Goal: Feedback & Contribution: Contribute content

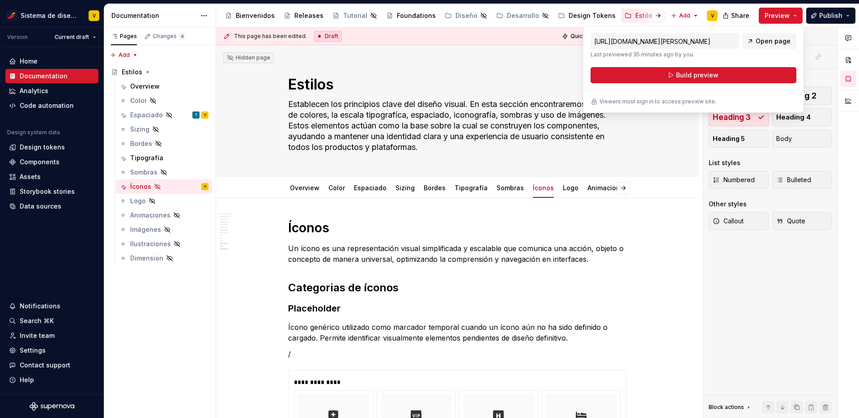
scroll to position [1456, 0]
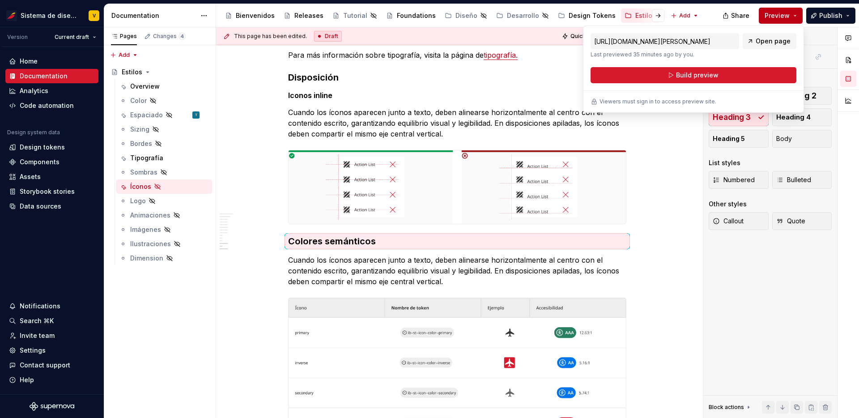
click at [795, 13] on button "Preview" at bounding box center [781, 16] width 44 height 16
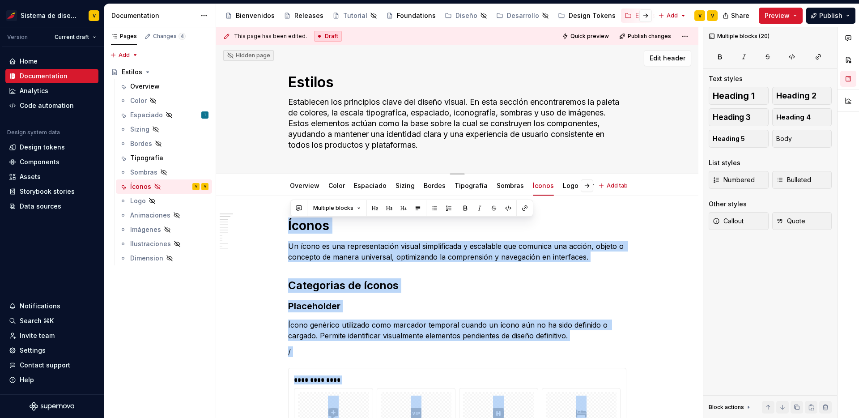
scroll to position [0, 0]
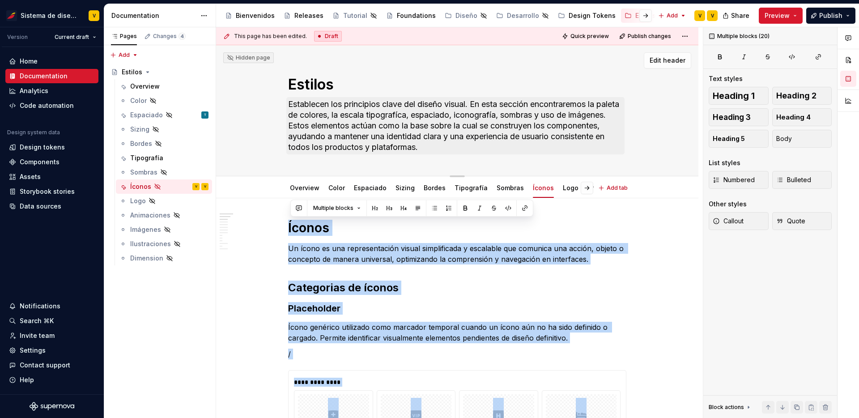
drag, startPoint x: 626, startPoint y: 263, endPoint x: 290, endPoint y: 141, distance: 357.0
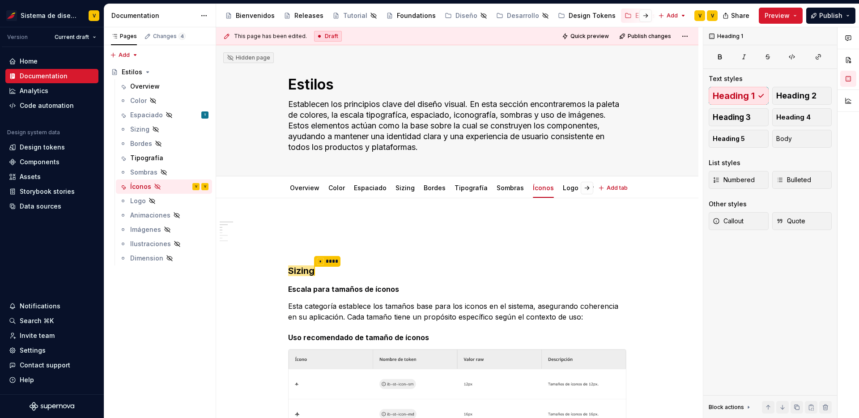
type textarea "*"
click at [305, 222] on h1 at bounding box center [457, 228] width 338 height 16
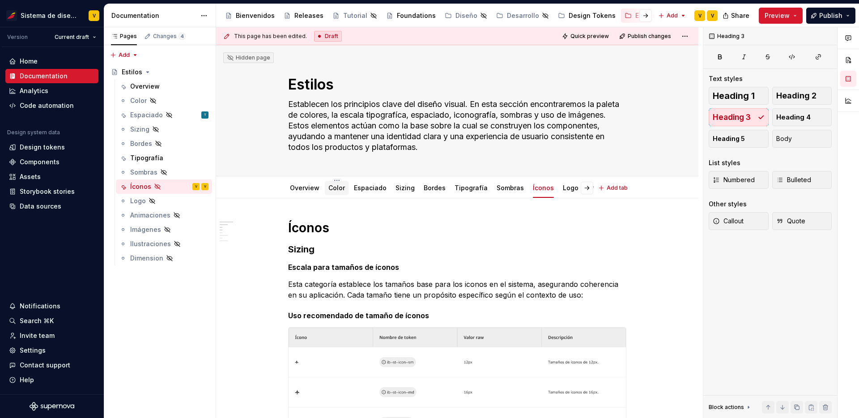
click at [331, 189] on link "Color" at bounding box center [336, 188] width 17 height 8
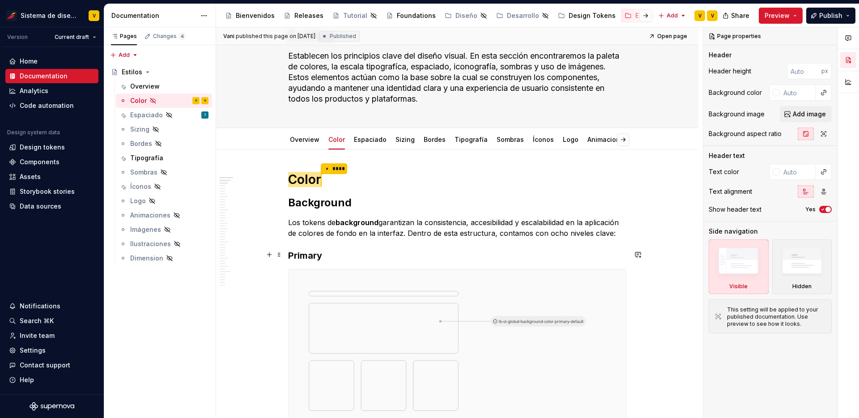
scroll to position [60, 0]
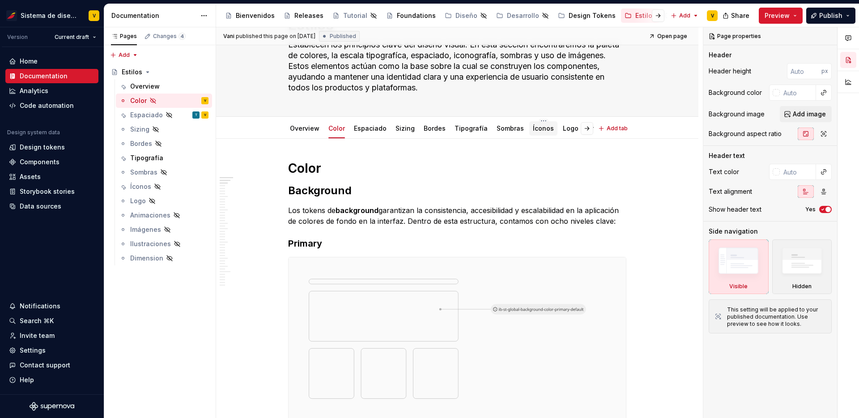
click at [533, 131] on link "Íconos" at bounding box center [543, 128] width 21 height 8
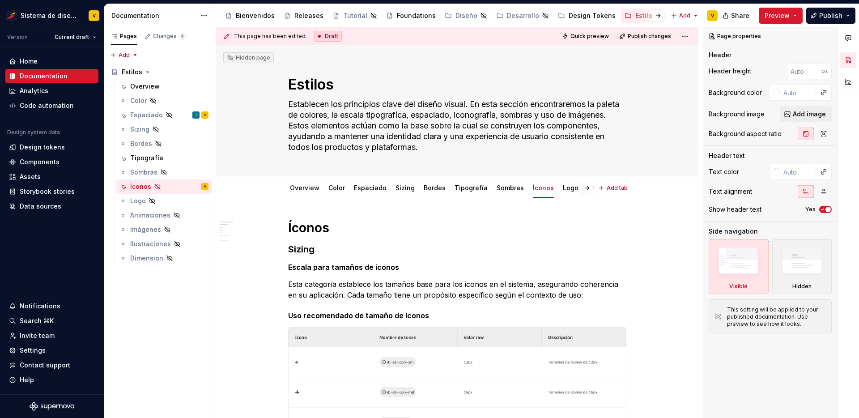
type textarea "*"
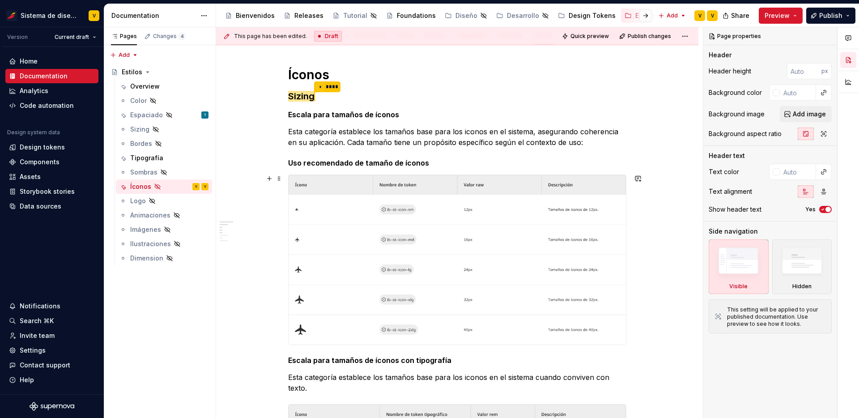
scroll to position [53, 0]
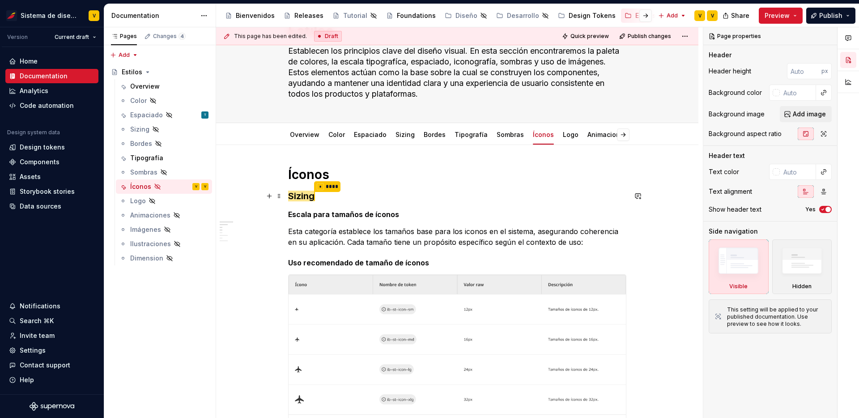
click at [312, 196] on span "Sizing" at bounding box center [301, 196] width 26 height 11
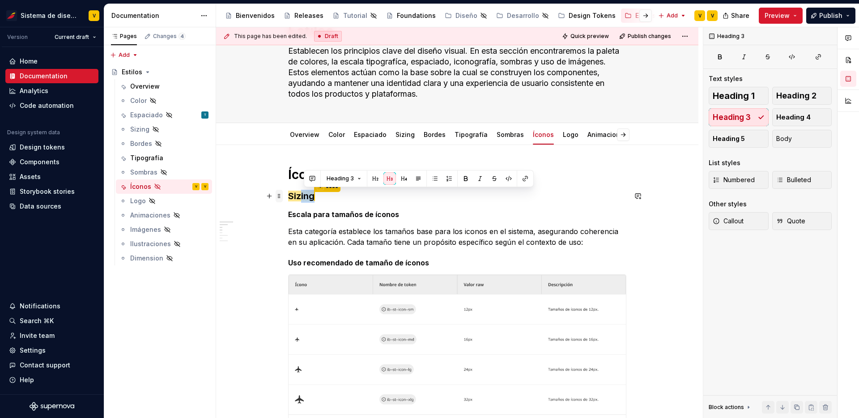
drag, startPoint x: 322, startPoint y: 198, endPoint x: 285, endPoint y: 198, distance: 37.6
click at [334, 199] on h3 "Sizing * ****" at bounding box center [457, 196] width 338 height 13
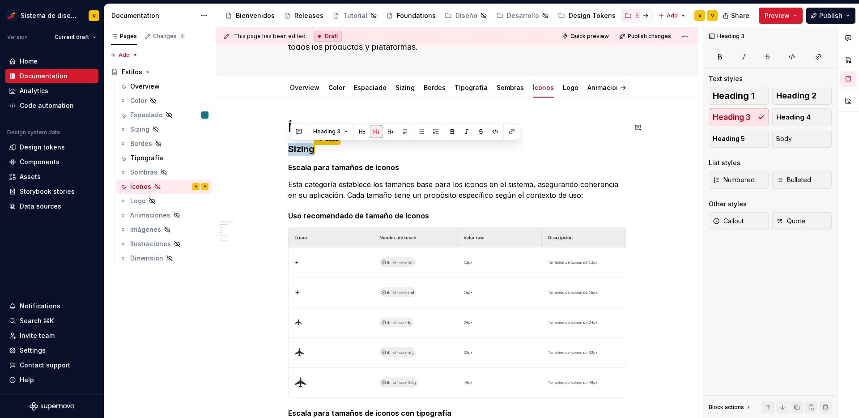
scroll to position [95, 0]
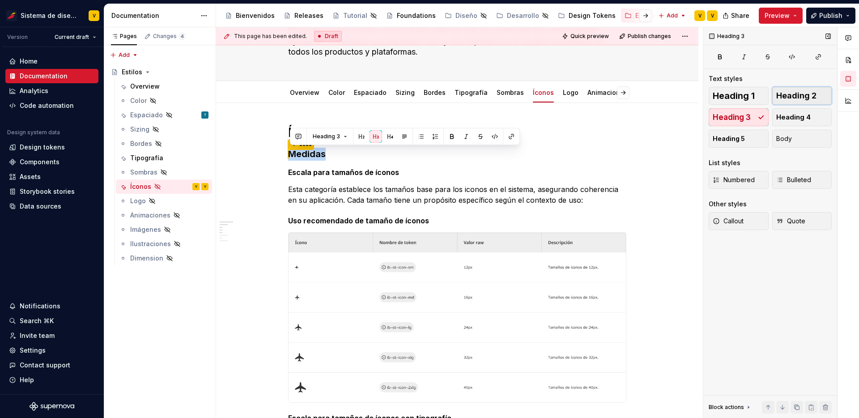
click at [789, 97] on span "Heading 2" at bounding box center [796, 95] width 40 height 9
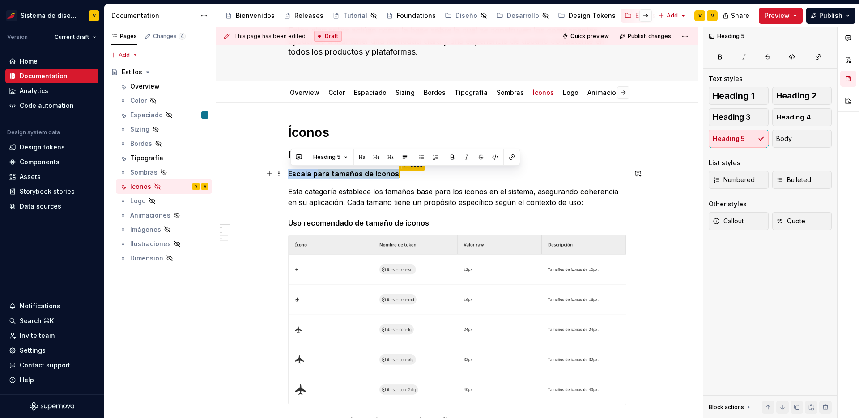
drag, startPoint x: 413, startPoint y: 177, endPoint x: 288, endPoint y: 172, distance: 124.5
click at [745, 117] on span "Heading 3" at bounding box center [732, 117] width 38 height 9
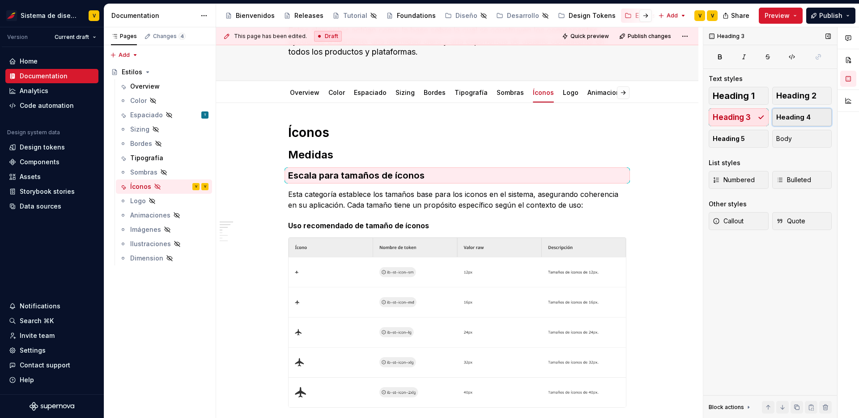
click at [789, 119] on span "Heading 4" at bounding box center [793, 117] width 34 height 9
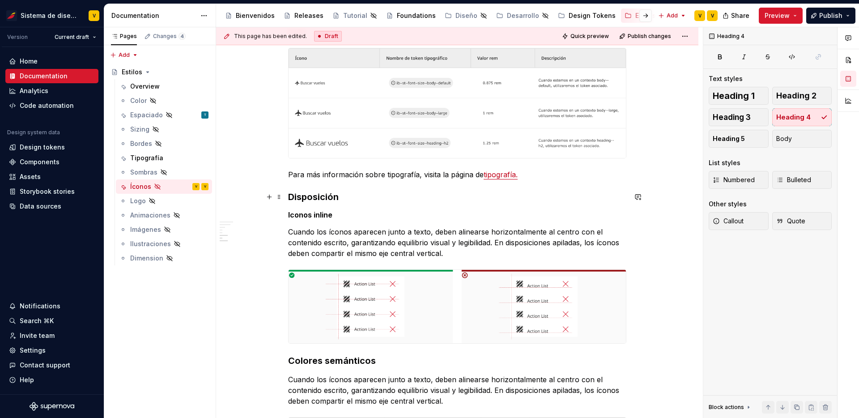
scroll to position [512, 0]
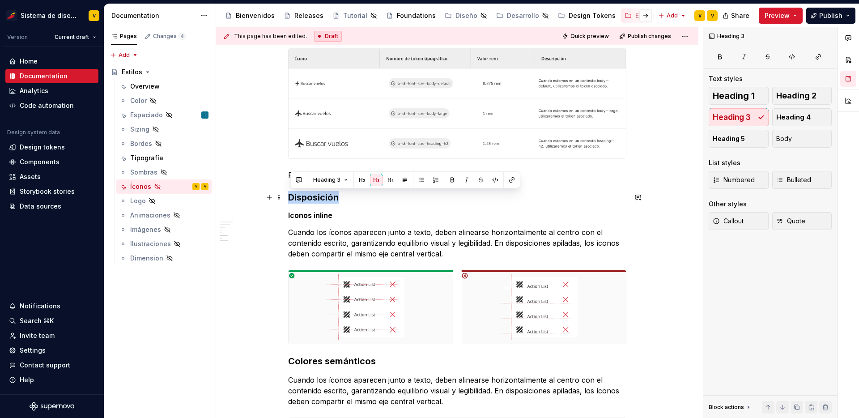
drag, startPoint x: 349, startPoint y: 198, endPoint x: 289, endPoint y: 197, distance: 60.0
click at [289, 197] on div "Íconos Medidas Escala para tamaños de íconos Esta categoría establece los tamañ…" at bounding box center [457, 408] width 482 height 1444
click at [807, 97] on span "Heading 2" at bounding box center [796, 95] width 40 height 9
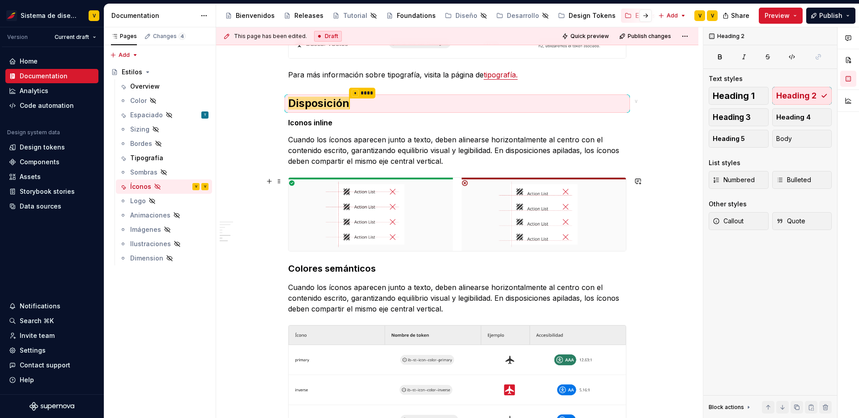
scroll to position [605, 0]
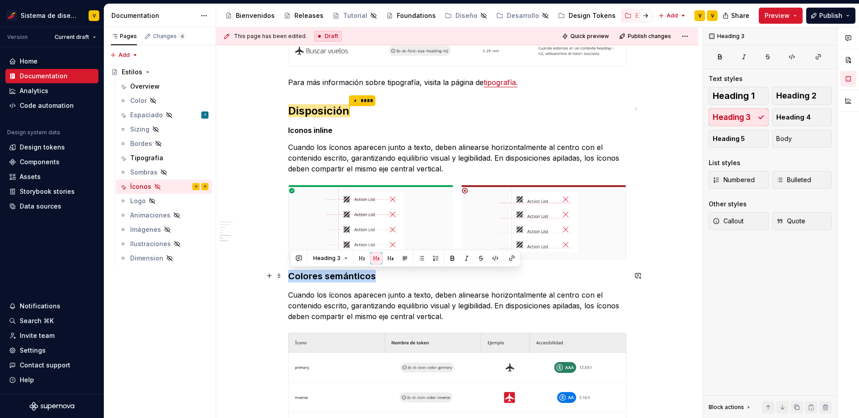
drag, startPoint x: 379, startPoint y: 277, endPoint x: 291, endPoint y: 271, distance: 88.8
click at [291, 271] on h3 "Colores semánticos" at bounding box center [457, 276] width 338 height 13
click at [799, 94] on span "Heading 2" at bounding box center [796, 95] width 40 height 9
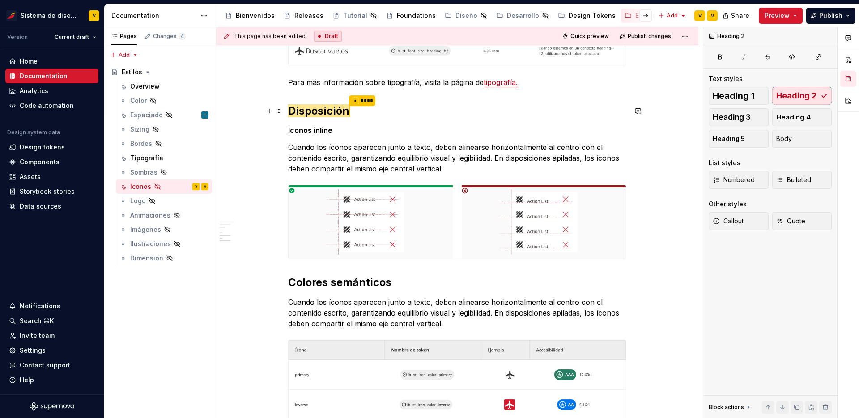
click at [341, 109] on span "Disposición" at bounding box center [318, 110] width 61 height 13
click at [459, 285] on h2 "Colores semánticos" at bounding box center [457, 282] width 338 height 14
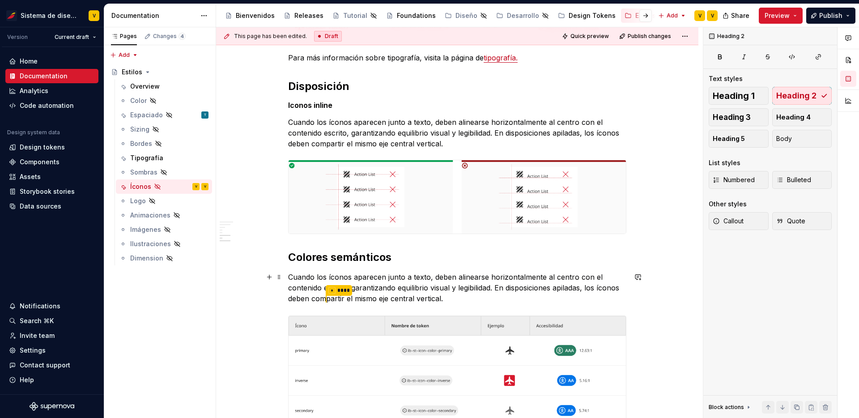
scroll to position [652, 0]
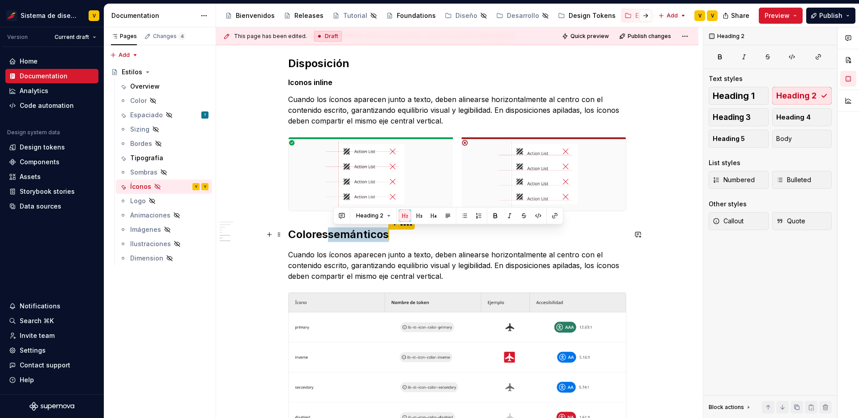
drag, startPoint x: 401, startPoint y: 235, endPoint x: 334, endPoint y: 230, distance: 67.4
click at [334, 230] on h2 "Colores semánticos * ****" at bounding box center [457, 234] width 338 height 15
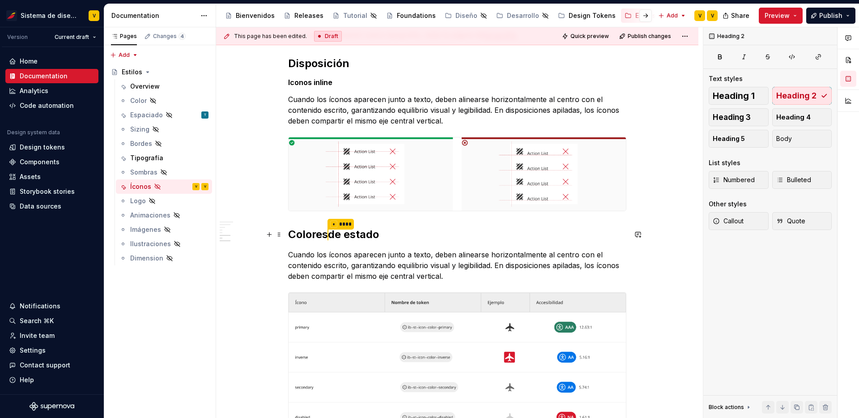
click at [403, 234] on h2 "Colores * **** de estado" at bounding box center [457, 234] width 338 height 15
click at [389, 260] on p "Cuando los íconos aparecen junto a texto, deben alinearse horizontalmente al ce…" at bounding box center [457, 265] width 338 height 32
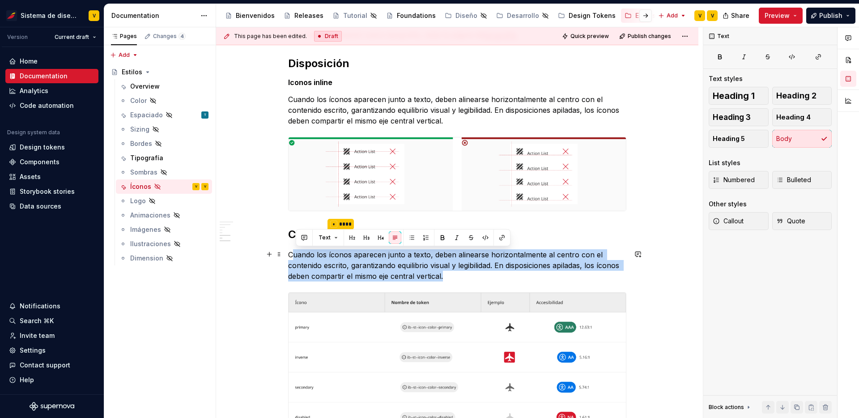
drag, startPoint x: 451, startPoint y: 274, endPoint x: 297, endPoint y: 249, distance: 156.8
click at [297, 249] on p "Cuando los íconos aparecen junto a texto, deben alinearse horizontalmente al ce…" at bounding box center [457, 265] width 338 height 32
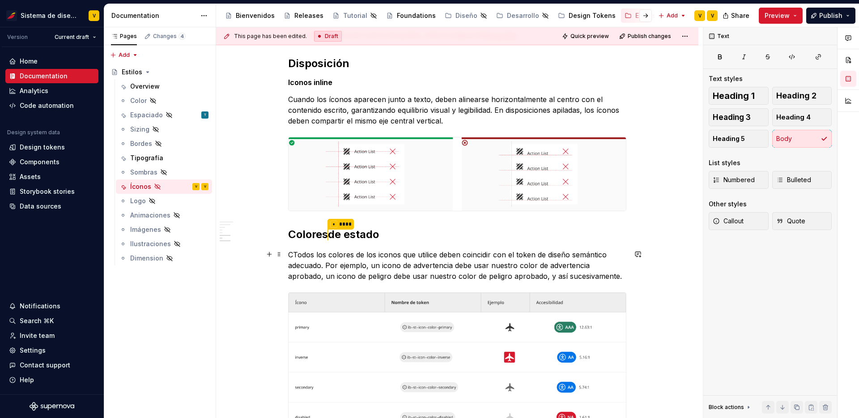
click at [295, 255] on p "CTodos los colores de los iconos que utilice deben coincidir con el token de di…" at bounding box center [457, 265] width 338 height 32
click at [376, 252] on p "Todos los colores de los iconos que utilice deben coincidir con el token de dis…" at bounding box center [457, 265] width 338 height 32
click at [384, 265] on p "Todos los colores de los íconos que utilice deben coincidir con el token de dis…" at bounding box center [457, 265] width 338 height 32
click at [302, 275] on p "Todos los colores de los íconos que utilice deben coincidir con el token de dis…" at bounding box center [457, 265] width 338 height 32
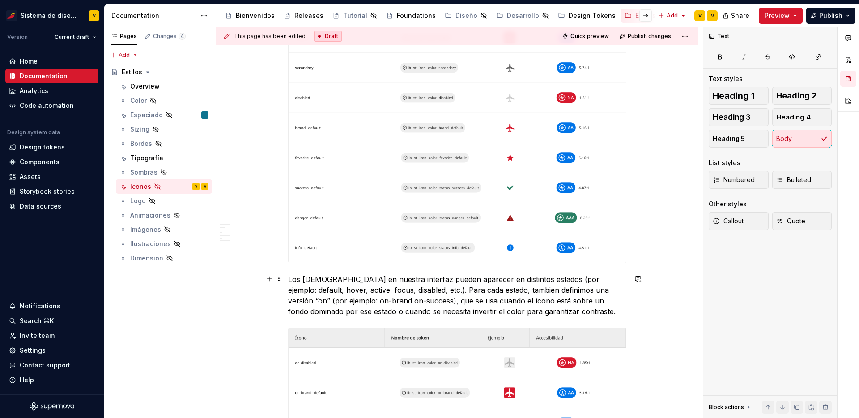
scroll to position [972, 0]
click at [557, 288] on p "Los [DEMOGRAPHIC_DATA] en nuestra interfaz pueden aparecer en distintos estados…" at bounding box center [457, 295] width 338 height 44
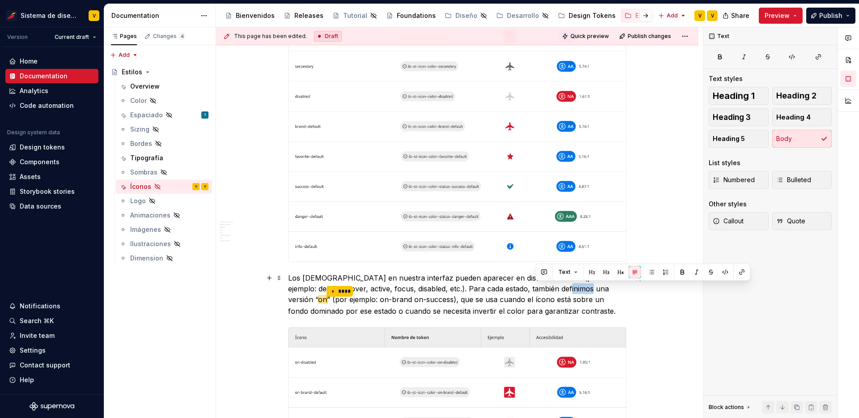
drag, startPoint x: 556, startPoint y: 288, endPoint x: 536, endPoint y: 288, distance: 20.1
click at [536, 288] on p "Los [DEMOGRAPHIC_DATA] en nuestra interfaz pueden aparecer en distintos estados…" at bounding box center [457, 295] width 338 height 44
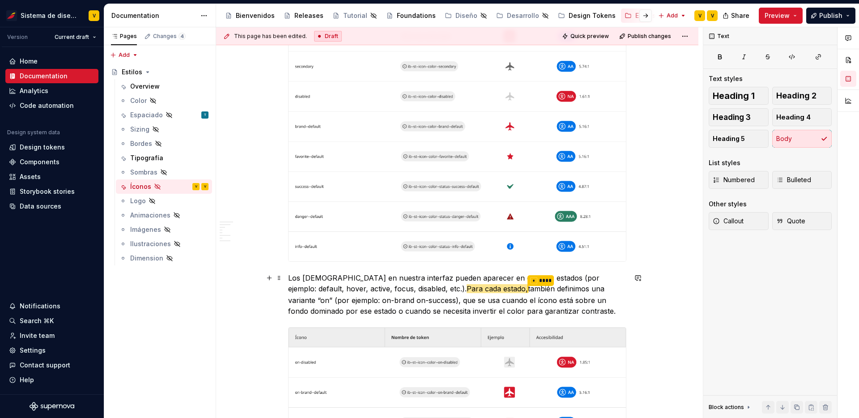
click at [321, 301] on p "Los [DEMOGRAPHIC_DATA] en nuestra interfaz pueden aparecer en distintos estados…" at bounding box center [457, 295] width 338 height 44
click at [580, 311] on p "Los [DEMOGRAPHIC_DATA] en nuestra interfaz pueden aparecer en distintos estados…" at bounding box center [457, 295] width 338 height 44
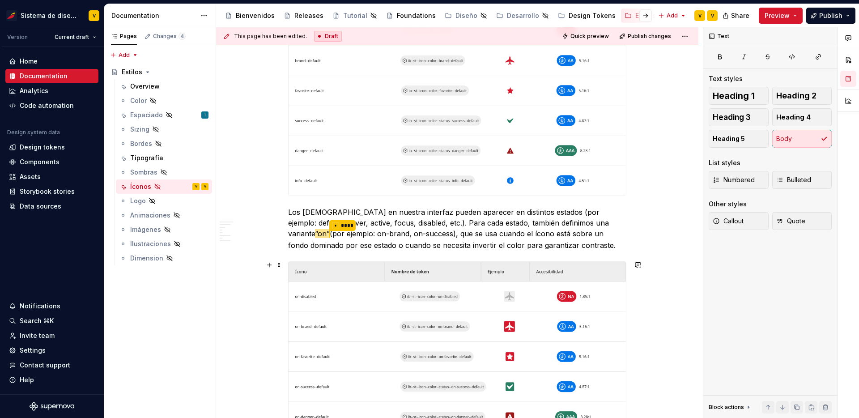
scroll to position [1023, 0]
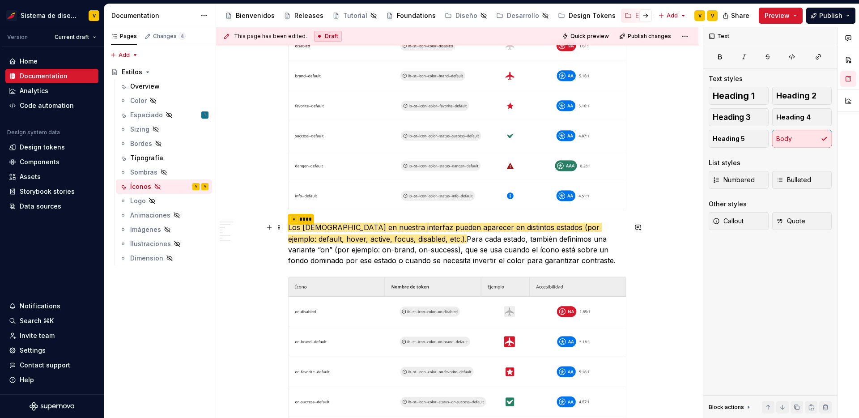
click at [517, 255] on p "* **** Los íconos en nuestra interfaz pueden aparecer en distintos estados (por…" at bounding box center [457, 244] width 338 height 44
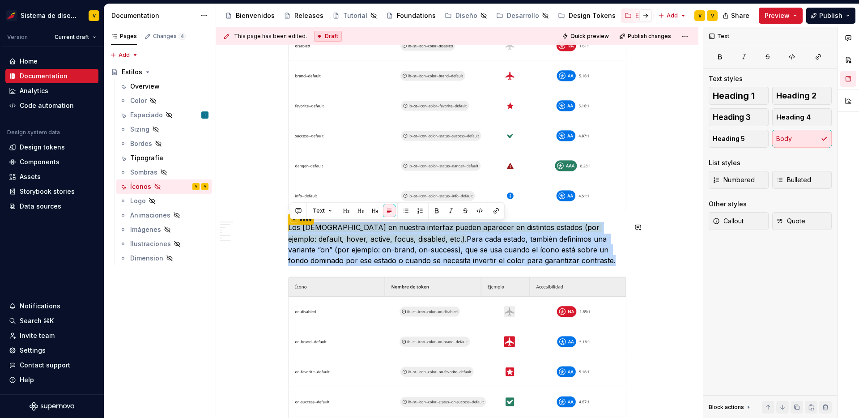
copy p "* **** Los íconos en nuestra interfaz pueden aparecer en distintos estados (por…"
click at [610, 257] on p "* **** Los íconos en nuestra interfaz pueden aparecer en distintos estados (por…" at bounding box center [457, 244] width 338 height 44
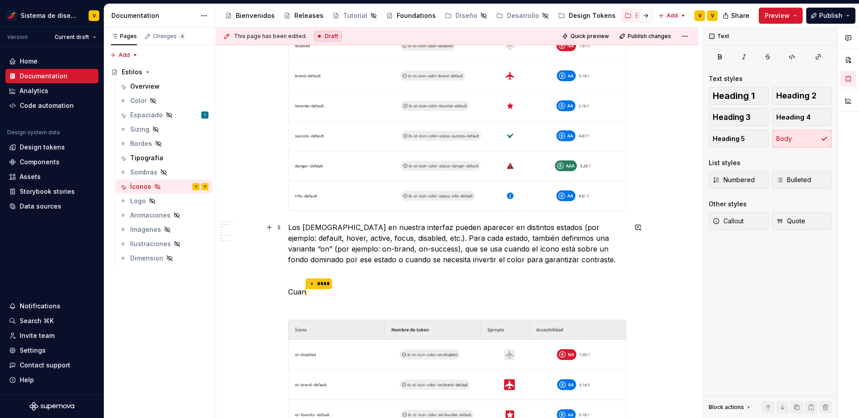
click at [497, 224] on p "Los [DEMOGRAPHIC_DATA] en nuestra interfaz pueden aparecer en distintos estados…" at bounding box center [457, 243] width 338 height 43
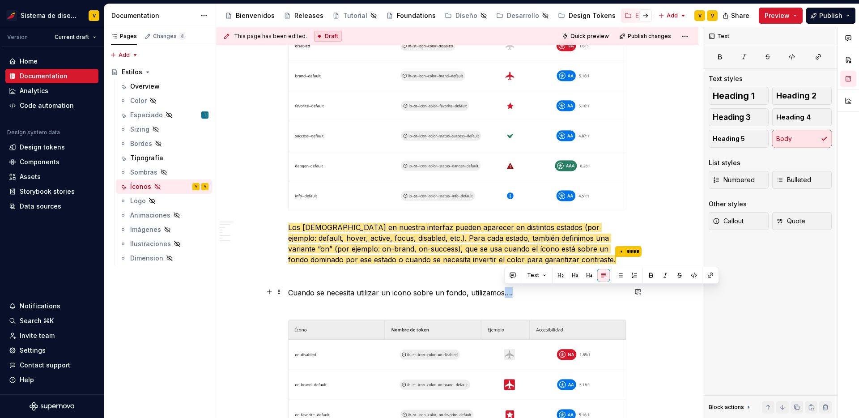
drag, startPoint x: 517, startPoint y: 292, endPoint x: 505, endPoint y: 291, distance: 12.1
click at [505, 291] on p "Cuando se necesita utilizar un icono sobre un fondo, utilizamos…." at bounding box center [457, 297] width 338 height 21
click at [541, 271] on p at bounding box center [457, 276] width 338 height 11
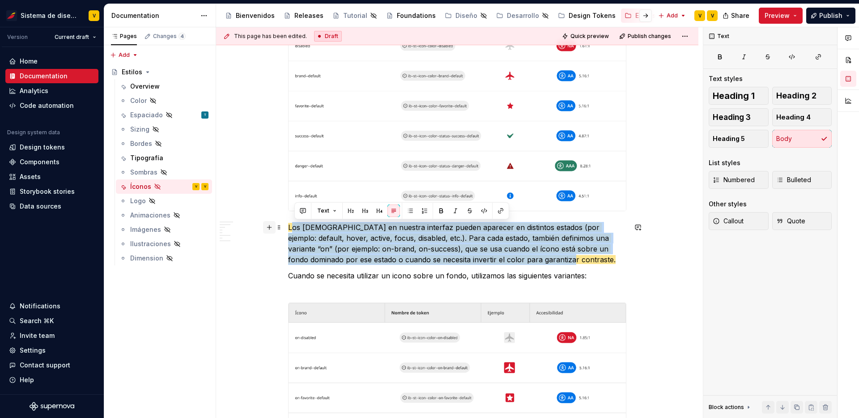
drag, startPoint x: 509, startPoint y: 262, endPoint x: 275, endPoint y: 227, distance: 236.1
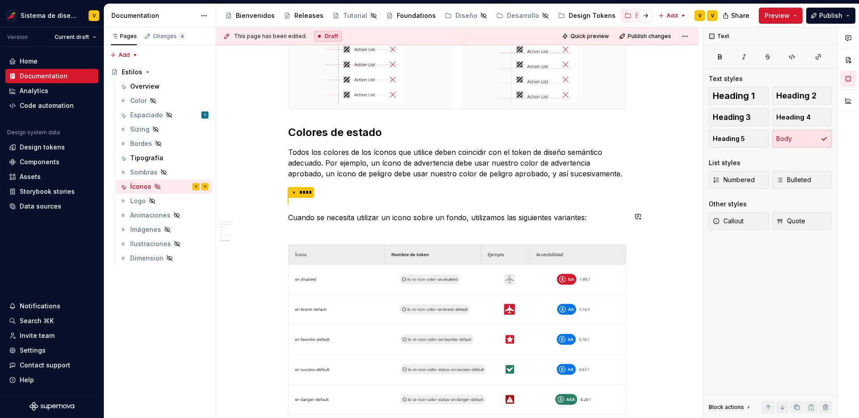
scroll to position [753, 0]
click at [290, 217] on div "Íconos Medidas Escala para tamaños de íconos Esta categoría establece los tamañ…" at bounding box center [457, 24] width 482 height 1158
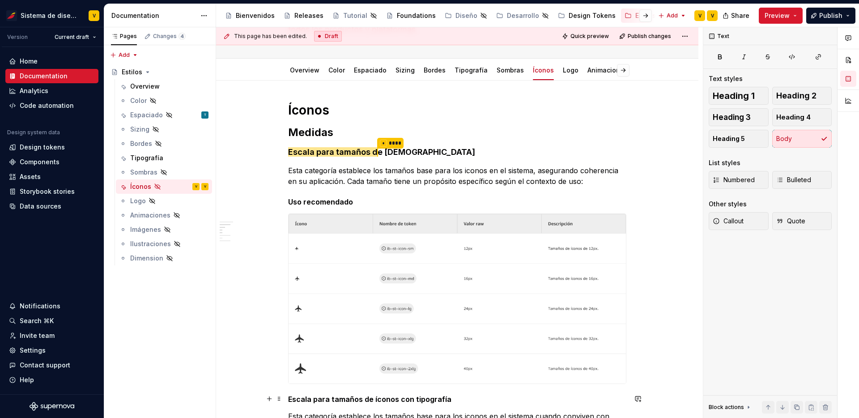
scroll to position [72, 0]
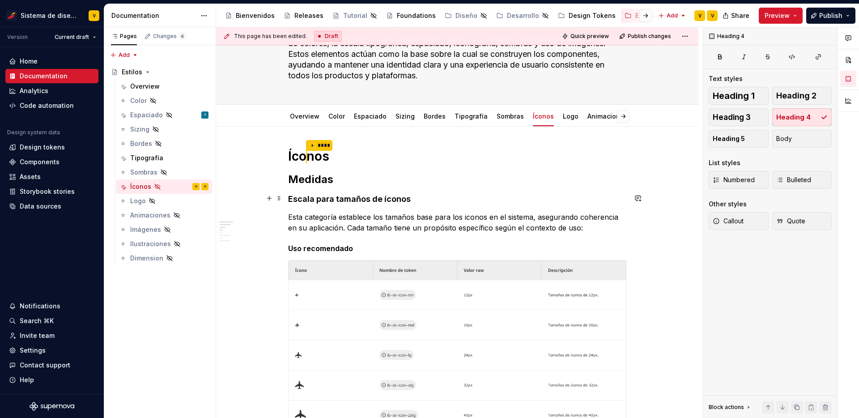
click at [375, 197] on h4 "Escala para tamaños de íconos" at bounding box center [457, 199] width 338 height 11
click at [325, 196] on h4 "Escala para tamaños de íconos" at bounding box center [457, 198] width 338 height 11
click at [726, 117] on span "Heading 3" at bounding box center [732, 117] width 38 height 9
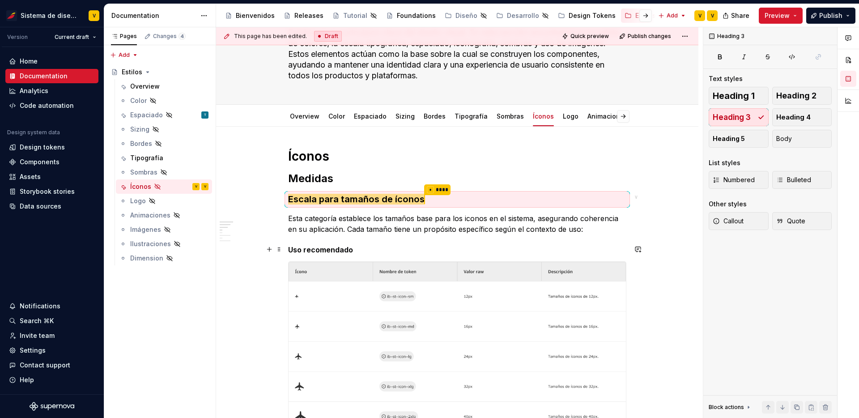
click at [333, 253] on h5 "Uso recomendado" at bounding box center [457, 249] width 338 height 9
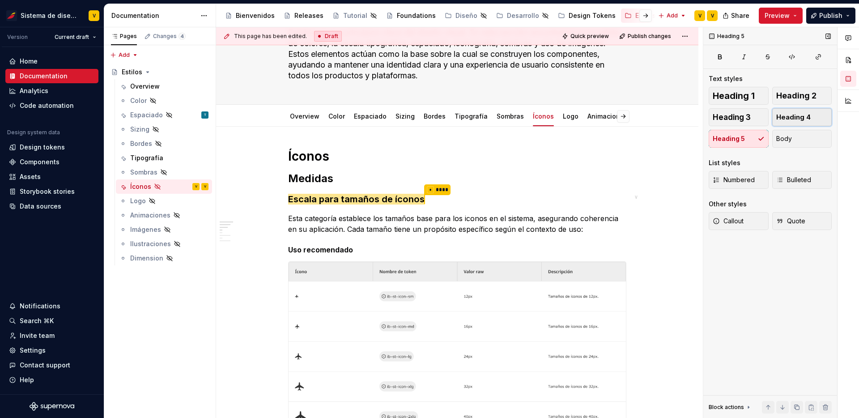
click at [793, 117] on span "Heading 4" at bounding box center [793, 117] width 34 height 9
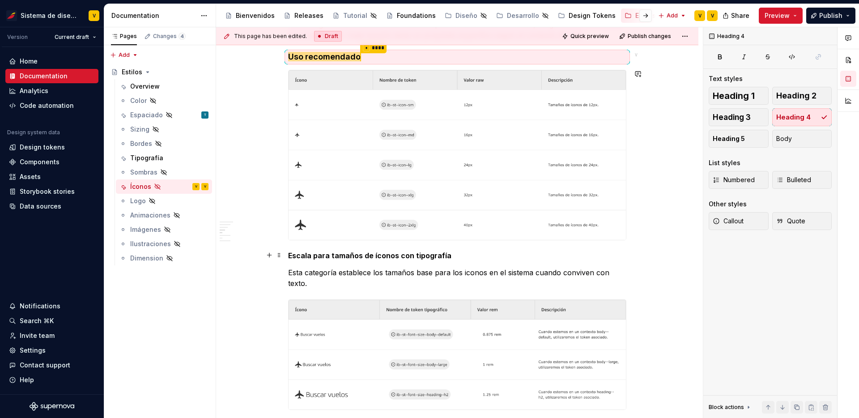
scroll to position [278, 0]
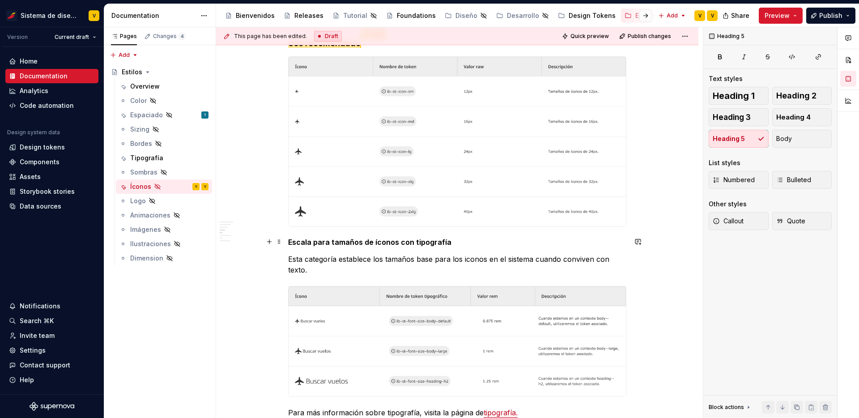
click at [398, 243] on h5 "Escala para tamaños de íconos con tipografía" at bounding box center [457, 242] width 338 height 9
click at [795, 113] on span "Heading 4" at bounding box center [793, 117] width 34 height 9
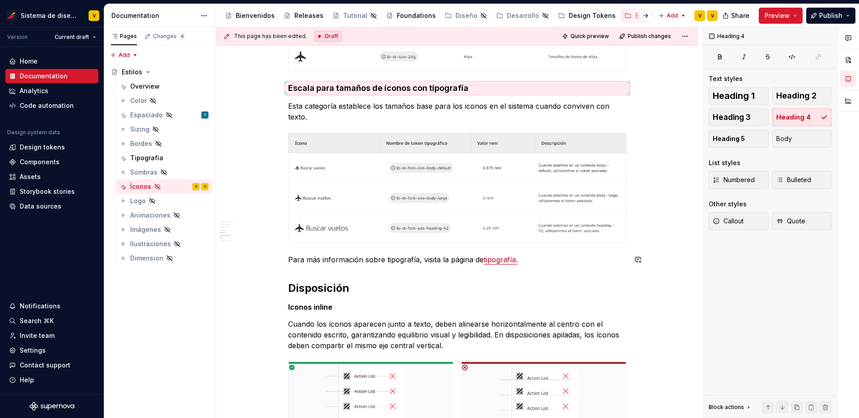
scroll to position [435, 0]
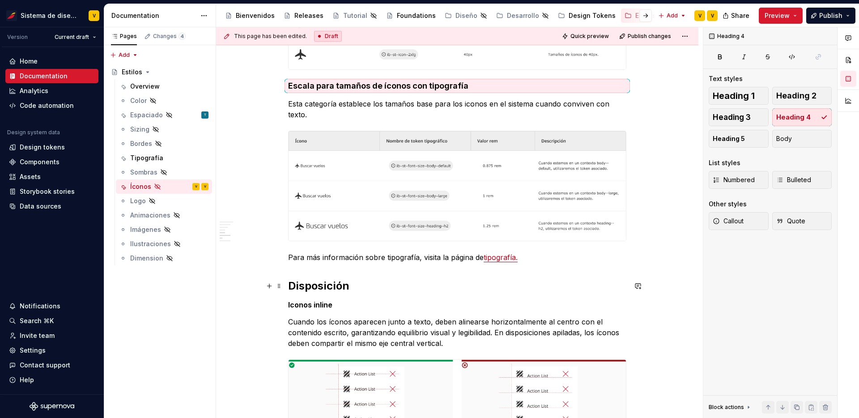
click at [334, 285] on h2 "Disposición" at bounding box center [457, 286] width 338 height 14
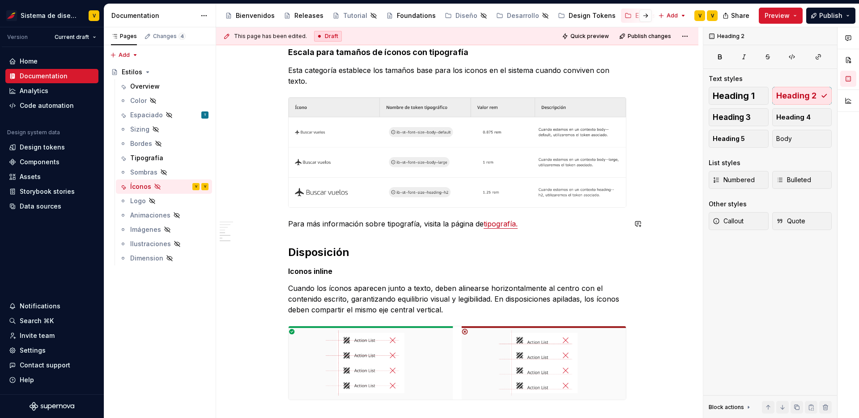
scroll to position [483, 0]
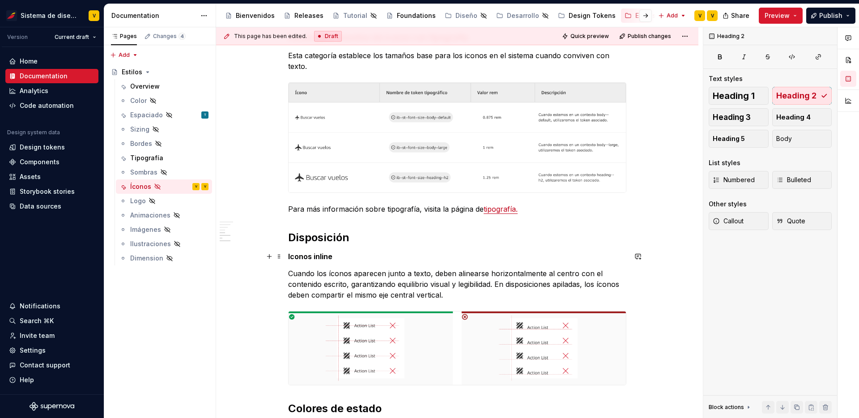
click at [311, 255] on h5 "Iconos inline" at bounding box center [457, 256] width 338 height 9
click at [742, 111] on button "Heading 3" at bounding box center [739, 117] width 60 height 18
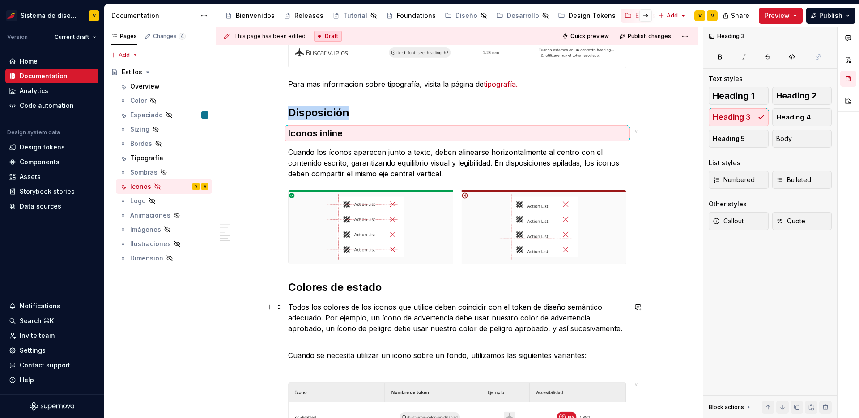
scroll to position [611, 0]
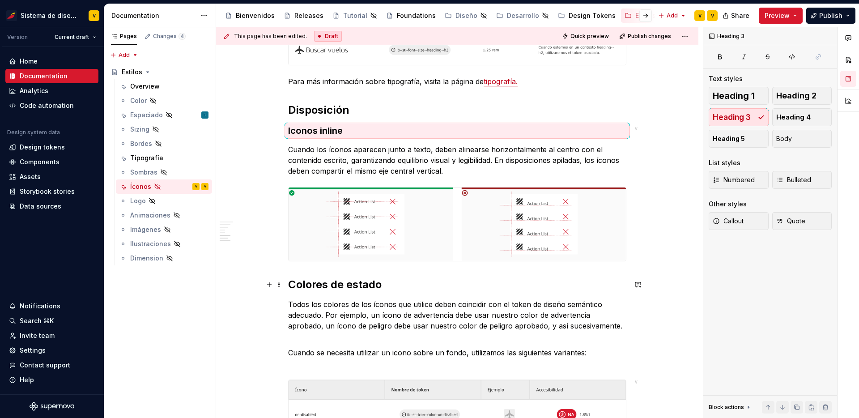
click at [357, 290] on h2 "Colores de estado" at bounding box center [457, 284] width 338 height 14
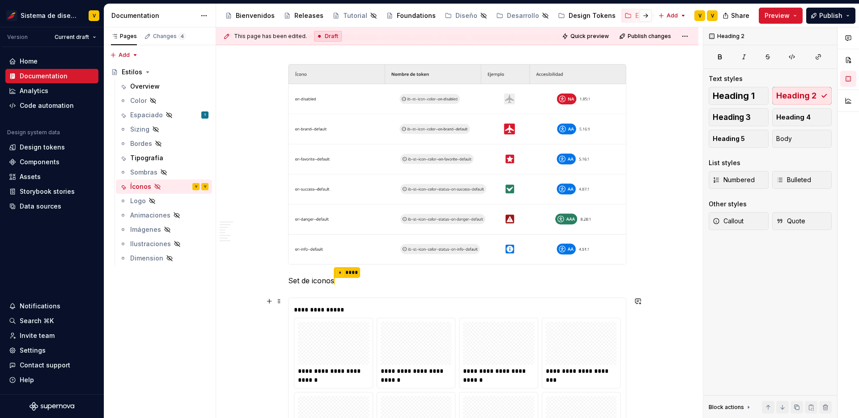
scroll to position [950, 0]
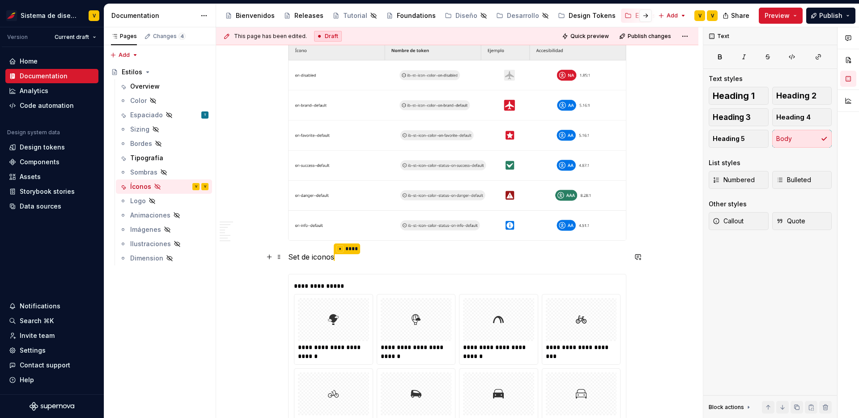
click at [376, 261] on p "Set de iconos * ****" at bounding box center [457, 257] width 338 height 12
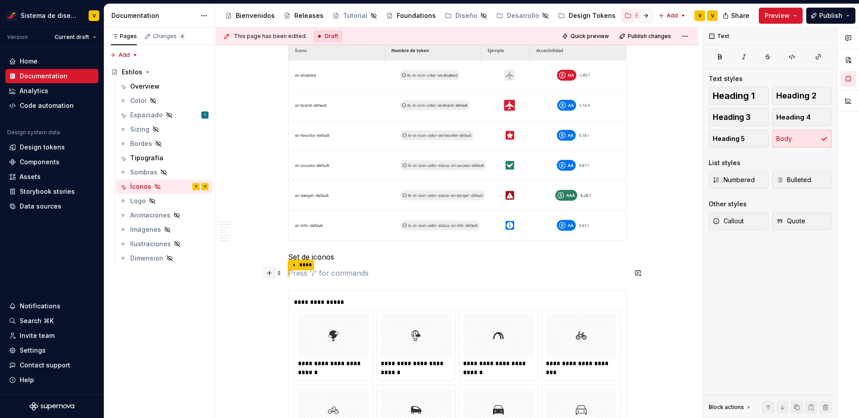
click at [270, 272] on button "button" at bounding box center [269, 273] width 13 height 13
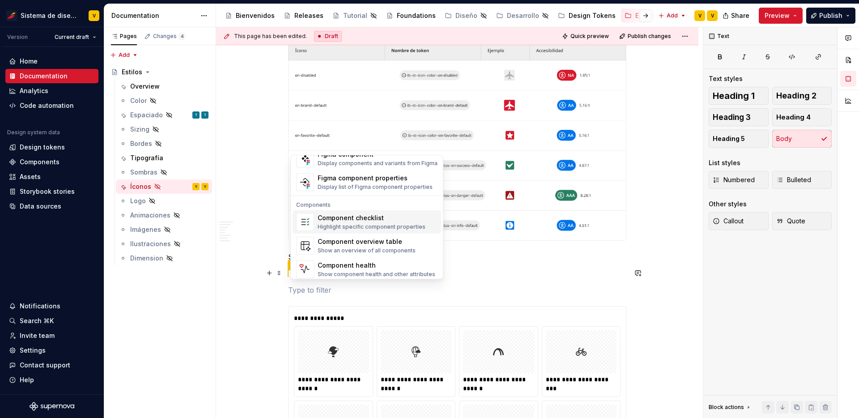
scroll to position [891, 0]
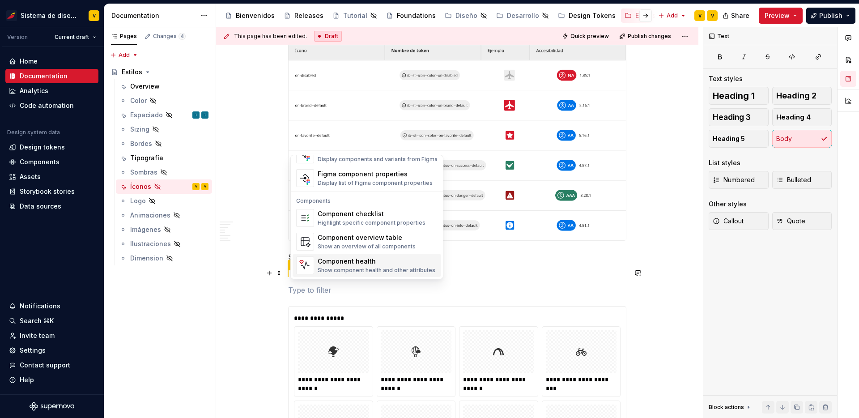
click at [456, 285] on p at bounding box center [457, 290] width 338 height 11
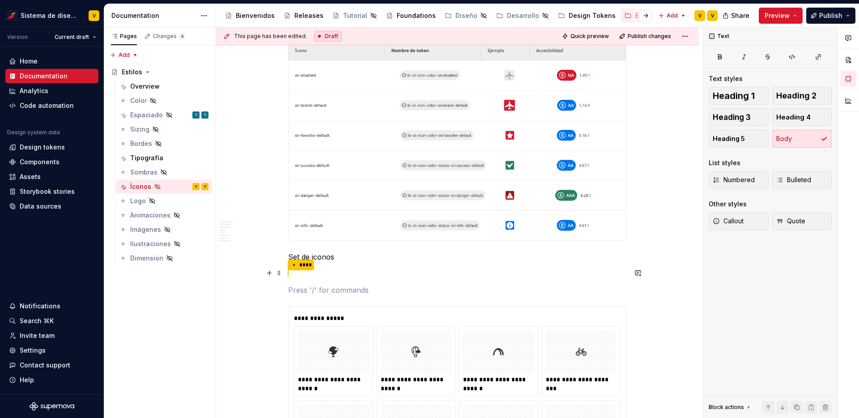
click at [340, 275] on p "* ****" at bounding box center [457, 274] width 338 height 12
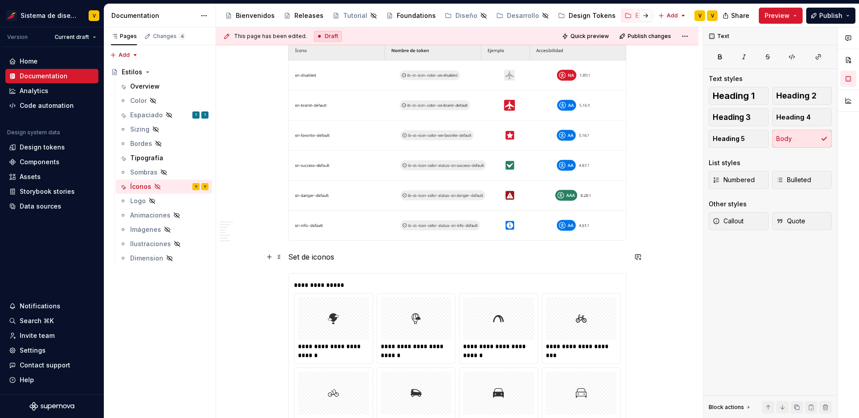
click at [317, 257] on p "Set de iconos" at bounding box center [457, 256] width 338 height 11
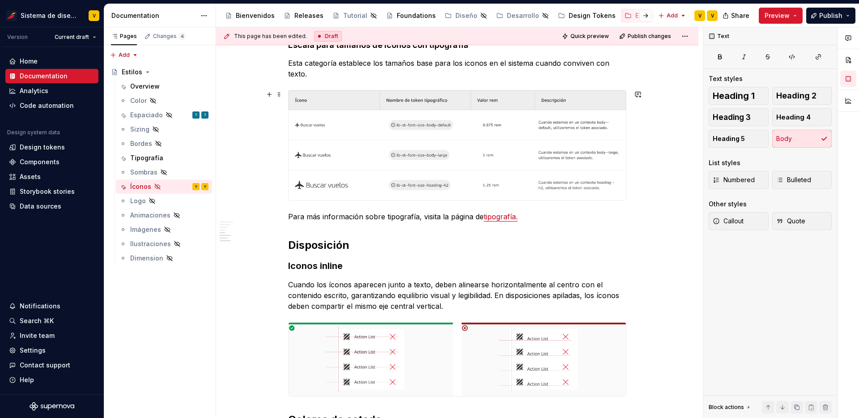
scroll to position [473, 0]
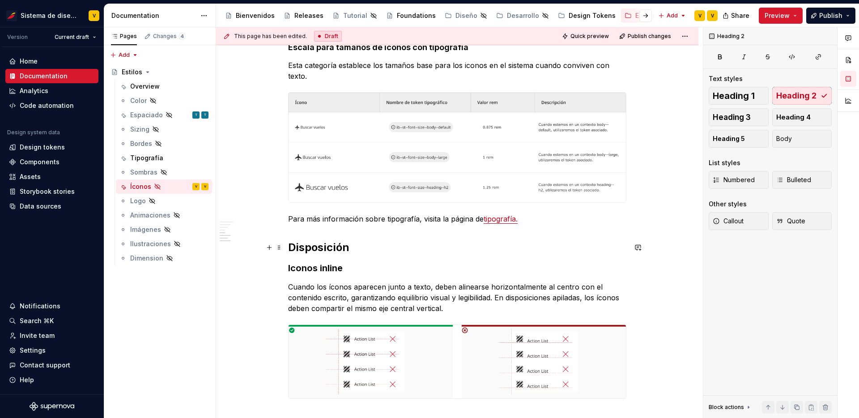
click at [336, 249] on h2 "Disposición" at bounding box center [457, 247] width 338 height 14
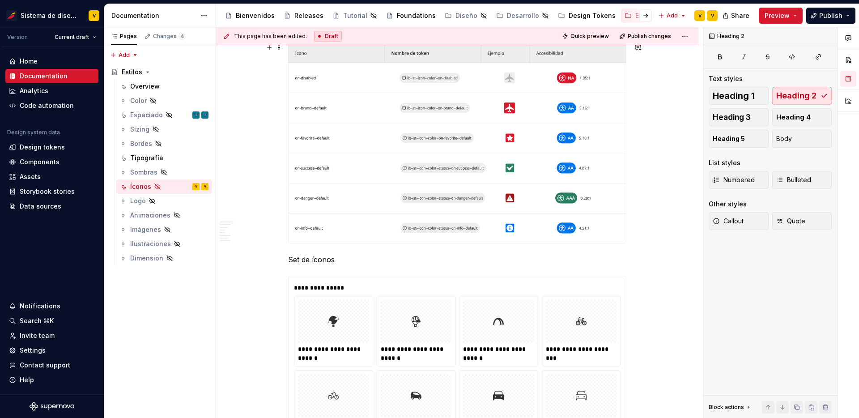
scroll to position [898, 0]
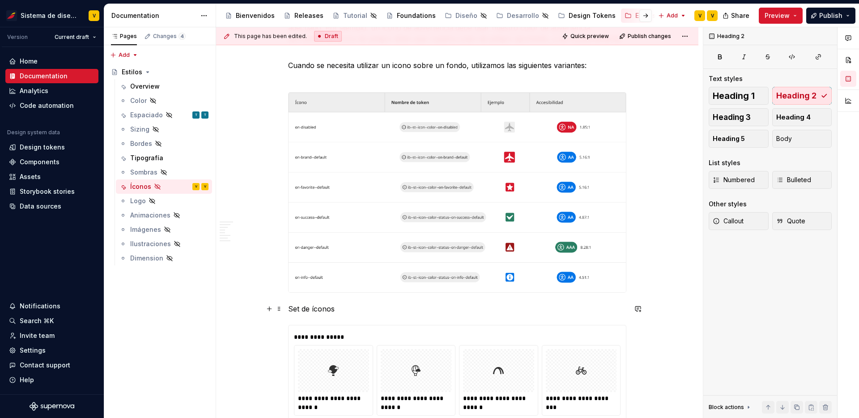
click at [329, 306] on p "Set de íconos" at bounding box center [457, 308] width 338 height 11
click at [799, 94] on span "Heading 2" at bounding box center [796, 95] width 40 height 9
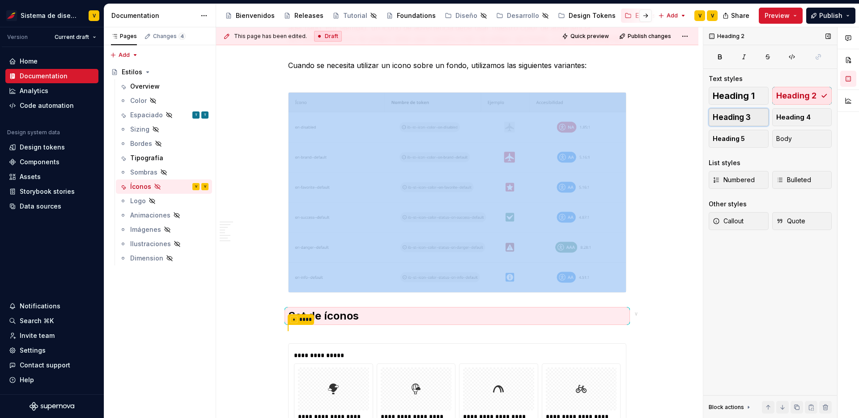
click at [732, 114] on span "Heading 3" at bounding box center [732, 117] width 38 height 9
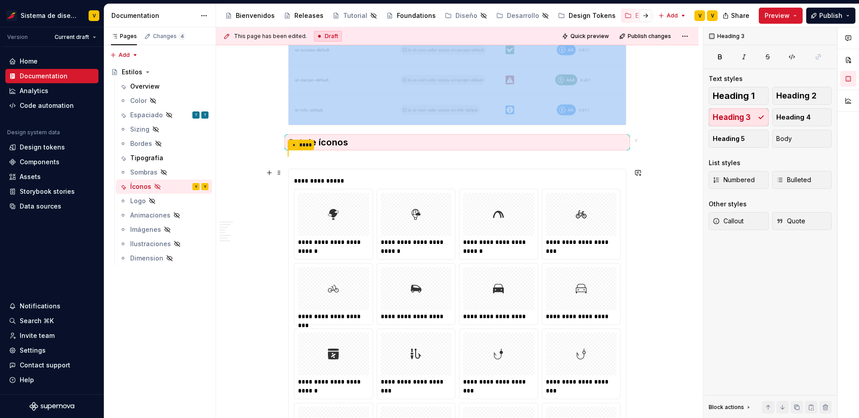
scroll to position [1065, 0]
click at [268, 175] on button "button" at bounding box center [269, 173] width 13 height 13
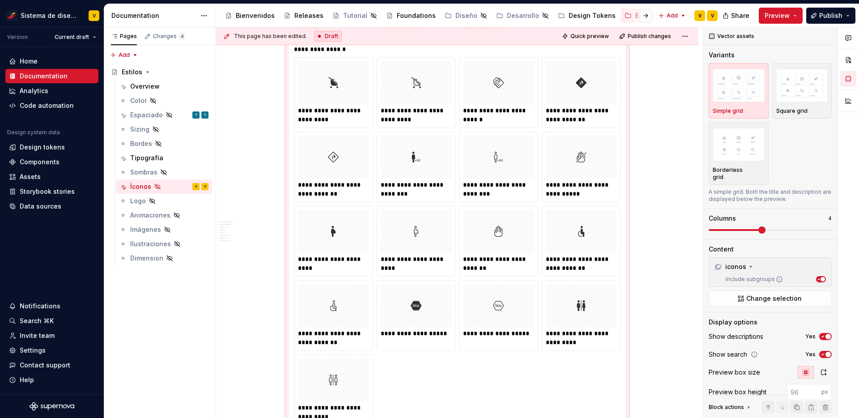
scroll to position [15925, 0]
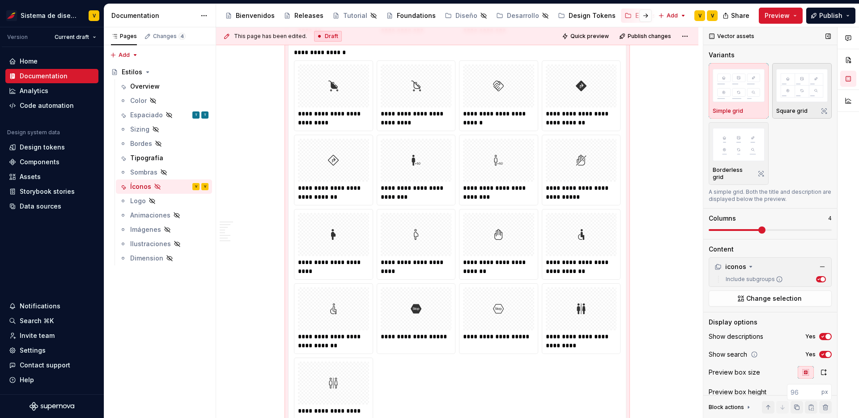
click at [792, 105] on div "Square grid" at bounding box center [802, 90] width 52 height 47
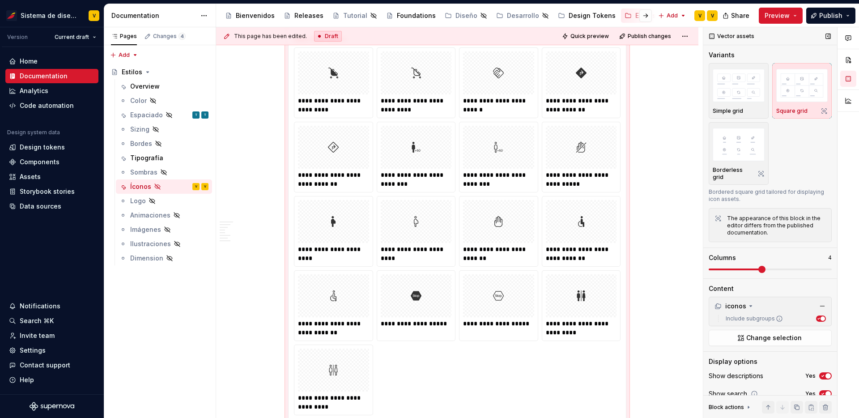
scroll to position [15928, 0]
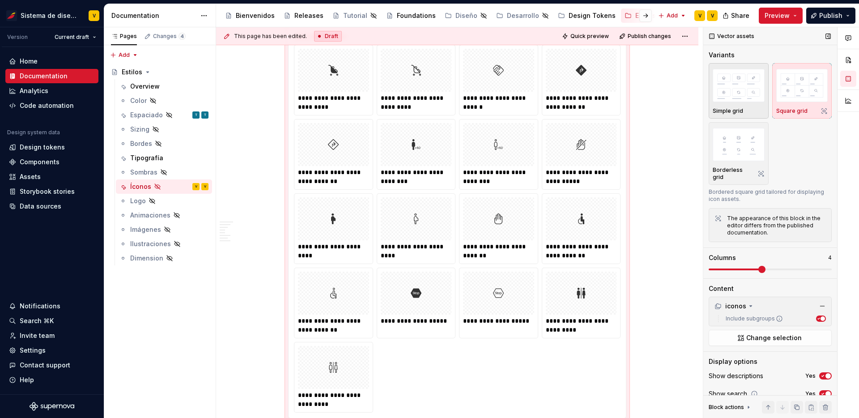
click at [744, 101] on img "button" at bounding box center [739, 85] width 52 height 33
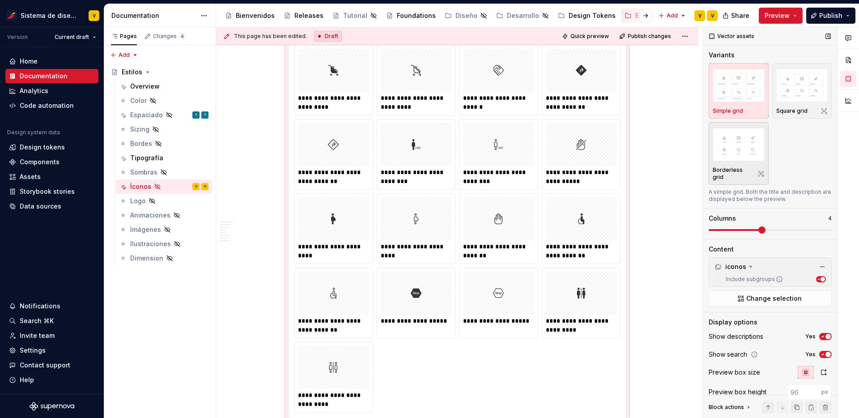
click at [744, 145] on img "button" at bounding box center [739, 144] width 52 height 33
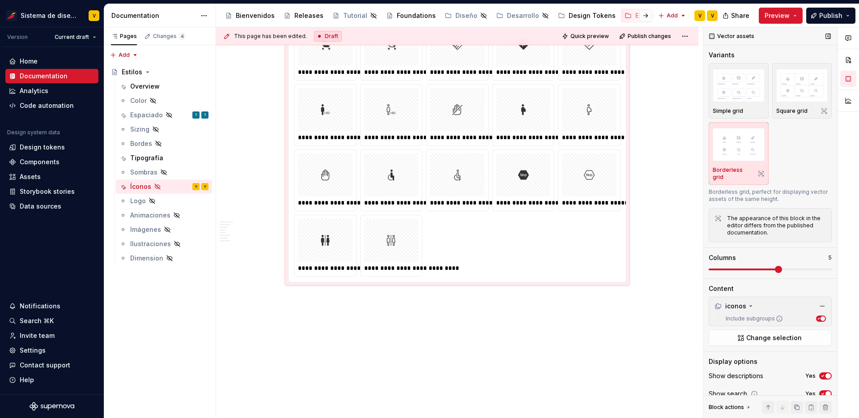
scroll to position [13994, 0]
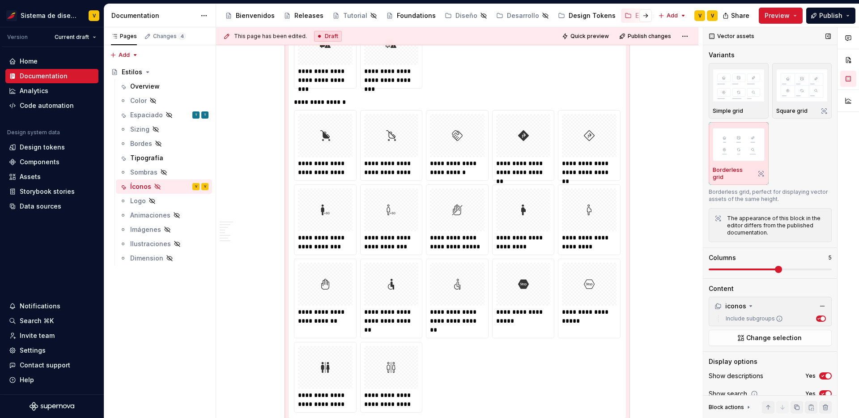
click at [782, 266] on span at bounding box center [778, 269] width 7 height 7
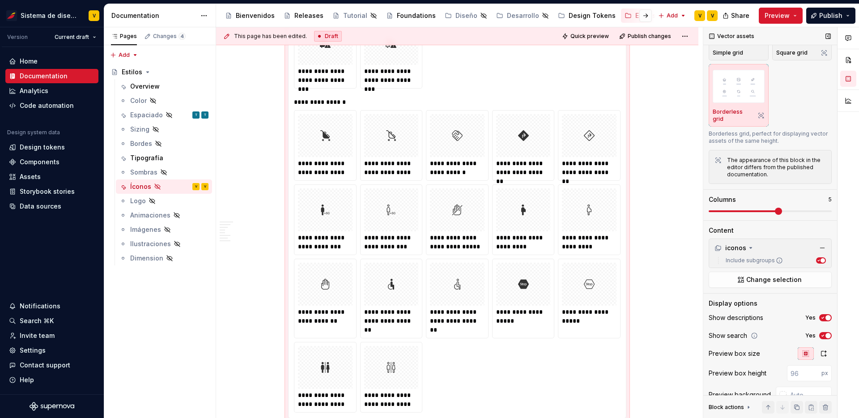
scroll to position [70, 0]
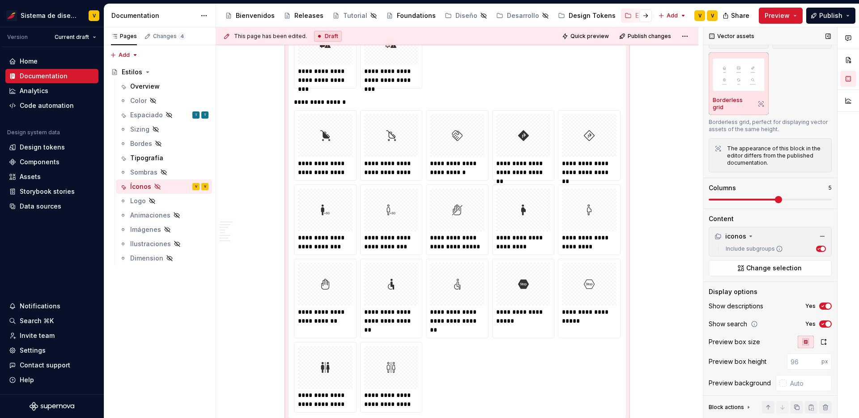
click at [825, 321] on icon "button" at bounding box center [822, 323] width 7 height 5
click at [824, 321] on span "button" at bounding box center [822, 323] width 5 height 5
click at [791, 13] on button "Preview" at bounding box center [781, 16] width 44 height 16
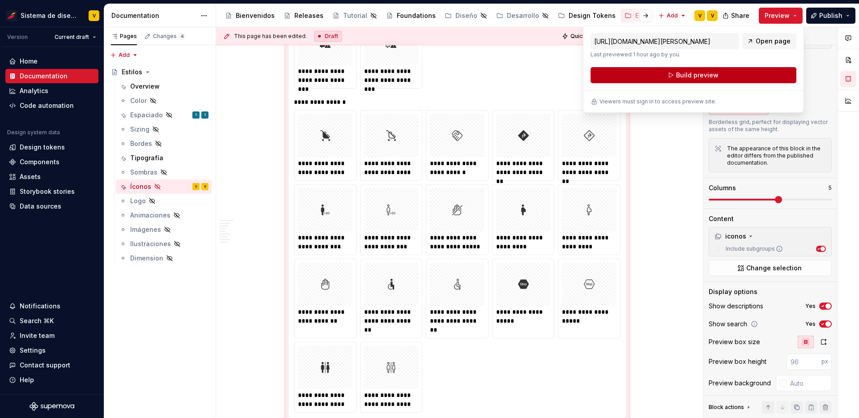
click at [704, 75] on span "Build preview" at bounding box center [697, 75] width 43 height 9
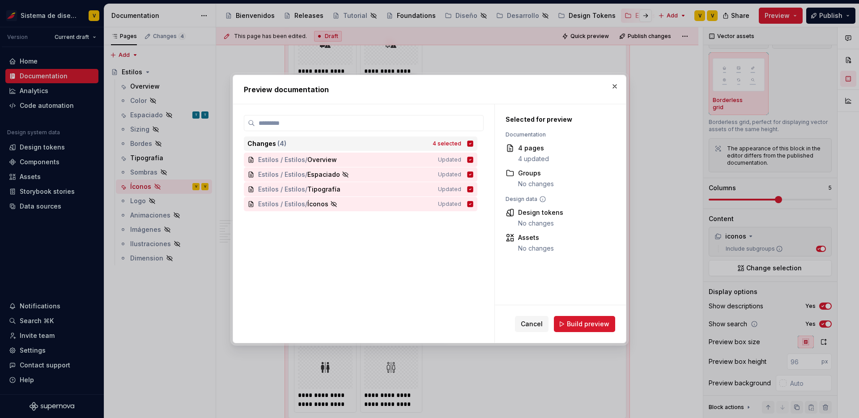
click at [473, 143] on icon at bounding box center [471, 144] width 6 height 6
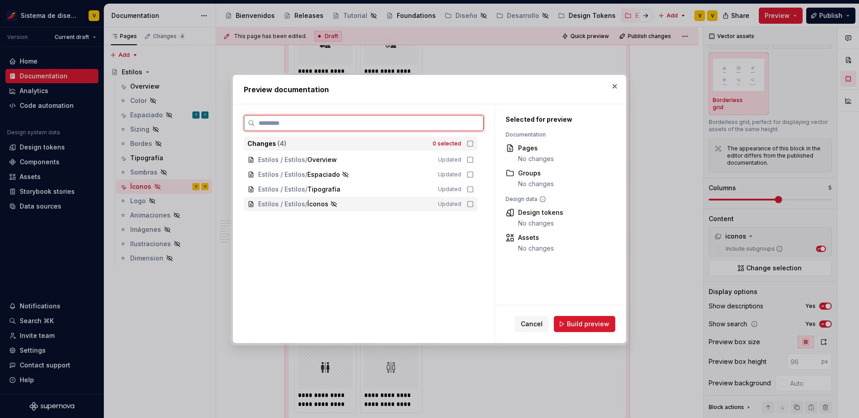
click at [474, 202] on icon at bounding box center [470, 203] width 7 height 7
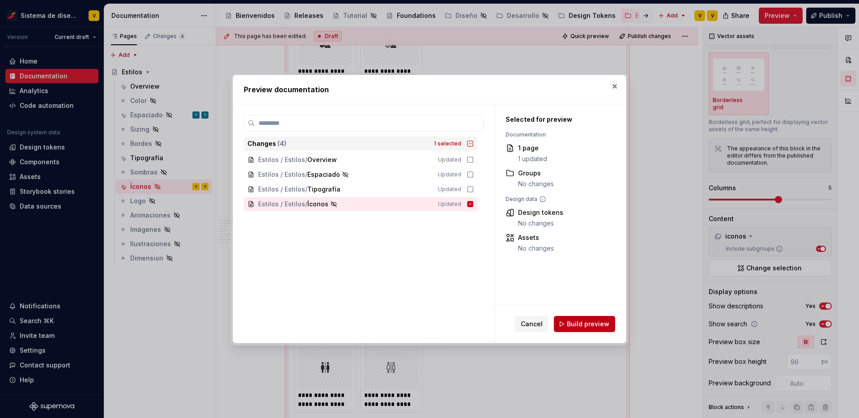
click at [571, 323] on span "Build preview" at bounding box center [588, 323] width 43 height 9
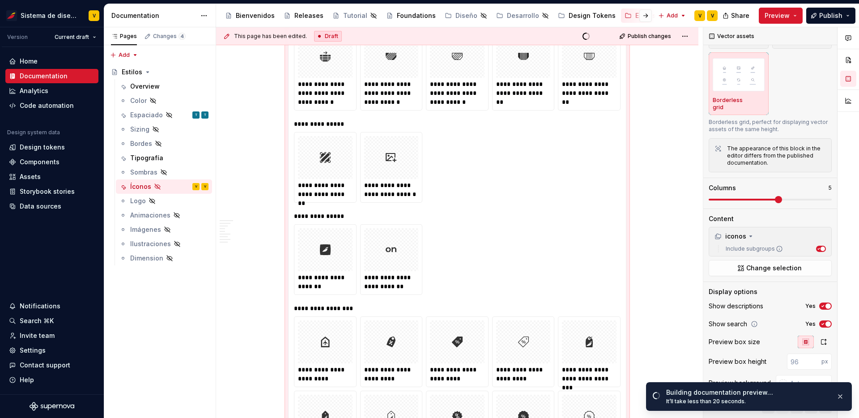
scroll to position [12961, 0]
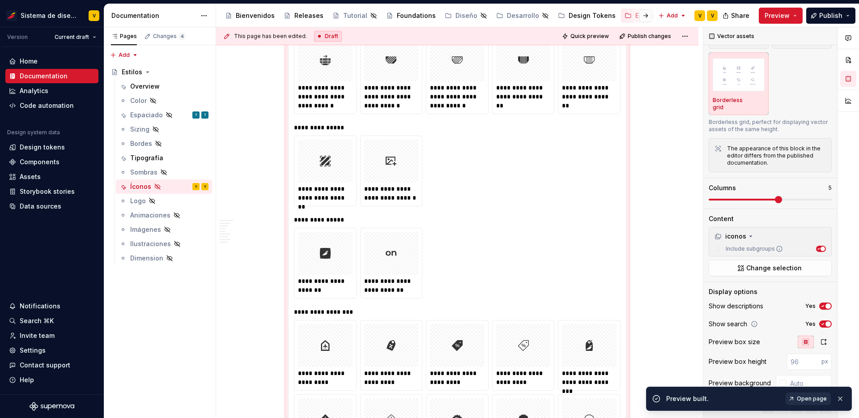
click at [809, 398] on span "Open page" at bounding box center [812, 398] width 30 height 7
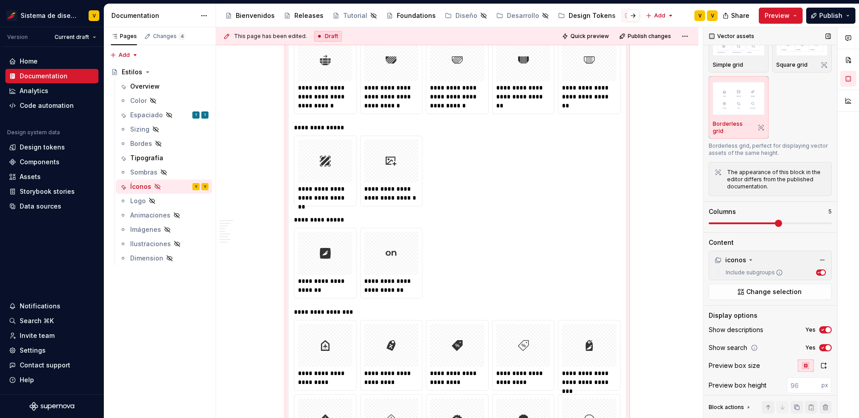
scroll to position [47, 0]
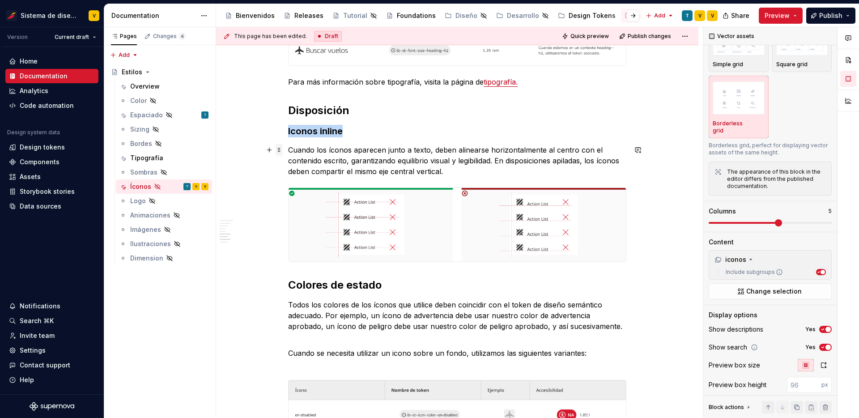
scroll to position [0, 0]
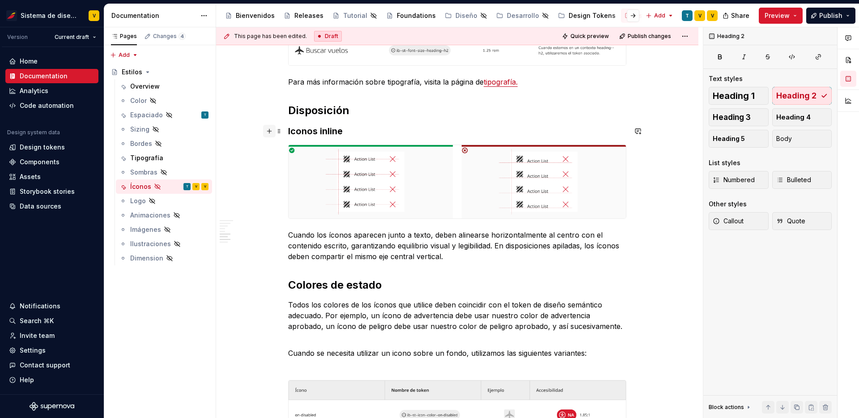
click at [272, 133] on button "button" at bounding box center [269, 131] width 13 height 13
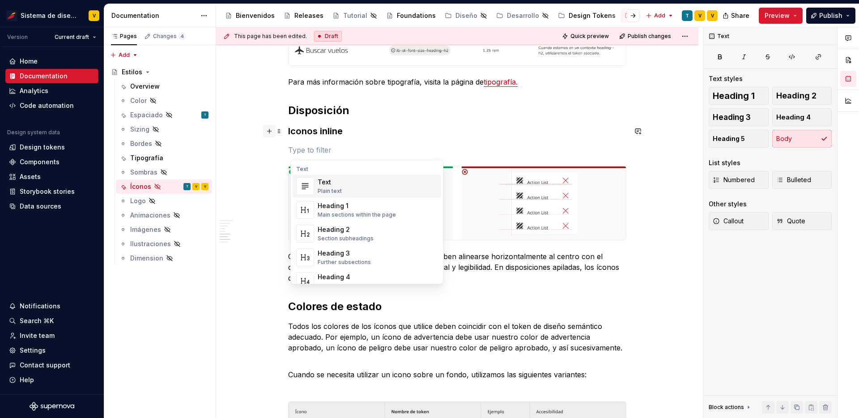
click at [272, 133] on button "button" at bounding box center [269, 131] width 13 height 13
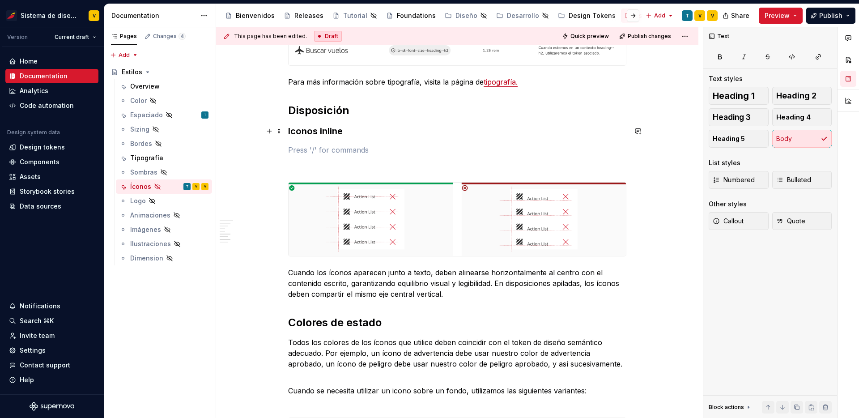
click at [322, 152] on p at bounding box center [457, 150] width 338 height 11
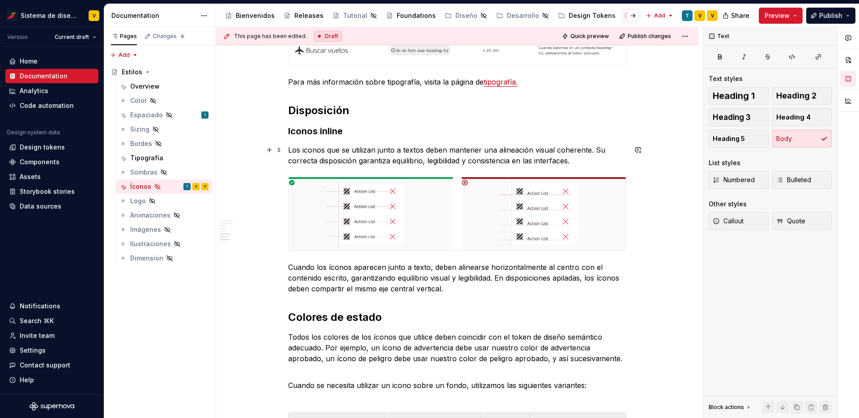
click at [307, 150] on p "Los iconos que se utilizan junto a textos deben mantener una alineación visual …" at bounding box center [457, 155] width 338 height 21
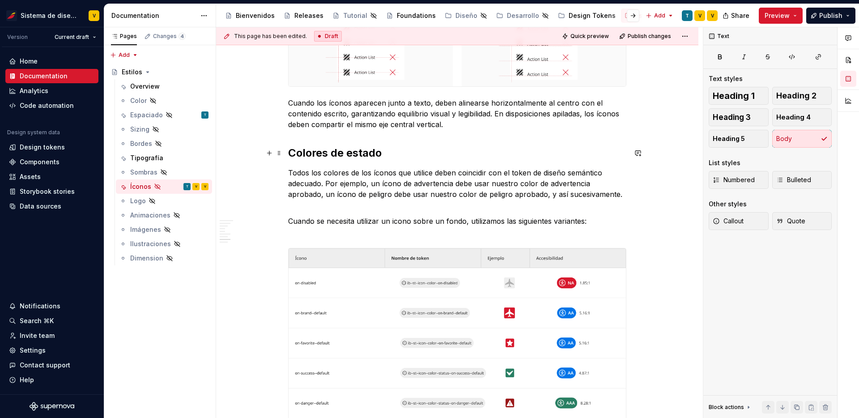
scroll to position [775, 0]
click at [468, 179] on p "Todos los colores de los íconos que utilice deben coincidir con el token de dis…" at bounding box center [457, 183] width 338 height 32
click at [298, 209] on p "Cuando se necesita utilizar un icono sobre un fondo, utilizamos las siguientes …" at bounding box center [457, 220] width 338 height 32
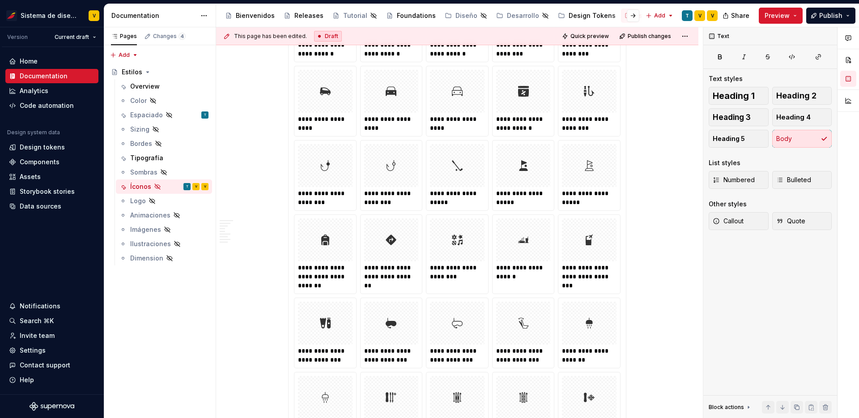
scroll to position [1247, 0]
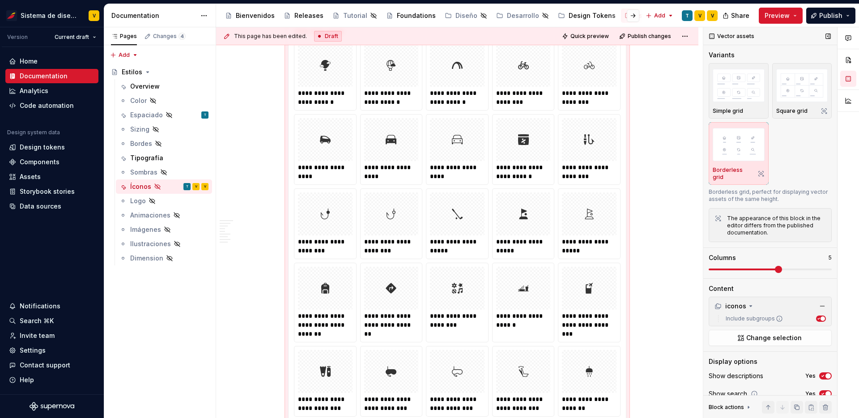
scroll to position [1226, 0]
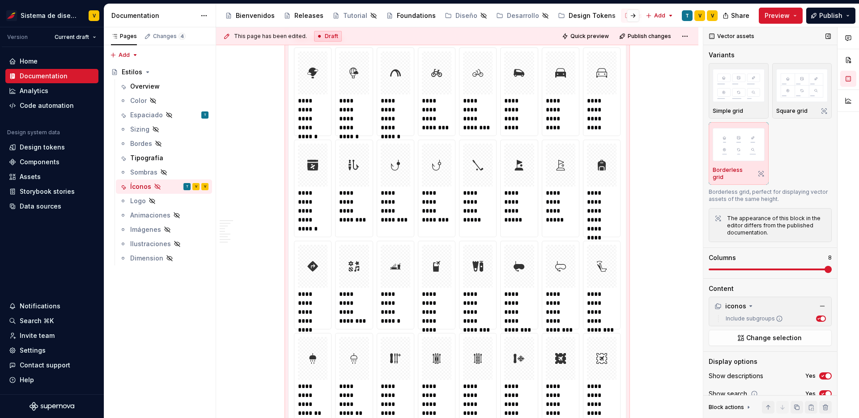
click at [830, 266] on span at bounding box center [828, 269] width 7 height 7
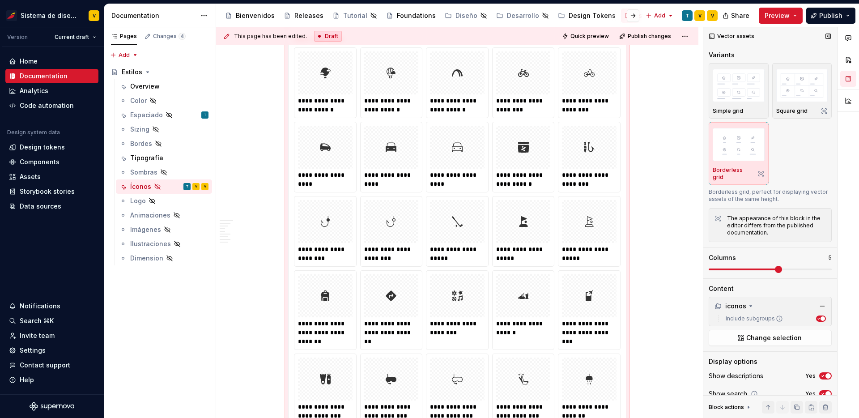
click at [782, 266] on span at bounding box center [778, 269] width 7 height 7
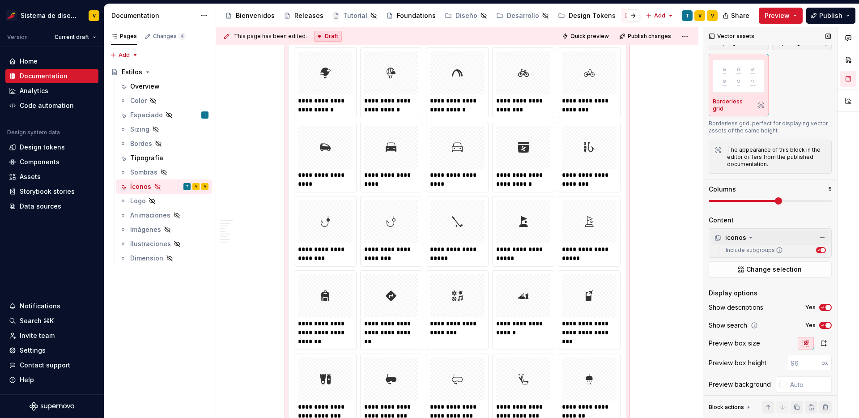
scroll to position [70, 0]
click at [825, 339] on icon "button" at bounding box center [824, 341] width 5 height 5
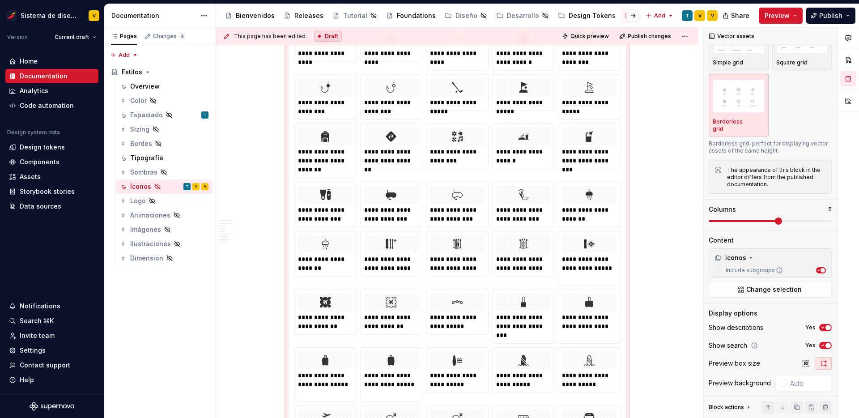
scroll to position [1326, 0]
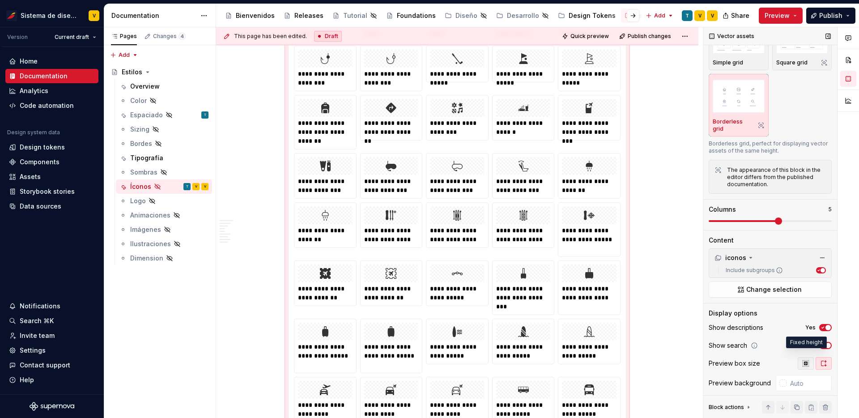
click at [805, 360] on icon "button" at bounding box center [806, 363] width 6 height 6
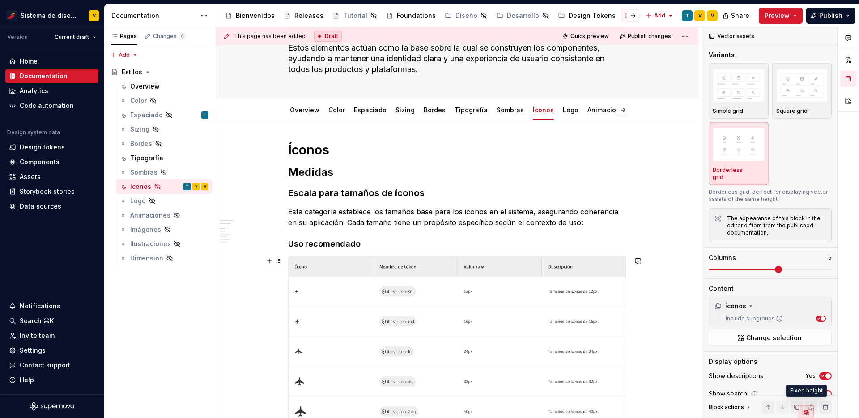
scroll to position [74, 0]
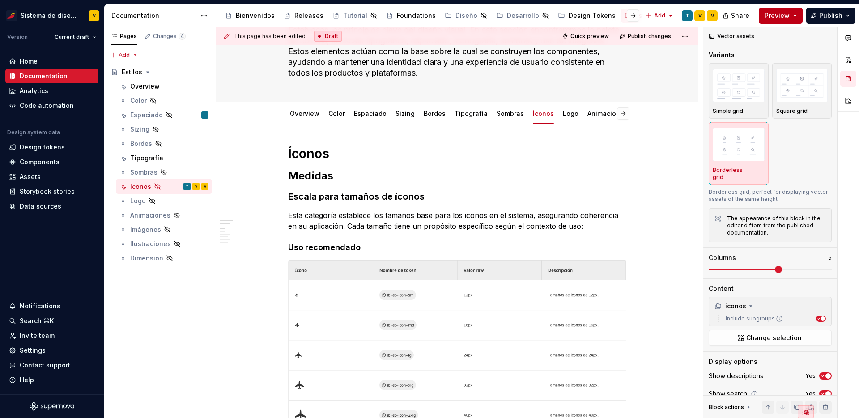
click at [795, 16] on button "Preview" at bounding box center [781, 16] width 44 height 16
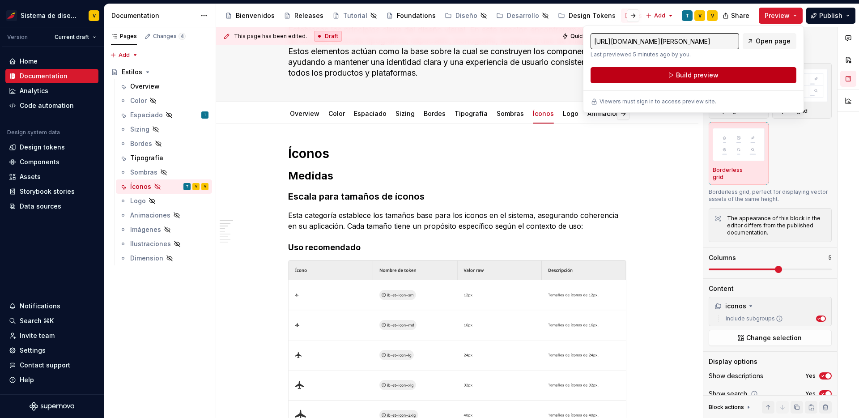
click at [703, 74] on span "Build preview" at bounding box center [697, 75] width 43 height 9
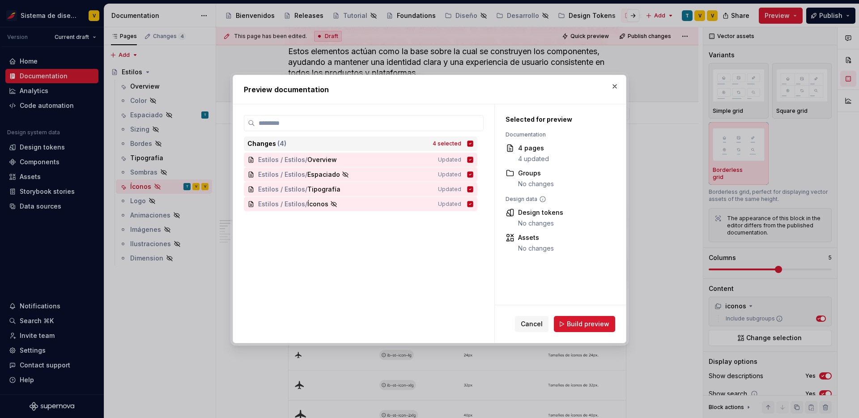
click at [473, 143] on icon at bounding box center [471, 144] width 6 height 6
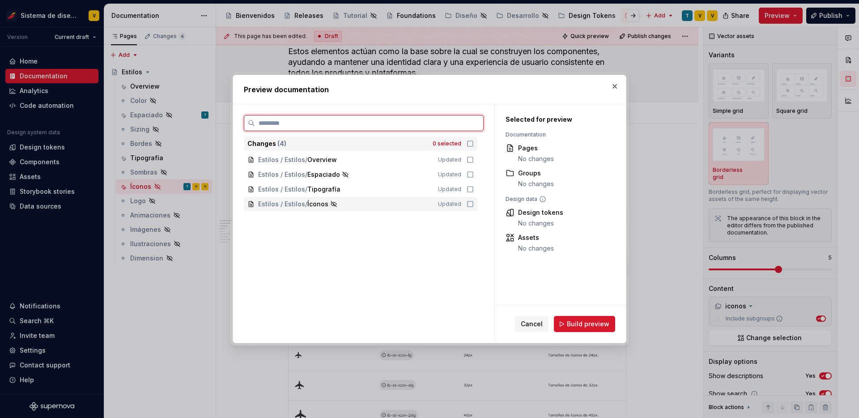
click at [477, 205] on div "Estilos / Estilos / Íconos Updated" at bounding box center [361, 204] width 234 height 14
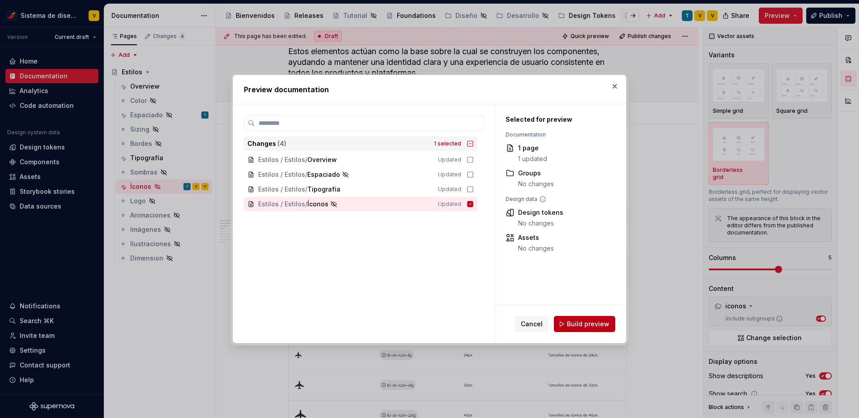
click at [578, 324] on span "Build preview" at bounding box center [588, 323] width 43 height 9
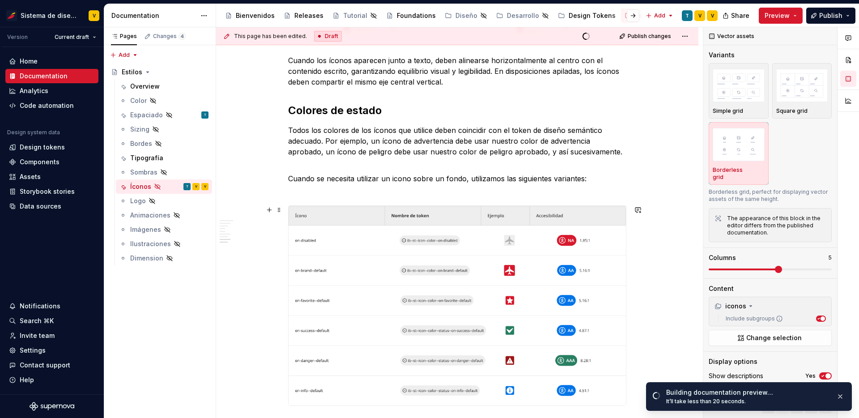
scroll to position [778, 0]
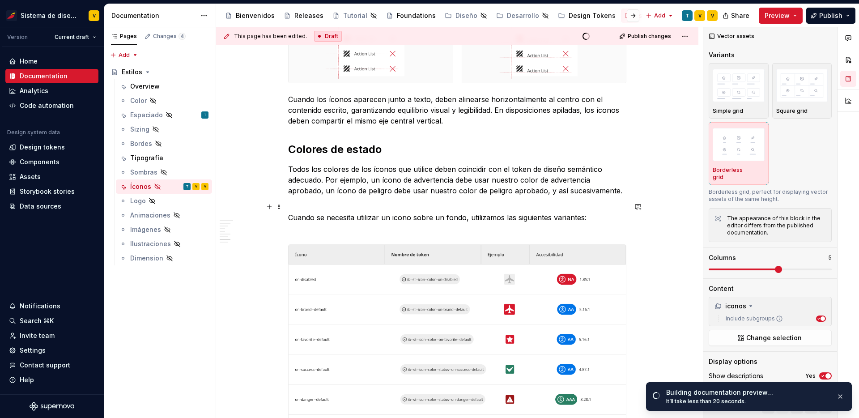
click at [464, 217] on p "Cuando se necesita utilizar un icono sobre un fondo, utilizamos las siguientes …" at bounding box center [457, 217] width 338 height 32
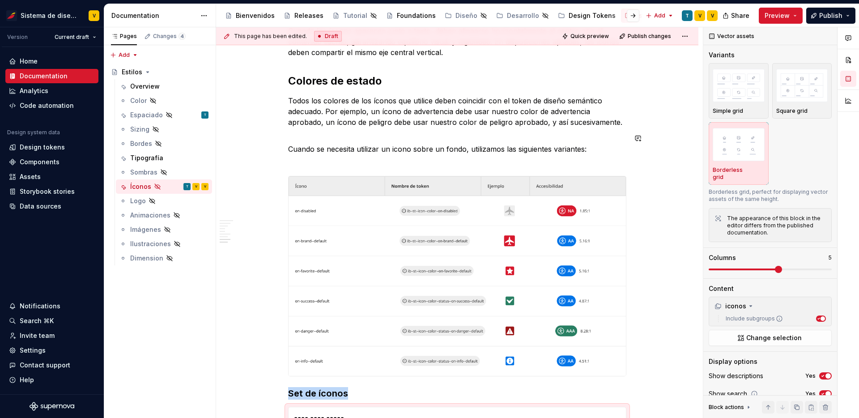
scroll to position [846, 0]
click at [547, 136] on p "Cuando se necesita utilizar un icono sobre un fondo, utilizamos las siguientes …" at bounding box center [457, 150] width 338 height 32
click at [315, 138] on p "Cuando se necesita utilizar un icono sobre un fondo, utilizamos las siguientes …" at bounding box center [457, 150] width 338 height 32
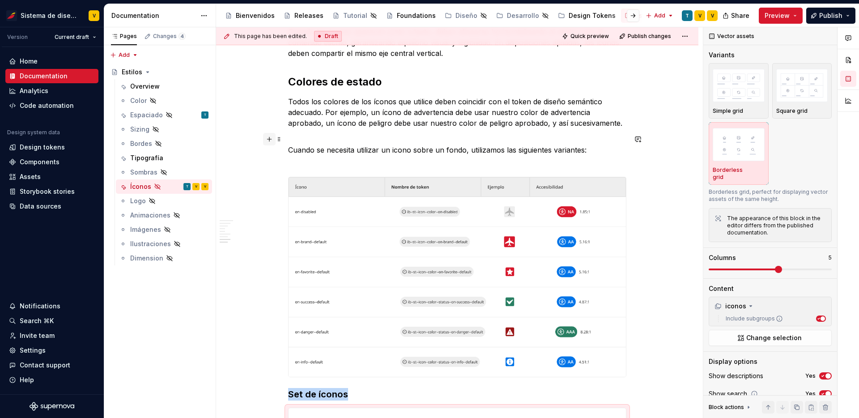
click at [273, 140] on button "button" at bounding box center [269, 139] width 13 height 13
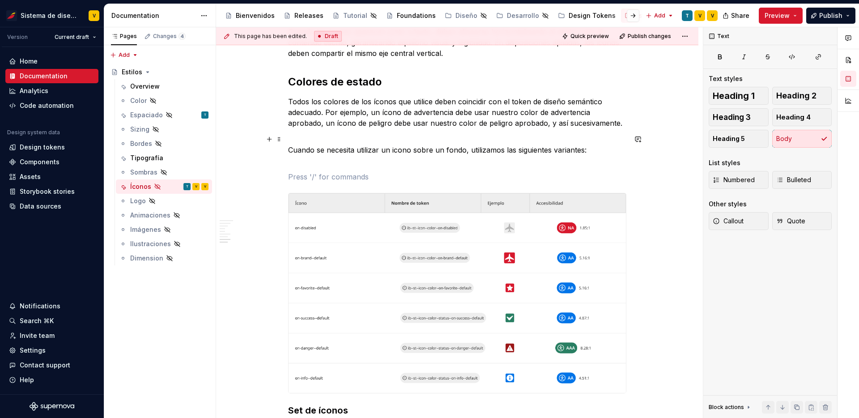
click at [345, 177] on p at bounding box center [457, 176] width 338 height 11
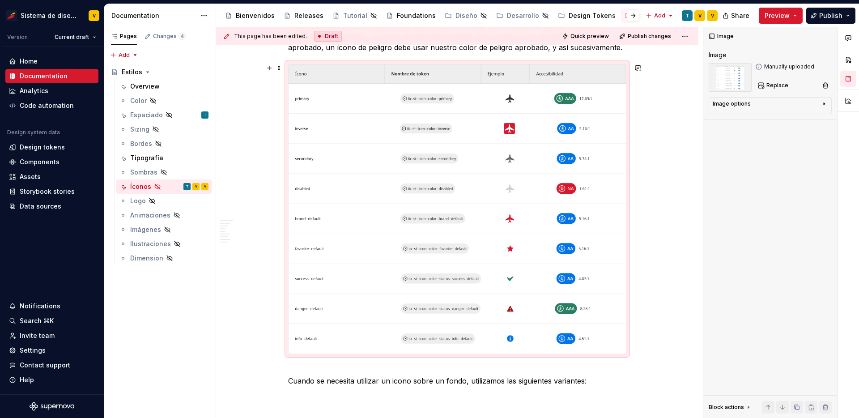
scroll to position [939, 0]
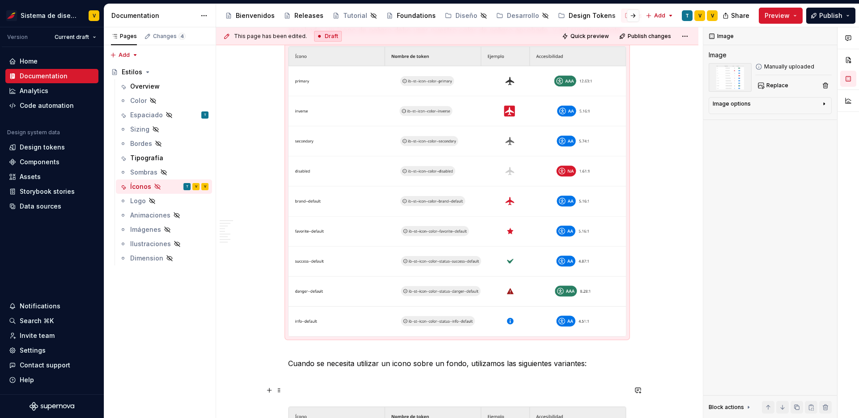
click at [296, 392] on p at bounding box center [457, 390] width 338 height 11
click at [310, 388] on p at bounding box center [457, 390] width 338 height 11
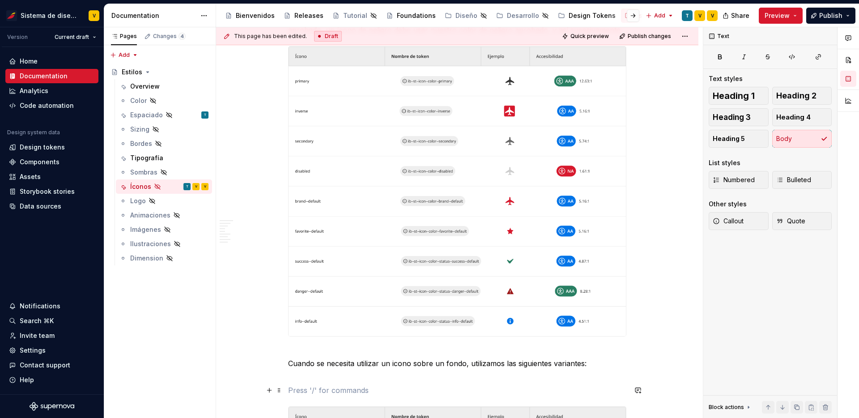
click at [341, 388] on p at bounding box center [457, 390] width 338 height 11
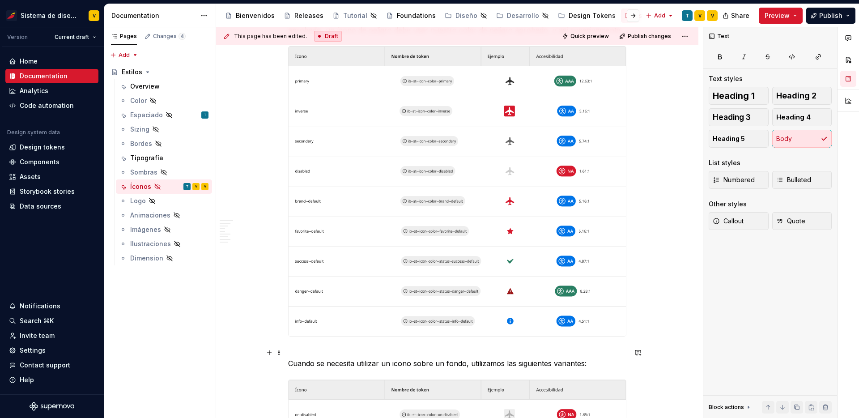
click at [336, 349] on p "Cuando se necesita utilizar un icono sobre un fondo, utilizamos las siguientes …" at bounding box center [457, 357] width 338 height 21
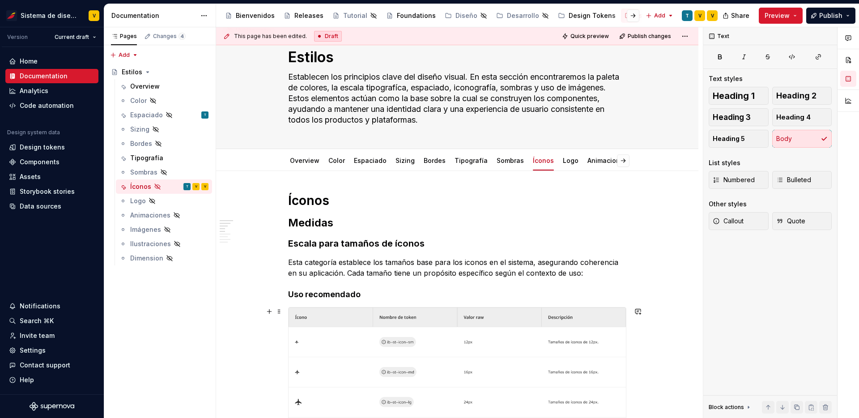
scroll to position [0, 0]
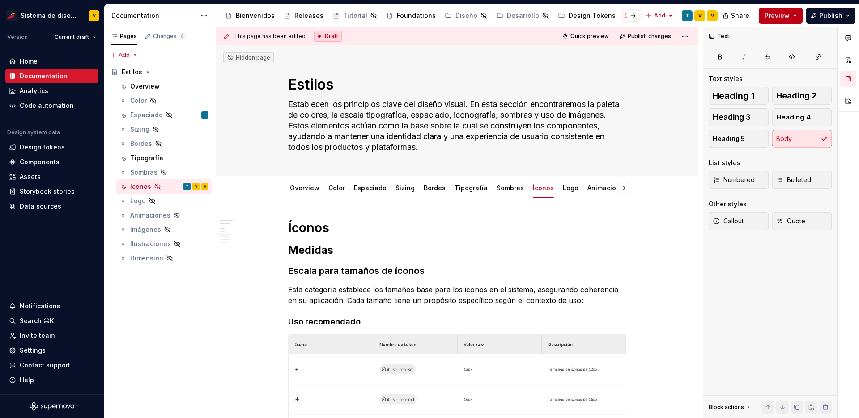
click at [792, 14] on button "Preview" at bounding box center [781, 16] width 44 height 16
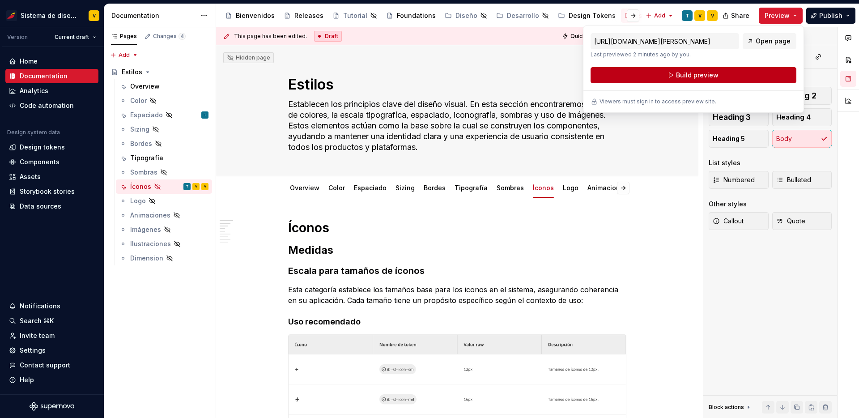
click at [690, 77] on span "Build preview" at bounding box center [697, 75] width 43 height 9
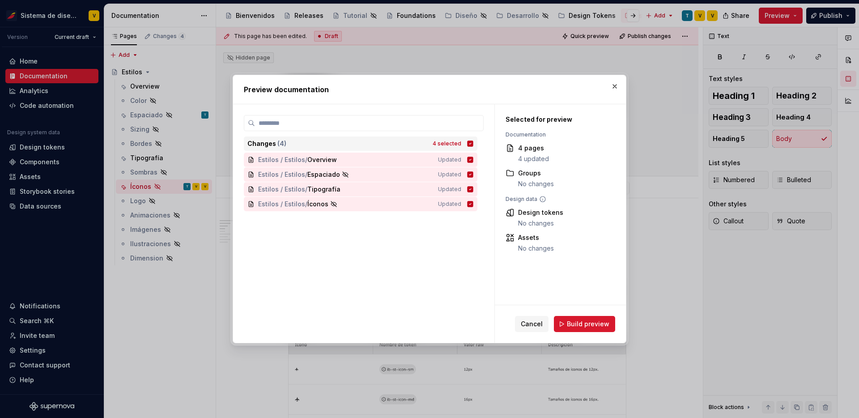
click at [473, 145] on icon at bounding box center [471, 144] width 6 height 6
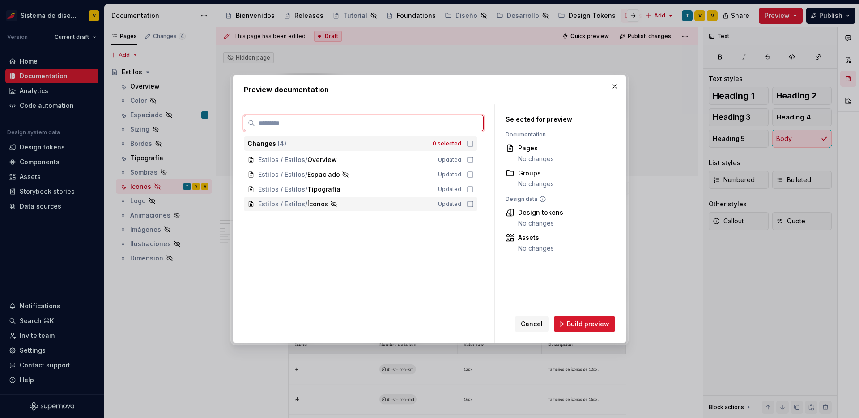
click at [474, 205] on icon at bounding box center [470, 203] width 7 height 7
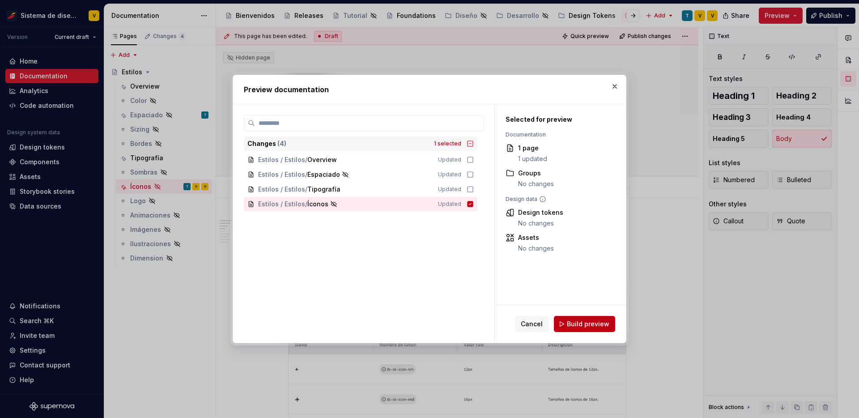
click at [584, 319] on span "Build preview" at bounding box center [588, 323] width 43 height 9
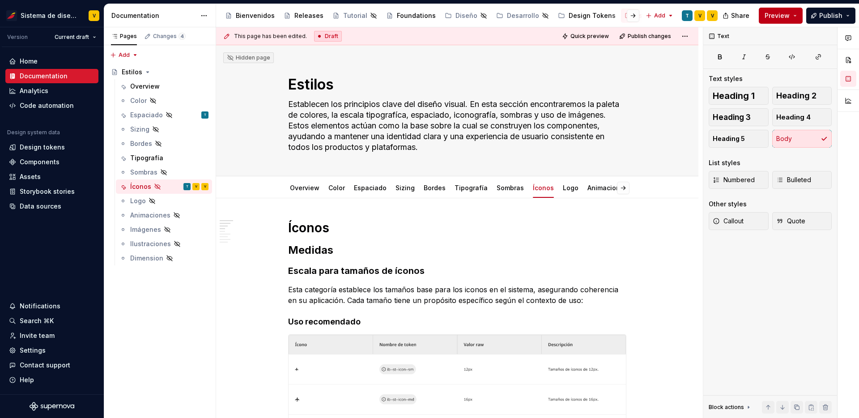
click at [792, 13] on button "Preview" at bounding box center [781, 16] width 44 height 16
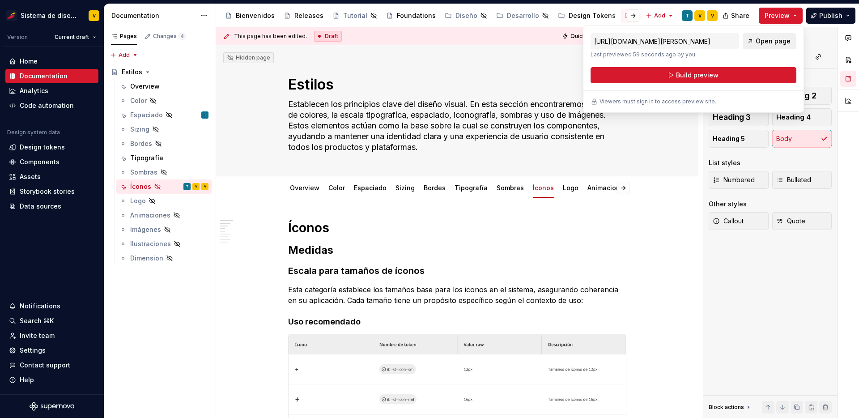
click at [772, 41] on span "Open page" at bounding box center [773, 41] width 35 height 9
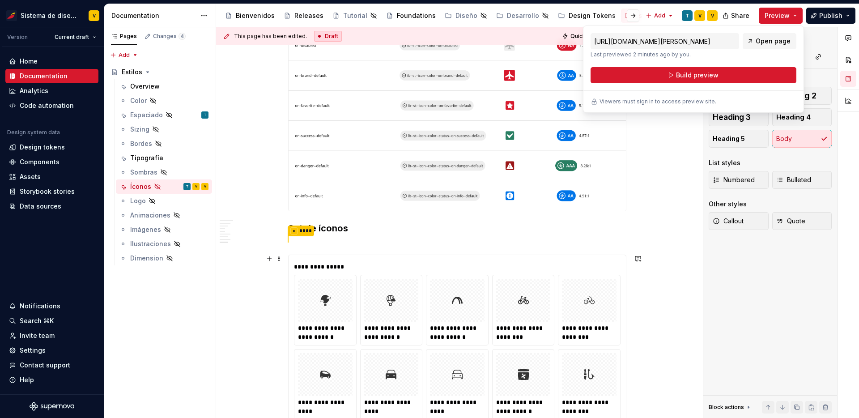
scroll to position [1295, 0]
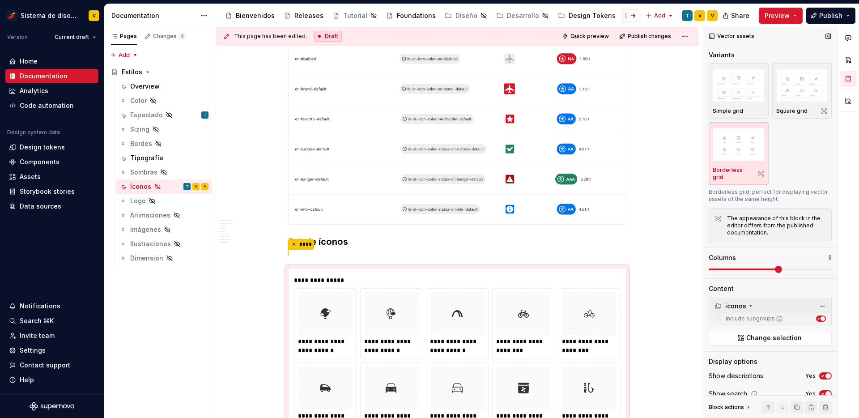
click at [750, 306] on icon at bounding box center [751, 306] width 2 height 1
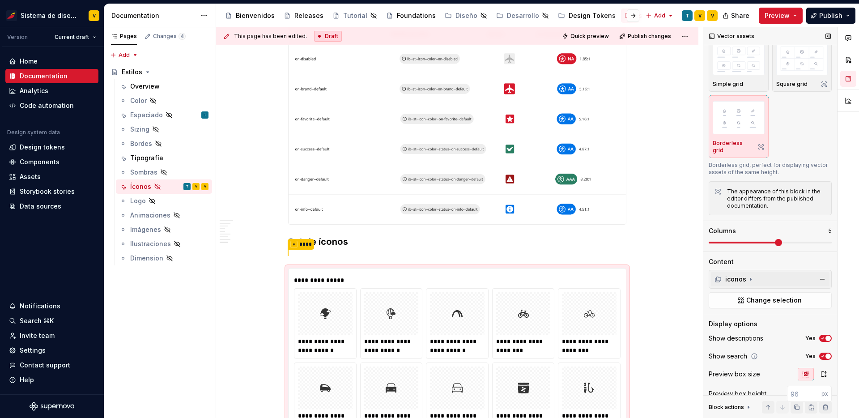
scroll to position [59, 0]
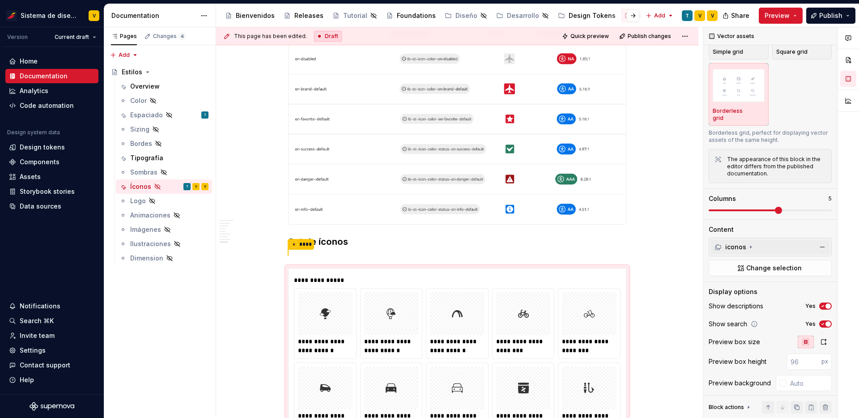
click at [770, 240] on div "iconos" at bounding box center [770, 247] width 119 height 14
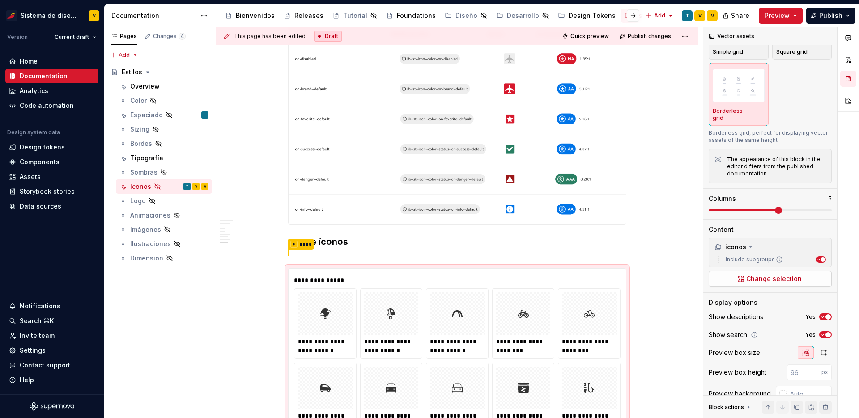
click at [757, 274] on span "Change selection" at bounding box center [773, 278] width 55 height 9
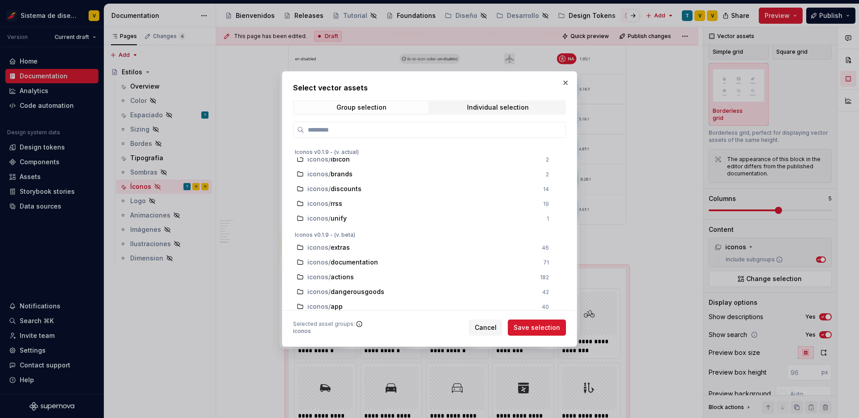
scroll to position [152, 0]
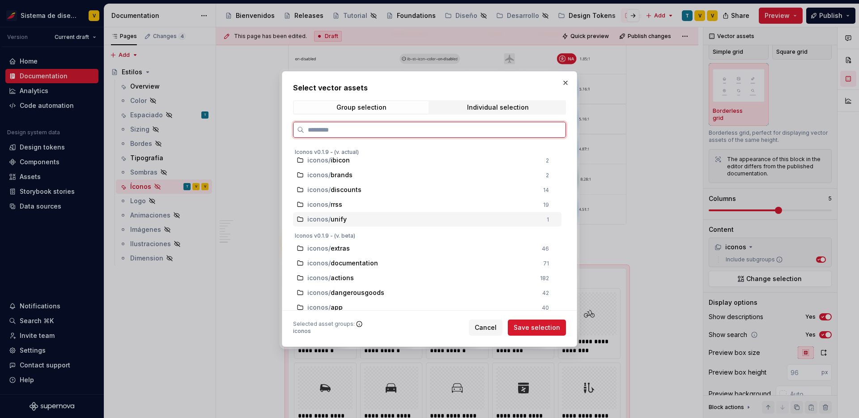
click at [341, 219] on span "unify" at bounding box center [340, 219] width 18 height 9
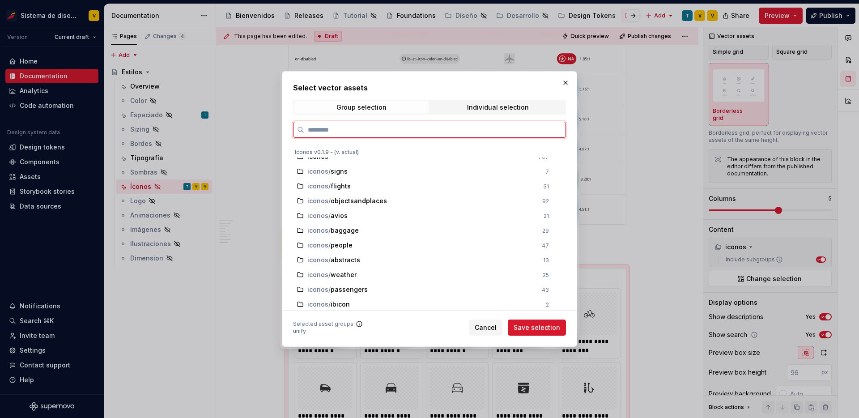
scroll to position [0, 0]
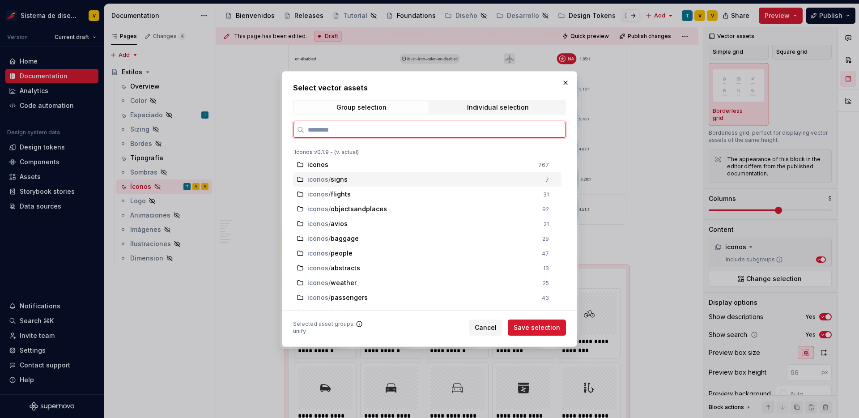
click at [353, 175] on div "iconos / signs" at bounding box center [423, 179] width 233 height 9
click at [357, 190] on div "iconos / flights" at bounding box center [422, 194] width 230 height 9
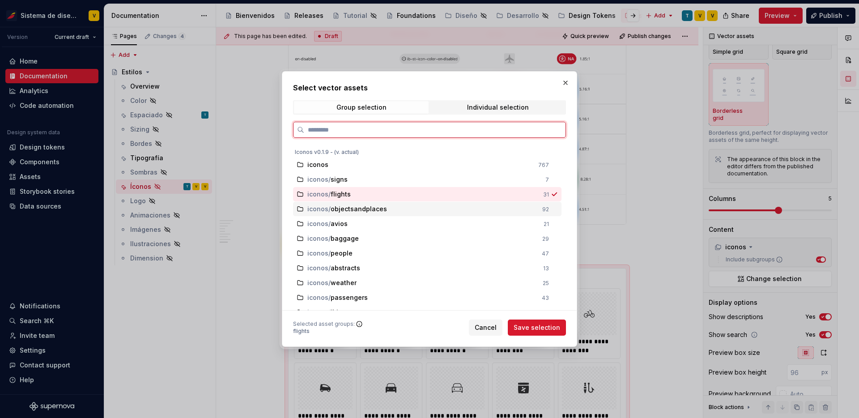
click at [375, 204] on span "objectsandplaces" at bounding box center [359, 208] width 56 height 9
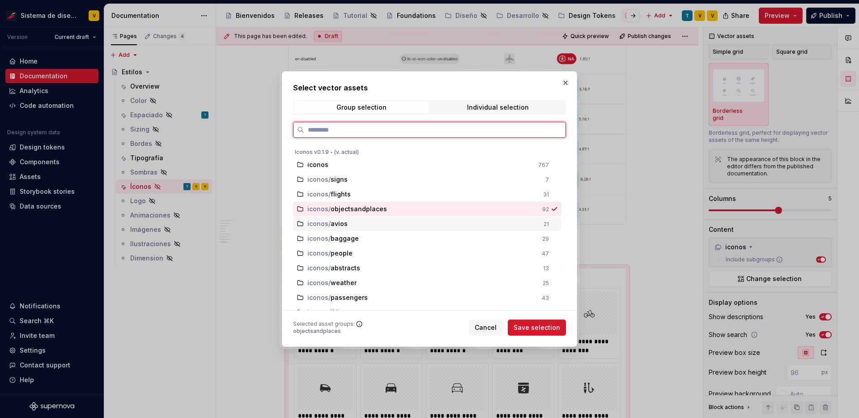
click at [379, 223] on div "iconos / avios" at bounding box center [422, 223] width 231 height 9
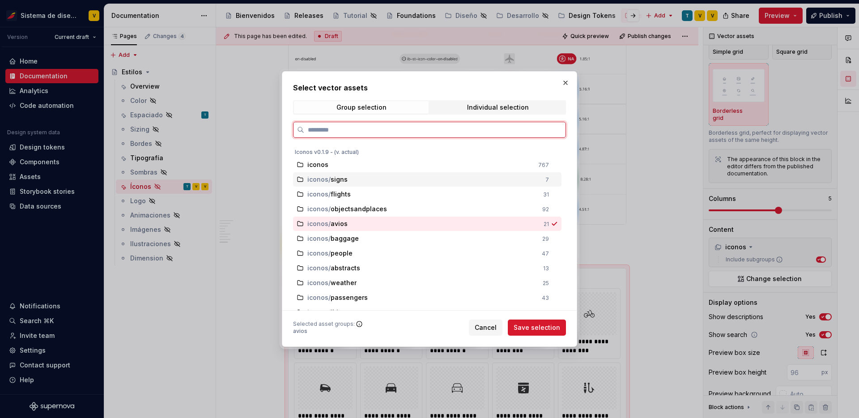
click at [363, 176] on div "iconos / signs" at bounding box center [423, 179] width 233 height 9
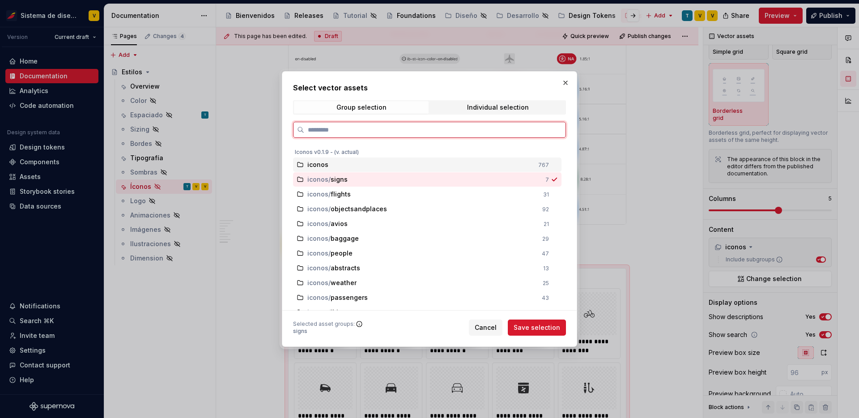
click at [318, 162] on span "iconos" at bounding box center [317, 164] width 21 height 9
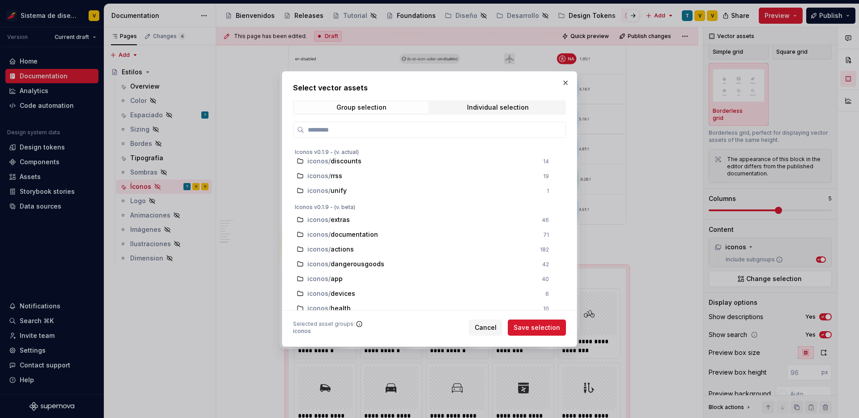
scroll to position [170, 0]
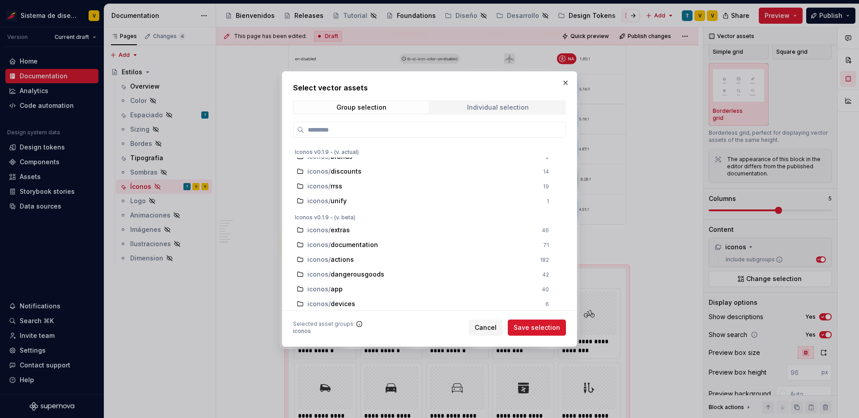
click at [476, 102] on span "Individual selection" at bounding box center [497, 107] width 135 height 13
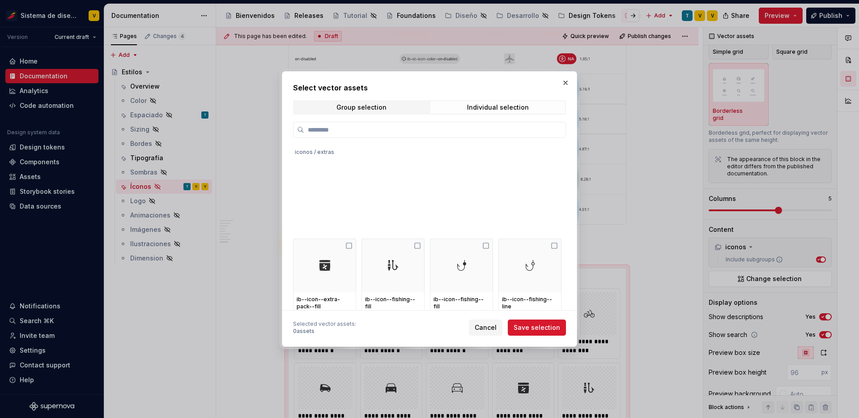
scroll to position [0, 0]
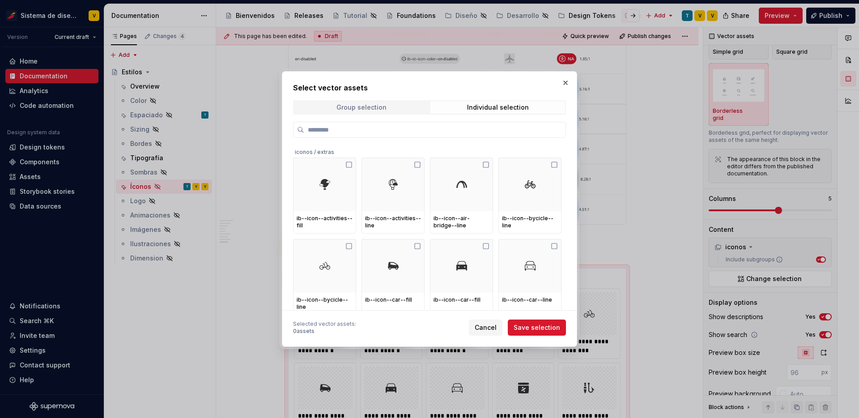
click at [392, 105] on span "Group selection" at bounding box center [361, 107] width 135 height 13
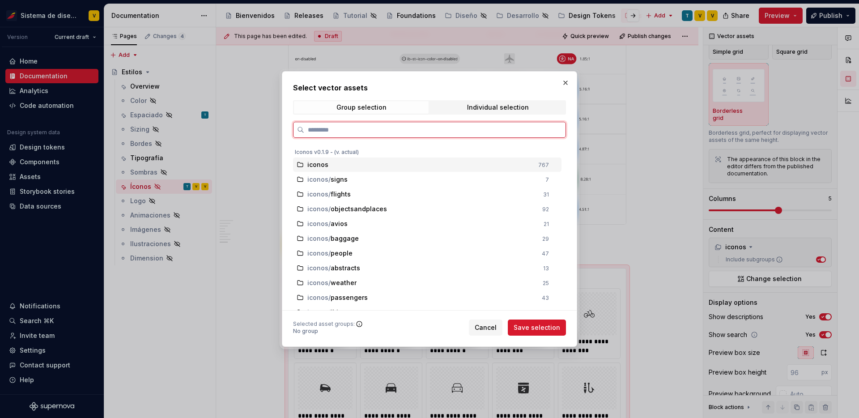
click at [398, 163] on div "iconos" at bounding box center [420, 164] width 226 height 9
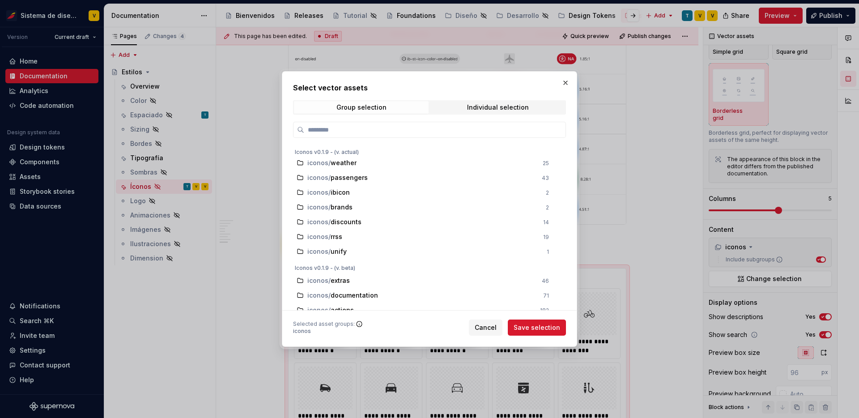
scroll to position [119, 0]
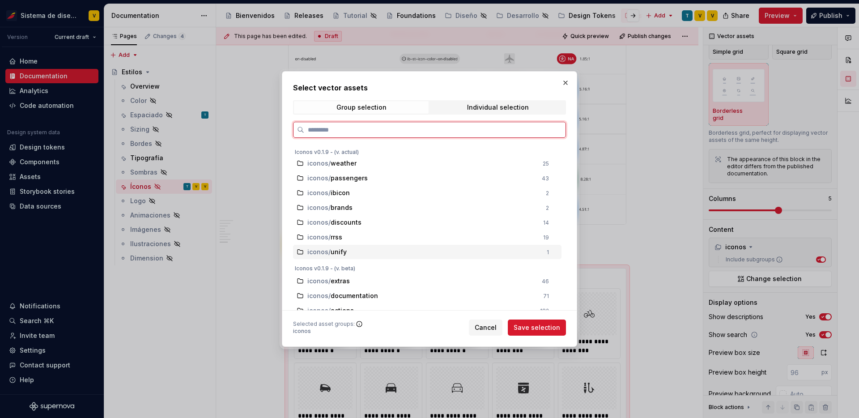
click at [347, 251] on span "unify" at bounding box center [340, 251] width 18 height 9
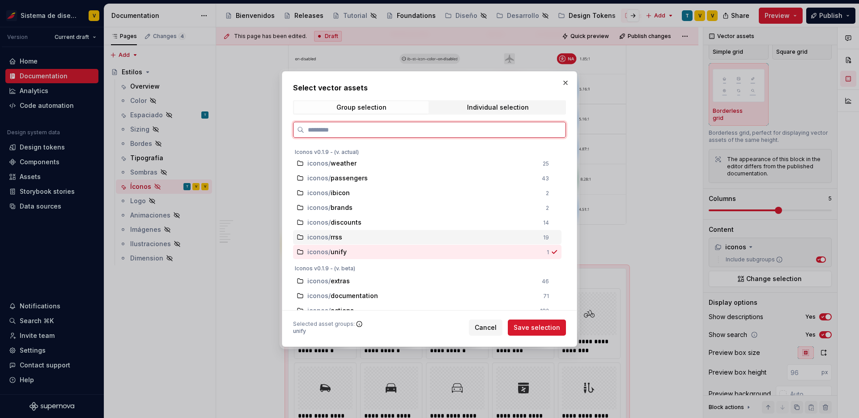
click at [362, 240] on div "iconos / rrss" at bounding box center [422, 237] width 230 height 9
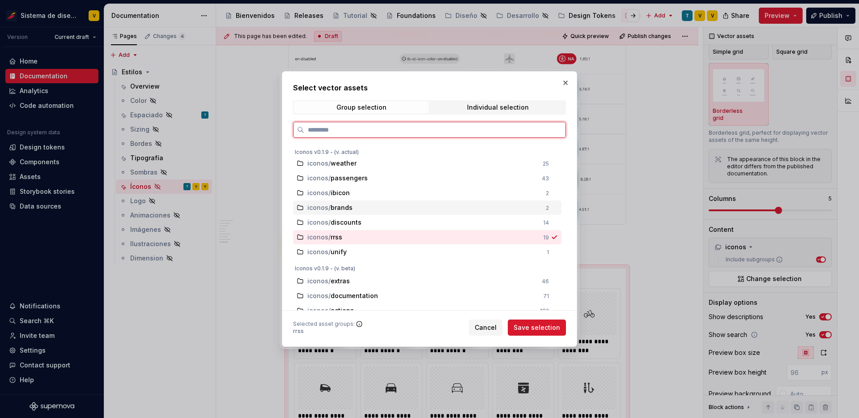
click at [374, 207] on div "iconos / brands" at bounding box center [423, 207] width 233 height 9
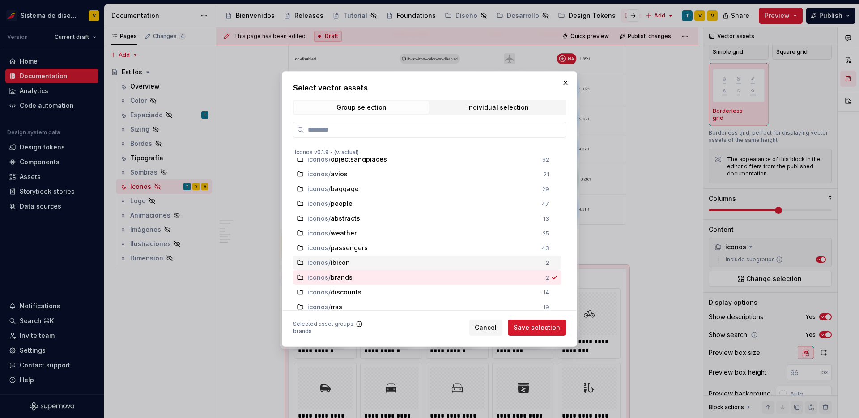
scroll to position [0, 0]
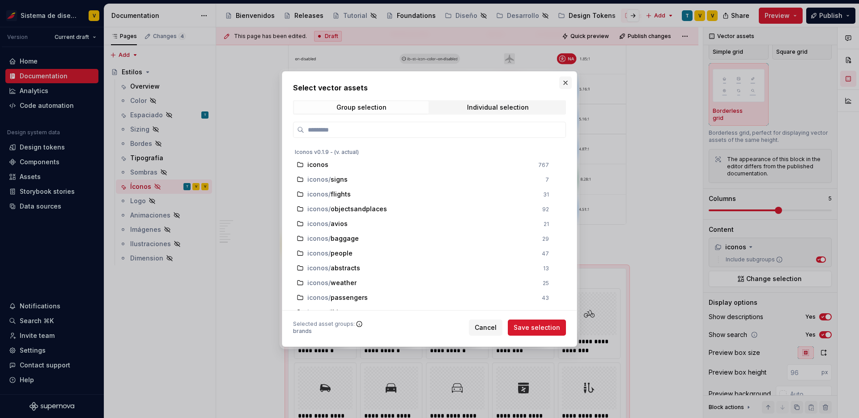
click at [567, 84] on button "button" at bounding box center [565, 83] width 13 height 13
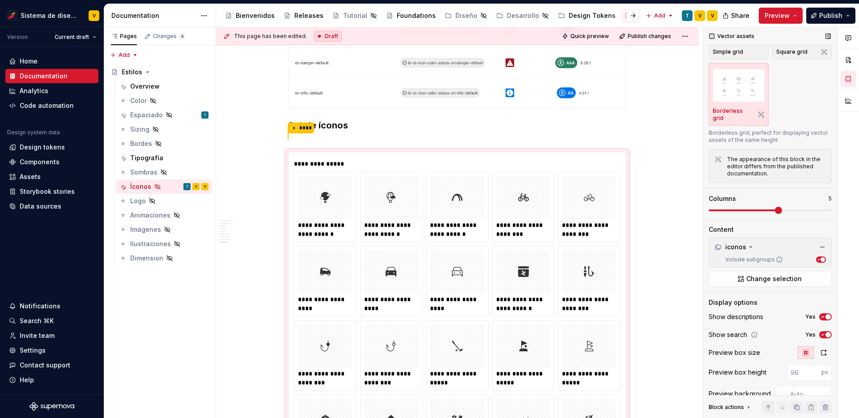
scroll to position [70, 0]
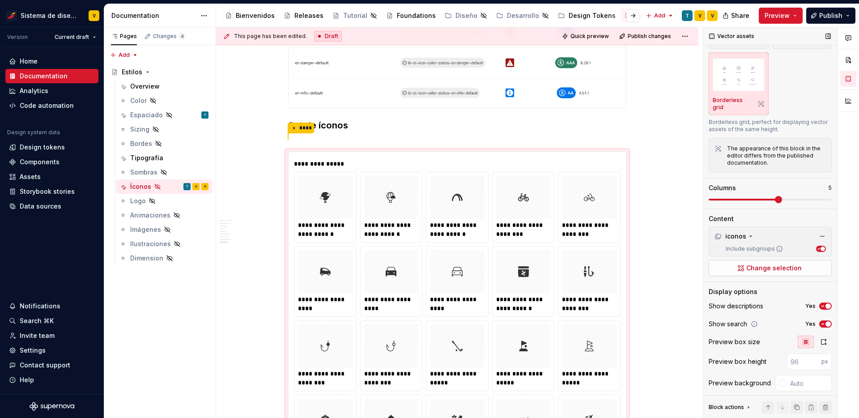
click at [769, 264] on span "Change selection" at bounding box center [773, 268] width 55 height 9
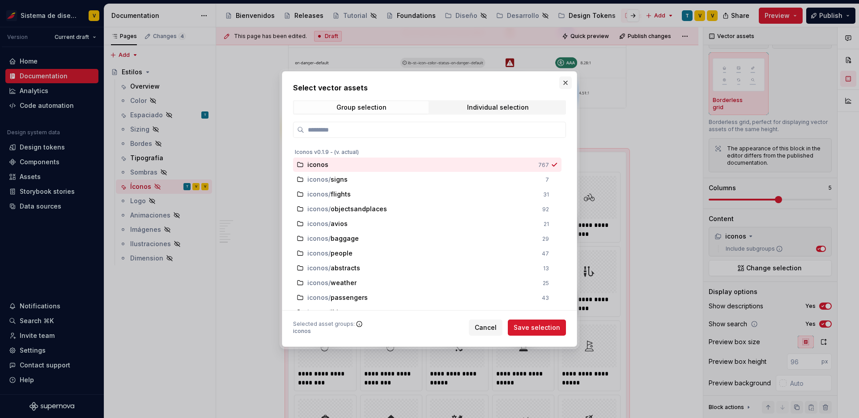
click at [567, 81] on button "button" at bounding box center [565, 83] width 13 height 13
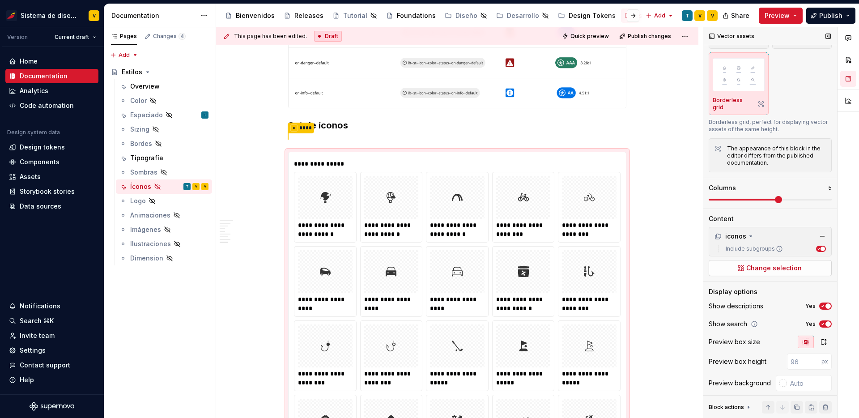
click at [770, 264] on span "Change selection" at bounding box center [773, 268] width 55 height 9
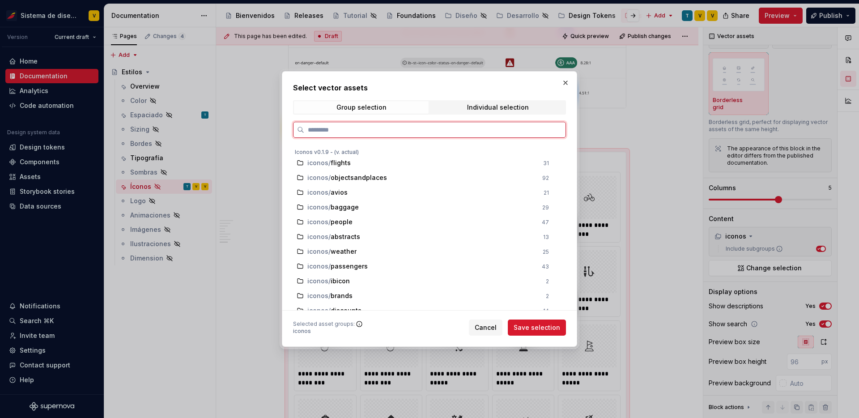
scroll to position [0, 0]
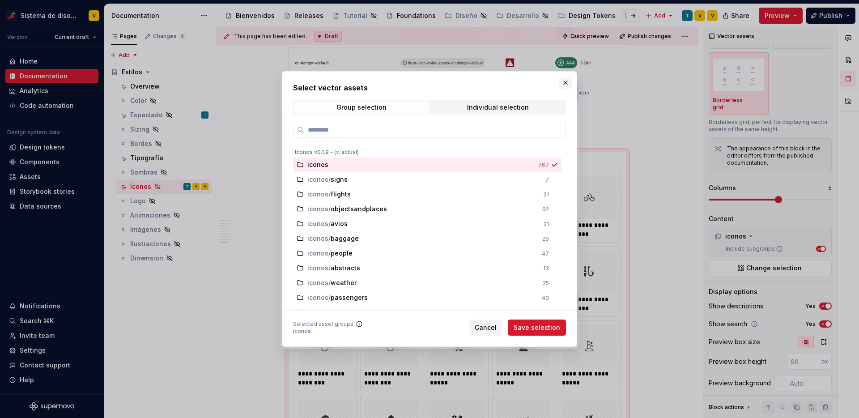
click at [566, 81] on button "button" at bounding box center [565, 83] width 13 height 13
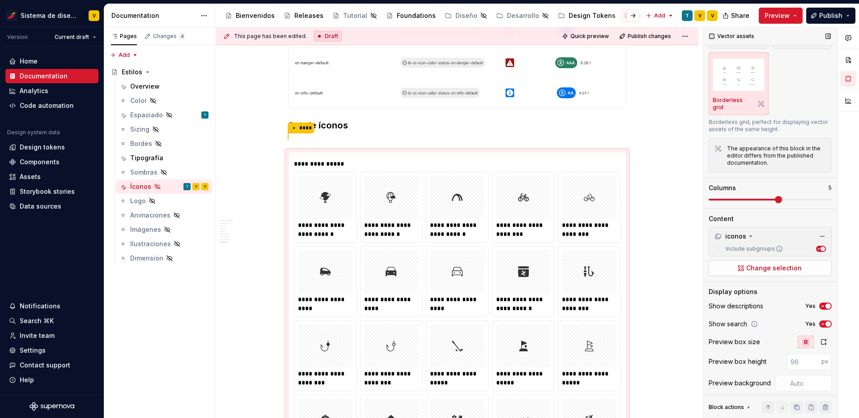
click at [771, 264] on span "Change selection" at bounding box center [773, 268] width 55 height 9
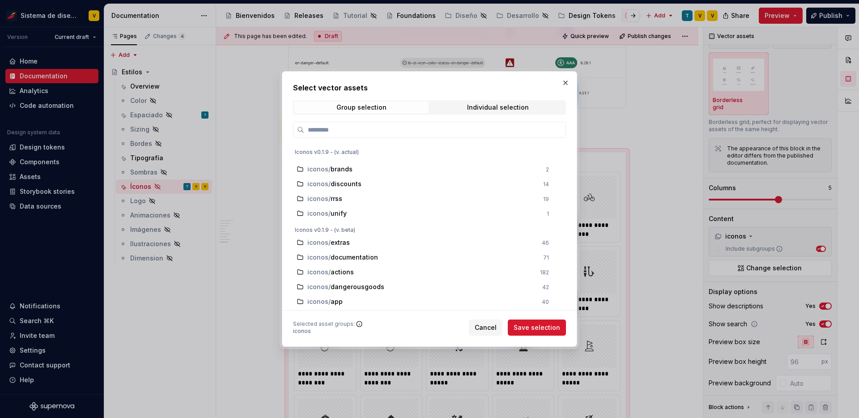
scroll to position [199, 0]
click at [489, 109] on div "Individual selection" at bounding box center [498, 107] width 62 height 7
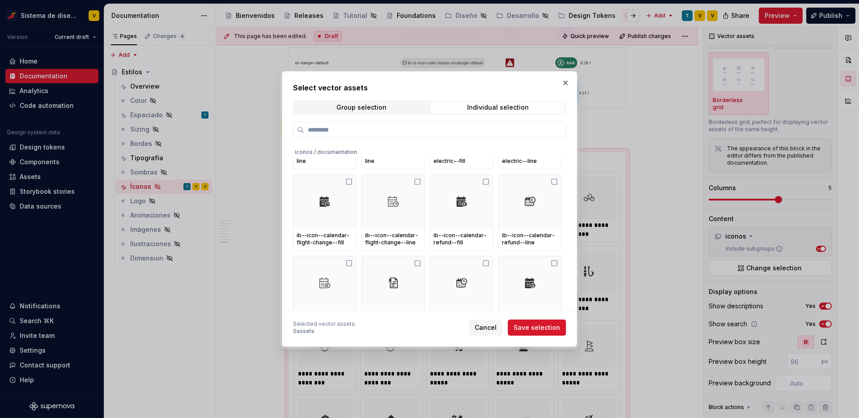
scroll to position [1260, 0]
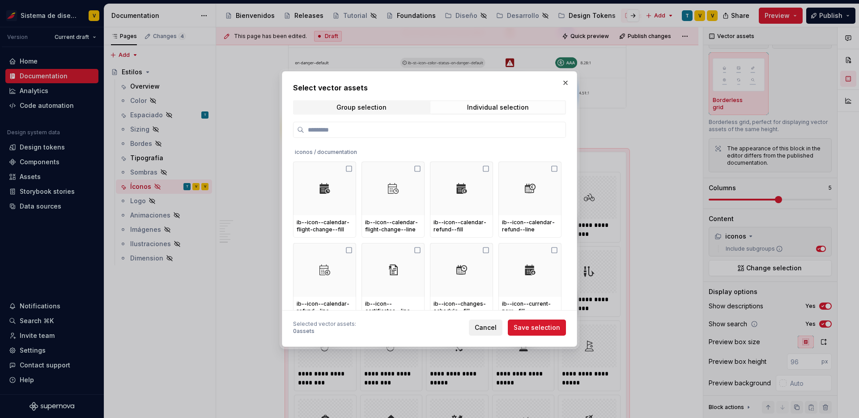
click at [486, 329] on span "Cancel" at bounding box center [486, 327] width 22 height 9
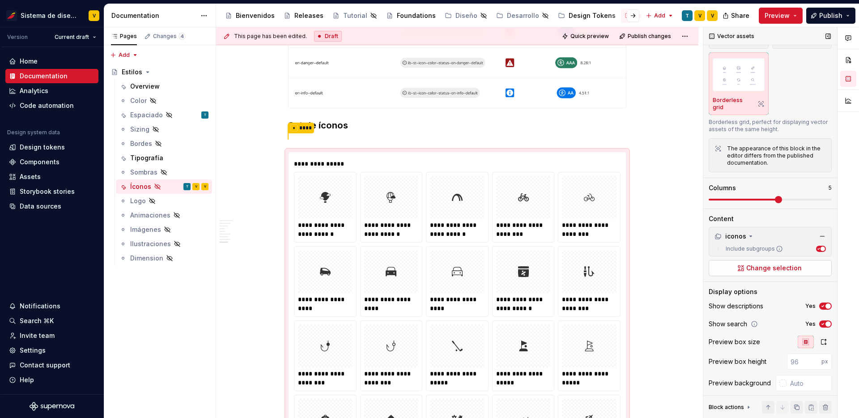
click at [788, 264] on span "Change selection" at bounding box center [773, 268] width 55 height 9
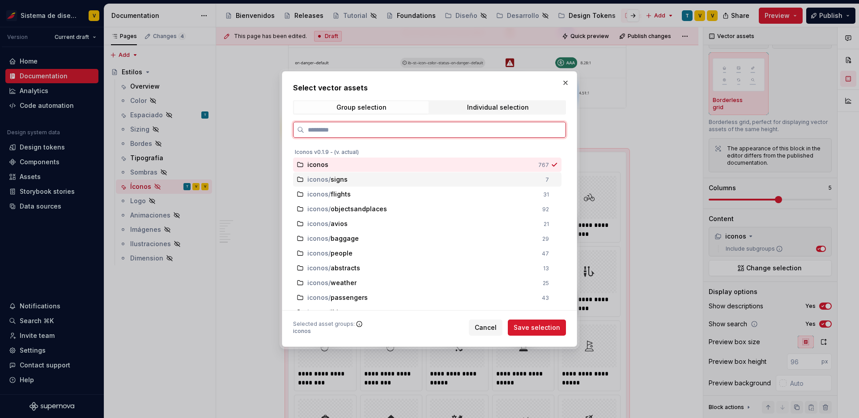
click at [414, 183] on div "iconos / signs" at bounding box center [423, 179] width 233 height 9
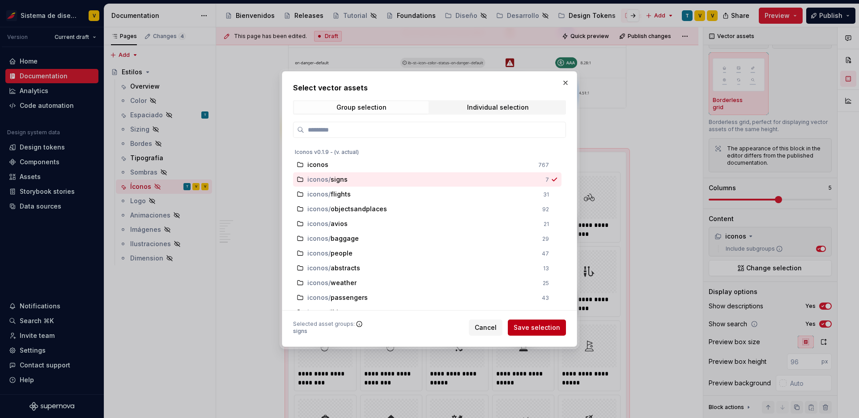
click at [530, 332] on span "Save selection" at bounding box center [537, 327] width 47 height 9
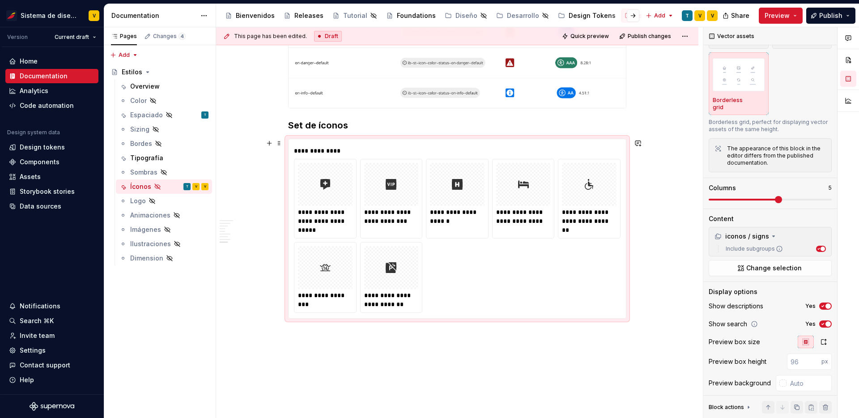
click at [468, 298] on div "**********" at bounding box center [457, 236] width 327 height 154
drag, startPoint x: 468, startPoint y: 298, endPoint x: 468, endPoint y: 342, distance: 43.4
click at [341, 146] on div "**********" at bounding box center [457, 150] width 327 height 9
drag, startPoint x: 476, startPoint y: 306, endPoint x: 476, endPoint y: 395, distance: 88.6
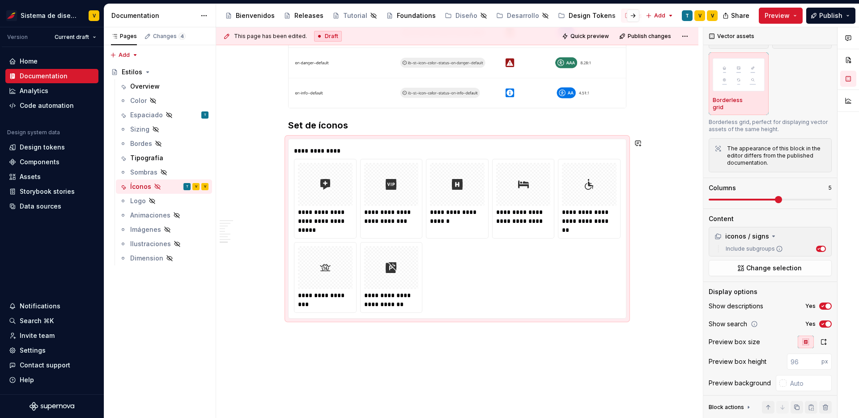
click at [270, 146] on button "button" at bounding box center [269, 143] width 13 height 13
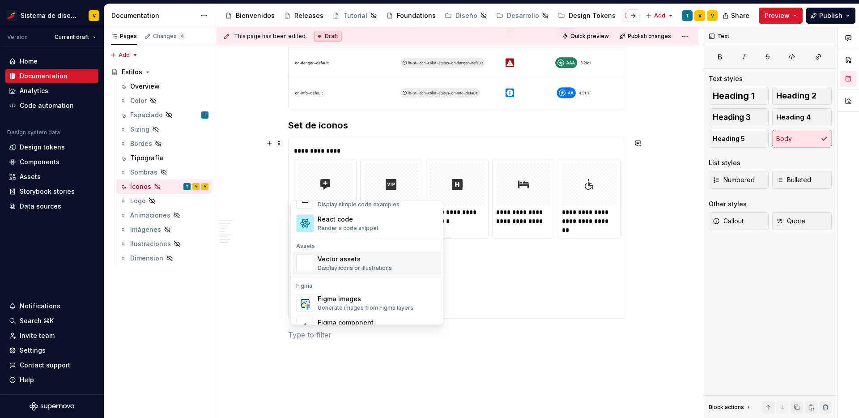
scroll to position [767, 0]
click at [368, 256] on div "Vector assets" at bounding box center [355, 255] width 74 height 9
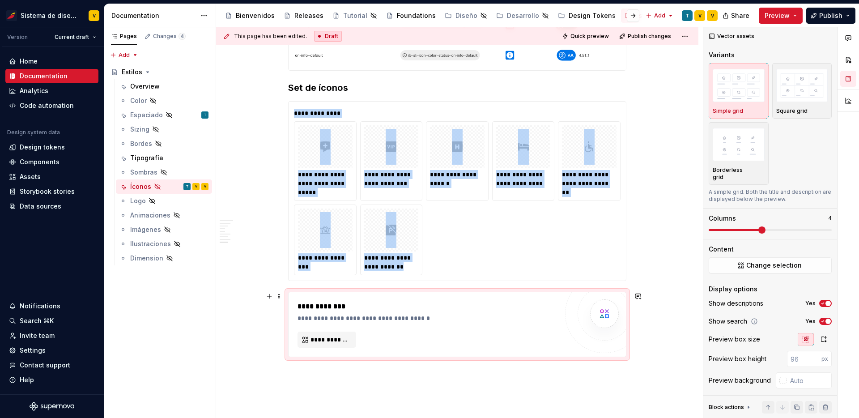
scroll to position [1456, 0]
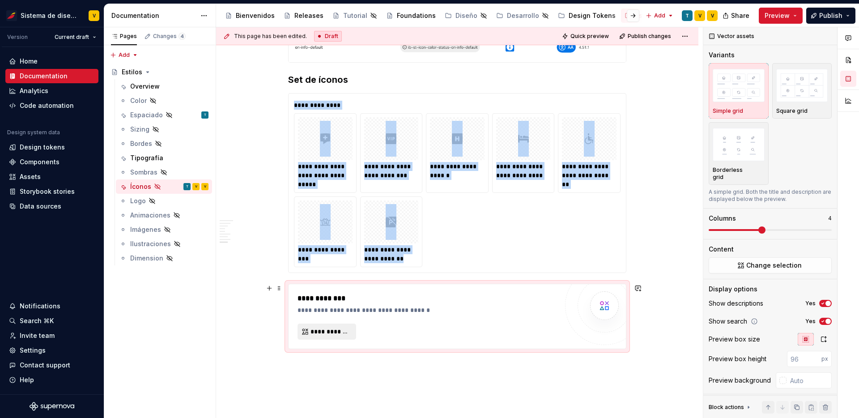
click at [344, 332] on span "**********" at bounding box center [331, 331] width 40 height 9
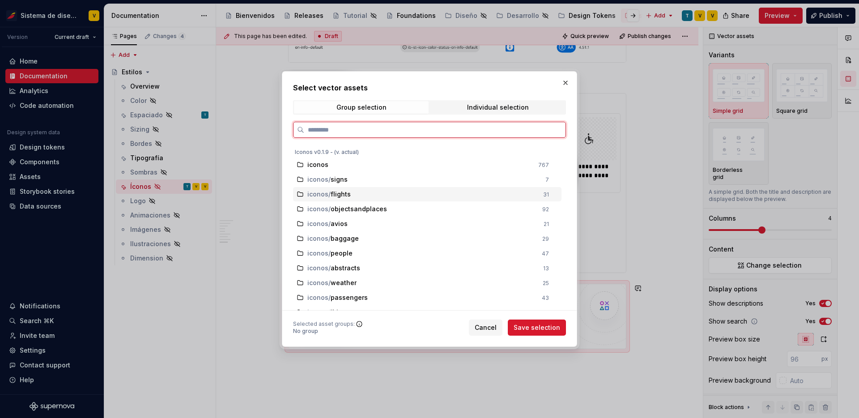
click at [349, 196] on span "flights" at bounding box center [341, 194] width 20 height 9
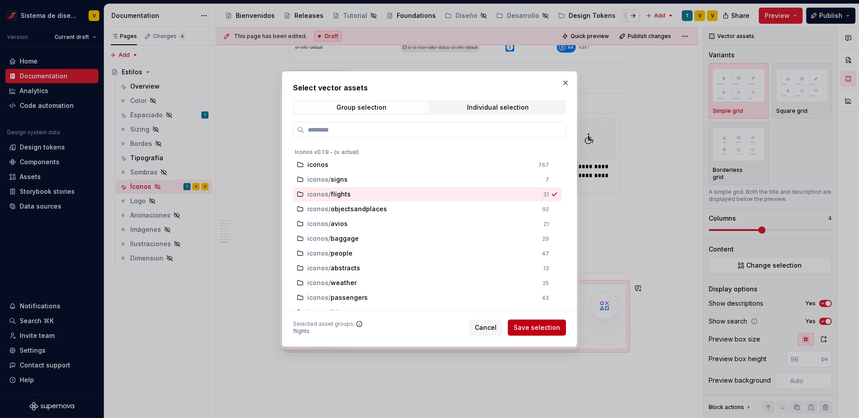
click at [547, 330] on span "Save selection" at bounding box center [537, 327] width 47 height 9
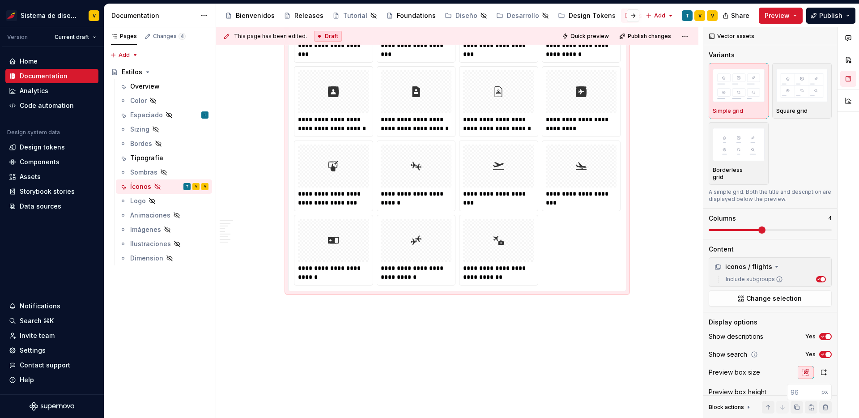
scroll to position [2074, 0]
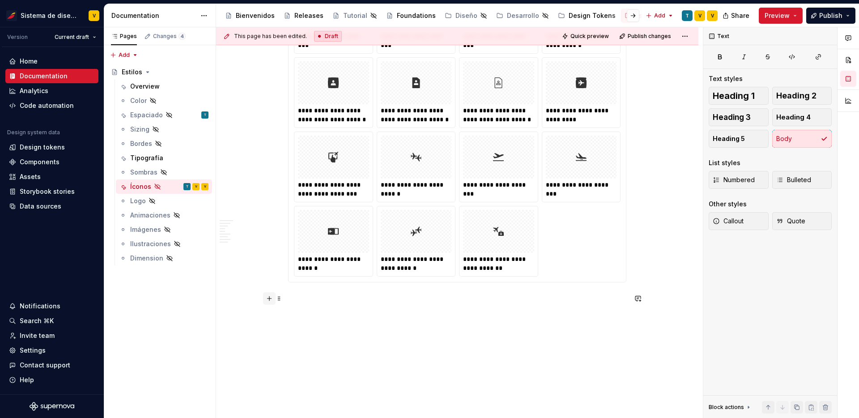
click at [271, 299] on button "button" at bounding box center [269, 298] width 13 height 13
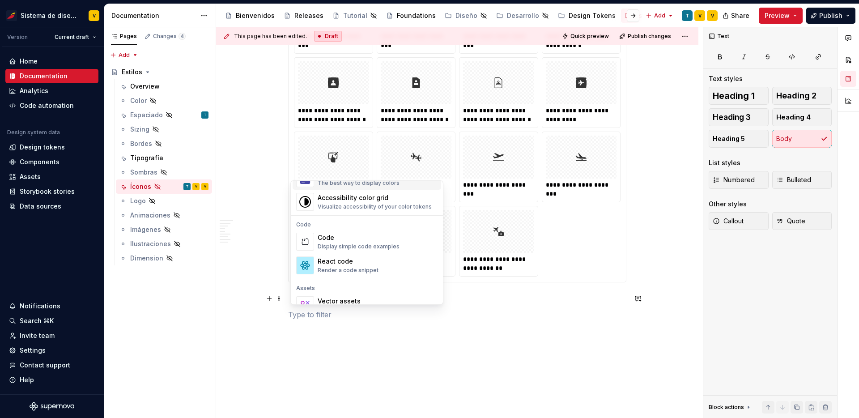
scroll to position [716, 0]
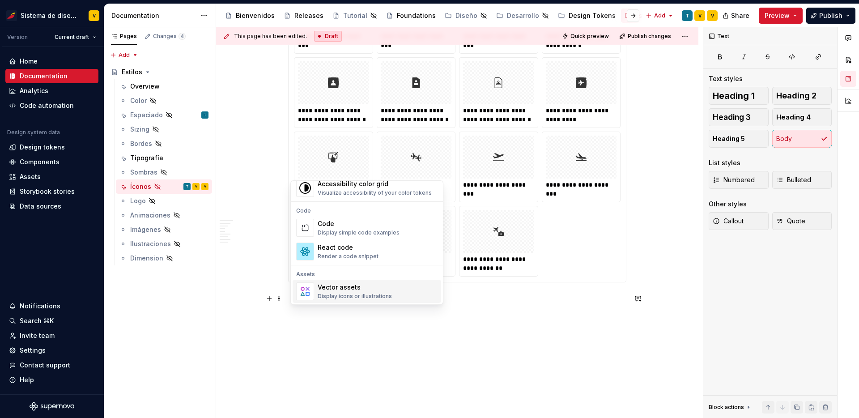
click at [355, 292] on div "Vector assets Display icons or illustrations" at bounding box center [355, 291] width 74 height 17
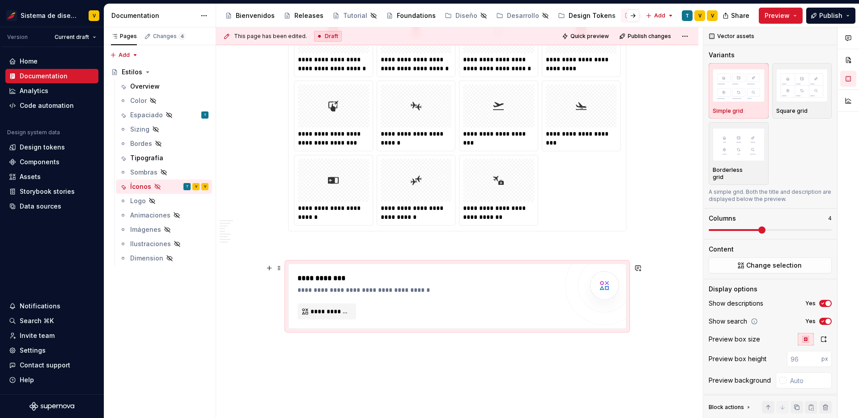
scroll to position [2126, 0]
click at [338, 308] on span "**********" at bounding box center [331, 311] width 40 height 9
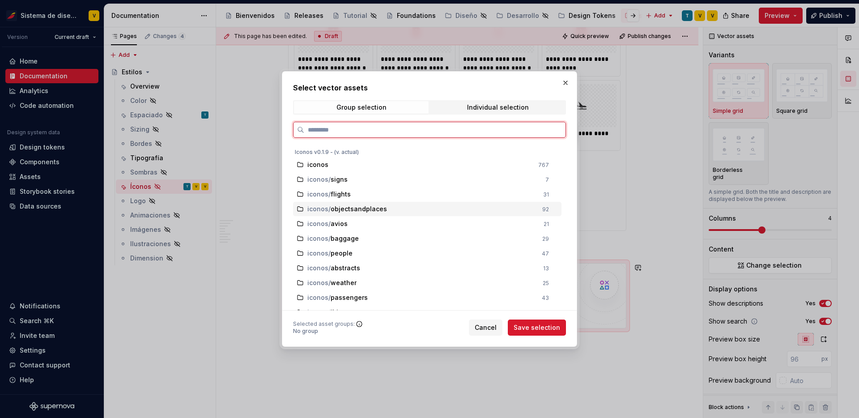
click at [360, 210] on span "objectsandplaces" at bounding box center [359, 208] width 56 height 9
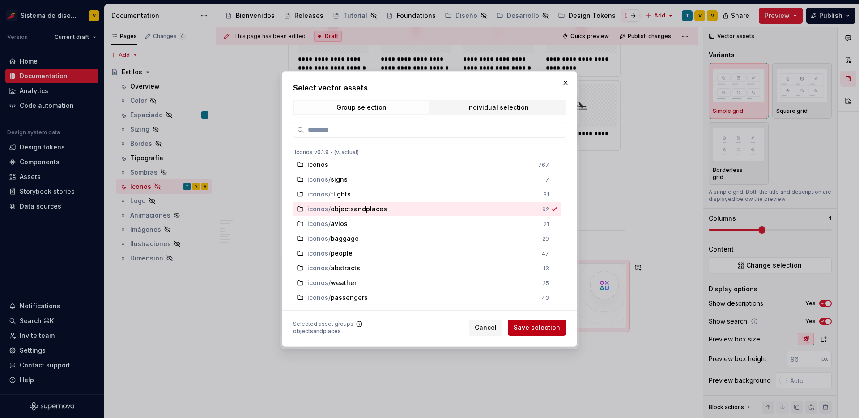
click at [539, 328] on span "Save selection" at bounding box center [537, 327] width 47 height 9
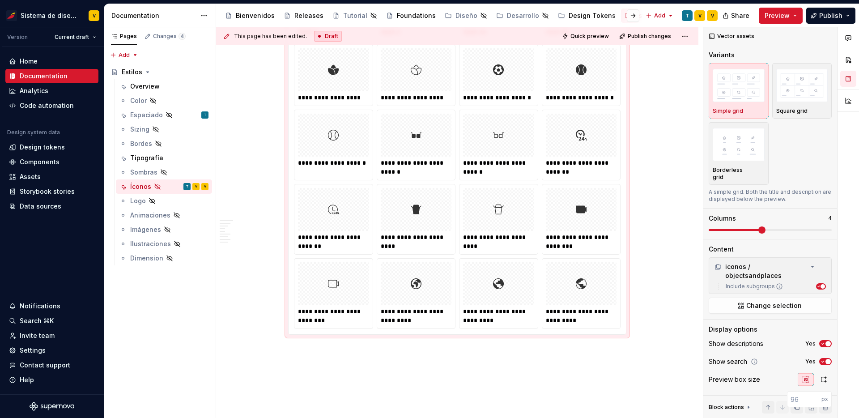
scroll to position [3784, 0]
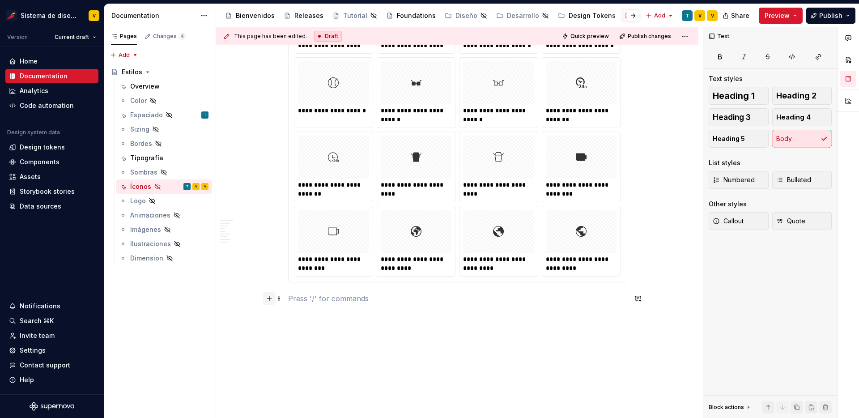
click at [271, 296] on button "button" at bounding box center [269, 298] width 13 height 13
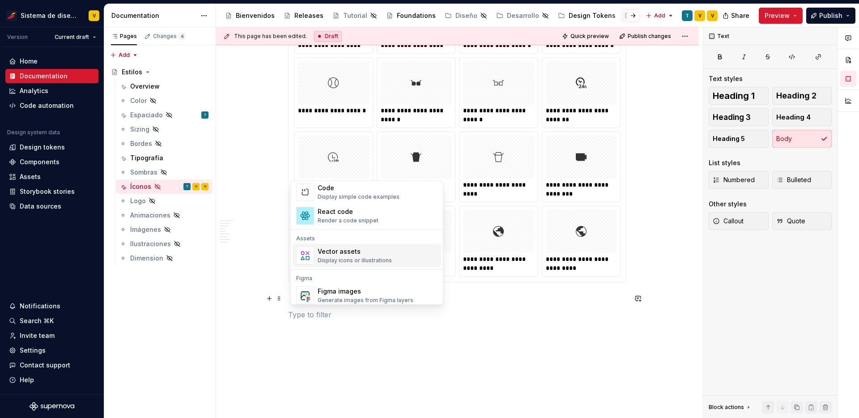
scroll to position [753, 0]
click at [354, 254] on div "Vector assets" at bounding box center [355, 250] width 74 height 9
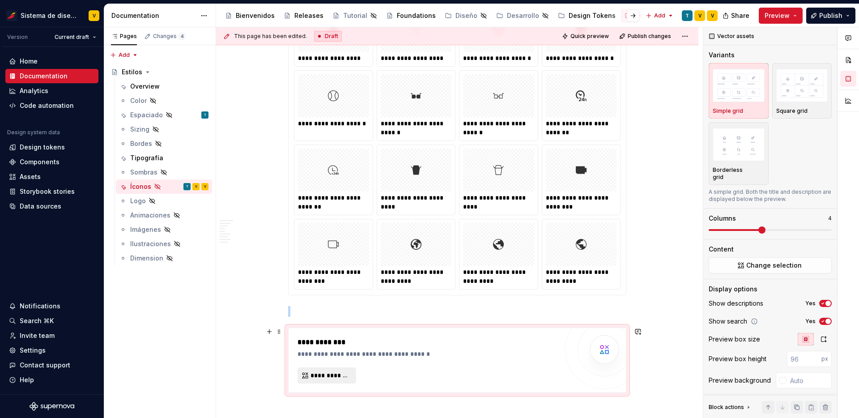
click at [322, 376] on span "**********" at bounding box center [331, 375] width 40 height 9
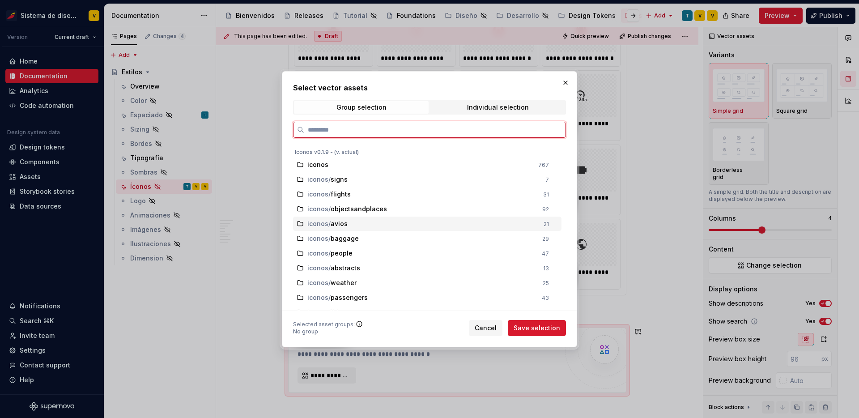
click at [386, 222] on div "iconos / avios" at bounding box center [422, 223] width 231 height 9
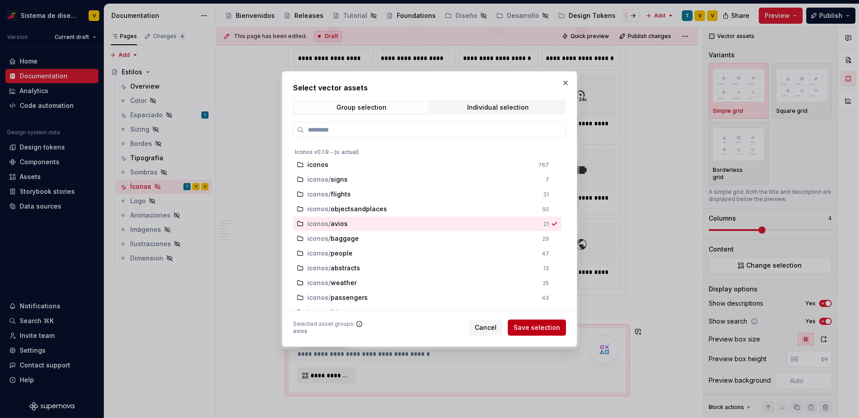
click at [525, 325] on span "Save selection" at bounding box center [537, 327] width 47 height 9
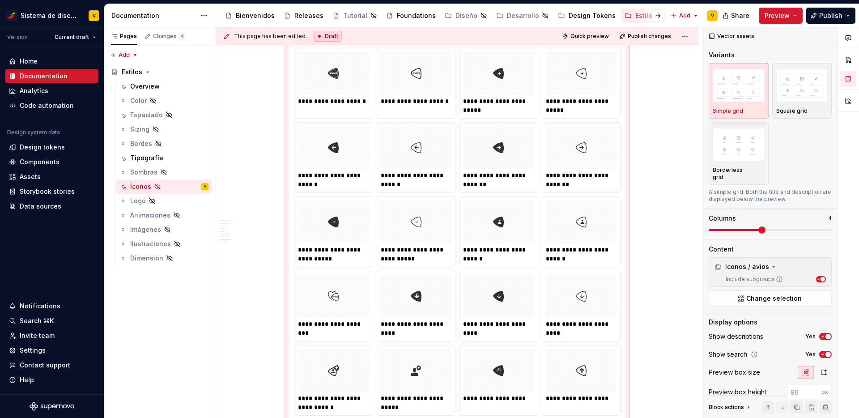
scroll to position [4288, 0]
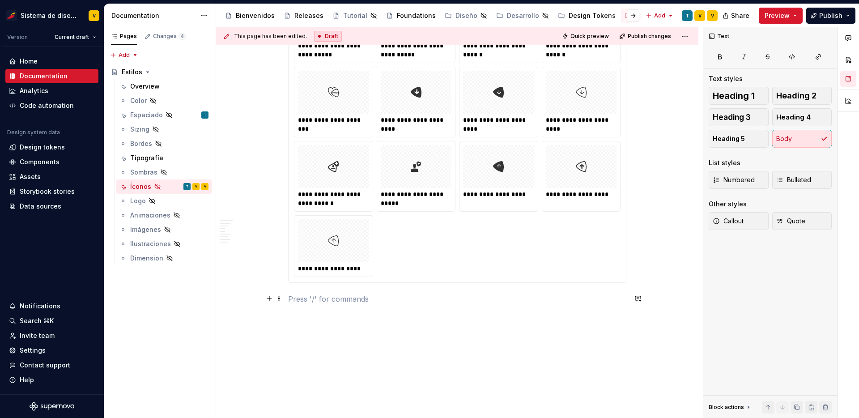
click at [304, 300] on p at bounding box center [457, 299] width 338 height 11
click at [268, 298] on button "button" at bounding box center [269, 298] width 13 height 13
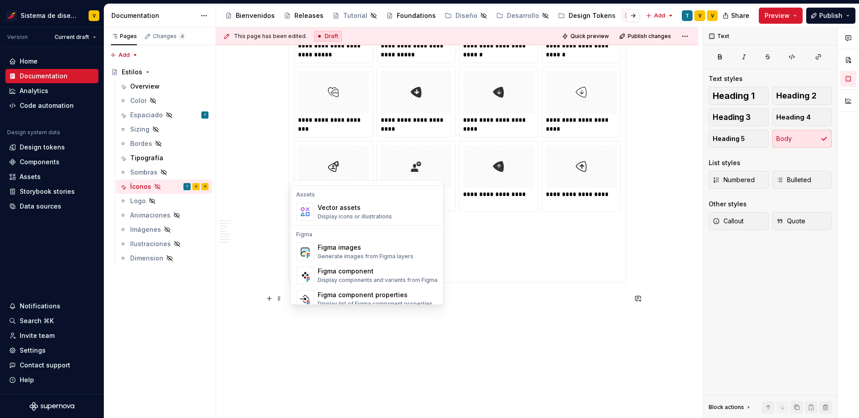
scroll to position [795, 0]
click at [356, 214] on div "Display icons or illustrations" at bounding box center [355, 216] width 74 height 7
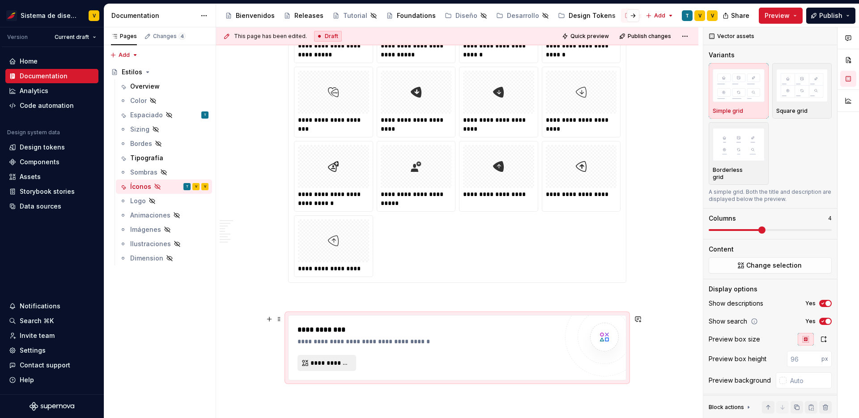
click at [338, 364] on span "**********" at bounding box center [331, 362] width 40 height 9
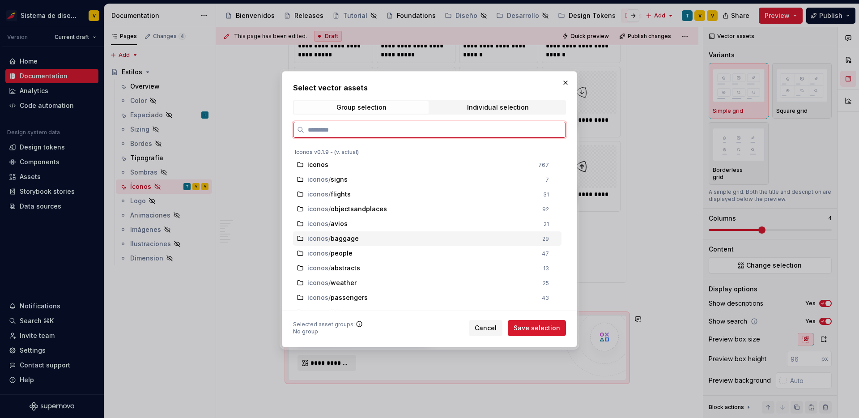
click at [400, 239] on div "iconos / baggage" at bounding box center [422, 238] width 230 height 9
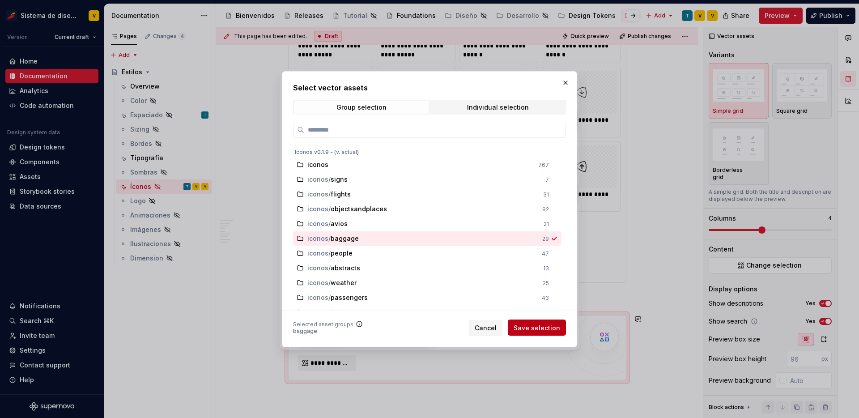
click at [528, 331] on span "Save selection" at bounding box center [537, 327] width 47 height 9
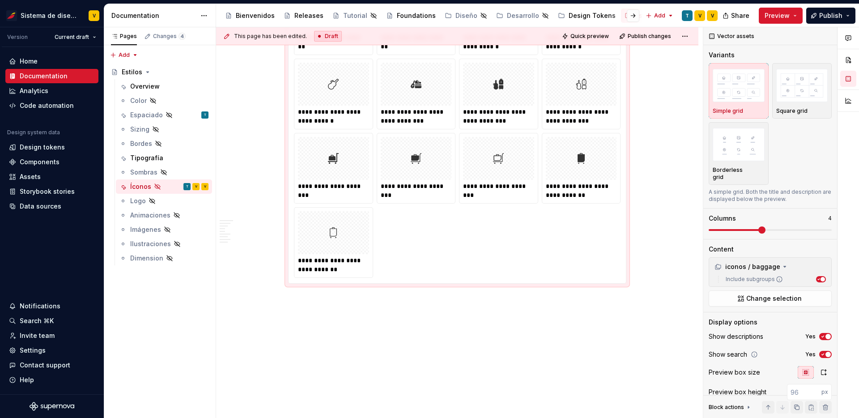
scroll to position [4936, 0]
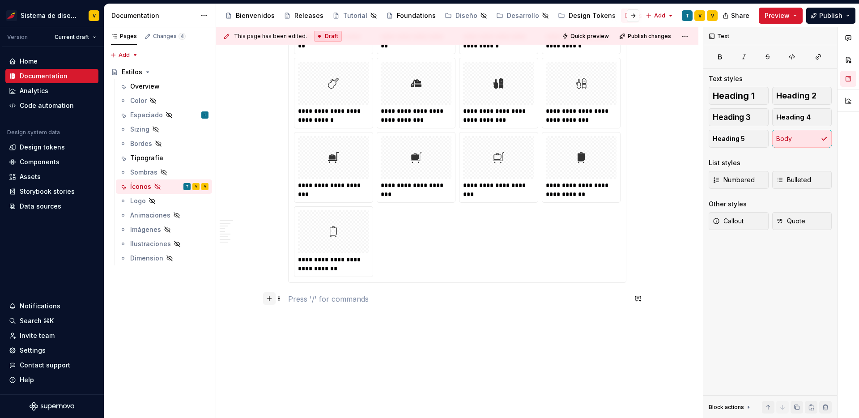
click at [271, 298] on button "button" at bounding box center [269, 298] width 13 height 13
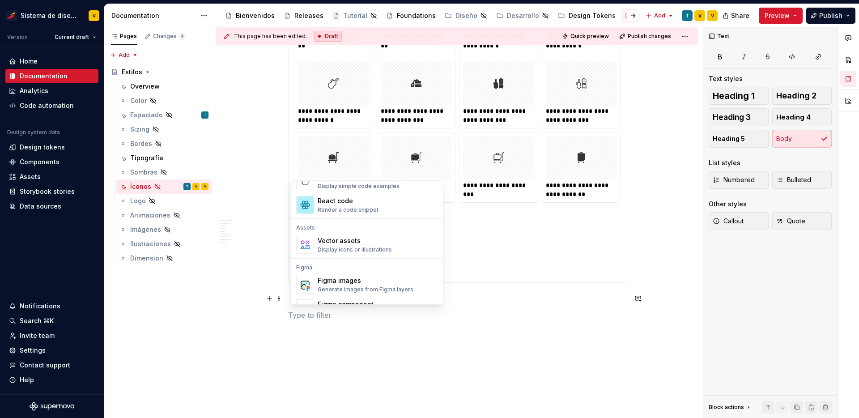
scroll to position [770, 0]
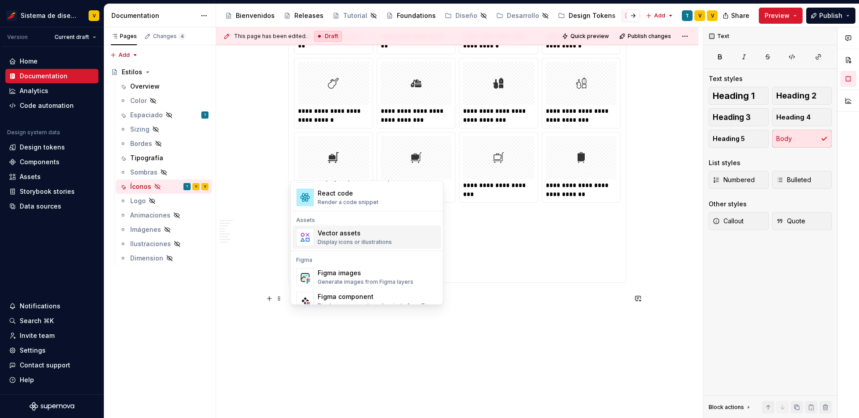
click at [361, 233] on div "Vector assets" at bounding box center [355, 233] width 74 height 9
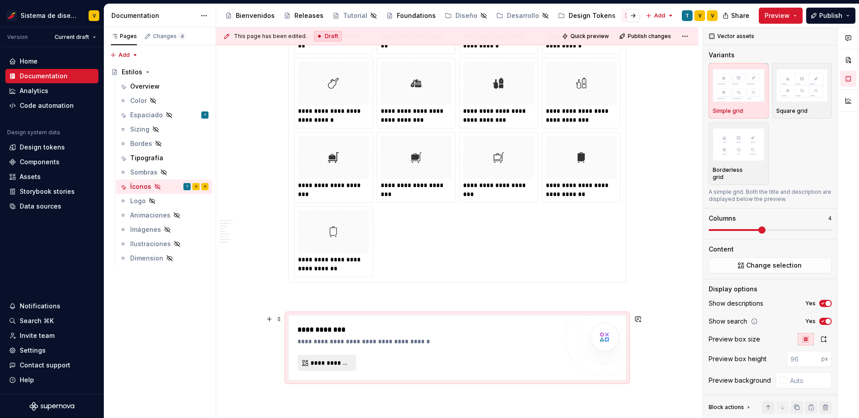
click at [329, 366] on span "**********" at bounding box center [331, 362] width 40 height 9
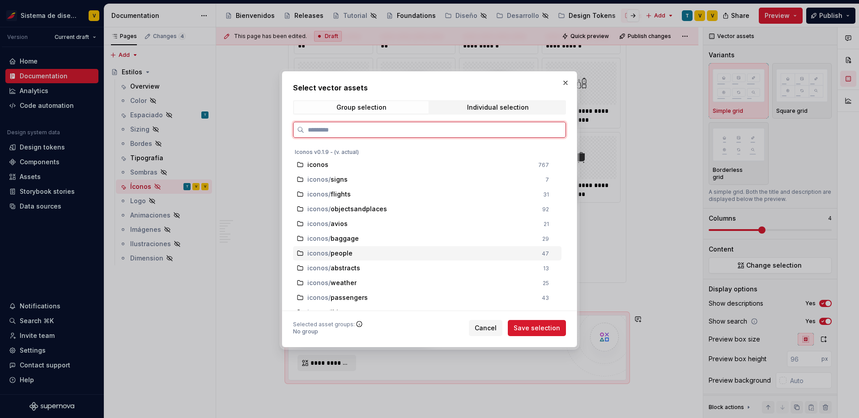
click at [412, 250] on div "iconos / people" at bounding box center [421, 253] width 229 height 9
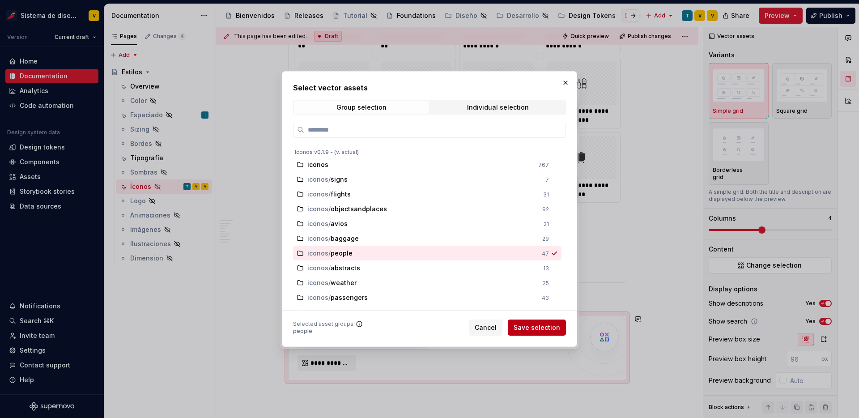
click at [531, 328] on span "Save selection" at bounding box center [537, 327] width 47 height 9
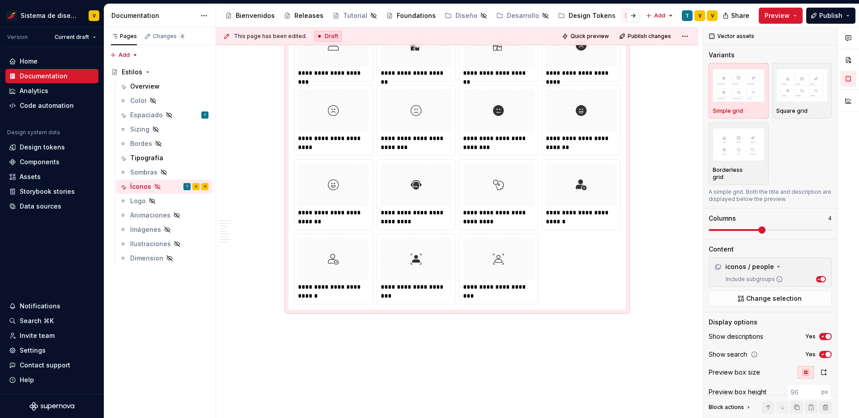
scroll to position [5873, 0]
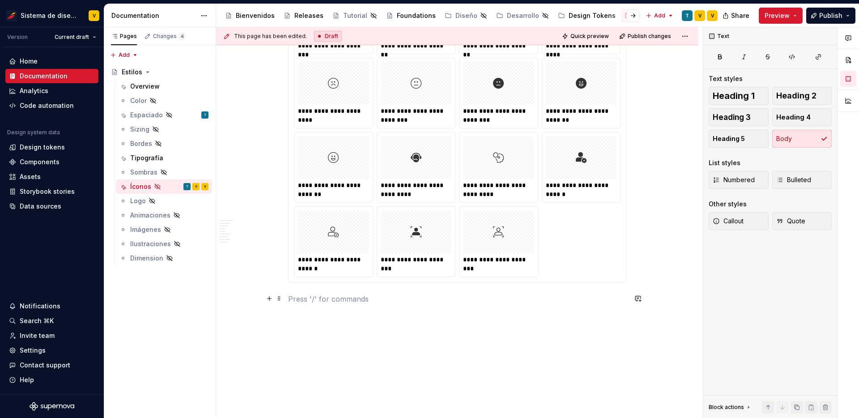
click at [307, 298] on p at bounding box center [457, 299] width 338 height 11
click at [271, 299] on button "button" at bounding box center [269, 298] width 13 height 13
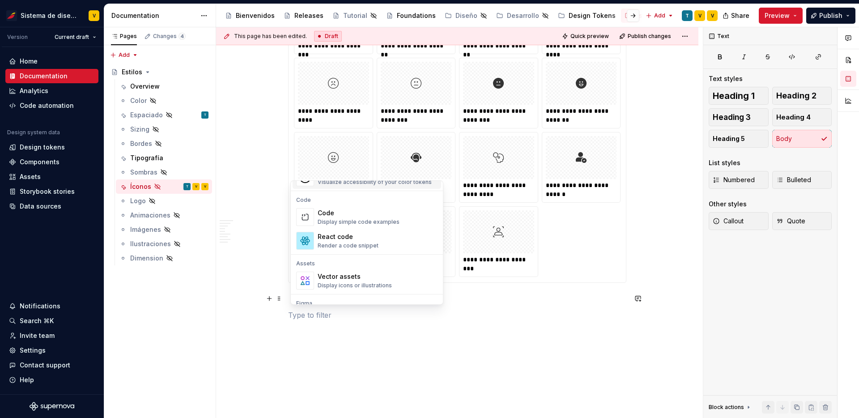
scroll to position [728, 0]
click at [343, 275] on div "Vector assets" at bounding box center [355, 275] width 74 height 9
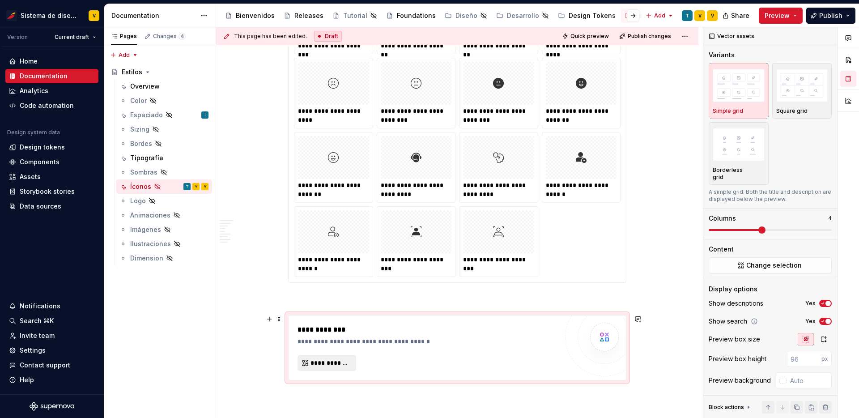
click at [330, 362] on span "**********" at bounding box center [331, 362] width 40 height 9
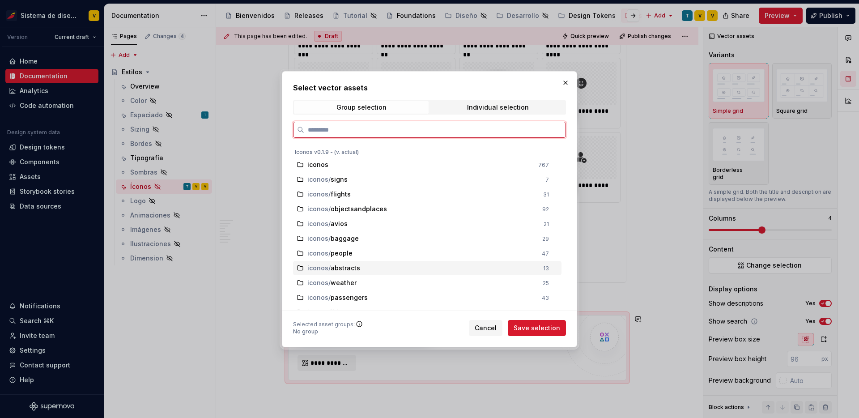
click at [405, 266] on div "iconos / abstracts" at bounding box center [422, 268] width 230 height 9
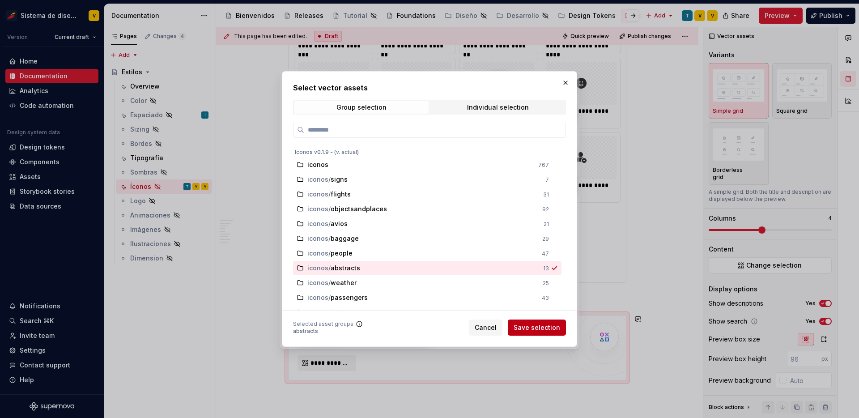
click at [527, 327] on span "Save selection" at bounding box center [537, 327] width 47 height 9
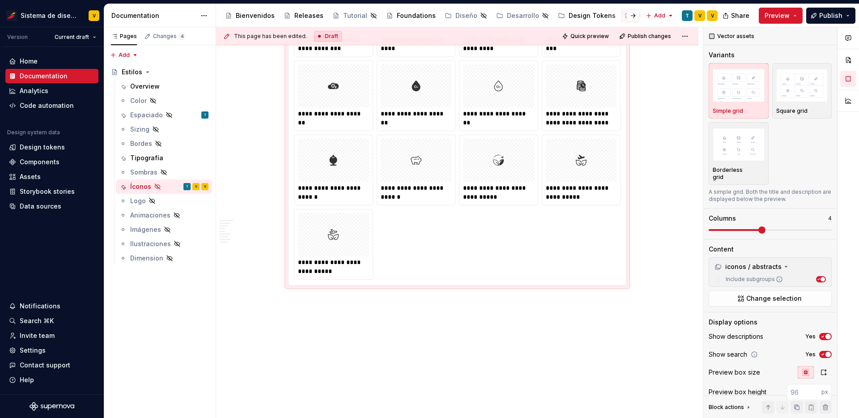
scroll to position [6225, 0]
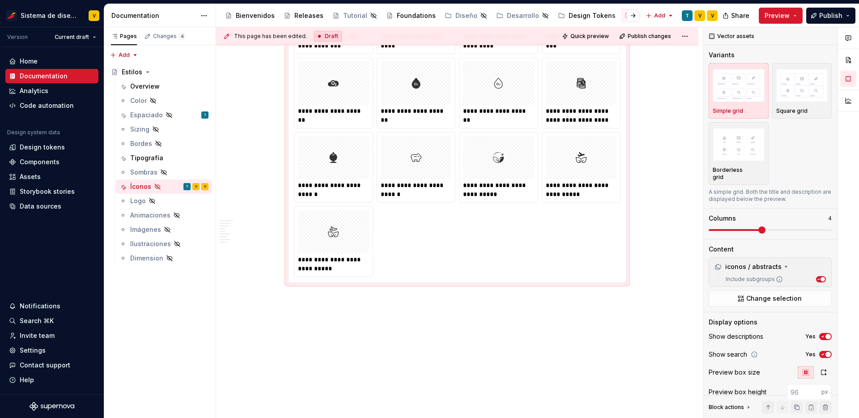
click at [324, 308] on div "This page has been edited. Draft Quick preview Publish changes Hidden page Esti…" at bounding box center [459, 222] width 487 height 391
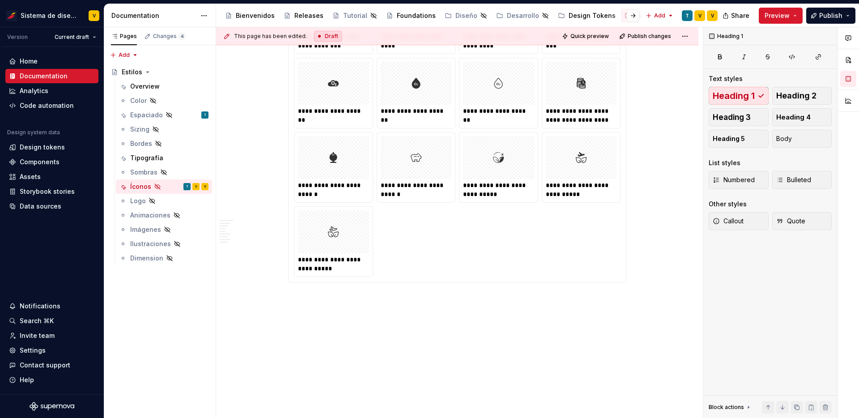
click at [308, 299] on p at bounding box center [457, 299] width 338 height 11
click at [270, 297] on button "button" at bounding box center [269, 298] width 13 height 13
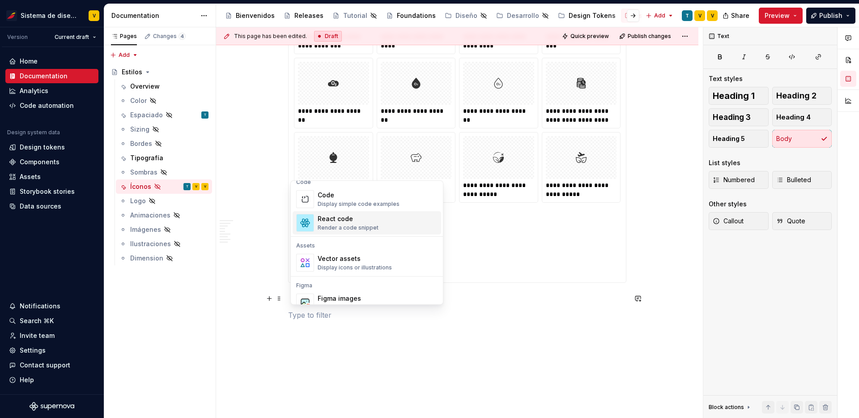
scroll to position [746, 0]
click at [352, 258] on div "Vector assets" at bounding box center [355, 256] width 74 height 9
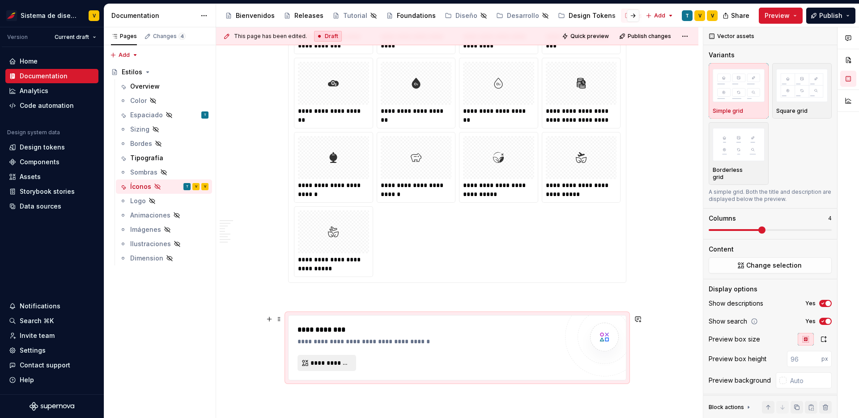
click at [337, 357] on button "**********" at bounding box center [327, 363] width 59 height 16
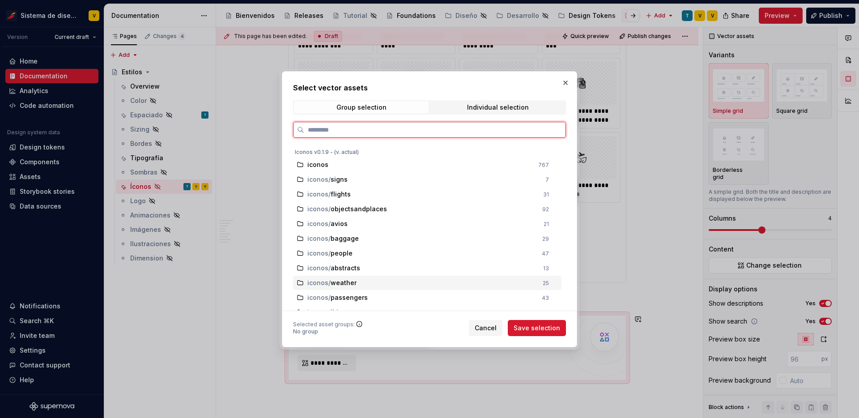
click at [410, 283] on div "iconos / weather" at bounding box center [422, 282] width 230 height 9
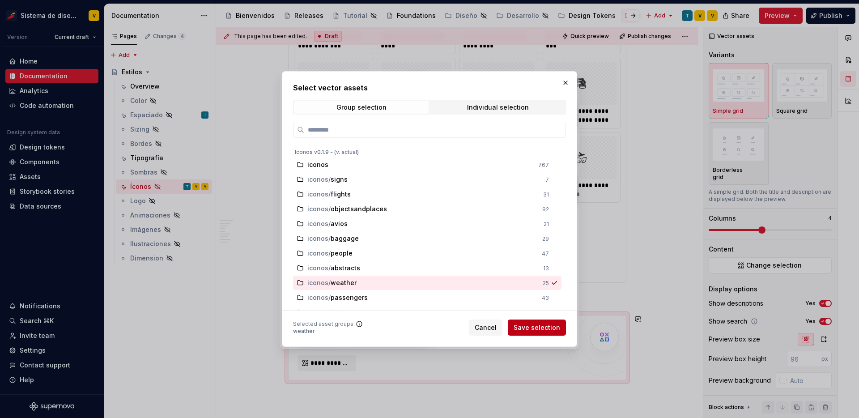
click at [548, 332] on span "Save selection" at bounding box center [537, 327] width 47 height 9
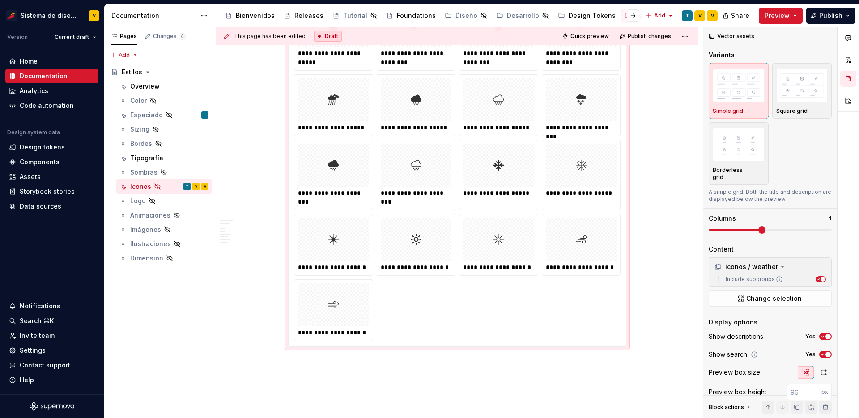
scroll to position [6755, 0]
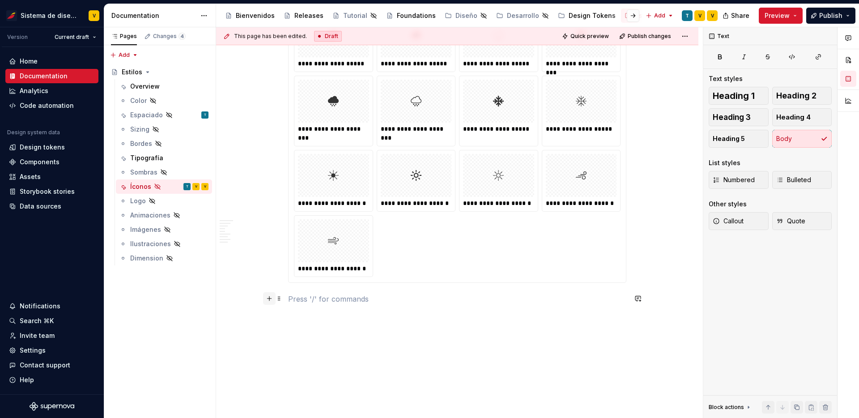
click at [272, 298] on button "button" at bounding box center [269, 298] width 13 height 13
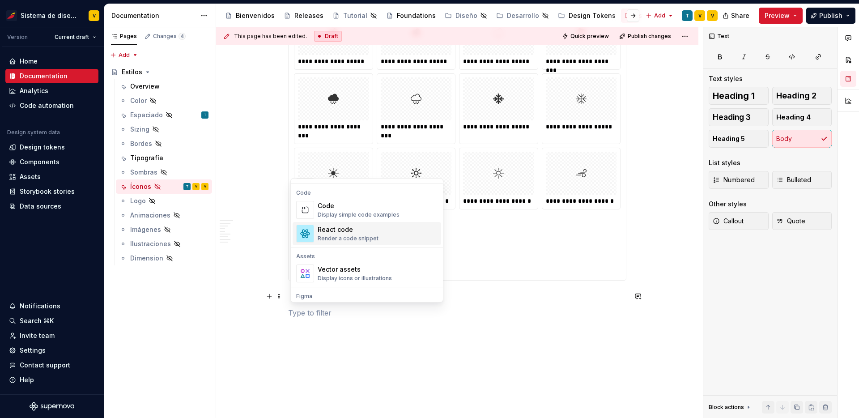
scroll to position [732, 0]
click at [374, 273] on div "Vector assets Display icons or illustrations" at bounding box center [355, 272] width 74 height 17
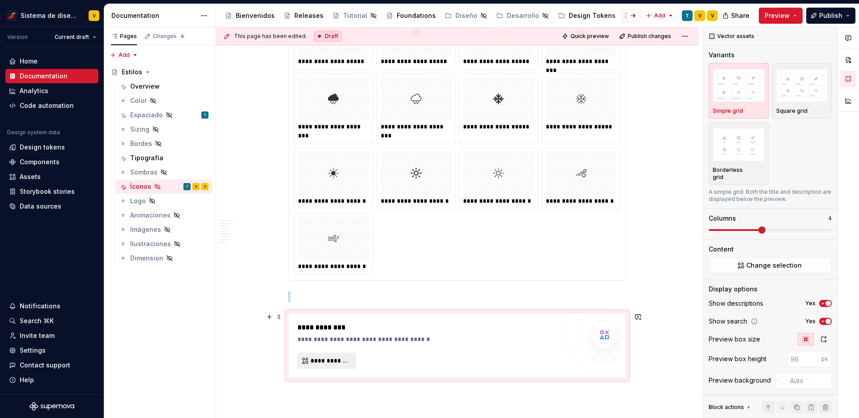
click at [330, 360] on span "**********" at bounding box center [331, 360] width 40 height 9
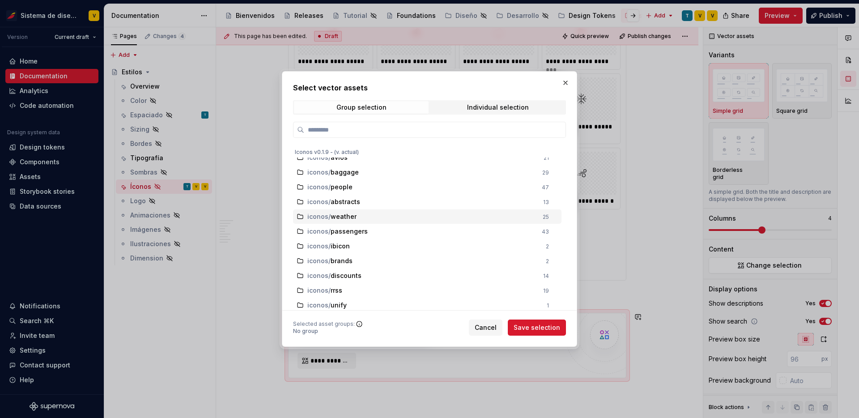
scroll to position [67, 0]
click at [367, 234] on span "passengers" at bounding box center [349, 230] width 37 height 9
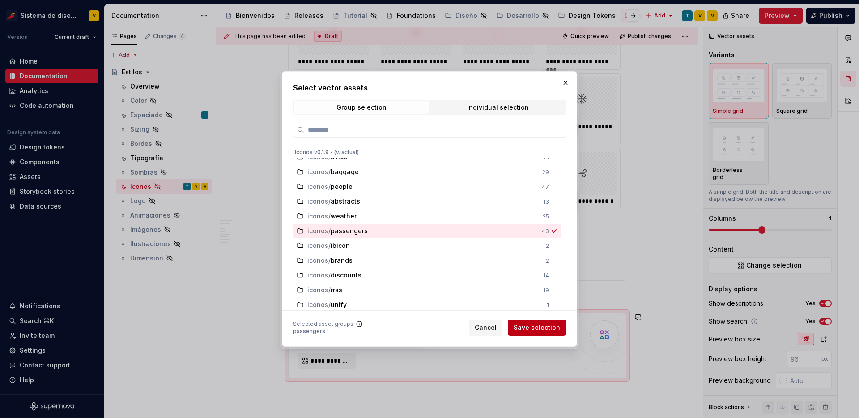
click at [547, 330] on span "Save selection" at bounding box center [537, 327] width 47 height 9
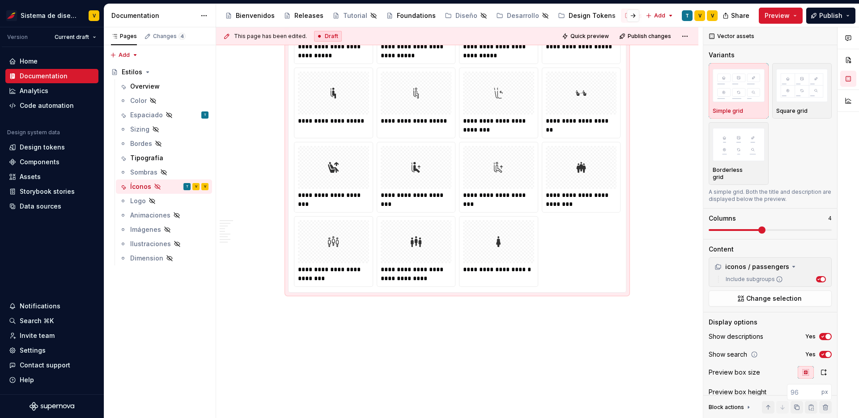
scroll to position [7627, 0]
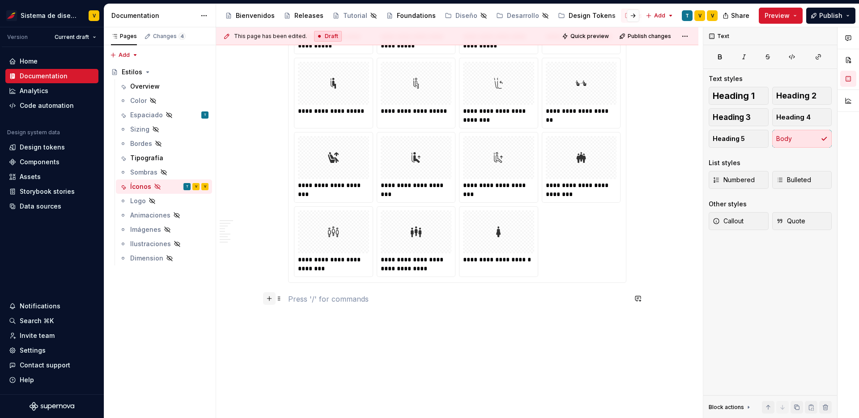
click at [275, 299] on button "button" at bounding box center [269, 298] width 13 height 13
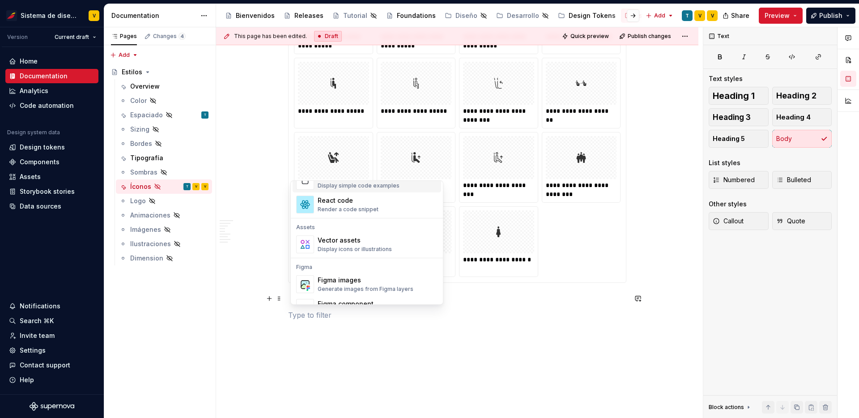
scroll to position [775, 0]
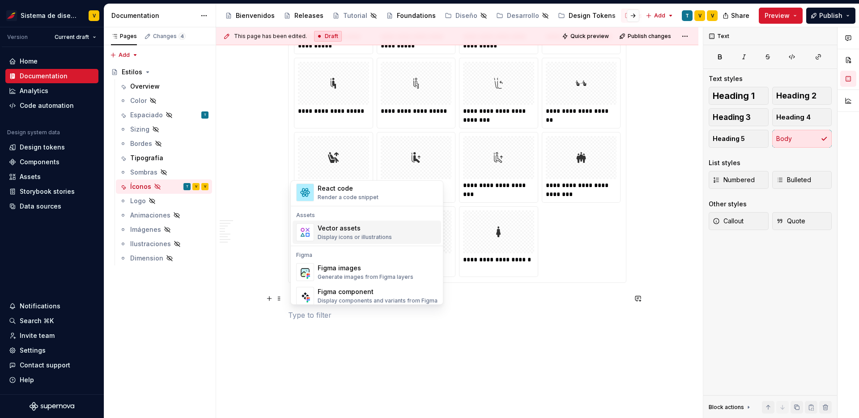
click at [357, 230] on div "Vector assets" at bounding box center [355, 228] width 74 height 9
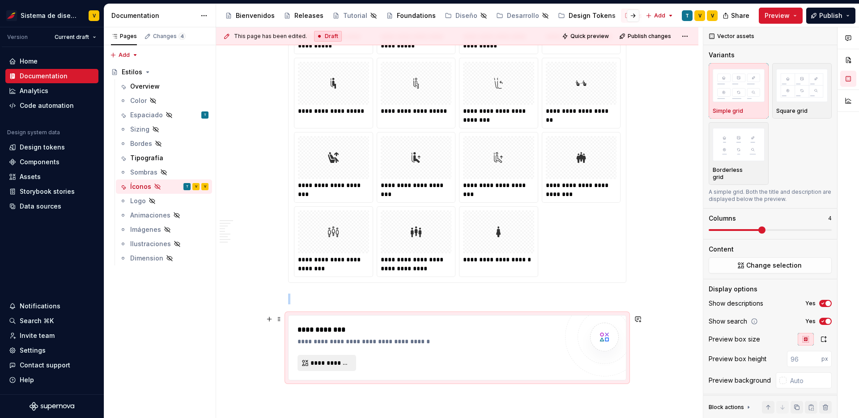
click at [339, 364] on span "**********" at bounding box center [331, 362] width 40 height 9
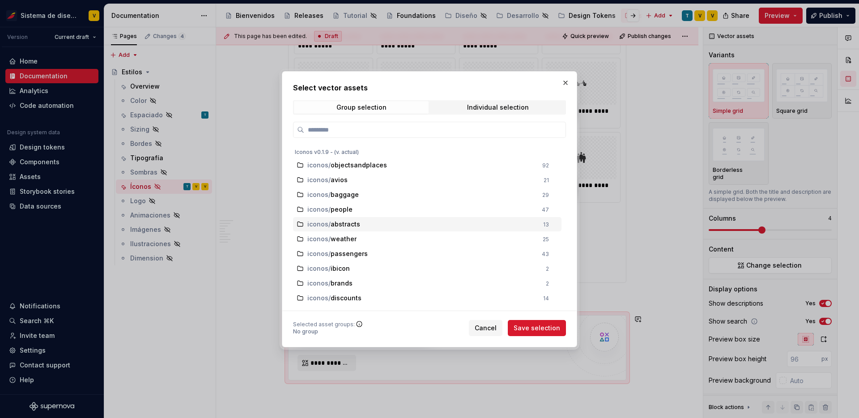
scroll to position [45, 0]
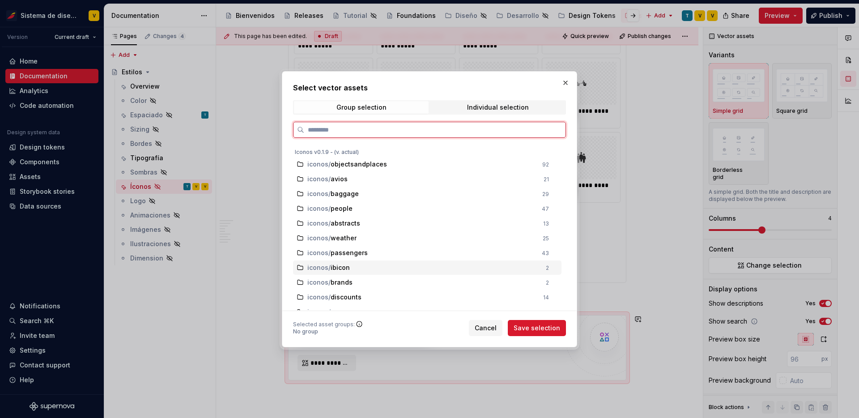
click at [352, 264] on div "iconos / ibicon" at bounding box center [423, 267] width 233 height 9
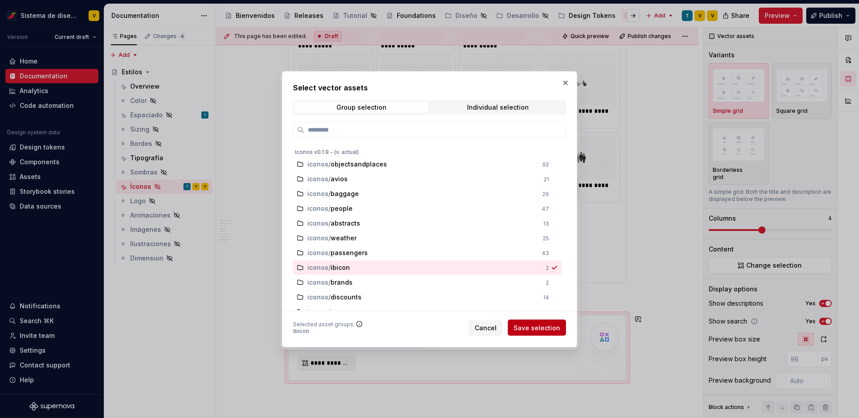
click at [549, 332] on button "Save selection" at bounding box center [537, 327] width 58 height 16
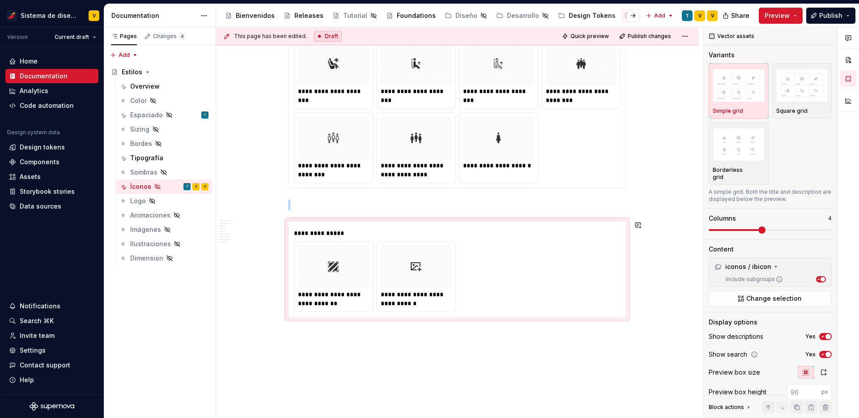
scroll to position [7755, 0]
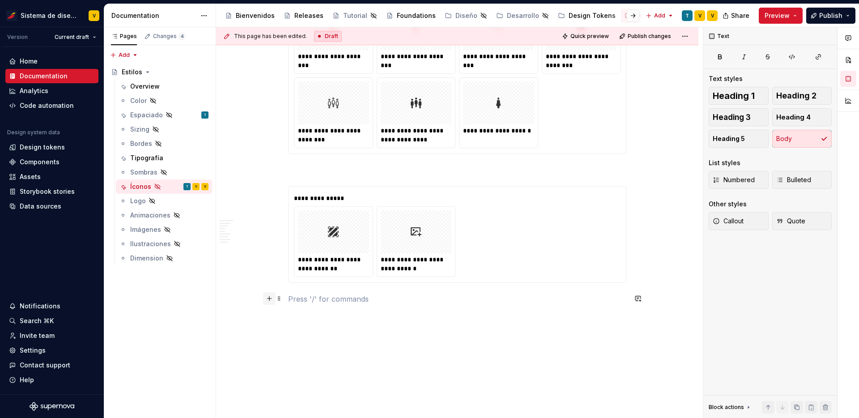
click at [269, 299] on button "button" at bounding box center [269, 298] width 13 height 13
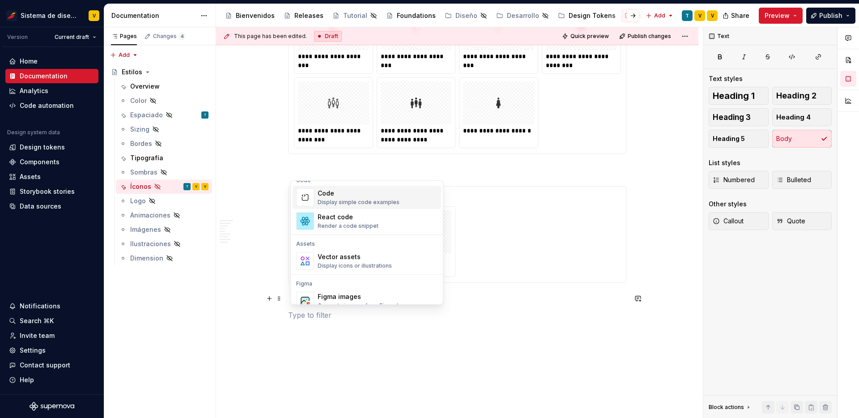
scroll to position [749, 0]
click at [362, 257] on div "Vector assets" at bounding box center [355, 254] width 74 height 9
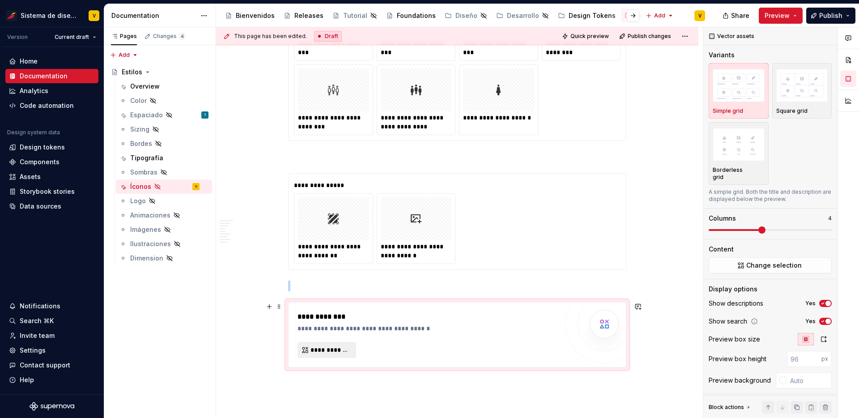
click at [325, 349] on span "**********" at bounding box center [331, 349] width 40 height 9
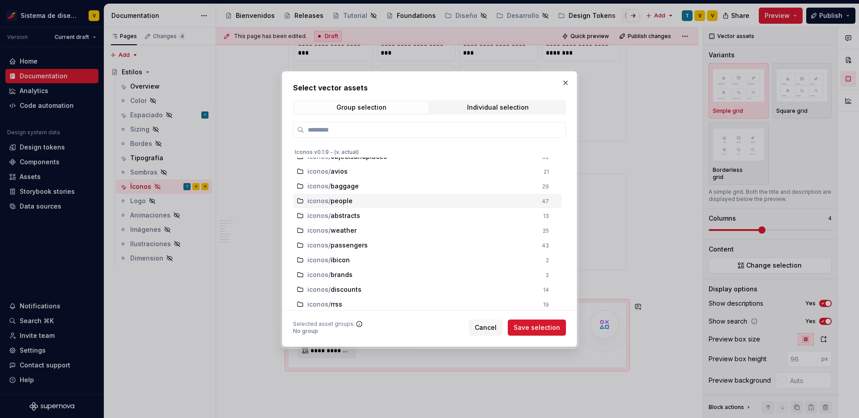
scroll to position [63, 0]
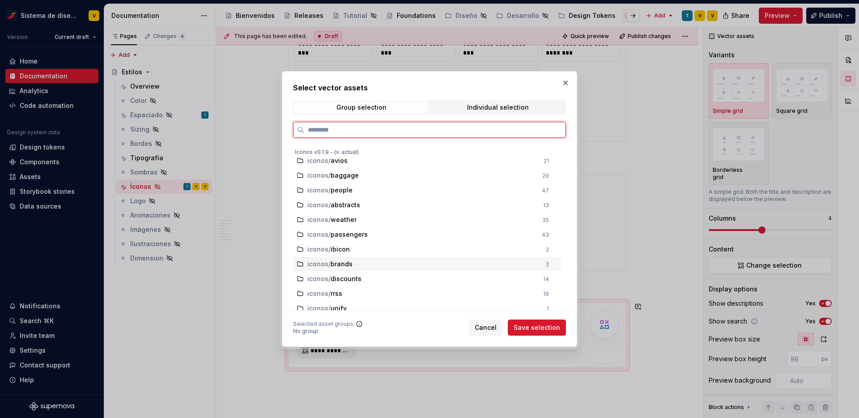
click at [368, 263] on div "iconos / brands" at bounding box center [423, 264] width 233 height 9
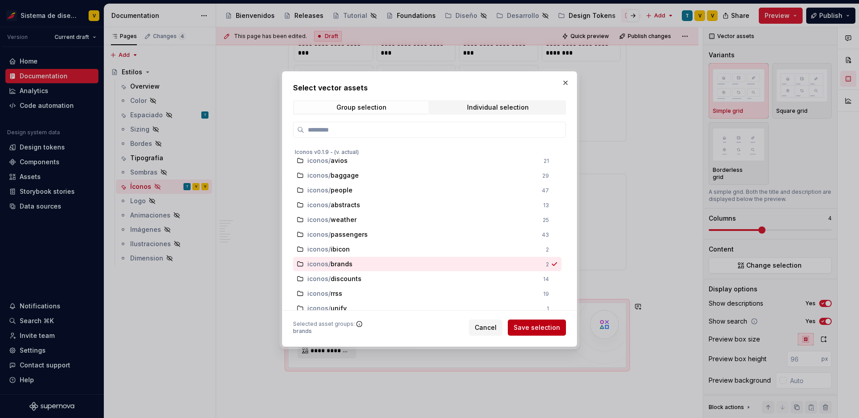
click at [548, 328] on span "Save selection" at bounding box center [537, 327] width 47 height 9
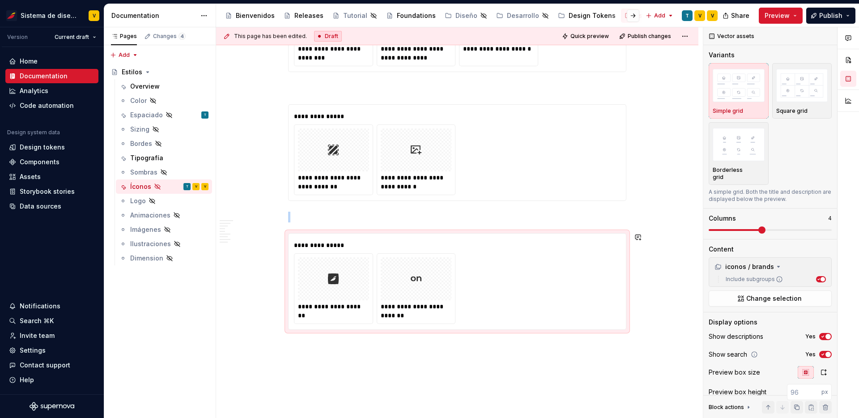
scroll to position [7884, 0]
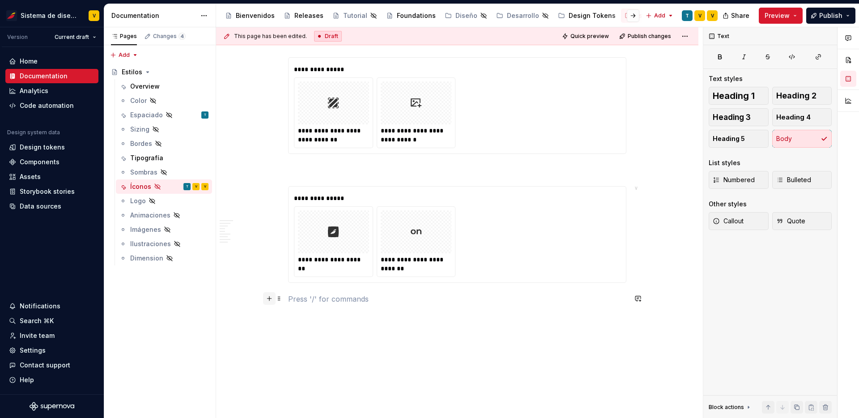
click at [272, 298] on button "button" at bounding box center [269, 298] width 13 height 13
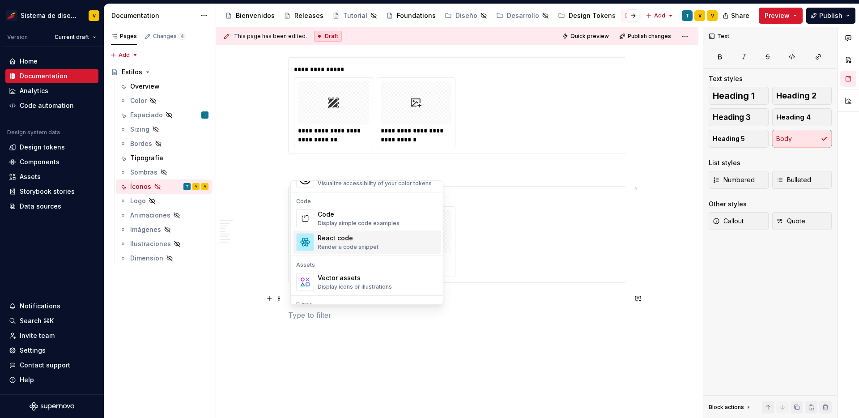
scroll to position [735, 0]
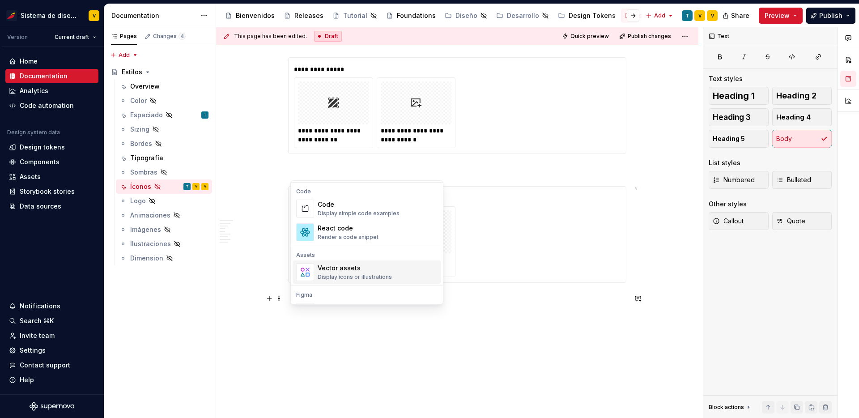
click at [353, 269] on div "Vector assets" at bounding box center [355, 268] width 74 height 9
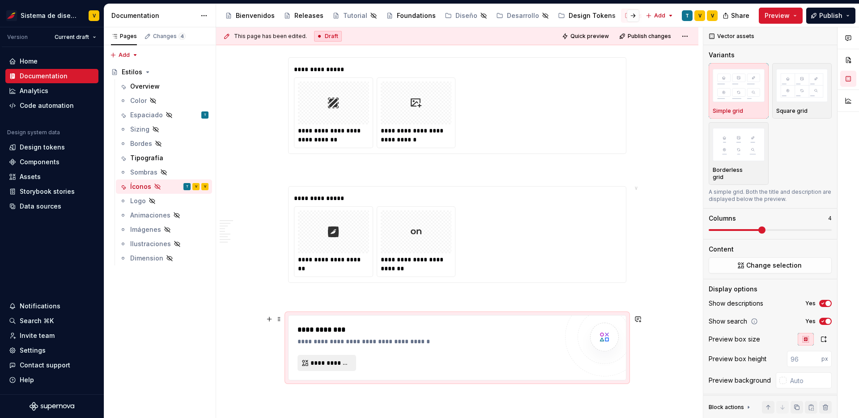
click at [339, 359] on span "**********" at bounding box center [331, 362] width 40 height 9
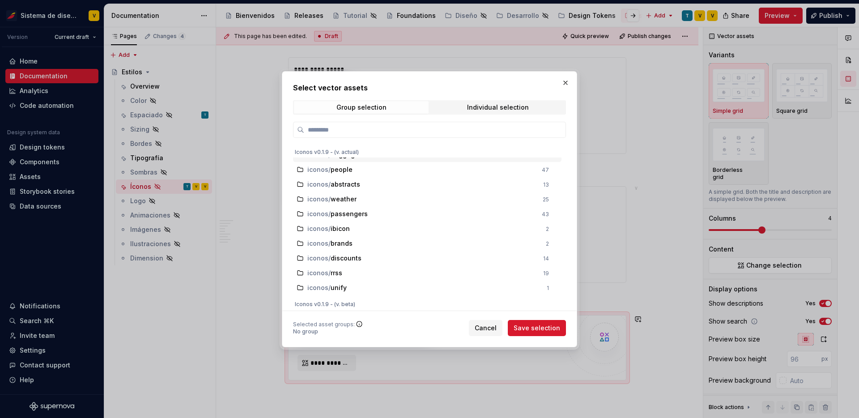
scroll to position [95, 0]
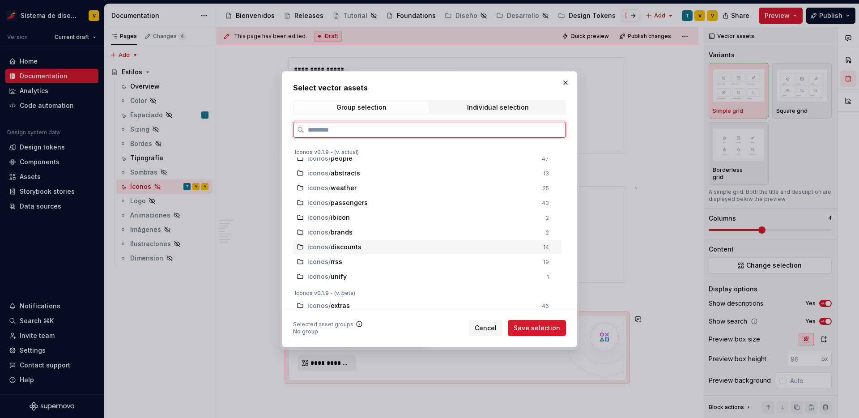
click at [364, 251] on div "iconos / discounts 14" at bounding box center [427, 247] width 268 height 14
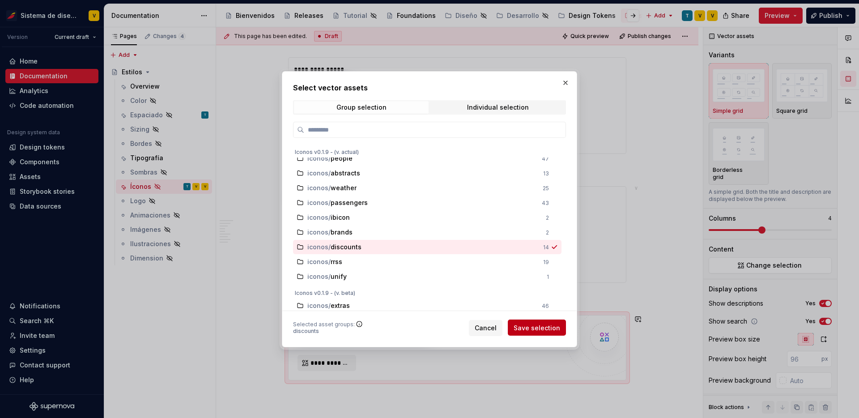
click at [537, 325] on span "Save selection" at bounding box center [537, 327] width 47 height 9
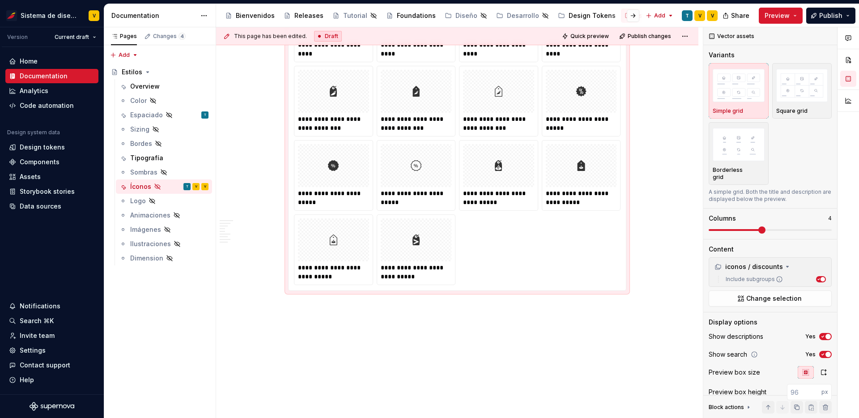
scroll to position [8236, 0]
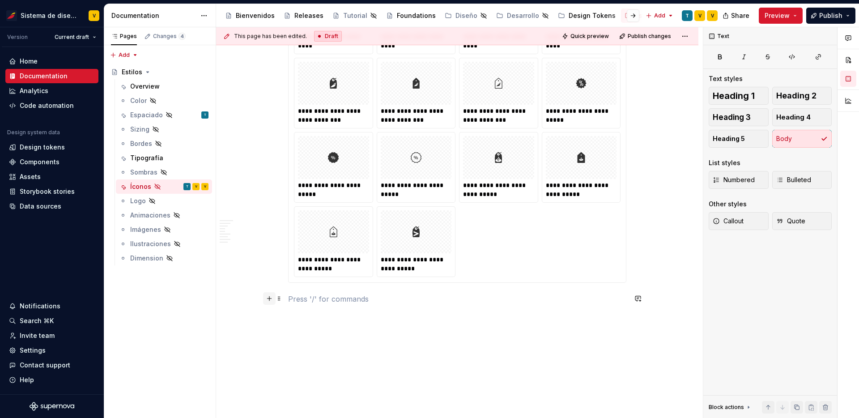
click at [270, 297] on button "button" at bounding box center [269, 298] width 13 height 13
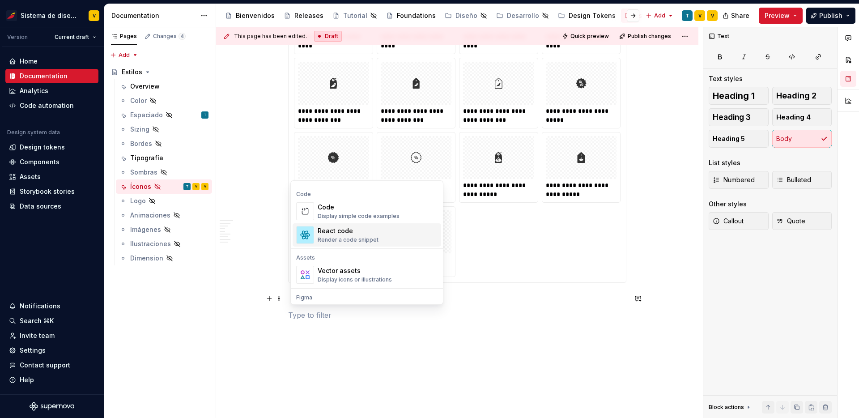
scroll to position [733, 0]
click at [351, 273] on div "Vector assets" at bounding box center [355, 269] width 74 height 9
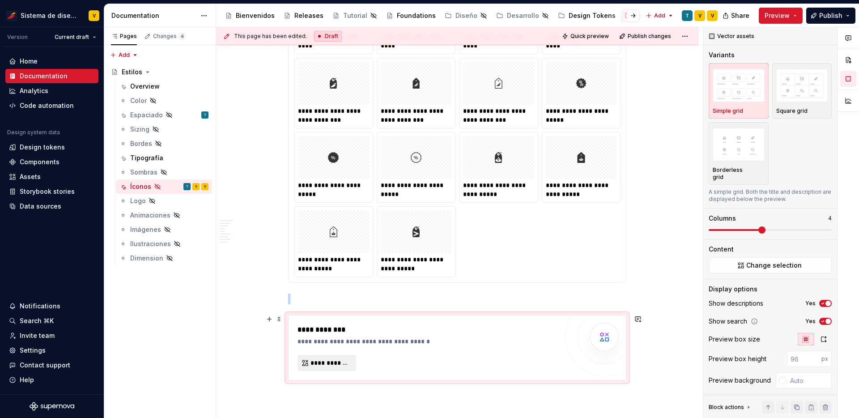
click at [331, 368] on button "**********" at bounding box center [327, 363] width 59 height 16
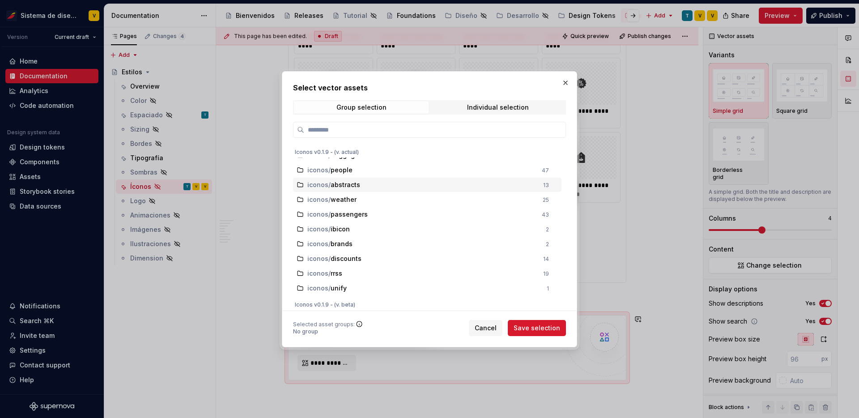
scroll to position [90, 0]
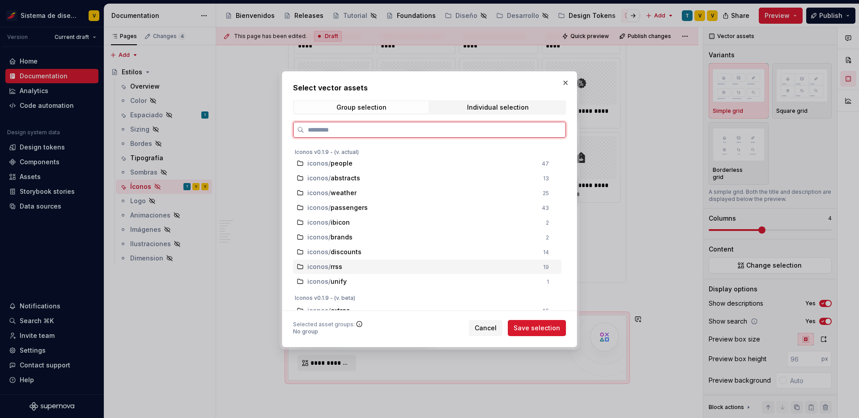
click at [356, 265] on div "iconos / rrss" at bounding box center [422, 266] width 230 height 9
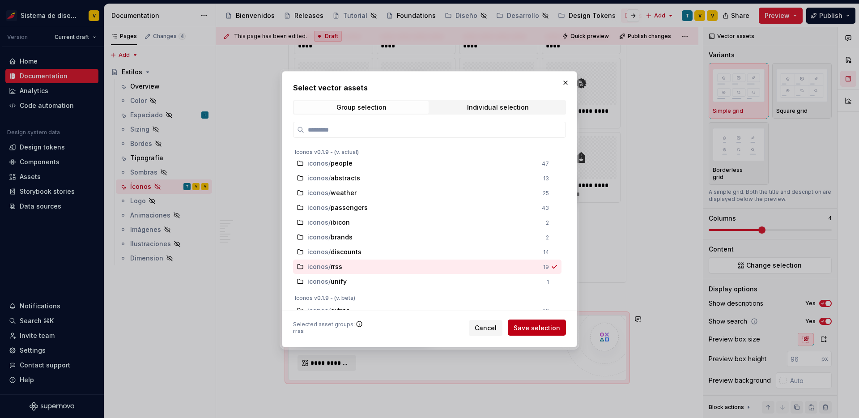
click at [552, 326] on span "Save selection" at bounding box center [537, 327] width 47 height 9
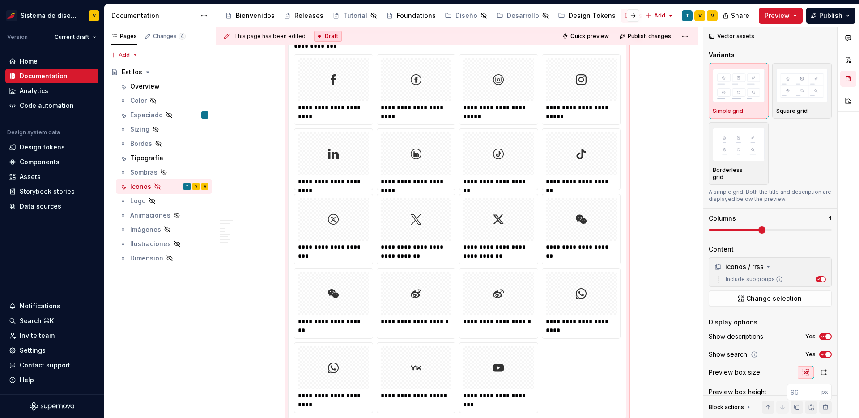
scroll to position [8653, 0]
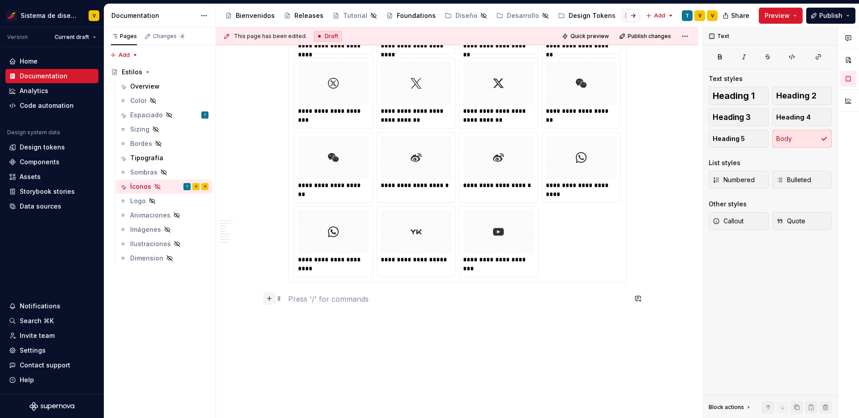
click at [273, 299] on button "button" at bounding box center [269, 298] width 13 height 13
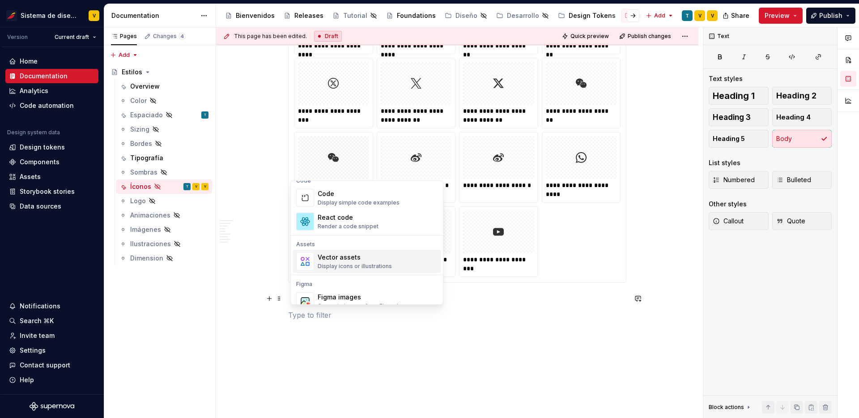
scroll to position [749, 0]
click at [346, 259] on div "Vector assets Display icons or illustrations" at bounding box center [355, 258] width 74 height 17
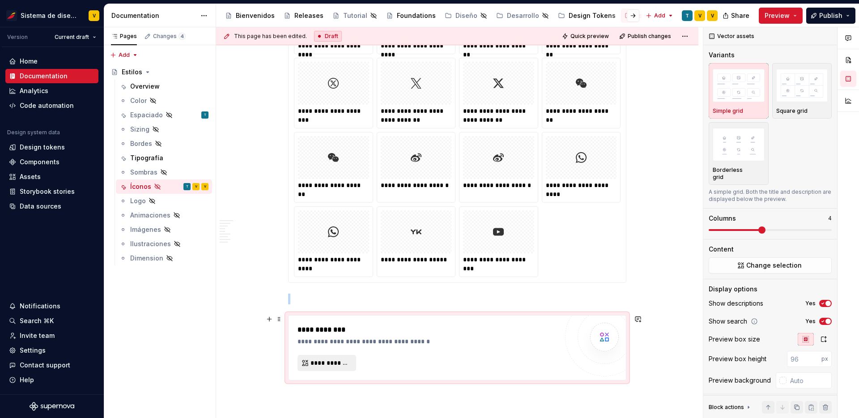
click at [328, 358] on span "**********" at bounding box center [331, 362] width 40 height 9
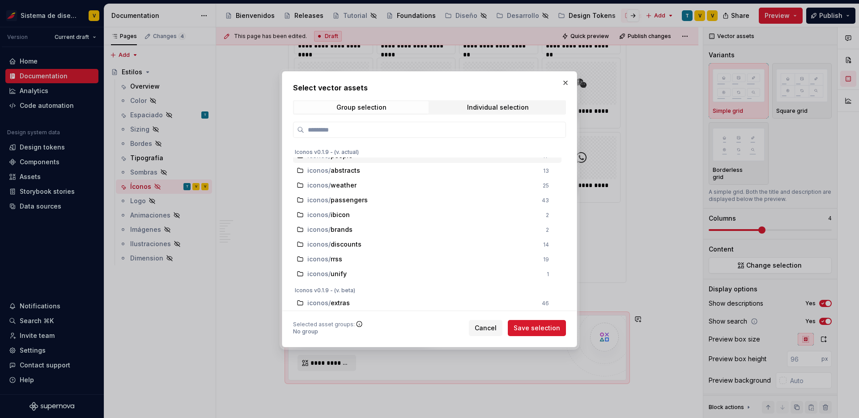
scroll to position [99, 0]
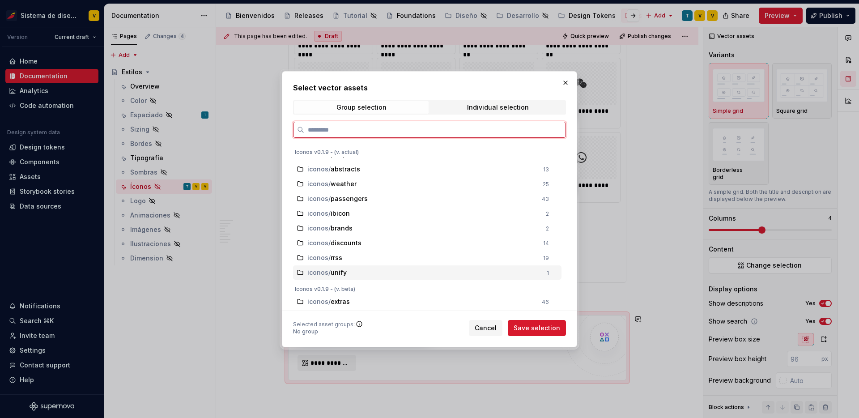
click at [346, 270] on span "unify" at bounding box center [340, 272] width 18 height 9
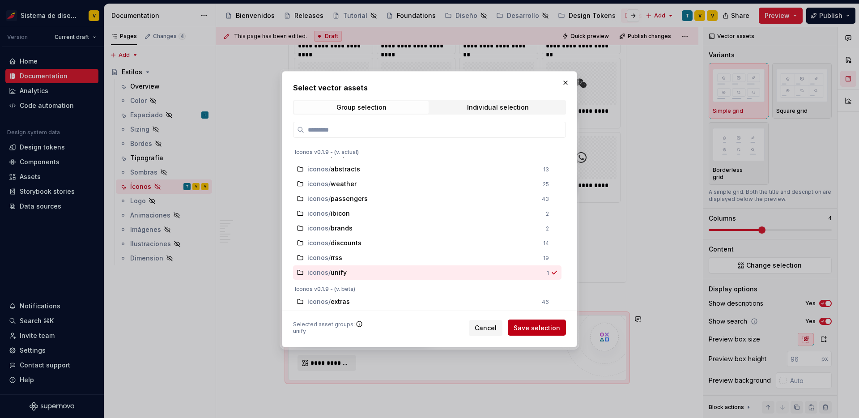
click at [557, 326] on span "Save selection" at bounding box center [537, 327] width 47 height 9
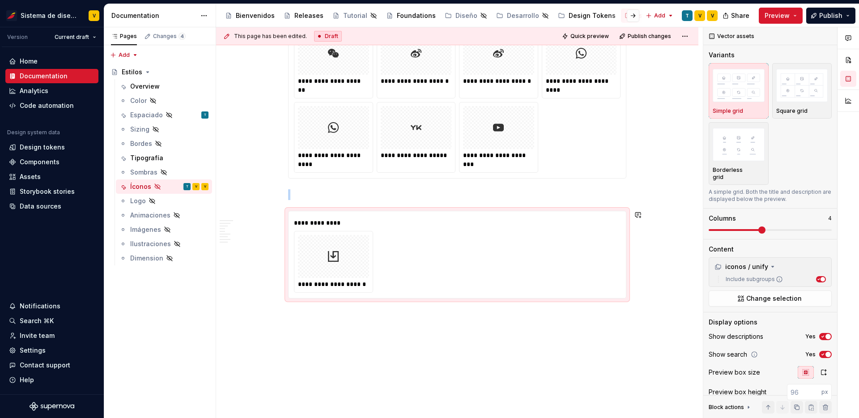
scroll to position [8760, 0]
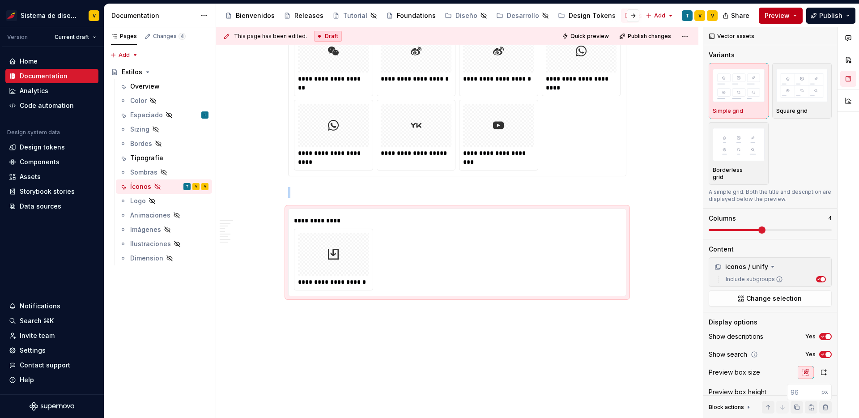
click at [795, 13] on button "Preview" at bounding box center [781, 16] width 44 height 16
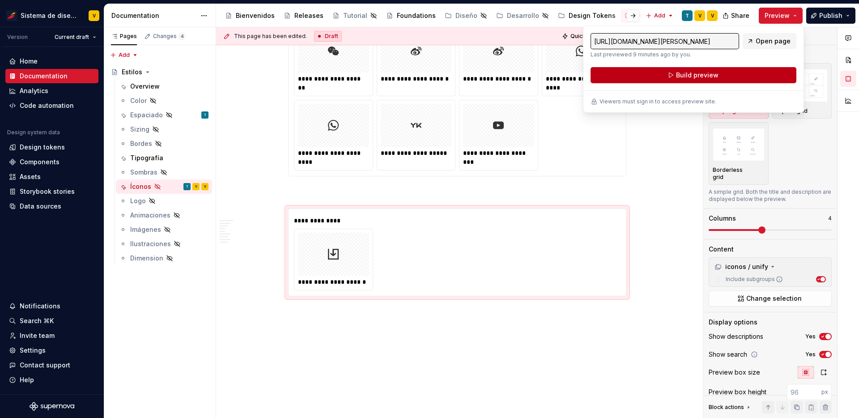
click at [702, 77] on span "Build preview" at bounding box center [697, 75] width 43 height 9
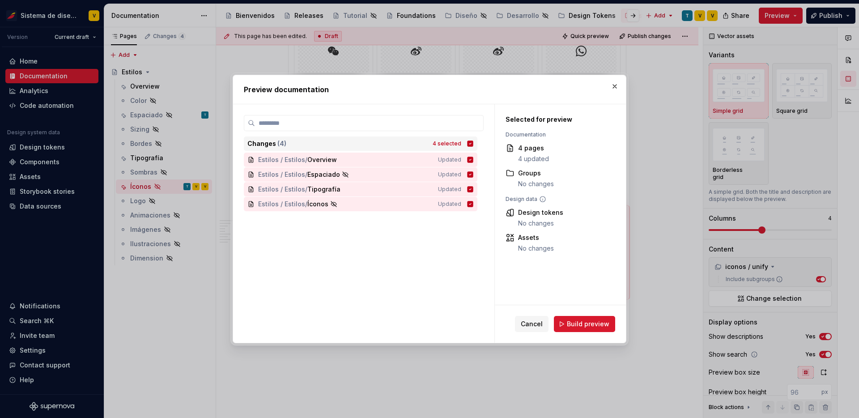
click at [473, 143] on icon at bounding box center [471, 144] width 6 height 6
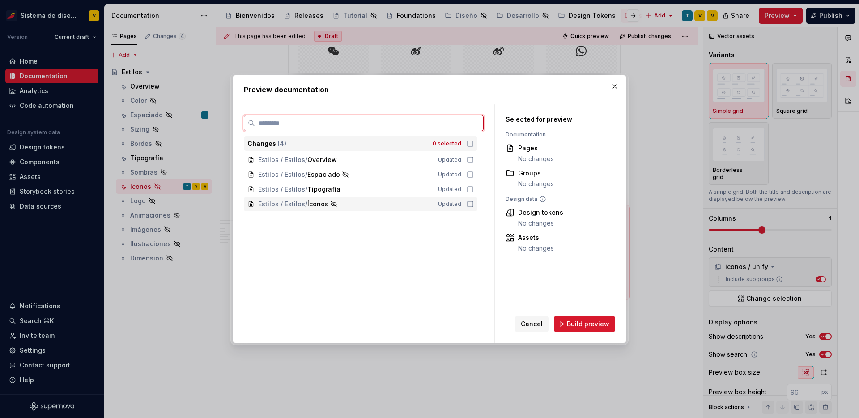
click at [474, 203] on icon at bounding box center [470, 203] width 7 height 7
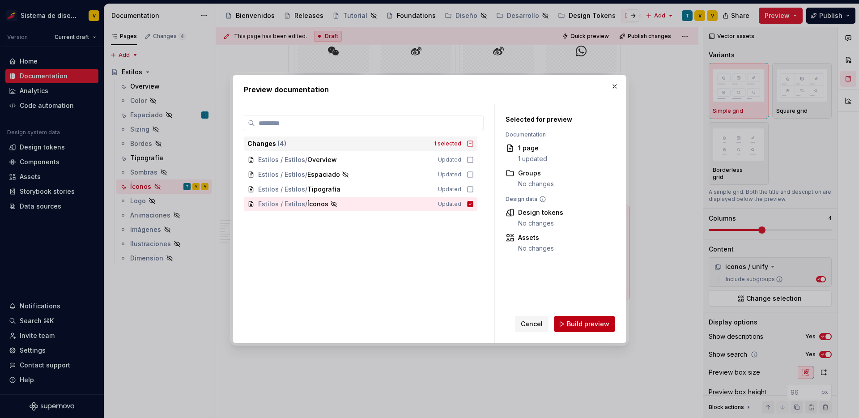
click at [592, 324] on span "Build preview" at bounding box center [588, 323] width 43 height 9
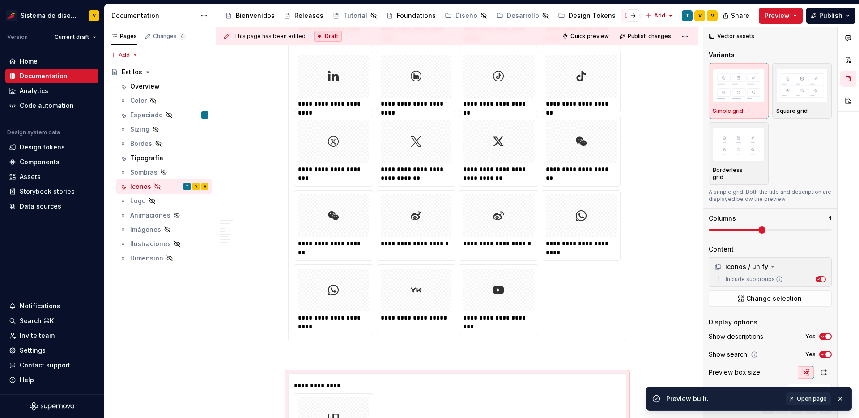
scroll to position [8440, 0]
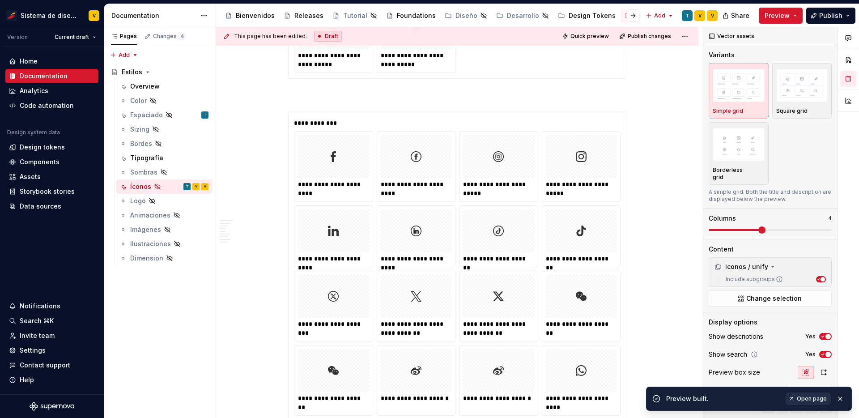
click at [813, 396] on span "Open page" at bounding box center [812, 398] width 30 height 7
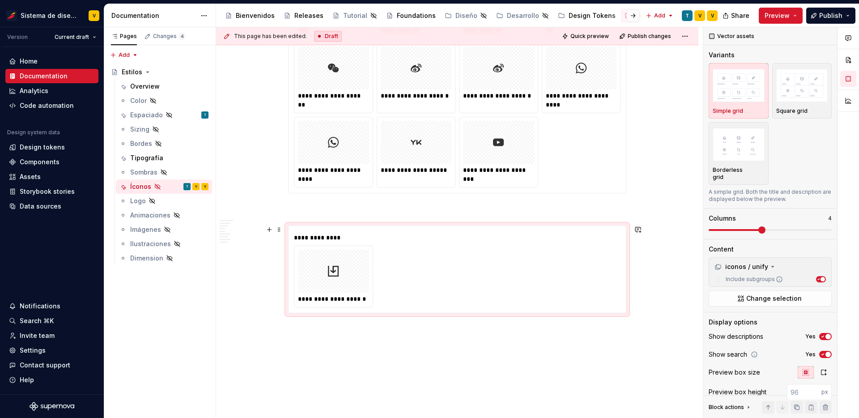
scroll to position [8773, 0]
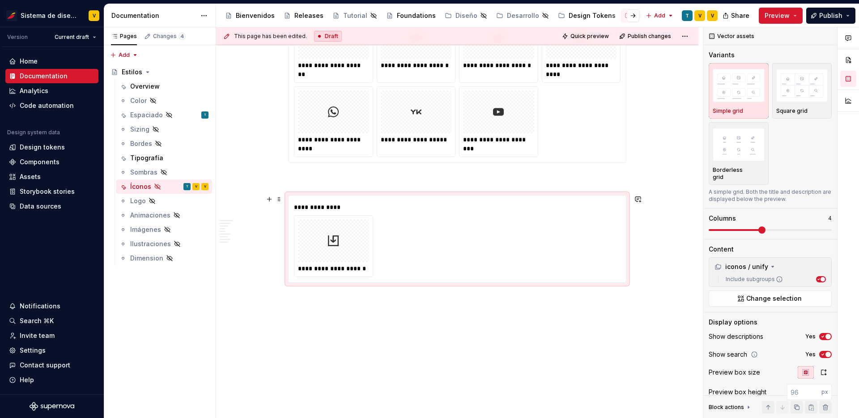
click at [533, 248] on div "**********" at bounding box center [457, 246] width 327 height 62
click at [822, 352] on icon "button" at bounding box center [822, 354] width 7 height 5
click at [725, 147] on img "button" at bounding box center [739, 144] width 52 height 33
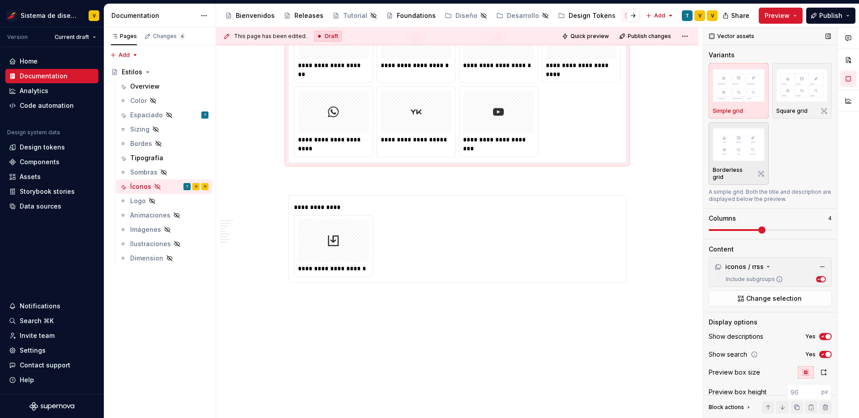
click at [738, 145] on img "button" at bounding box center [739, 144] width 52 height 33
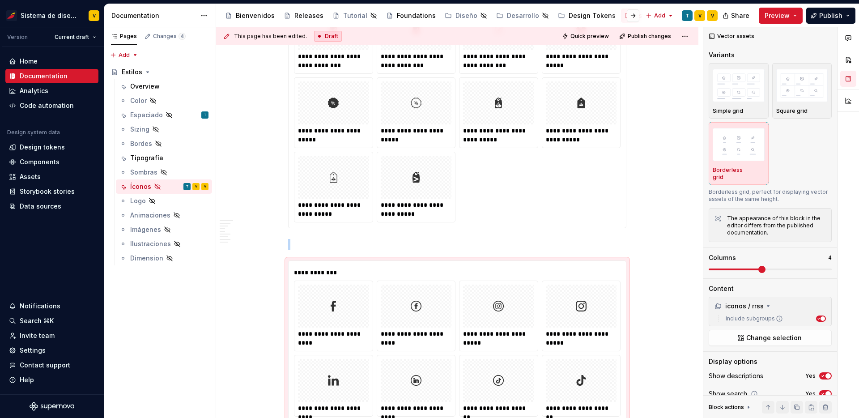
scroll to position [8287, 0]
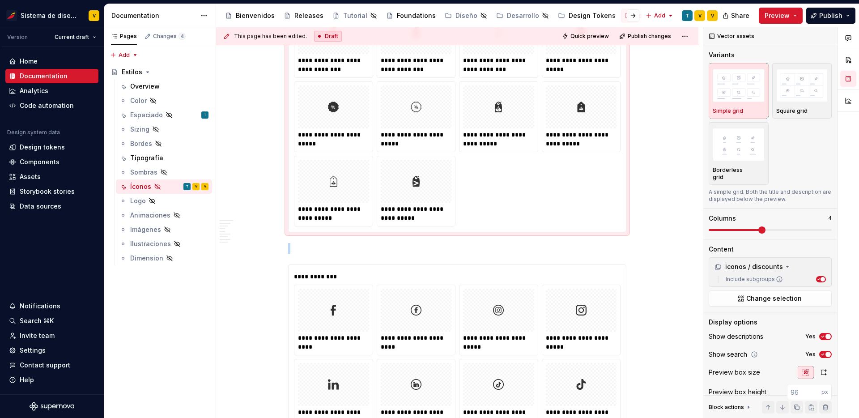
click at [578, 186] on div "**********" at bounding box center [457, 80] width 327 height 294
click at [741, 159] on img "button" at bounding box center [739, 144] width 52 height 33
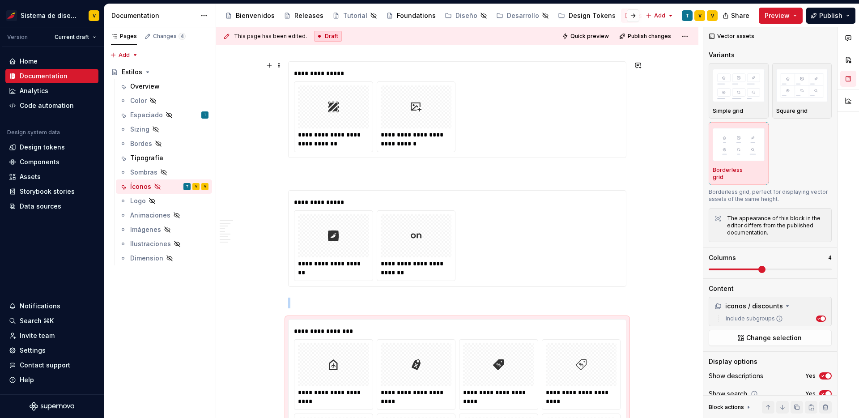
scroll to position [7874, 0]
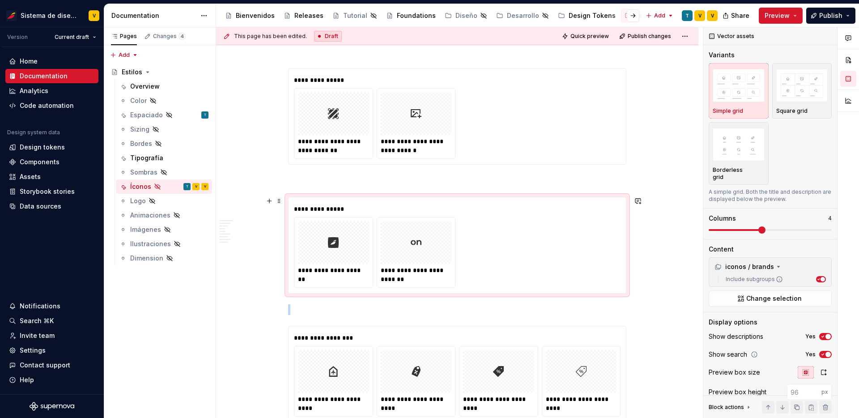
click at [560, 225] on div "**********" at bounding box center [457, 252] width 327 height 71
click at [744, 142] on img "button" at bounding box center [739, 144] width 52 height 33
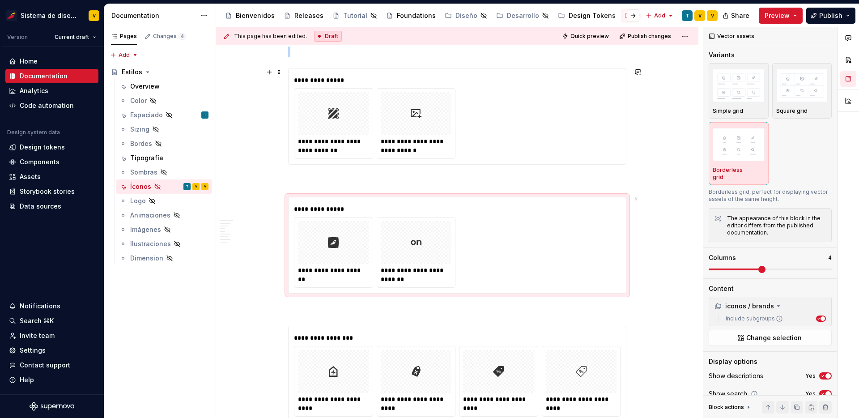
click at [582, 116] on div "**********" at bounding box center [457, 123] width 327 height 71
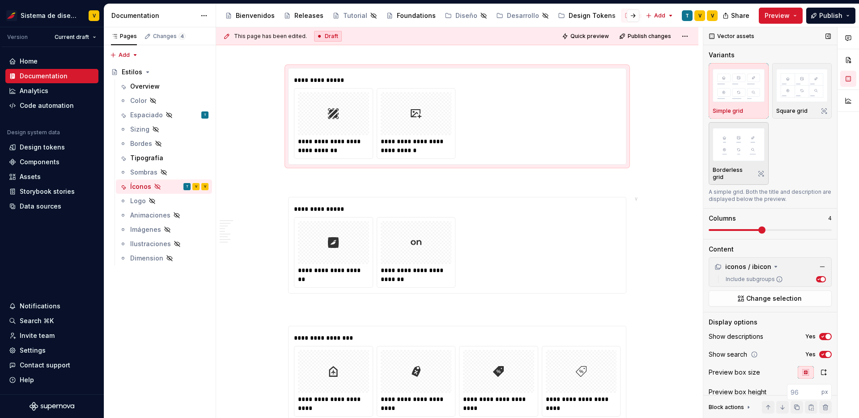
click at [724, 136] on img "button" at bounding box center [739, 144] width 52 height 33
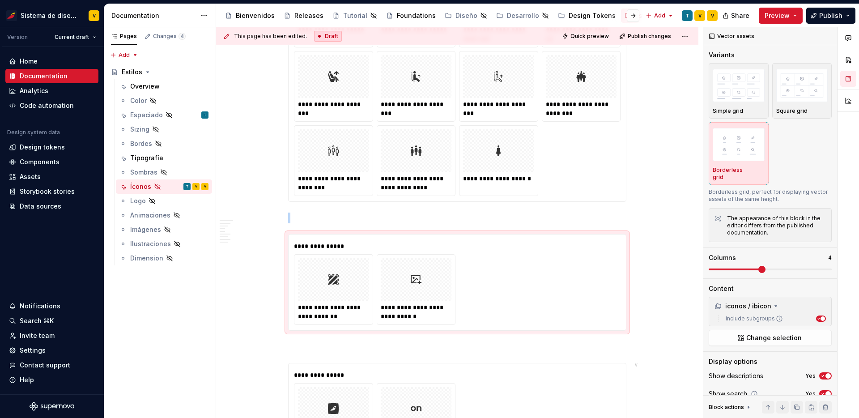
scroll to position [7670, 0]
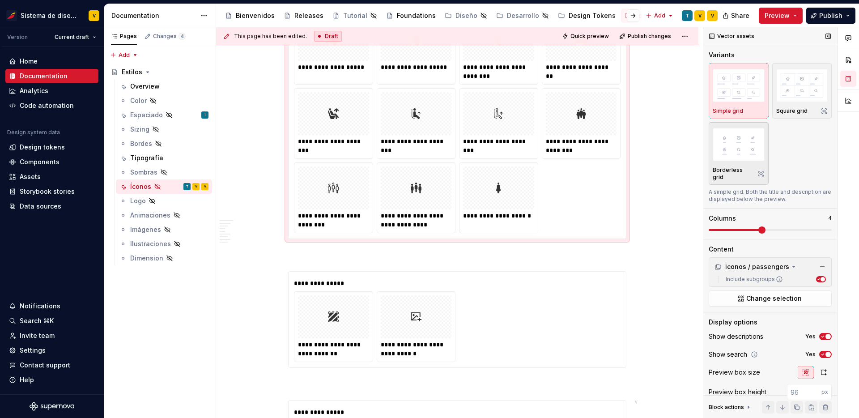
click at [737, 158] on img "button" at bounding box center [739, 144] width 52 height 33
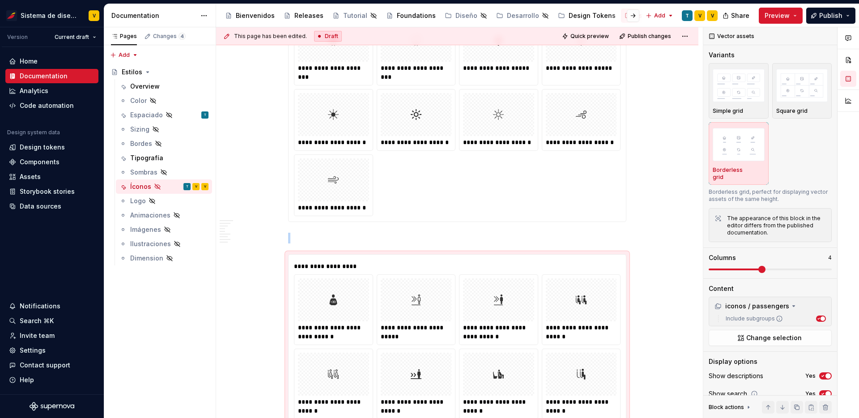
scroll to position [6789, 0]
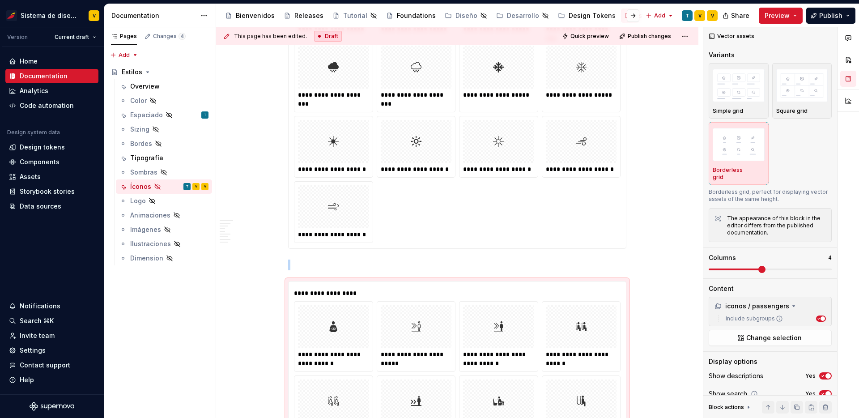
click at [604, 203] on div "**********" at bounding box center [457, 7] width 327 height 472
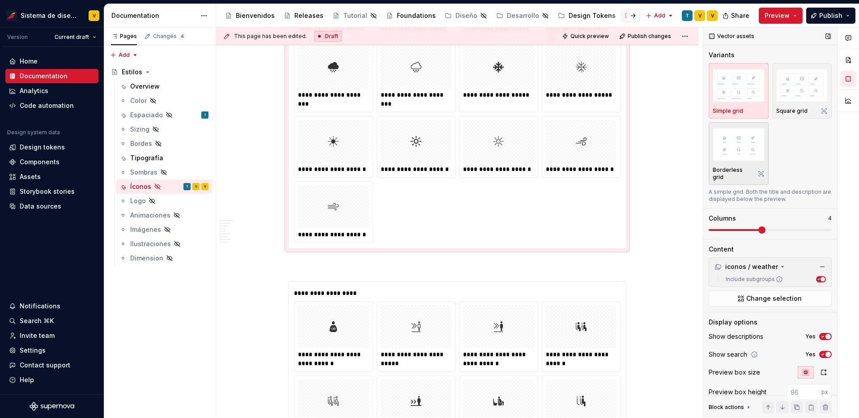
click at [739, 150] on img "button" at bounding box center [739, 144] width 52 height 33
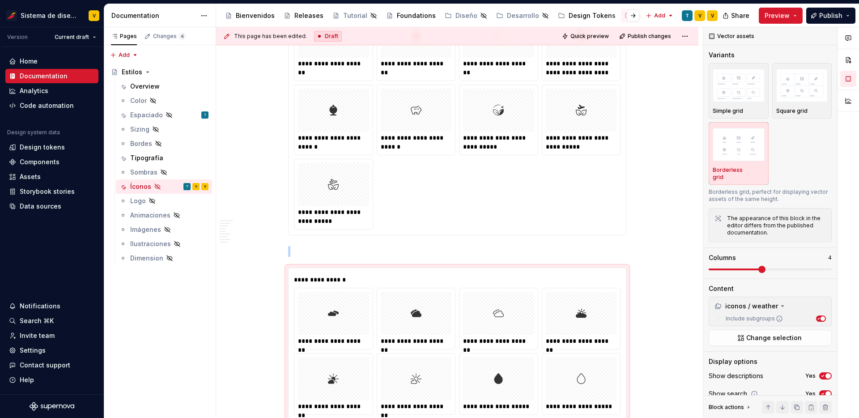
scroll to position [6267, 0]
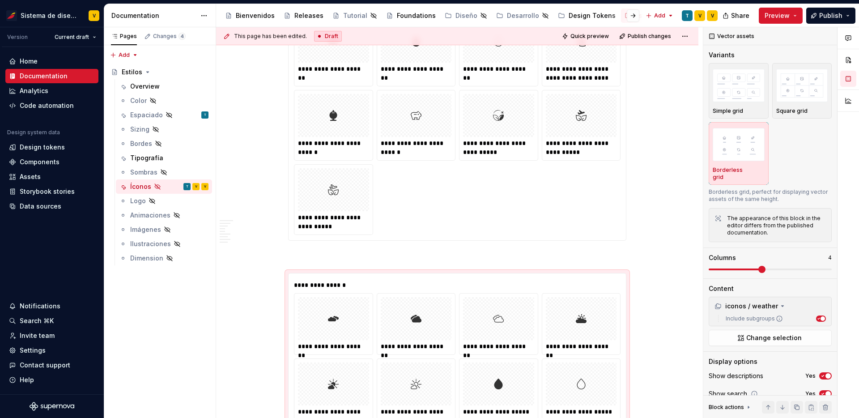
click at [595, 193] on div "**********" at bounding box center [457, 88] width 327 height 294
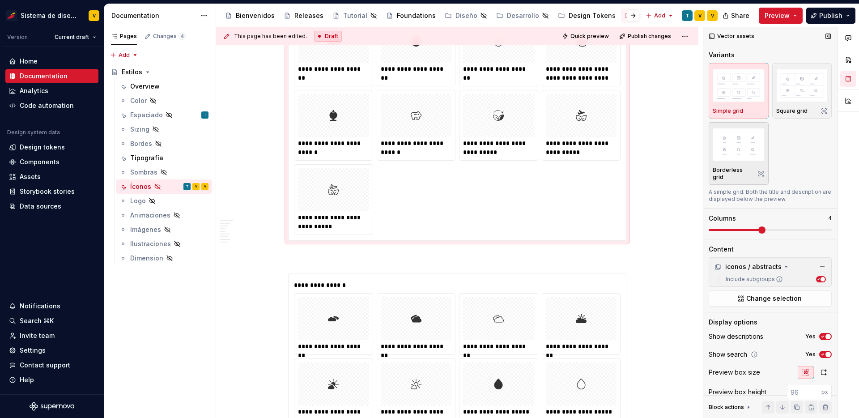
click at [746, 158] on img "button" at bounding box center [739, 144] width 52 height 33
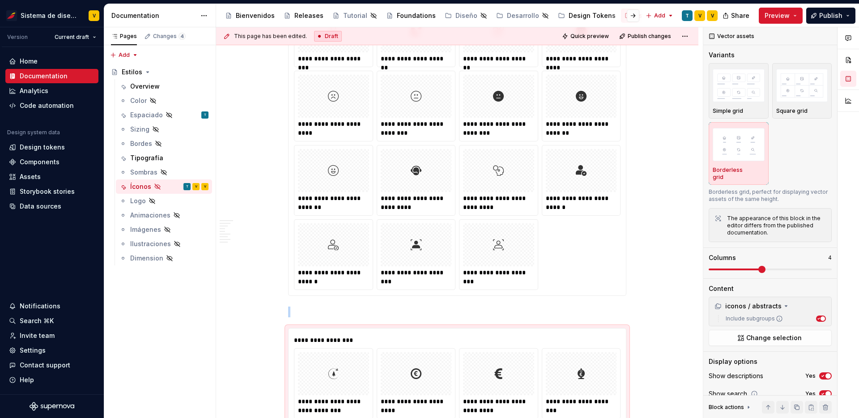
scroll to position [5834, 0]
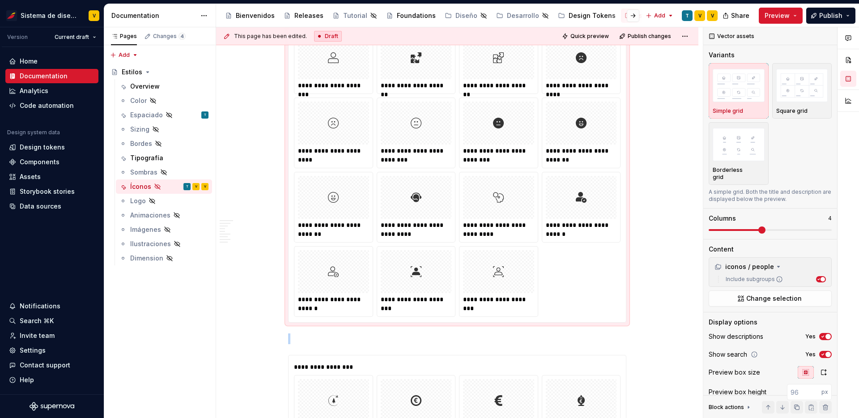
click at [722, 161] on div "button" at bounding box center [739, 144] width 52 height 37
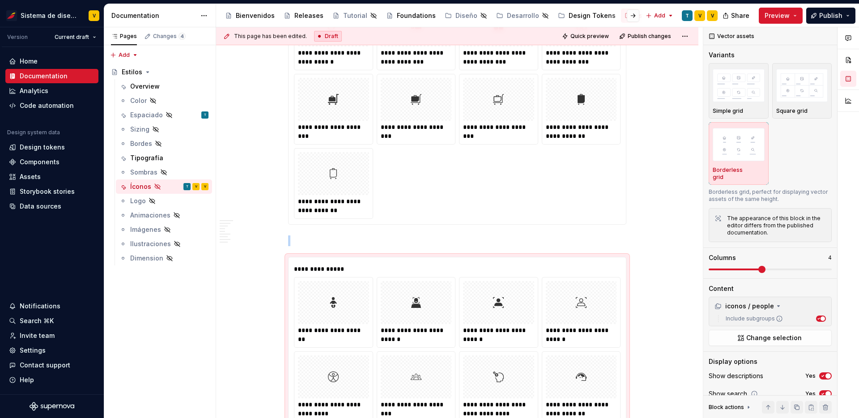
scroll to position [4894, 0]
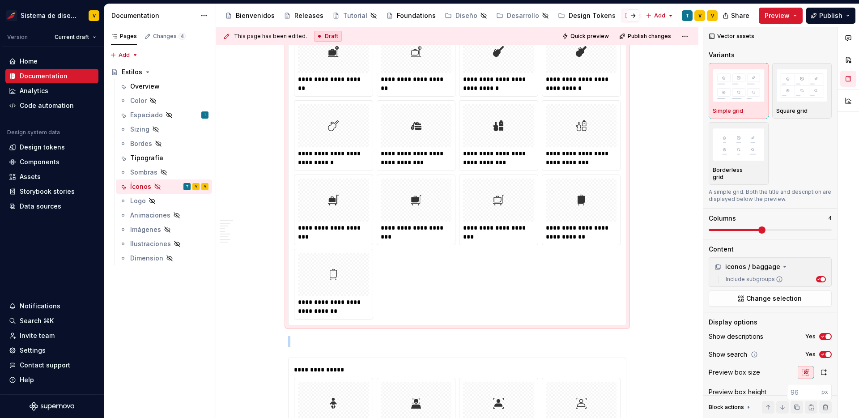
click at [596, 281] on div "**********" at bounding box center [457, 24] width 327 height 591
click at [735, 159] on img "button" at bounding box center [739, 144] width 52 height 33
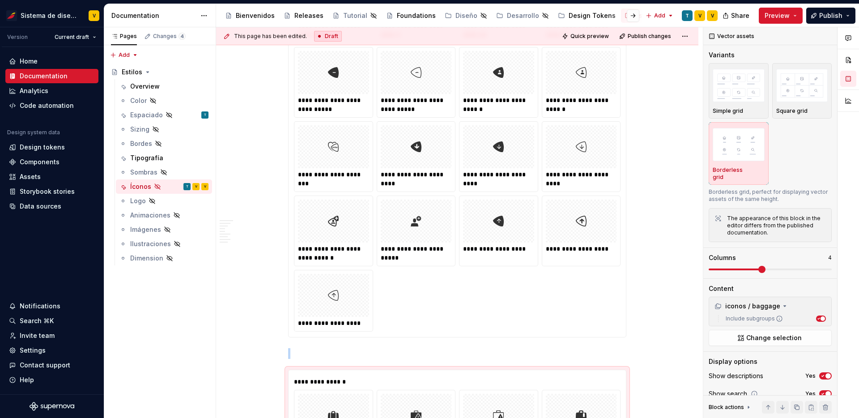
scroll to position [4189, 0]
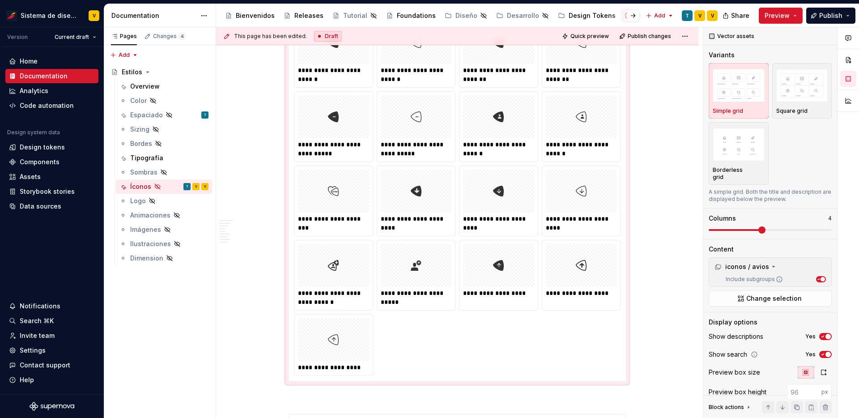
click at [600, 358] on div "**********" at bounding box center [457, 159] width 327 height 433
click at [737, 157] on img "button" at bounding box center [739, 144] width 52 height 33
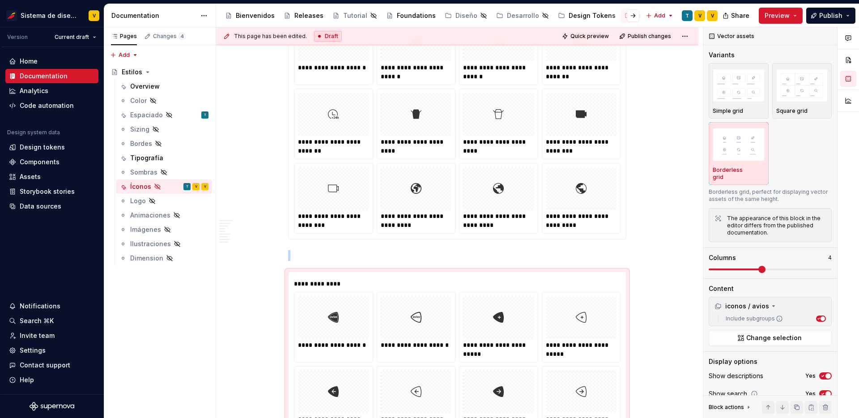
scroll to position [3840, 0]
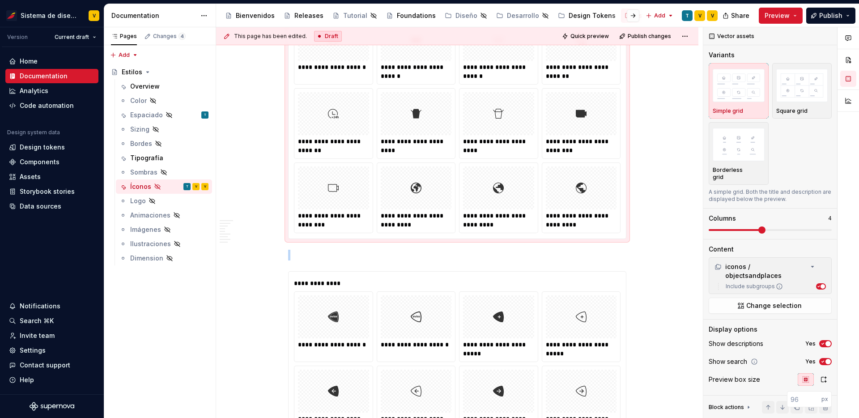
click at [585, 151] on div "**********" at bounding box center [581, 146] width 71 height 18
click at [745, 132] on img "button" at bounding box center [739, 144] width 52 height 33
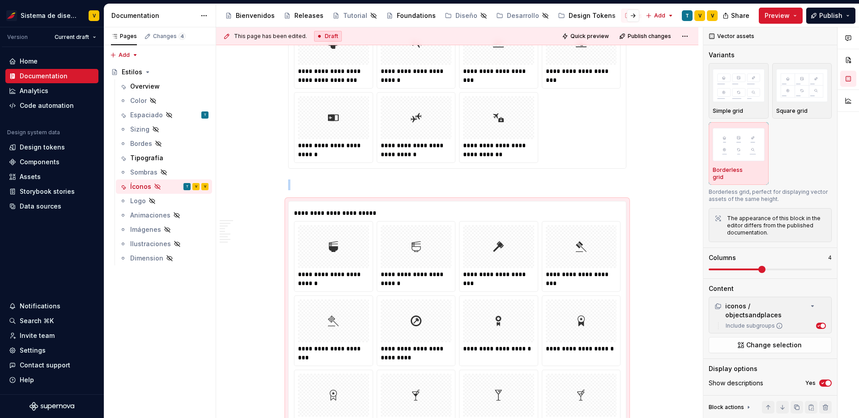
scroll to position [2193, 0]
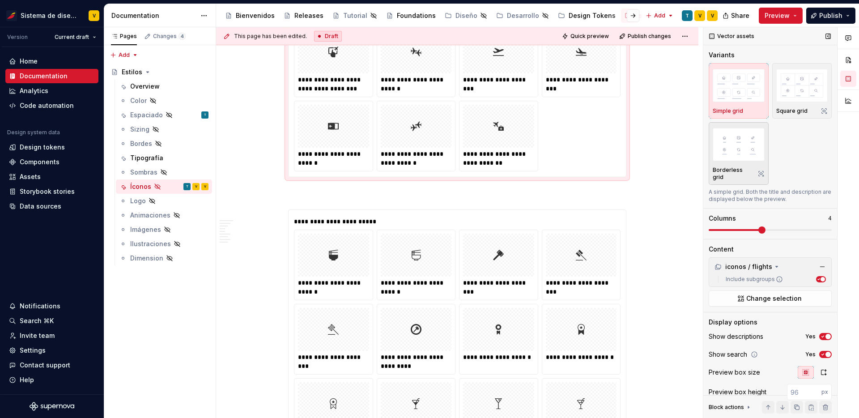
click at [737, 146] on img "button" at bounding box center [739, 144] width 52 height 33
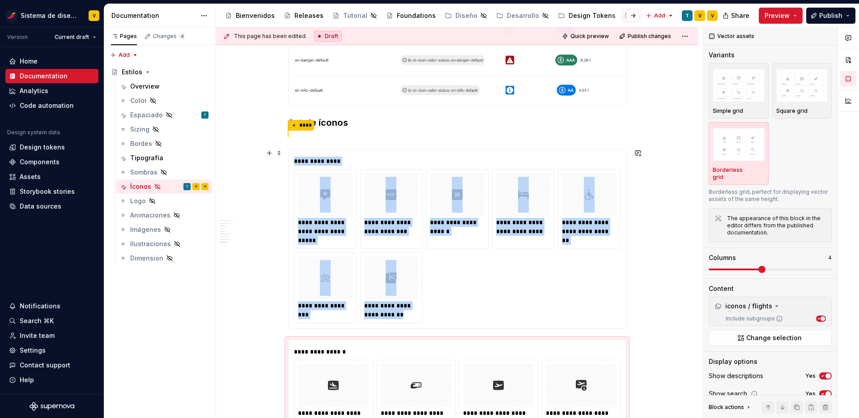
scroll to position [1343, 0]
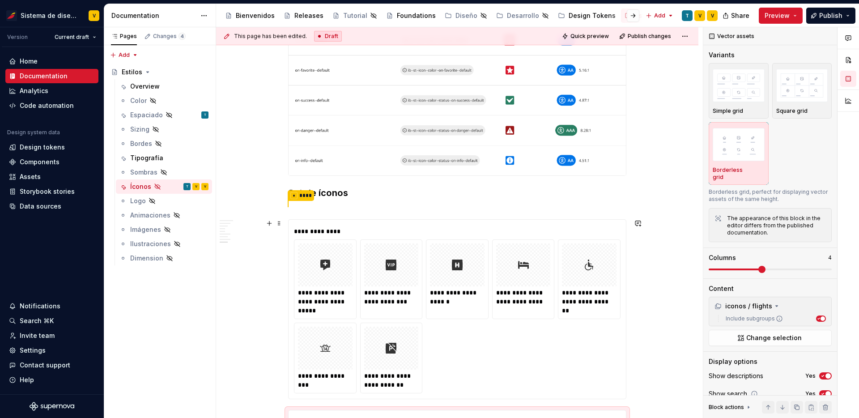
click at [593, 337] on div "**********" at bounding box center [457, 316] width 327 height 154
click at [731, 166] on div "Borderless grid" at bounding box center [739, 153] width 52 height 55
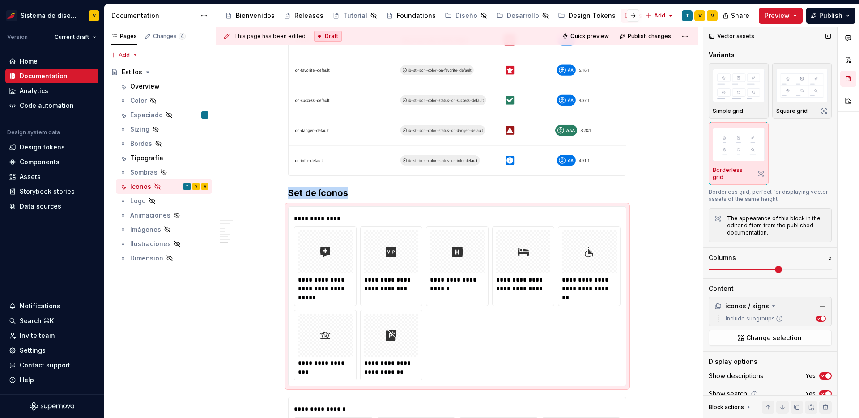
click at [756, 145] on img "button" at bounding box center [739, 144] width 52 height 33
click at [783, 18] on span "Preview" at bounding box center [777, 15] width 25 height 9
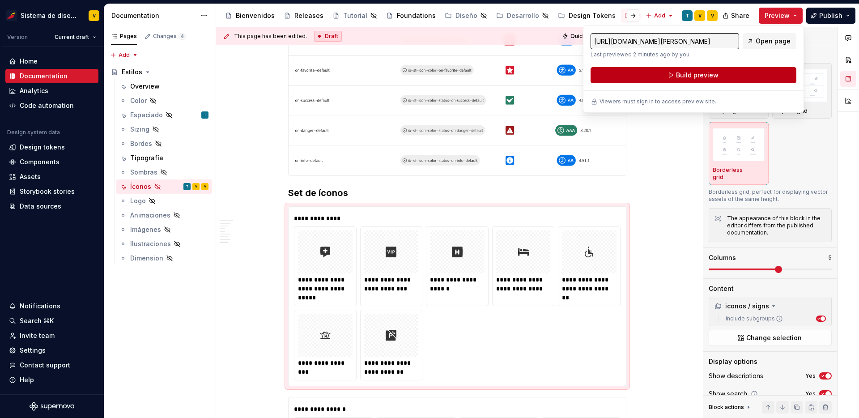
click at [727, 76] on button "Build preview" at bounding box center [694, 75] width 206 height 16
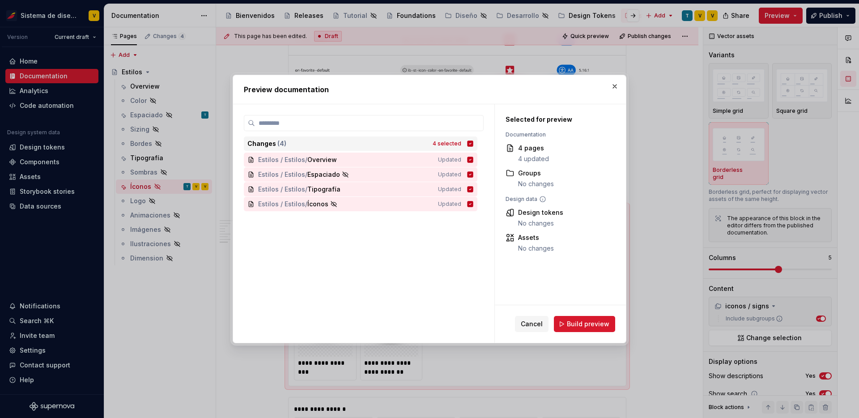
click at [473, 145] on icon at bounding box center [471, 144] width 6 height 6
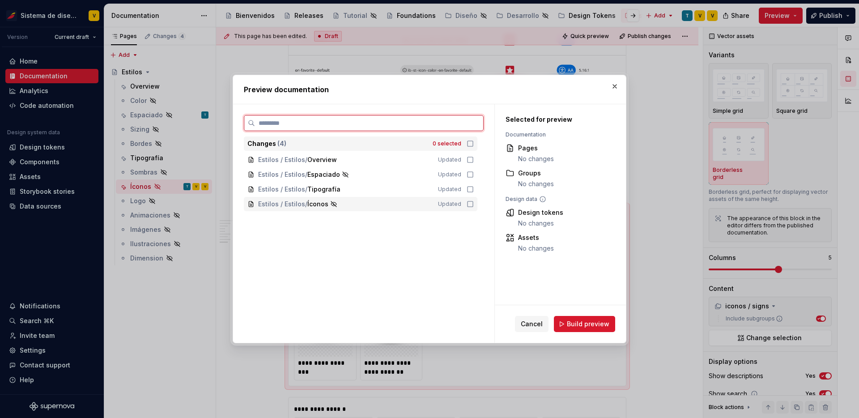
click at [474, 204] on icon at bounding box center [470, 203] width 7 height 7
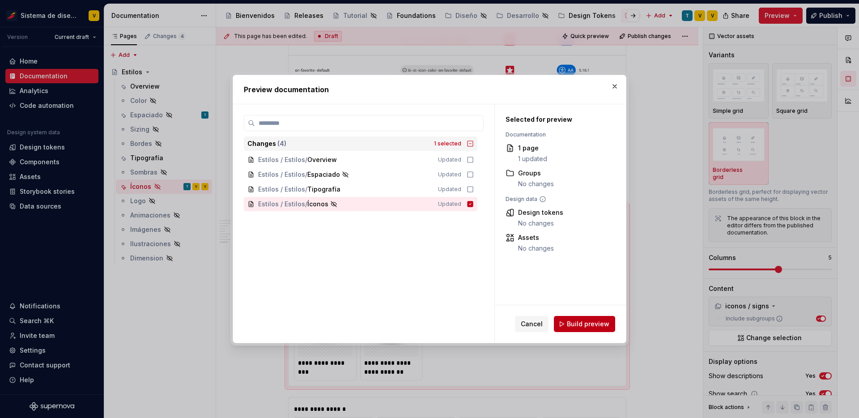
click at [583, 324] on span "Build preview" at bounding box center [588, 323] width 43 height 9
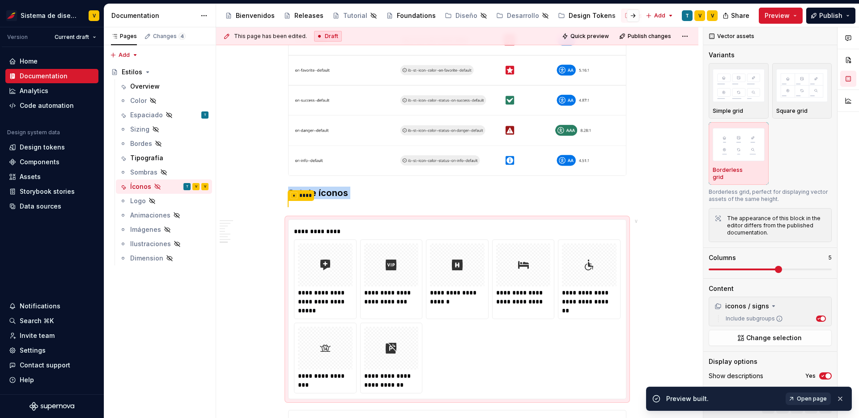
click at [812, 397] on span "Open page" at bounding box center [812, 398] width 30 height 7
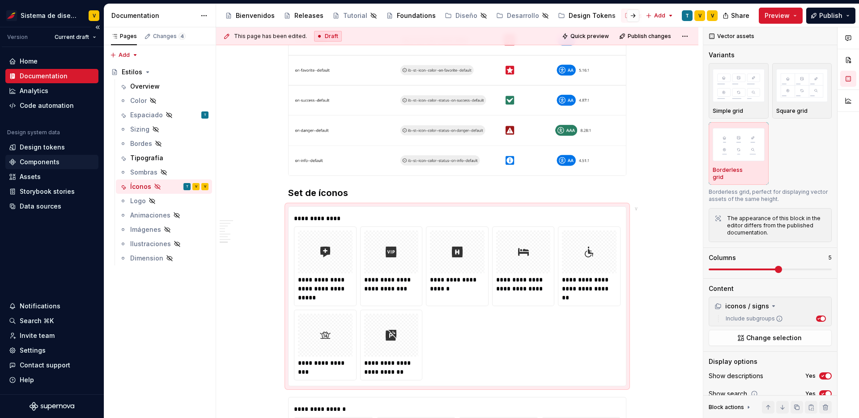
click at [54, 161] on div "Components" at bounding box center [40, 162] width 40 height 9
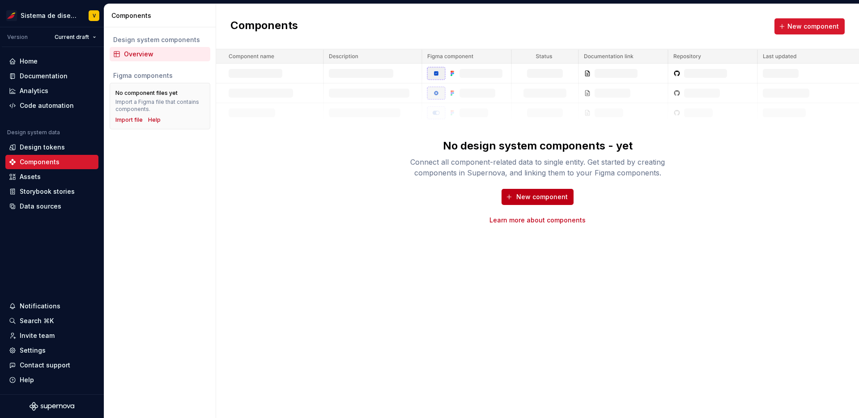
click at [548, 197] on span "New component" at bounding box center [541, 196] width 51 height 9
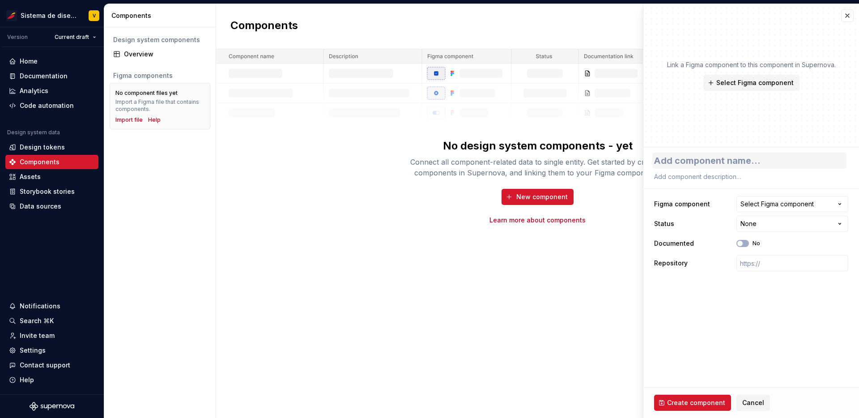
click at [672, 162] on textarea at bounding box center [749, 161] width 194 height 16
type textarea "*"
type textarea "D"
type textarea "*"
type textarea "Di"
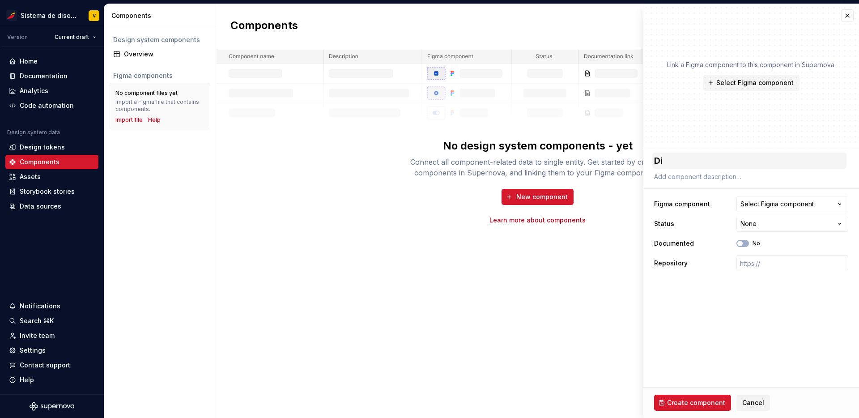
type textarea "*"
type textarea "Div"
type textarea "*"
type textarea "Divi"
type textarea "*"
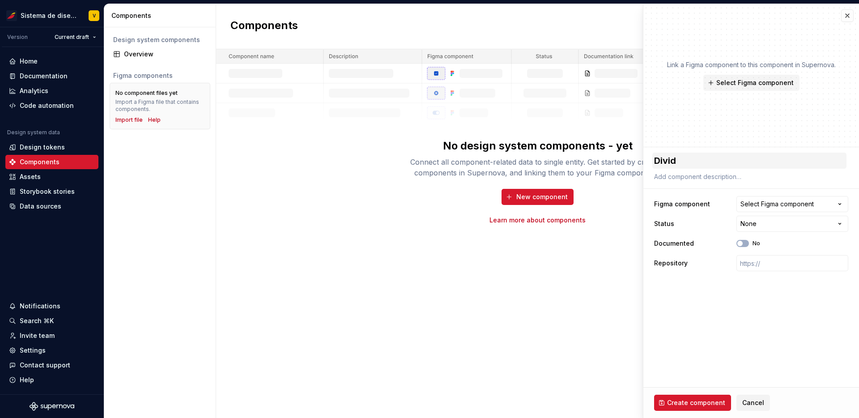
type textarea "Divide"
type textarea "*"
type textarea "Divider"
click at [801, 209] on button "Select Figma component" at bounding box center [793, 204] width 112 height 16
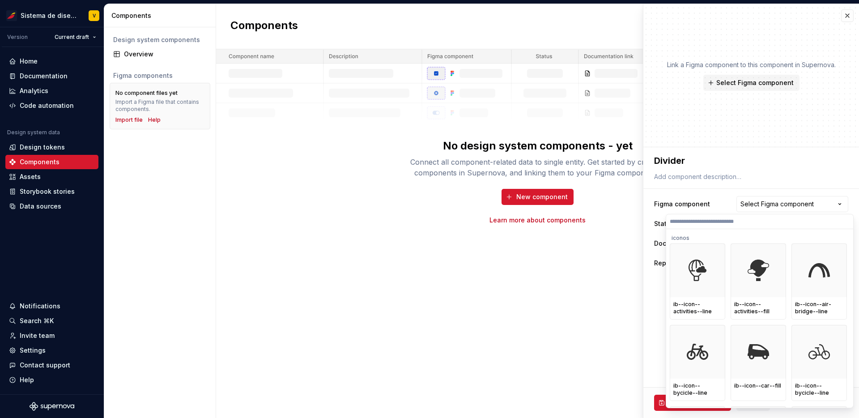
click at [747, 220] on input "search" at bounding box center [759, 221] width 187 height 7
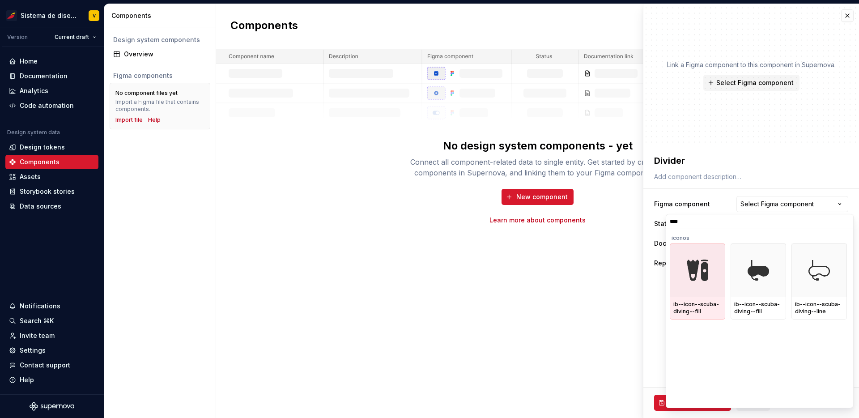
type input "*****"
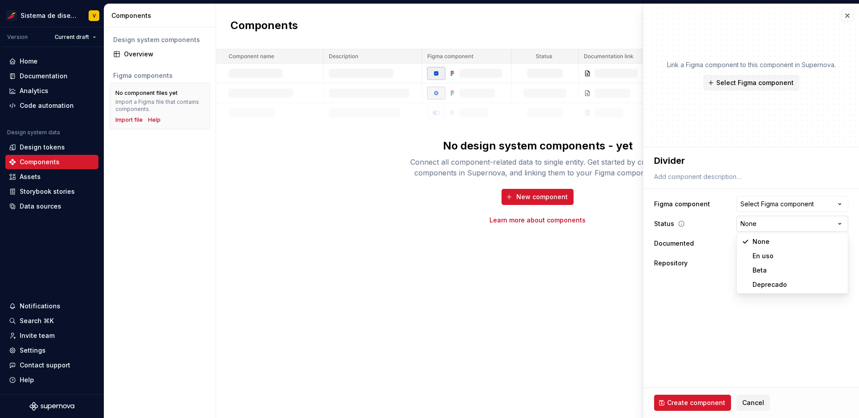
click at [784, 223] on html "Sistema de diseño Iberia V Version Current draft Home Documentation Analytics C…" at bounding box center [429, 209] width 859 height 418
click at [688, 315] on html "Sistema de diseño Iberia V Version Current draft Home Documentation Analytics C…" at bounding box center [429, 209] width 859 height 418
click at [826, 203] on button "Select Figma component" at bounding box center [793, 204] width 112 height 16
click at [838, 200] on html "Sistema de diseño Iberia V Version Current draft Home Documentation Analytics C…" at bounding box center [429, 209] width 859 height 418
click at [750, 405] on span "Cancel" at bounding box center [753, 402] width 22 height 9
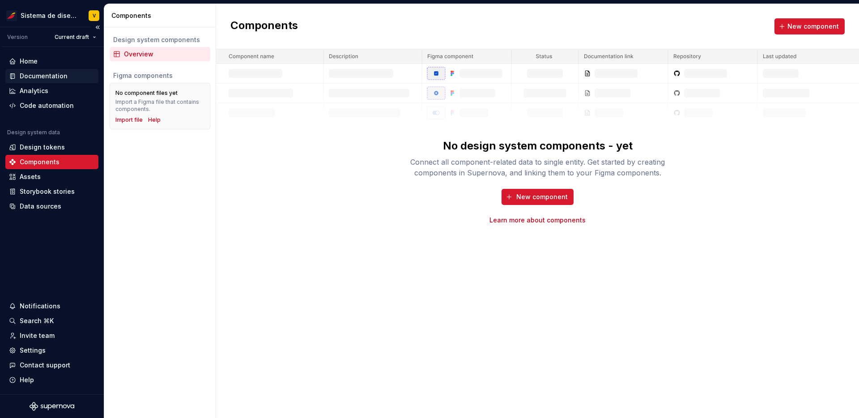
click at [42, 79] on div "Documentation" at bounding box center [44, 76] width 48 height 9
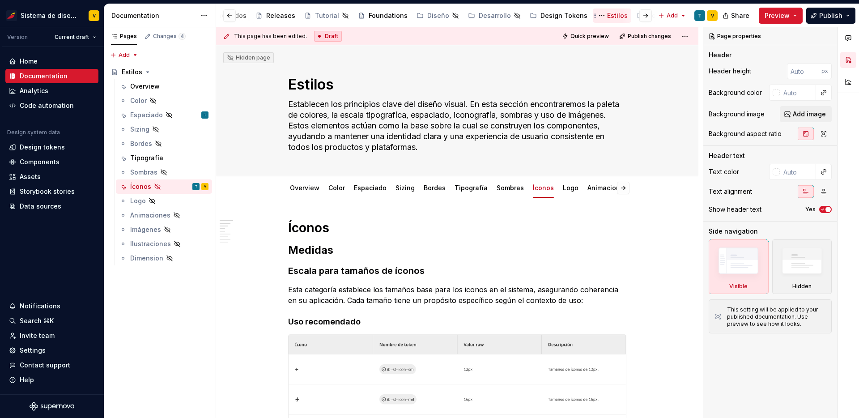
scroll to position [0, 60]
click at [664, 14] on icon "Page tree" at bounding box center [666, 15] width 5 height 5
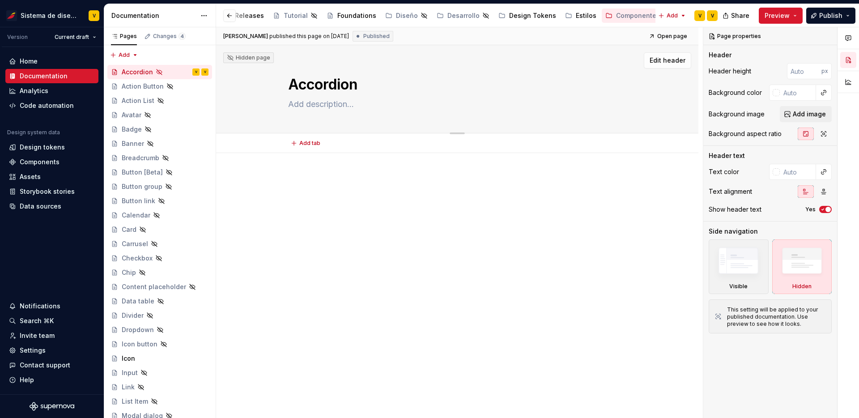
click at [394, 89] on textarea "Accordion" at bounding box center [455, 84] width 338 height 21
type textarea "*"
type textarea "D"
type textarea "*"
type textarea "Di"
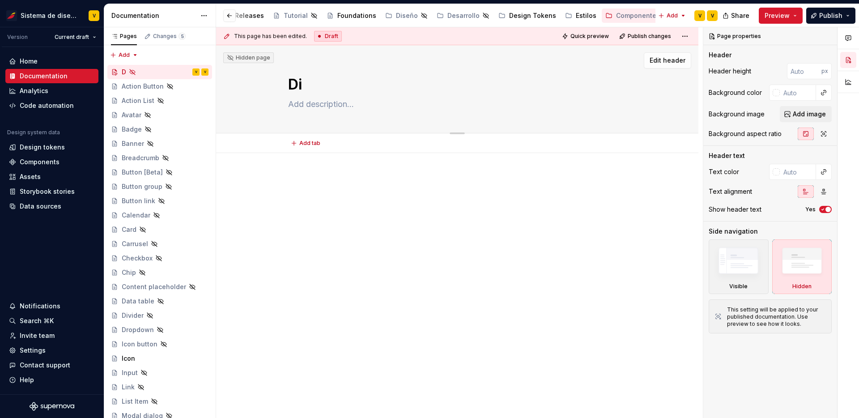
type textarea "*"
type textarea "Div"
type textarea "*"
type textarea "Divi"
type textarea "*"
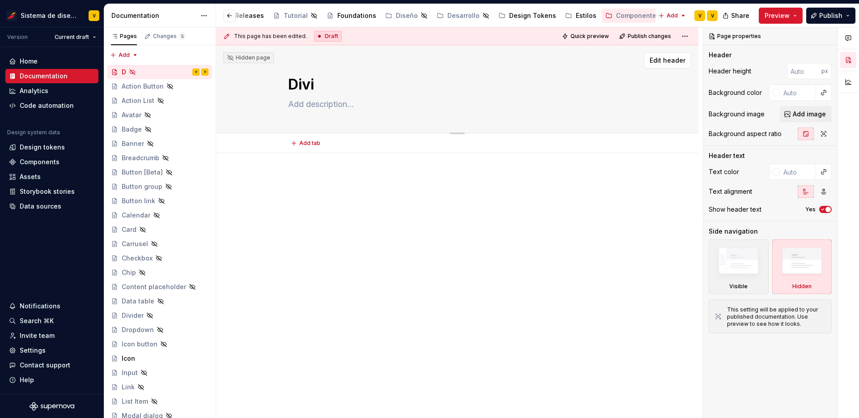
type textarea "Divid"
type textarea "*"
type textarea "Divide"
type textarea "*"
type textarea "Divider"
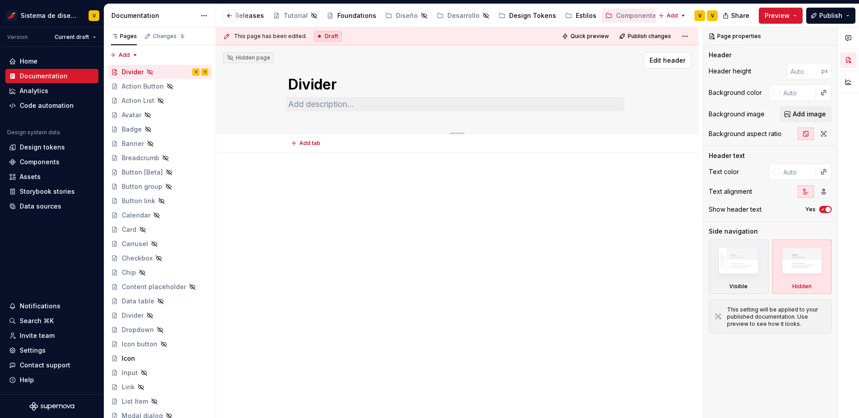
type textarea "*"
type textarea "Divider"
click at [260, 130] on div "Divider" at bounding box center [457, 89] width 411 height 88
click at [746, 267] on img at bounding box center [738, 262] width 51 height 39
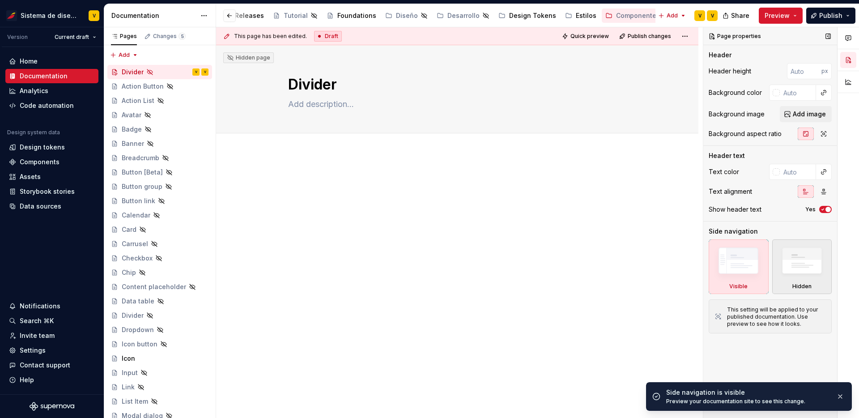
click at [795, 266] on img at bounding box center [801, 262] width 51 height 39
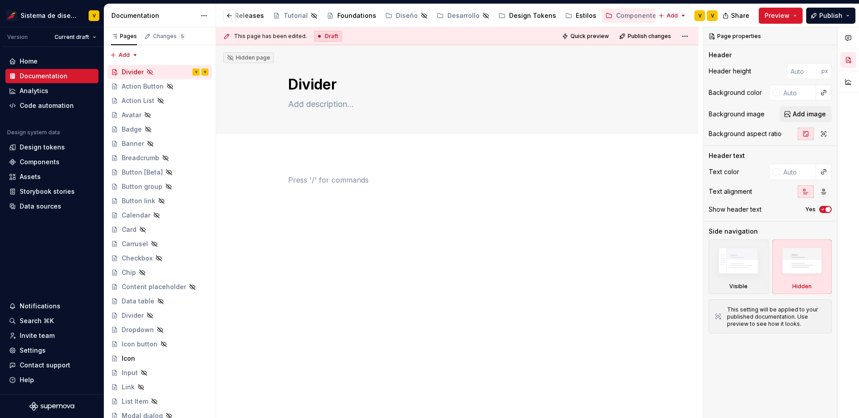
click at [582, 175] on p at bounding box center [457, 180] width 338 height 11
type textarea "*"
click at [325, 177] on p at bounding box center [457, 180] width 338 height 11
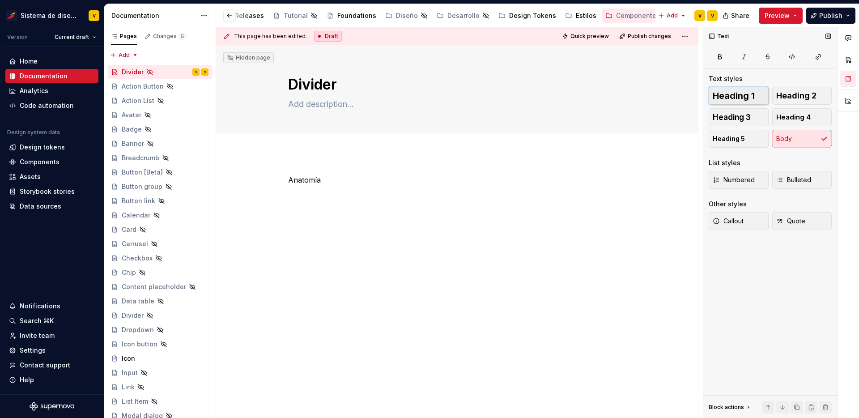
click at [732, 98] on span "Heading 1" at bounding box center [734, 95] width 42 height 9
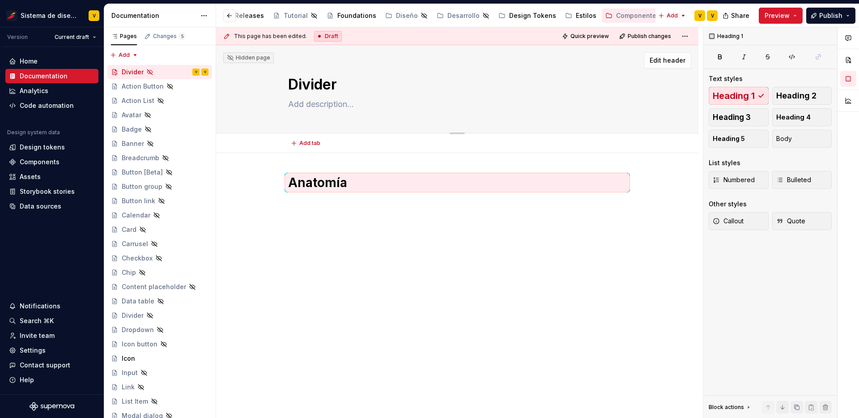
click at [313, 85] on textarea "Divider" at bounding box center [455, 84] width 338 height 21
click at [372, 180] on h1 "Anatomía" at bounding box center [457, 183] width 338 height 16
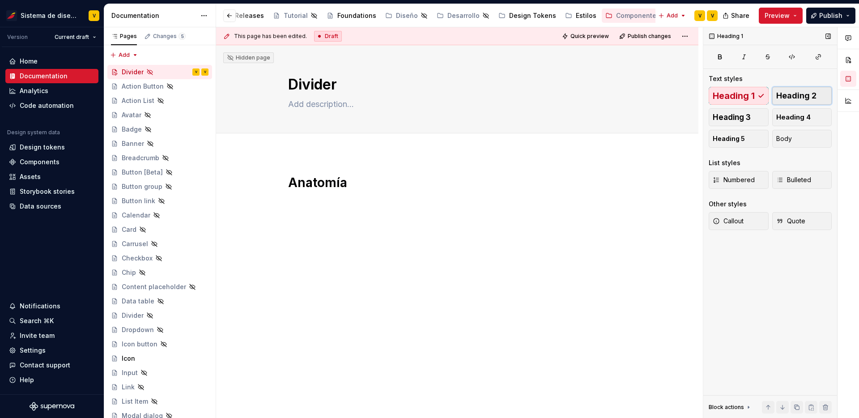
click at [788, 98] on span "Heading 2" at bounding box center [796, 95] width 40 height 9
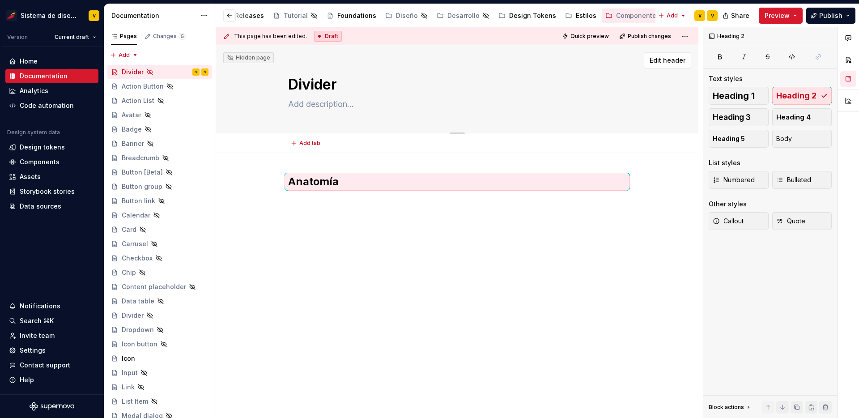
click at [312, 105] on textarea at bounding box center [455, 104] width 338 height 14
paste textarea "Un divider (o divisor) es un componente utilizado para separar visualmente secc…"
type textarea "*"
type textarea "Un divider (o divisor) es un componente utilizado para separar visualmente secc…"
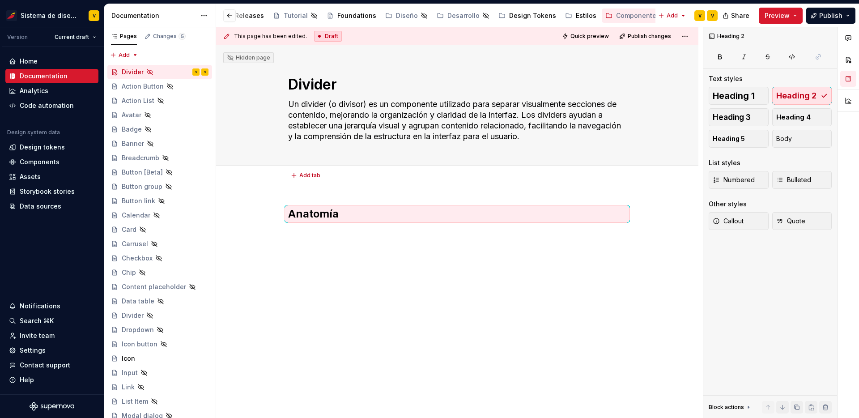
type textarea "*"
type textarea "Un divider (o divisor) es un componente utilizado para separar visualmente secc…"
click at [653, 191] on div "Anatomía" at bounding box center [457, 281] width 482 height 192
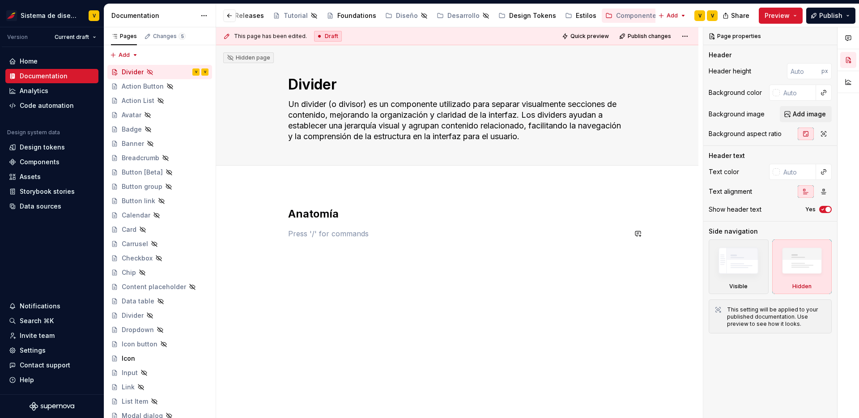
type textarea "*"
click at [316, 233] on p at bounding box center [457, 233] width 338 height 11
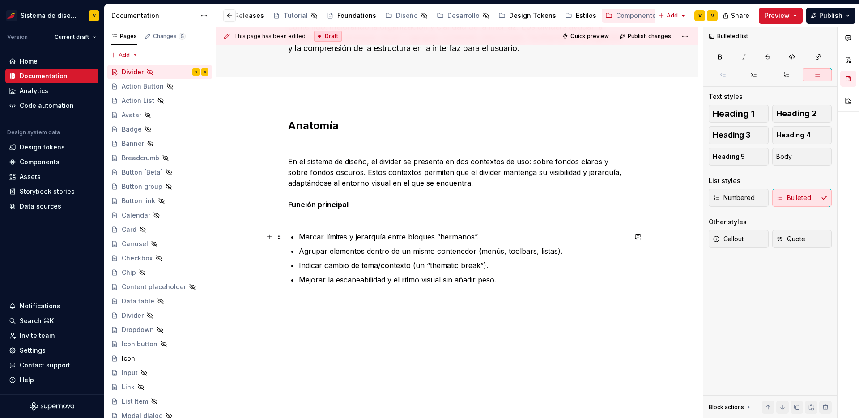
scroll to position [91, 0]
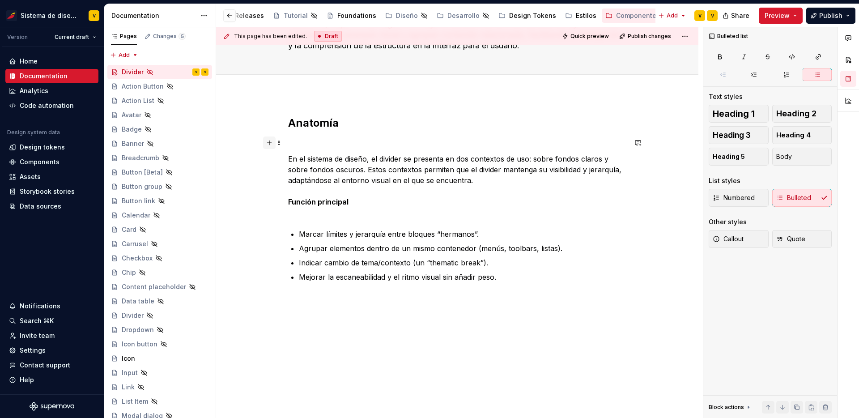
click at [273, 141] on button "button" at bounding box center [269, 142] width 13 height 13
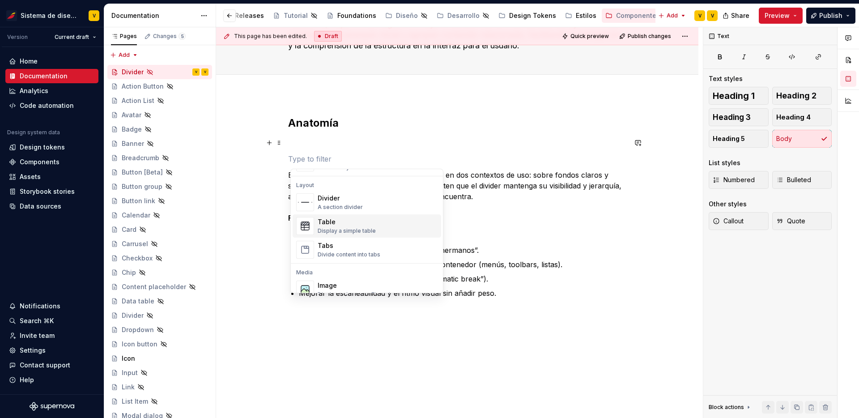
scroll to position [287, 0]
click at [359, 220] on div "Table" at bounding box center [347, 221] width 58 height 9
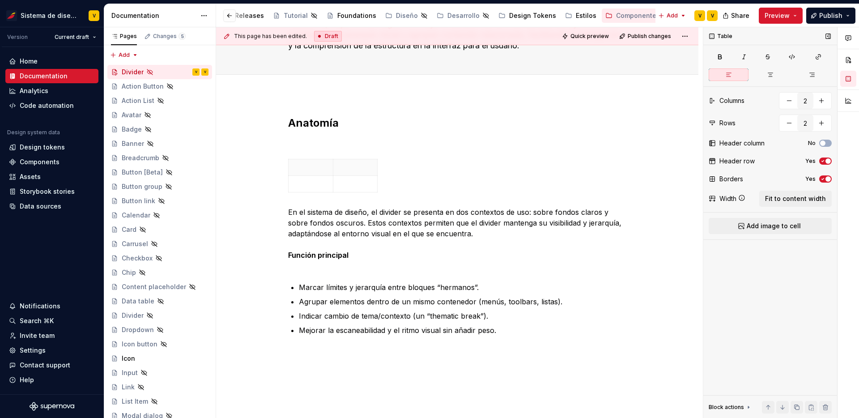
click at [823, 160] on icon "button" at bounding box center [822, 160] width 7 height 5
click at [788, 124] on button "button" at bounding box center [789, 123] width 16 height 16
type input "1"
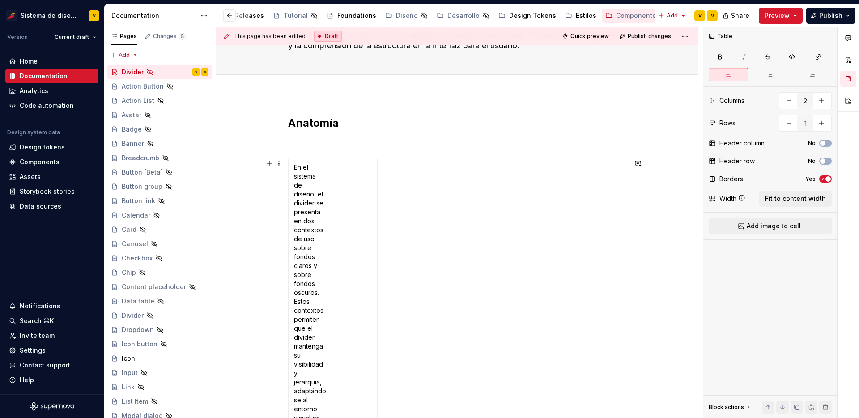
drag, startPoint x: 379, startPoint y: 181, endPoint x: 626, endPoint y: 186, distance: 248.0
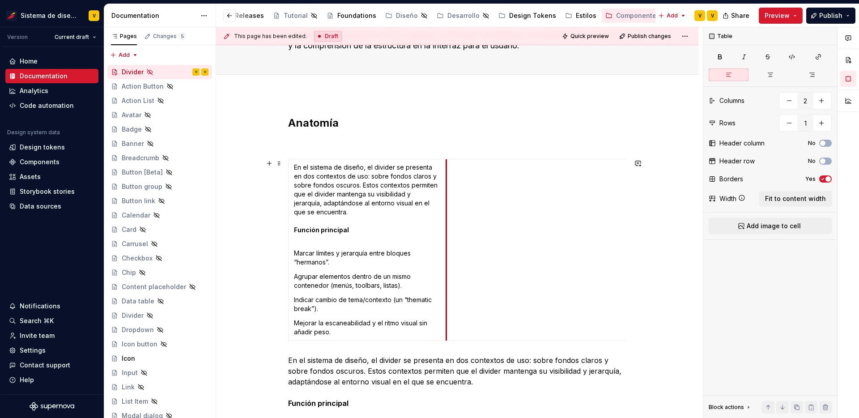
drag, startPoint x: 335, startPoint y: 224, endPoint x: 449, endPoint y: 215, distance: 114.0
click at [448, 215] on td at bounding box center [592, 249] width 292 height 181
click at [498, 212] on td at bounding box center [592, 249] width 292 height 181
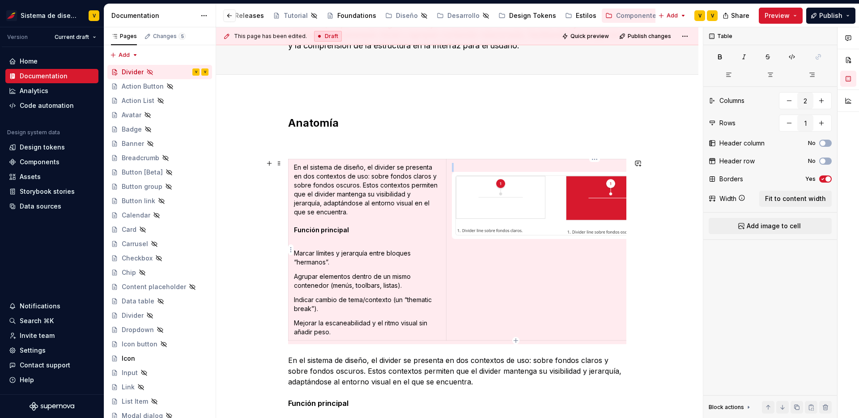
click at [568, 212] on img at bounding box center [556, 205] width 200 height 59
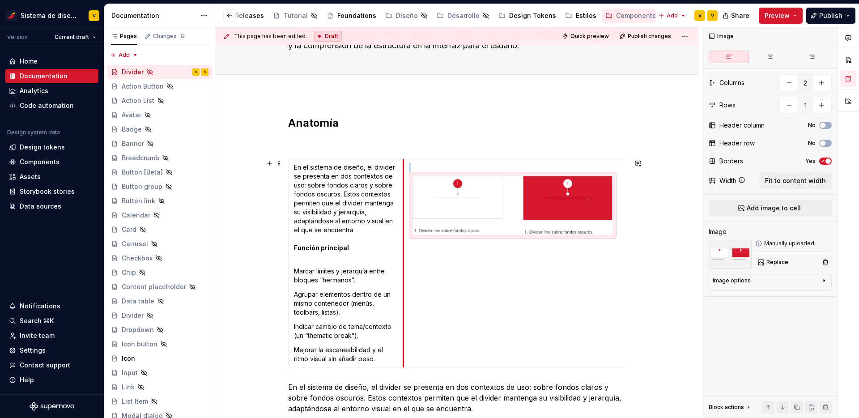
drag, startPoint x: 448, startPoint y: 245, endPoint x: 405, endPoint y: 243, distance: 43.0
click at [405, 243] on td at bounding box center [549, 263] width 292 height 208
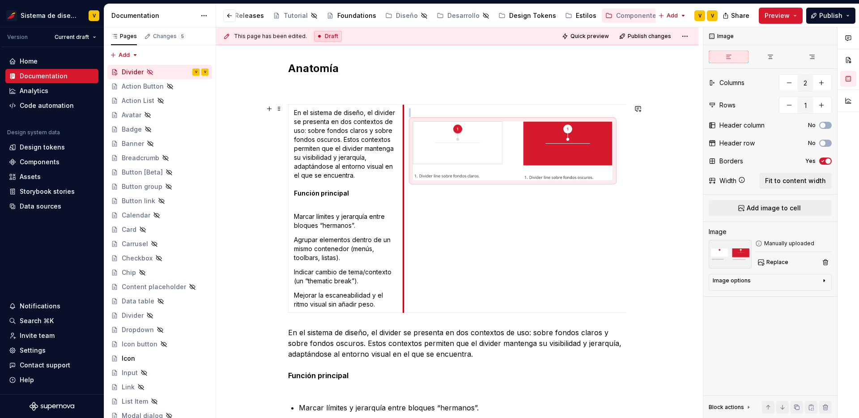
scroll to position [147, 0]
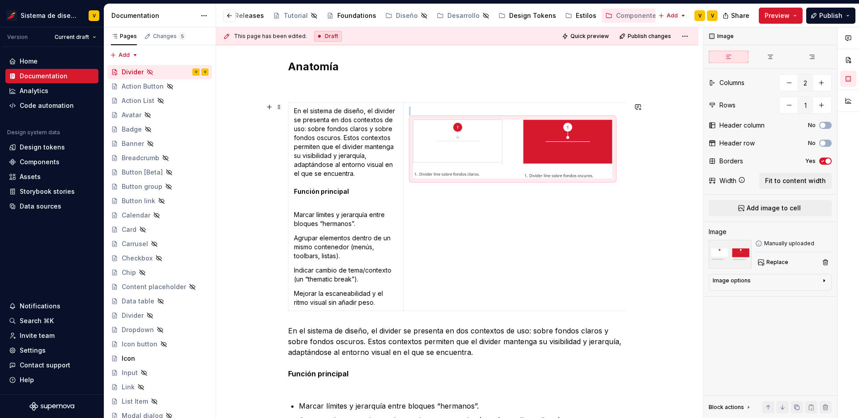
click at [269, 271] on div "Anatomía En el sistema de diseño, el divider se presenta en dos contextos de us…" at bounding box center [457, 314] width 482 height 552
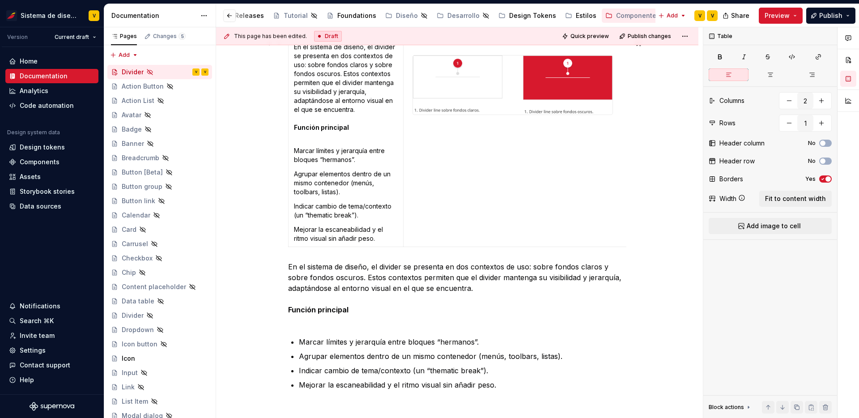
scroll to position [215, 0]
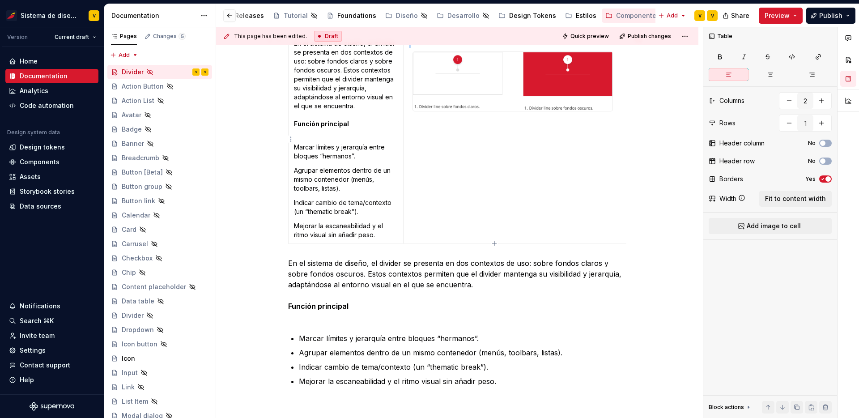
click at [483, 99] on img at bounding box center [513, 81] width 200 height 59
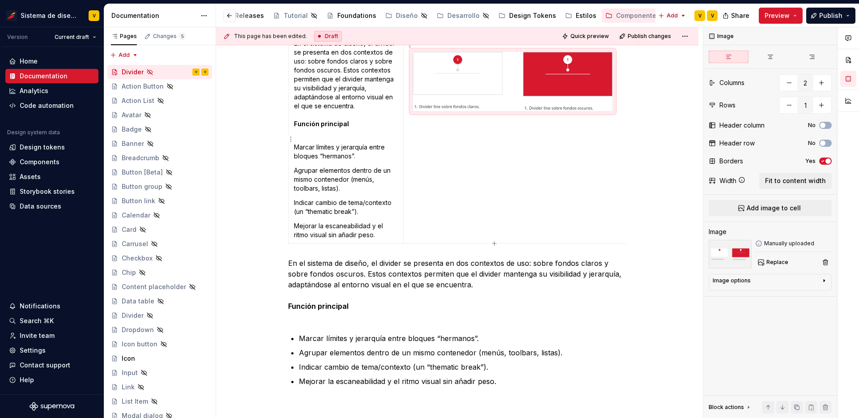
copy br
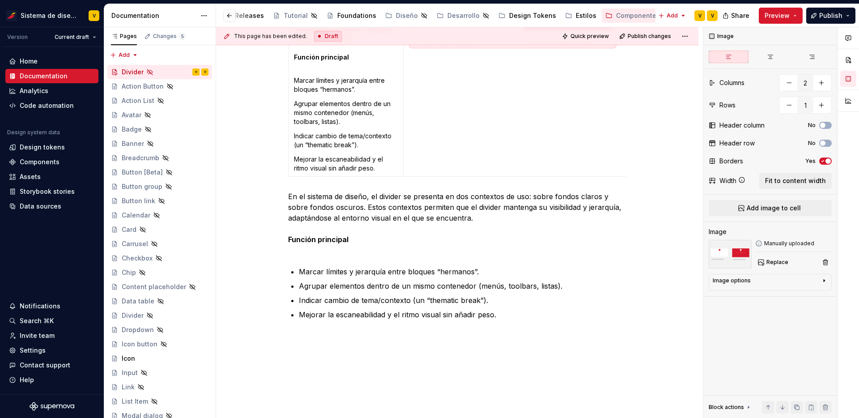
scroll to position [319, 0]
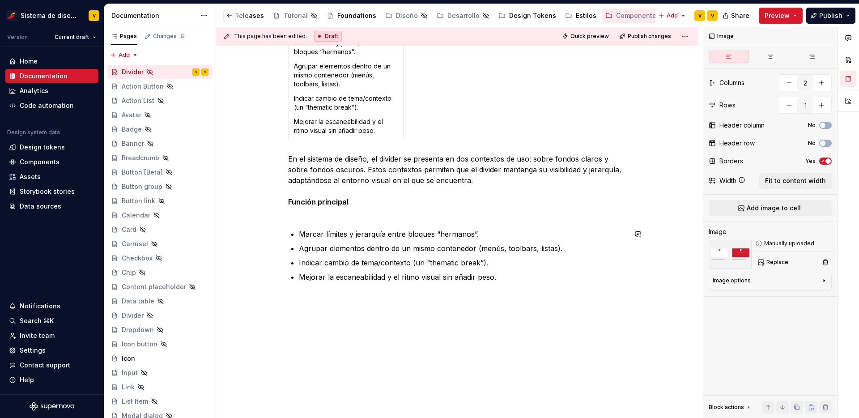
click at [332, 297] on div "Anatomía En el sistema de diseño, el divider se presenta en dos contextos de us…" at bounding box center [457, 142] width 482 height 552
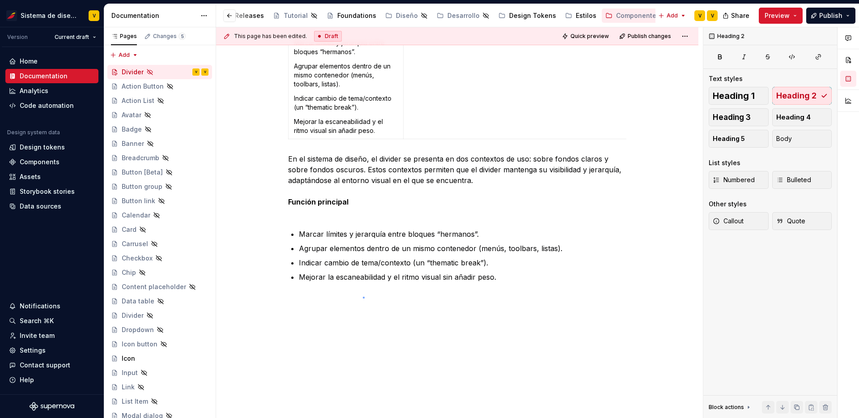
click at [363, 297] on div "This page has been edited. Draft Quick preview Publish changes Hidden page Divi…" at bounding box center [459, 222] width 487 height 391
click at [327, 296] on div "Anatomía En el sistema de diseño, el divider se presenta en dos contextos de us…" at bounding box center [457, 142] width 482 height 552
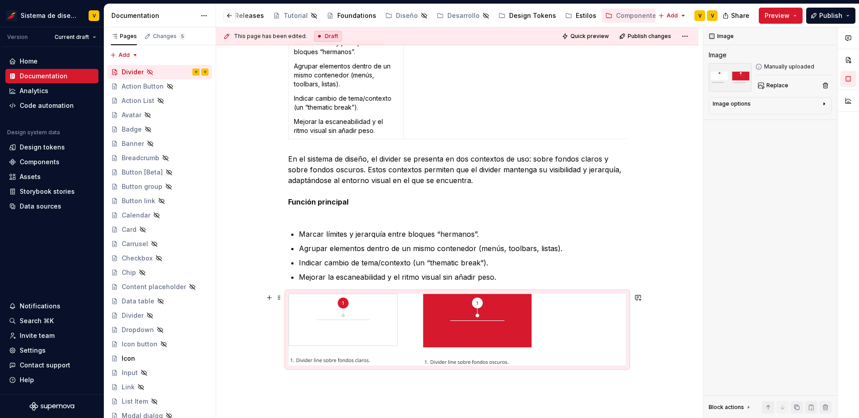
click at [650, 343] on div "Anatomía En el sistema de diseño, el divider se presenta en dos contextos de us…" at bounding box center [457, 184] width 482 height 636
click at [495, 323] on img at bounding box center [410, 330] width 243 height 72
click at [587, 331] on div at bounding box center [457, 330] width 337 height 72
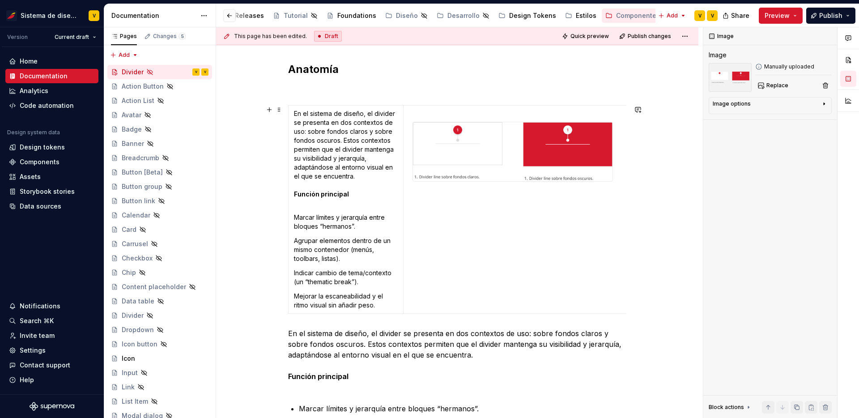
scroll to position [113, 0]
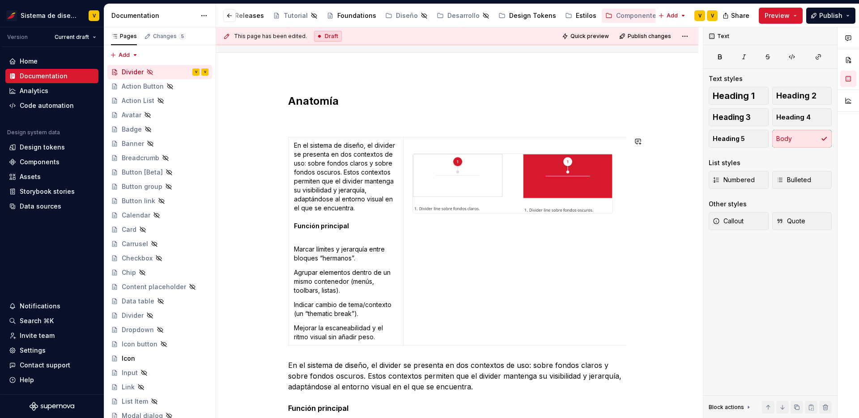
click at [619, 353] on div "Anatomía En el sistema de diseño, el divider se presenta en dos contextos de us…" at bounding box center [457, 333] width 338 height 478
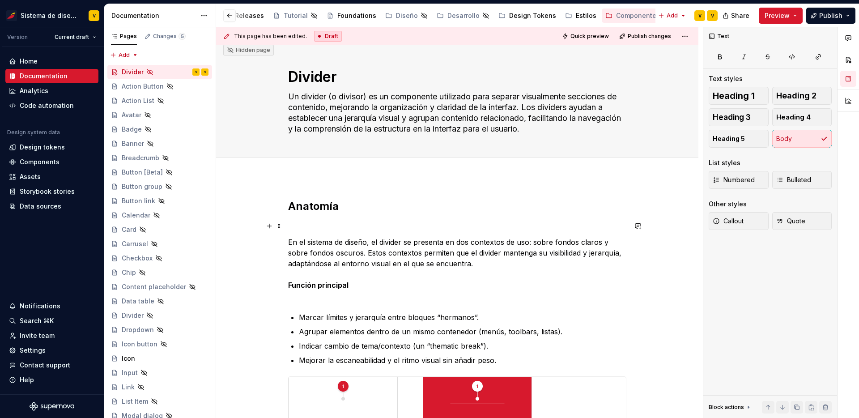
scroll to position [0, 0]
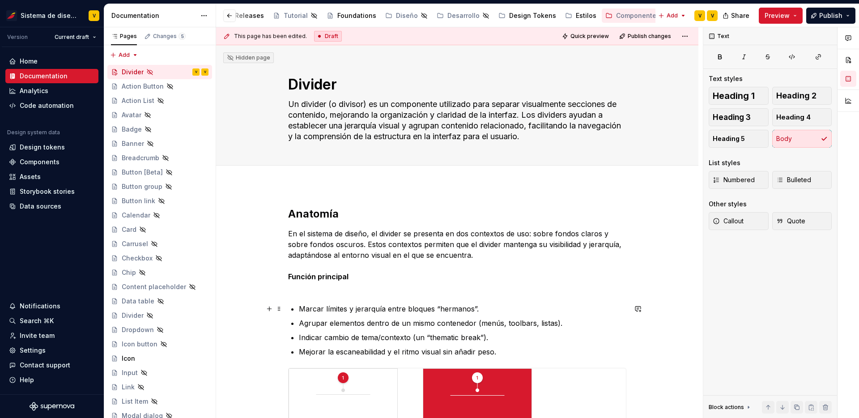
click at [290, 308] on div "Anatomía En el sistema de diseño, el divider se presenta en dos contextos de us…" at bounding box center [457, 324] width 338 height 234
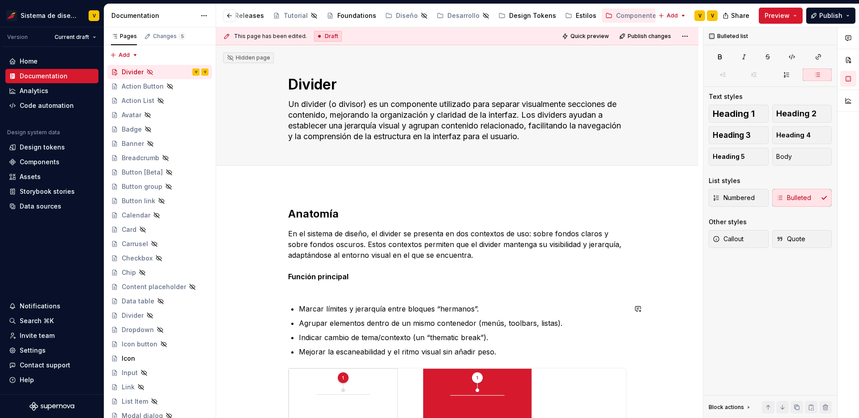
click at [302, 297] on div "Anatomía En el sistema de diseño, el divider se presenta en dos contextos de us…" at bounding box center [457, 324] width 338 height 234
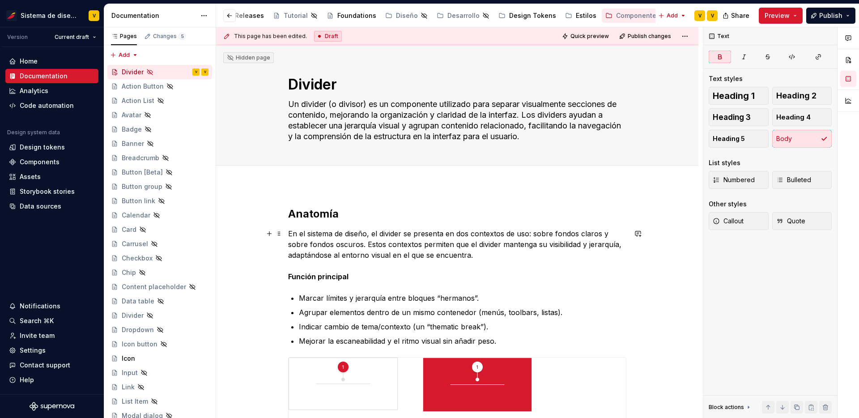
click at [315, 273] on strong "Función principal" at bounding box center [318, 276] width 60 height 9
click at [312, 213] on h2 "Anatomía" at bounding box center [457, 214] width 338 height 14
click at [303, 277] on strong "Función principal" at bounding box center [318, 276] width 60 height 9
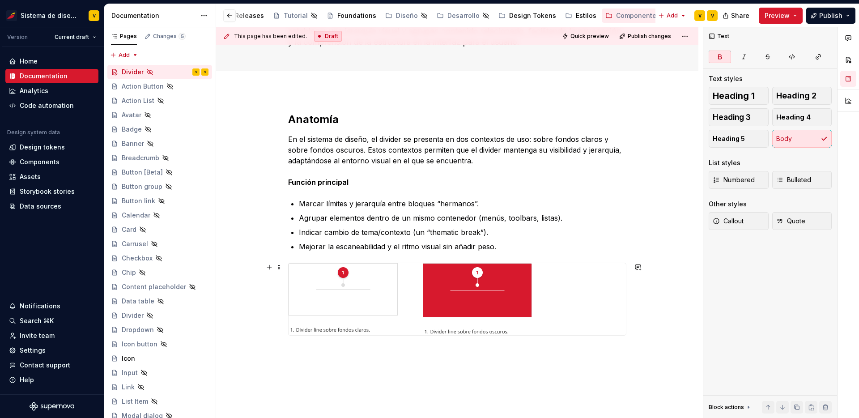
scroll to position [96, 0]
drag, startPoint x: 279, startPoint y: 263, endPoint x: 290, endPoint y: 170, distance: 93.7
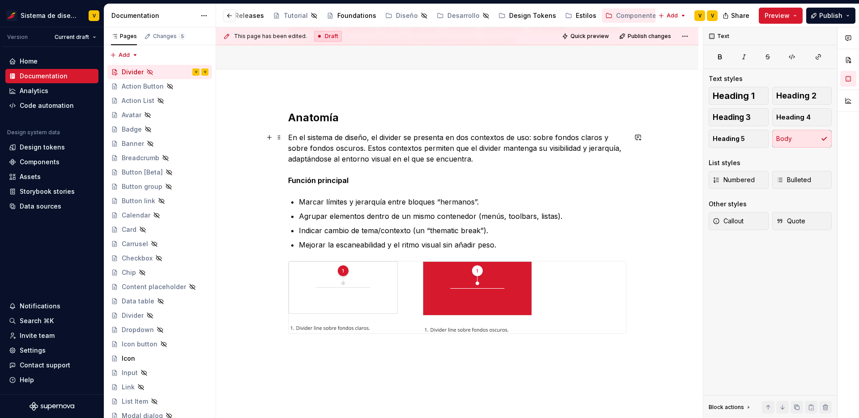
click at [313, 164] on p "En el sistema de diseño, el divider se presenta en dos contextos de uso: sobre …" at bounding box center [457, 159] width 338 height 54
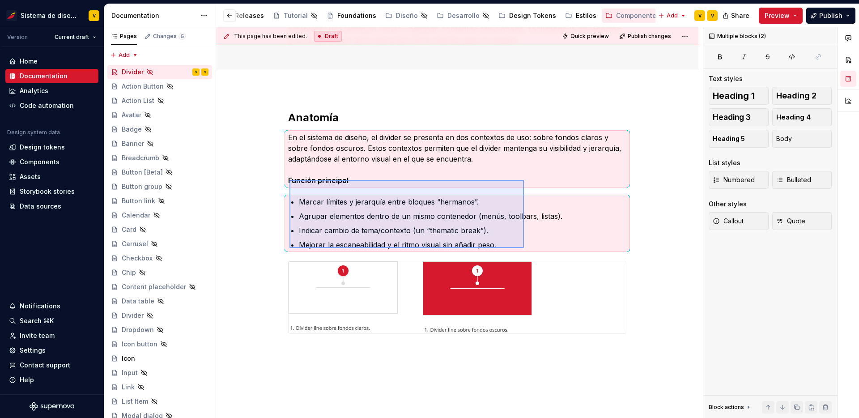
drag, startPoint x: 290, startPoint y: 180, endPoint x: 523, endPoint y: 248, distance: 243.3
click at [524, 248] on div "This page has been edited. Draft Quick preview Publish changes Hidden page Divi…" at bounding box center [459, 222] width 487 height 391
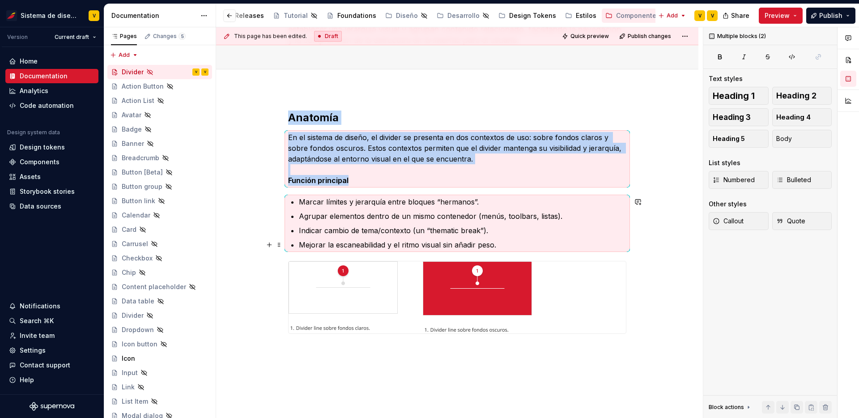
click at [596, 240] on p "Mejorar la escaneabilidad y el ritmo visual sin añadir peso." at bounding box center [463, 244] width 328 height 11
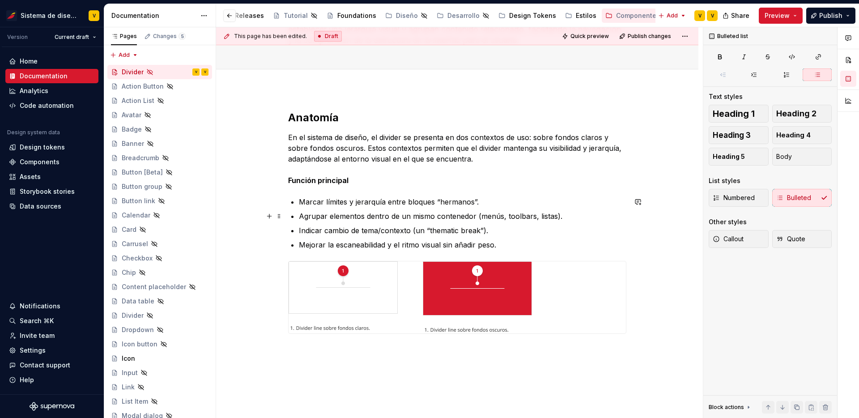
click at [306, 210] on ul "Marcar límites y jerarquía entre bloques “hermanos”. Agrupar elementos dentro d…" at bounding box center [463, 223] width 328 height 54
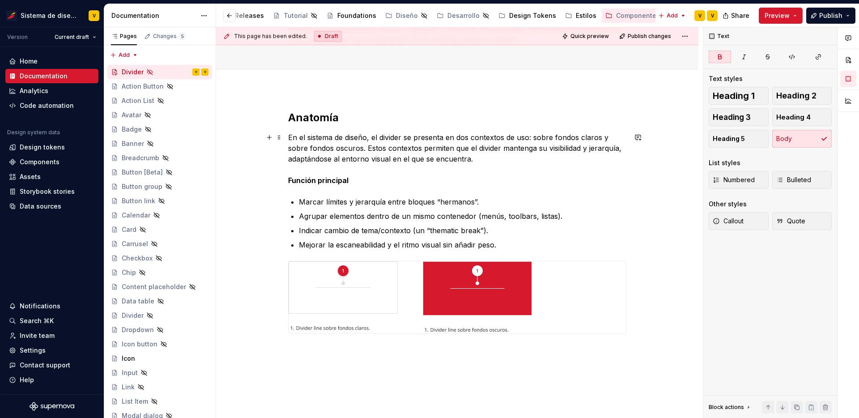
click at [299, 181] on strong "Función principal" at bounding box center [318, 180] width 60 height 9
click at [288, 177] on div "Anatomía En el sistema de diseño, el divider se presenta en dos contextos de us…" at bounding box center [457, 279] width 482 height 381
click at [272, 137] on button "button" at bounding box center [269, 137] width 13 height 13
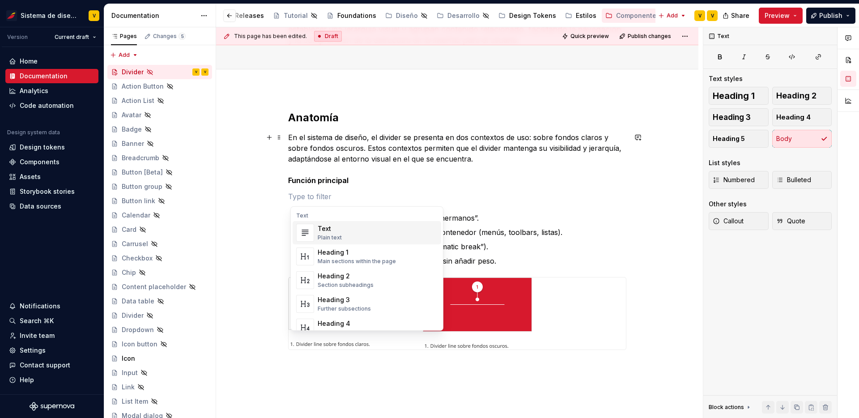
click at [269, 206] on div "Anatomía En el sistema de diseño, el divider se presenta en dos contextos de us…" at bounding box center [457, 287] width 482 height 397
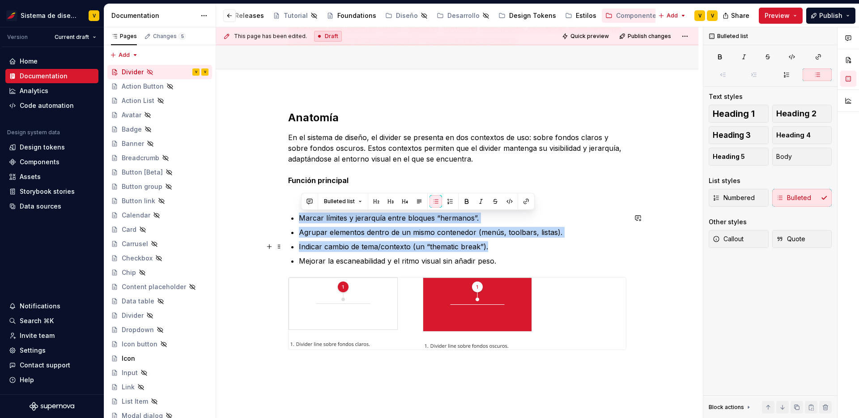
drag, startPoint x: 301, startPoint y: 215, endPoint x: 511, endPoint y: 249, distance: 212.5
click at [511, 249] on ul "Marcar límites y jerarquía entre bloques “hermanos”. Agrupar elementos dentro d…" at bounding box center [463, 240] width 328 height 54
drag, startPoint x: 506, startPoint y: 260, endPoint x: 283, endPoint y: 214, distance: 227.4
click at [288, 214] on div "Anatomía En el sistema de diseño, el divider se presenta en dos contextos de us…" at bounding box center [457, 236] width 338 height 250
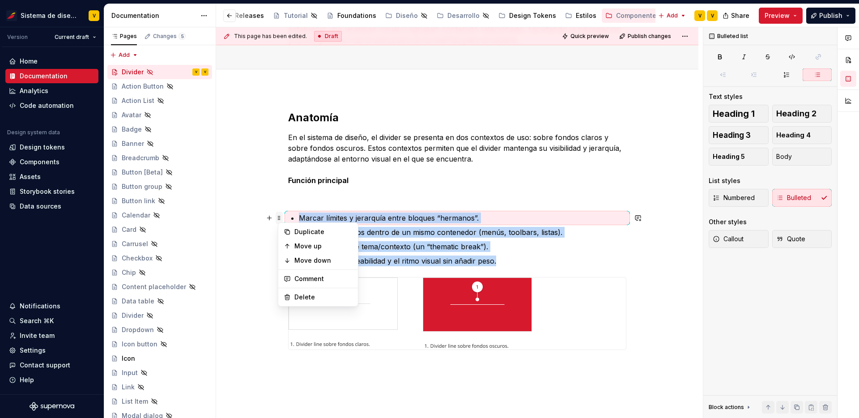
copy ul "Marcar límites y jerarquía entre bloques “hermanos”. Agrupar elementos dentro d…"
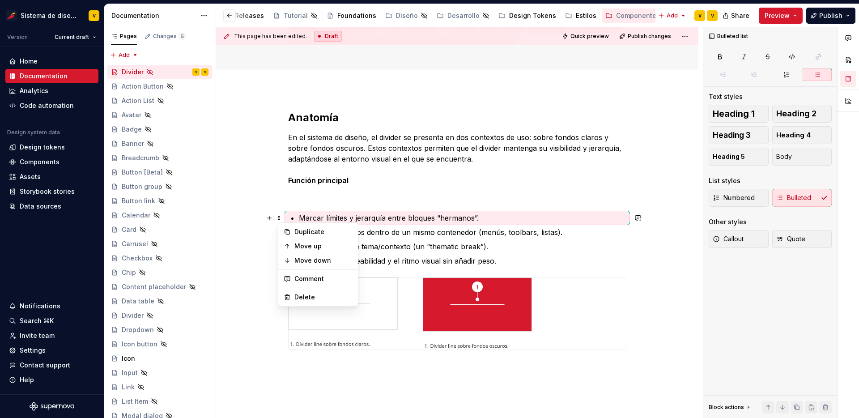
click at [313, 193] on p at bounding box center [457, 196] width 338 height 11
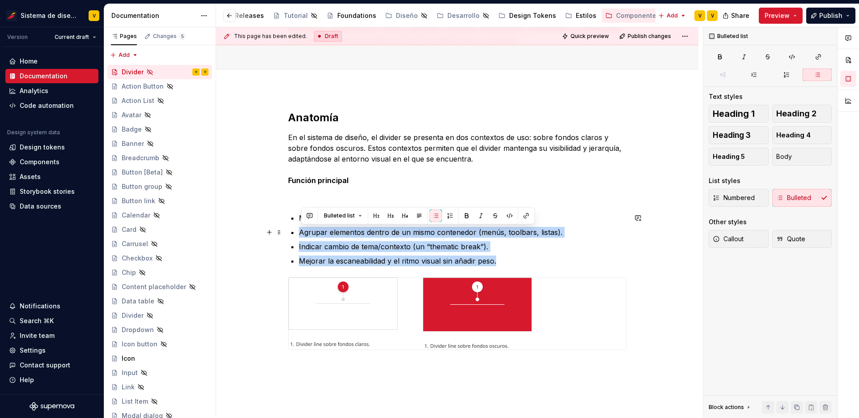
drag, startPoint x: 502, startPoint y: 260, endPoint x: 307, endPoint y: 221, distance: 198.6
click at [307, 221] on ul "Marcar límites y jerarquía entre bloques “hermanos”. Agrupar elementos dentro d…" at bounding box center [463, 240] width 328 height 54
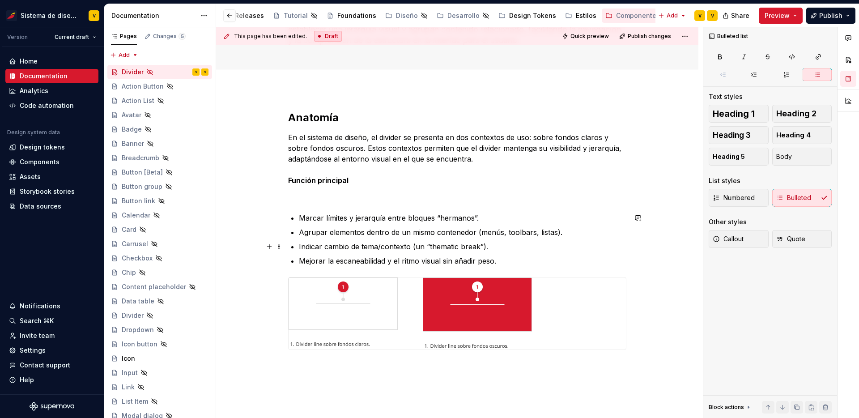
click at [396, 240] on ul "Marcar límites y jerarquía entre bloques “hermanos”. Agrupar elementos dentro d…" at bounding box center [463, 240] width 328 height 54
click at [532, 262] on p "Mejorar la escaneabilidad y el ritmo visual sin añadir peso." at bounding box center [463, 261] width 328 height 11
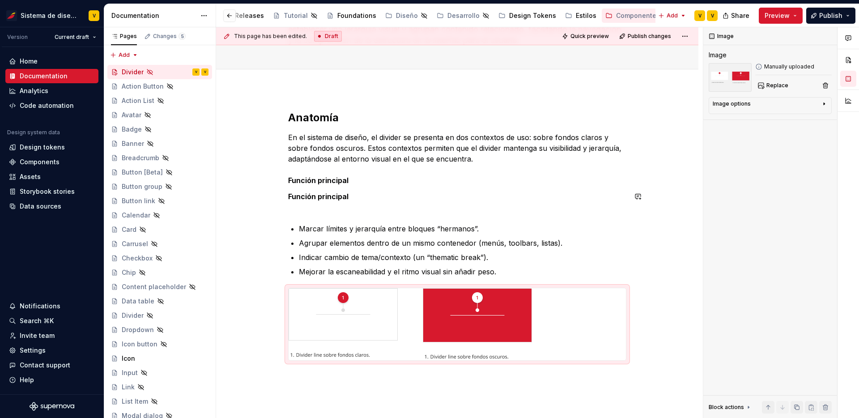
click at [303, 219] on div "Anatomía En el sistema de diseño, el divider se presenta en dos contextos de us…" at bounding box center [457, 236] width 338 height 250
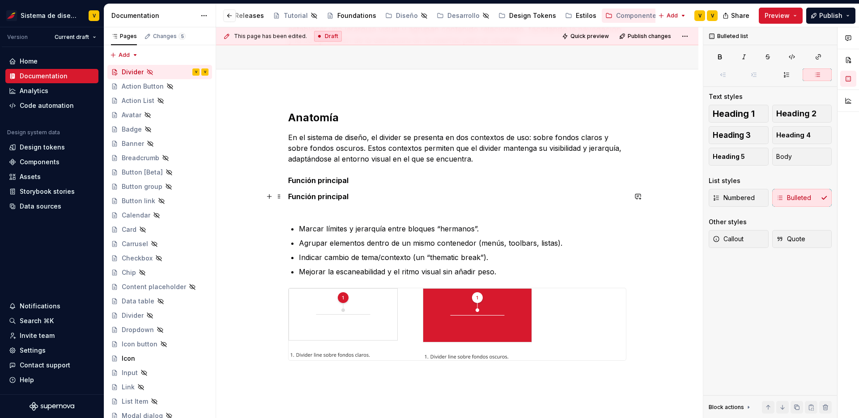
click at [294, 212] on p "Función principal" at bounding box center [457, 201] width 338 height 21
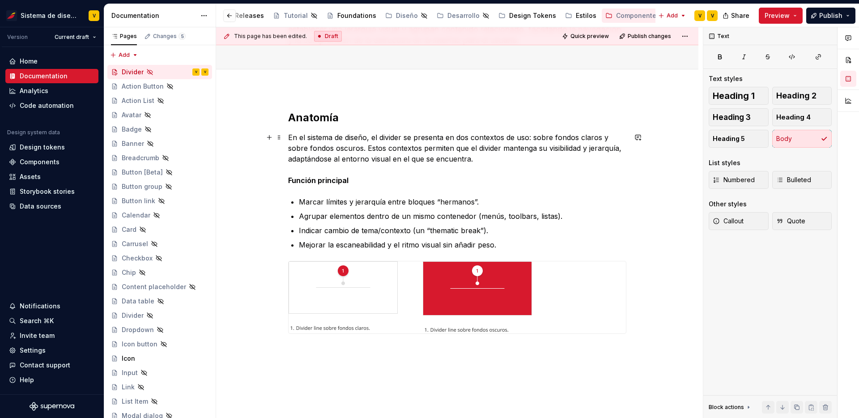
click at [310, 170] on p "En el sistema de diseño, el divider se presenta en dos contextos de uso: sobre …" at bounding box center [457, 159] width 338 height 54
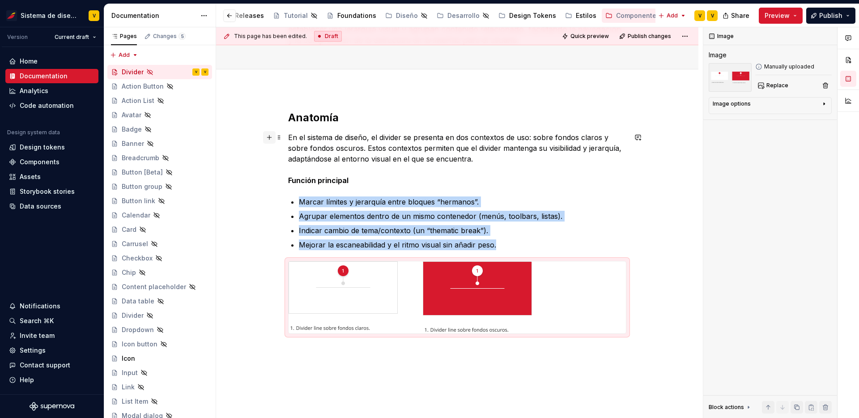
click at [271, 138] on button "button" at bounding box center [269, 137] width 13 height 13
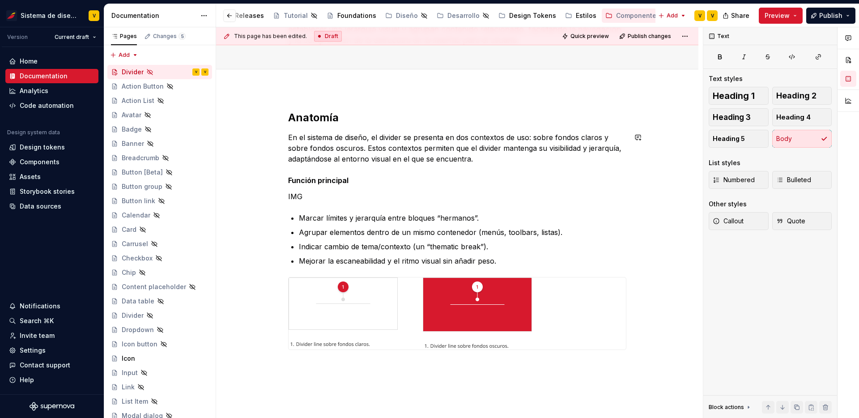
click at [263, 239] on div "Anatomía En el sistema de diseño, el divider se presenta en dos contextos de us…" at bounding box center [457, 287] width 482 height 397
drag, startPoint x: 353, startPoint y: 181, endPoint x: 273, endPoint y: 180, distance: 80.1
click at [273, 180] on div "Anatomía En el sistema de diseño, el divider se presenta en dos contextos de us…" at bounding box center [457, 287] width 482 height 397
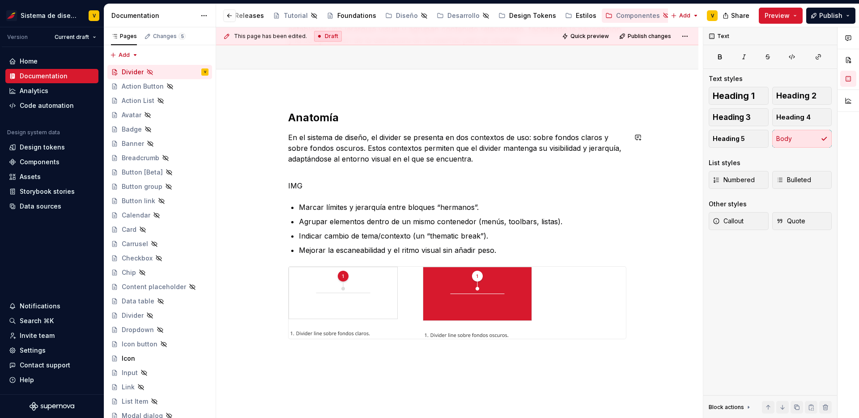
scroll to position [0, 47]
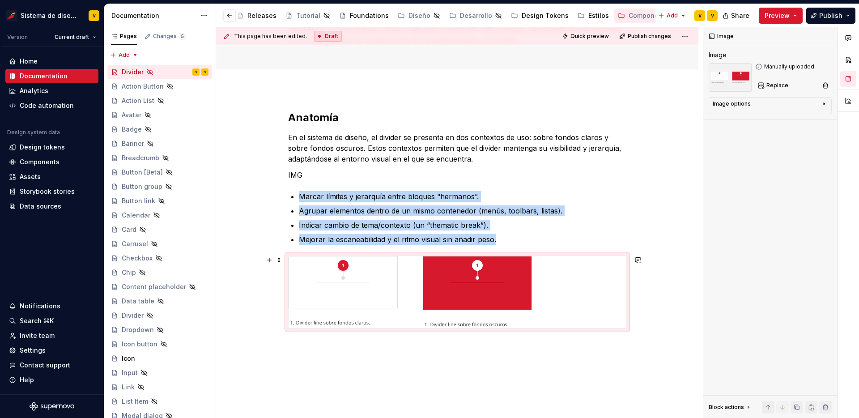
click at [303, 287] on img at bounding box center [410, 292] width 243 height 72
copy ul "Marcar límites y jerarquía entre bloques “hermanos”. Agrupar elementos dentro d…"
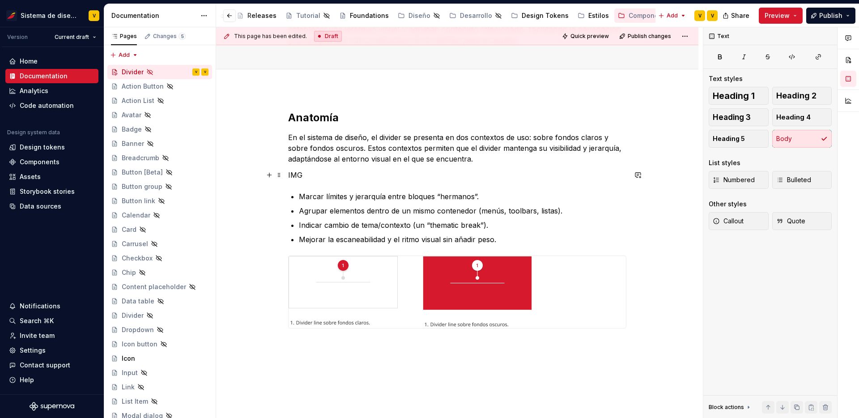
click at [306, 171] on p "IMG" at bounding box center [457, 175] width 338 height 11
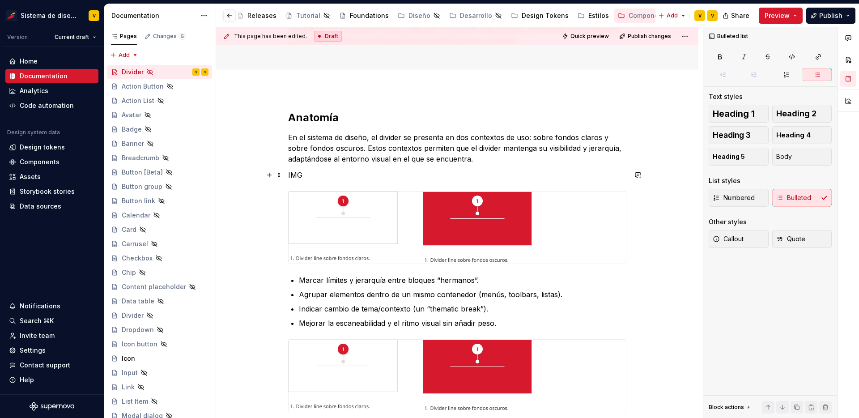
click at [308, 176] on p "IMG" at bounding box center [457, 175] width 338 height 11
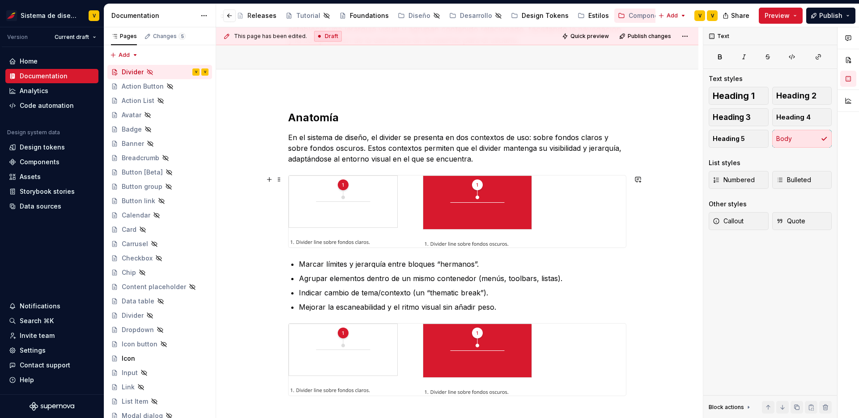
click at [635, 236] on div "Anatomía En el sistema de diseño, el divider se presenta en dos contextos de us…" at bounding box center [457, 310] width 482 height 443
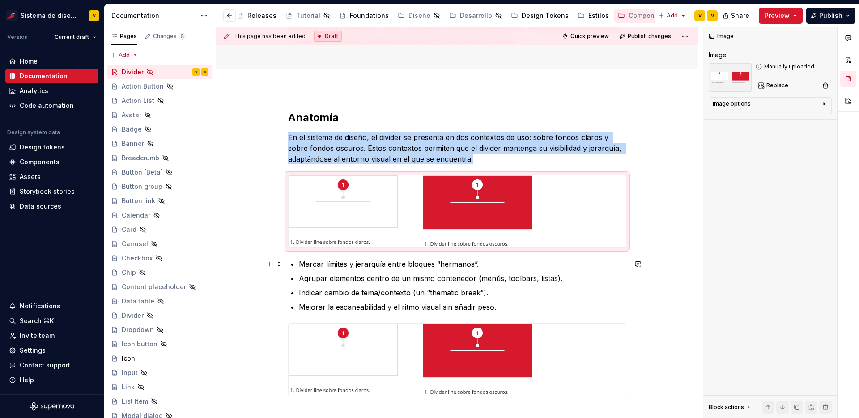
click at [291, 260] on div "Anatomía En el sistema de diseño, el divider se presenta en dos contextos de us…" at bounding box center [457, 253] width 338 height 285
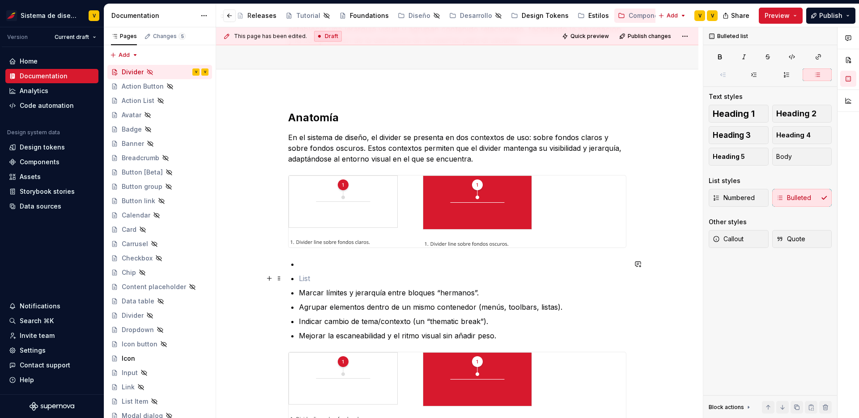
click at [304, 273] on p at bounding box center [463, 278] width 328 height 11
click at [300, 277] on div "Anatomía En el sistema de diseño, el divider se presenta en dos contextos de us…" at bounding box center [457, 268] width 338 height 314
click at [802, 198] on div "Numbered Bulleted" at bounding box center [770, 198] width 123 height 18
click at [783, 201] on div "Numbered Bulleted" at bounding box center [770, 198] width 123 height 18
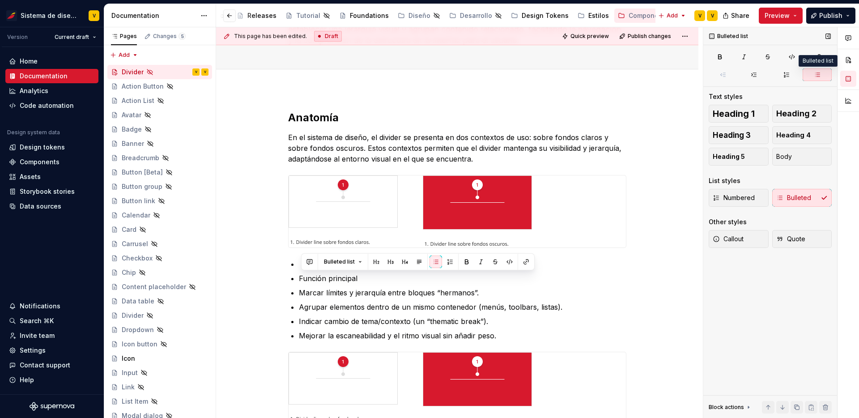
click at [813, 77] on button "button" at bounding box center [817, 74] width 29 height 13
click at [809, 74] on button "button" at bounding box center [817, 74] width 29 height 13
click at [752, 74] on icon "button" at bounding box center [754, 75] width 5 height 4
click at [724, 75] on icon "button" at bounding box center [723, 74] width 7 height 7
click at [820, 76] on icon "button" at bounding box center [817, 74] width 7 height 7
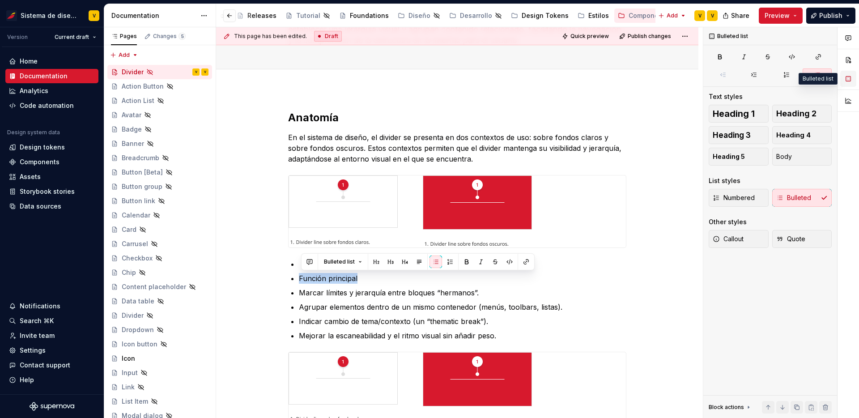
click at [847, 81] on button "button" at bounding box center [848, 79] width 16 height 16
click at [784, 77] on icon "button" at bounding box center [786, 74] width 7 height 7
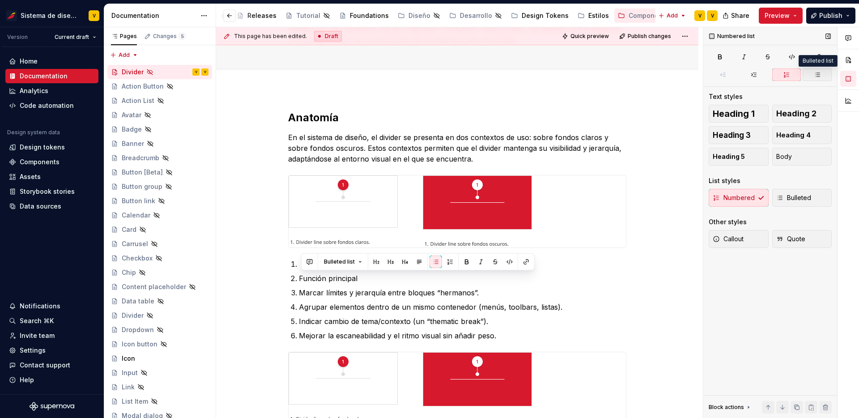
click at [814, 77] on icon "button" at bounding box center [817, 74] width 7 height 7
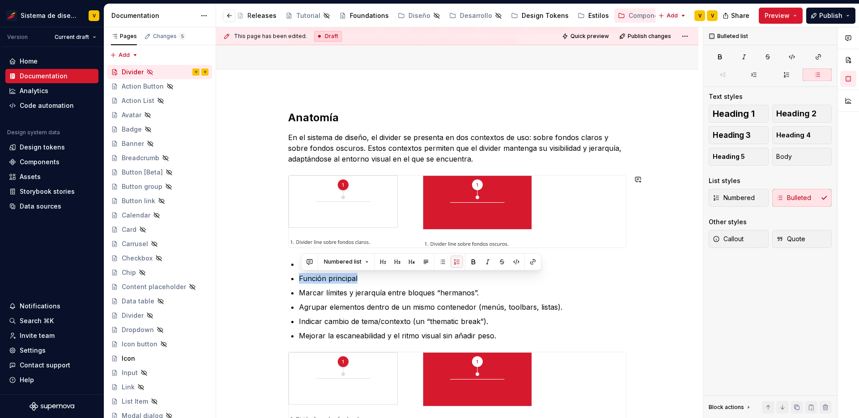
click at [452, 262] on button "button" at bounding box center [457, 262] width 13 height 13
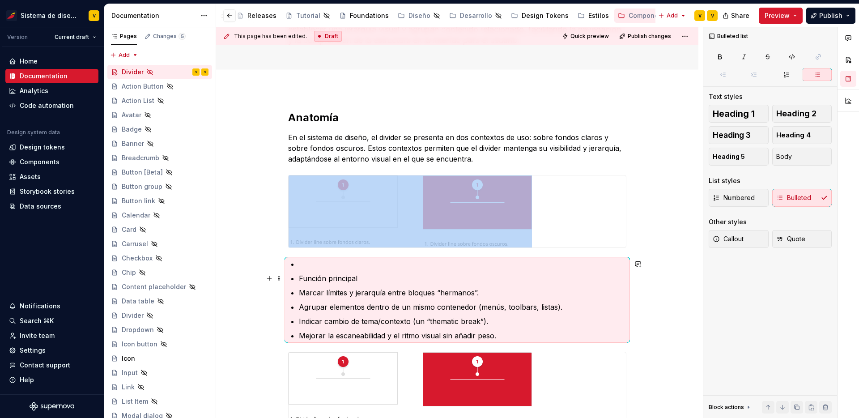
click at [365, 276] on p "Función principal" at bounding box center [463, 278] width 328 height 11
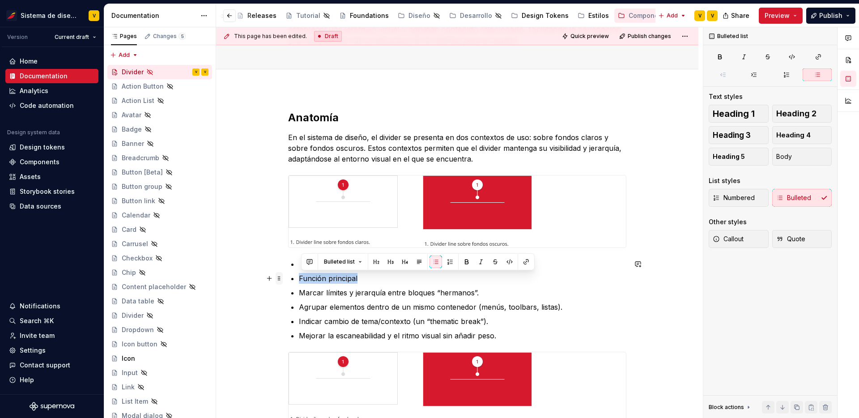
drag, startPoint x: 365, startPoint y: 276, endPoint x: 282, endPoint y: 276, distance: 83.2
click at [288, 276] on div "Anatomía En el sistema de diseño, el divider se presenta en dos contextos de us…" at bounding box center [457, 273] width 338 height 325
click at [789, 156] on span "Body" at bounding box center [784, 156] width 16 height 9
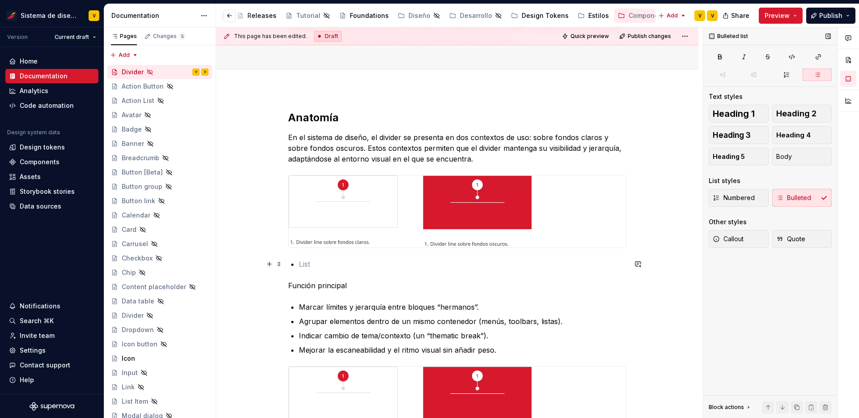
click at [313, 264] on p at bounding box center [463, 264] width 328 height 11
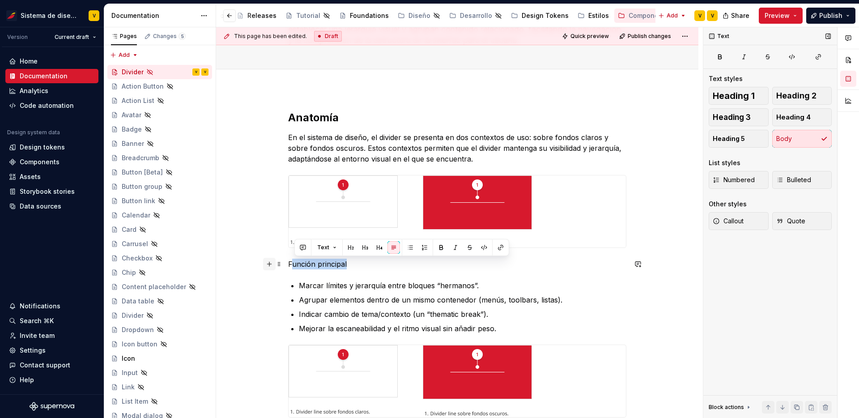
drag, startPoint x: 360, startPoint y: 262, endPoint x: 272, endPoint y: 265, distance: 88.7
click at [288, 265] on div "Anatomía En el sistema de diseño, el divider se presenta en dos contextos de us…" at bounding box center [457, 270] width 338 height 318
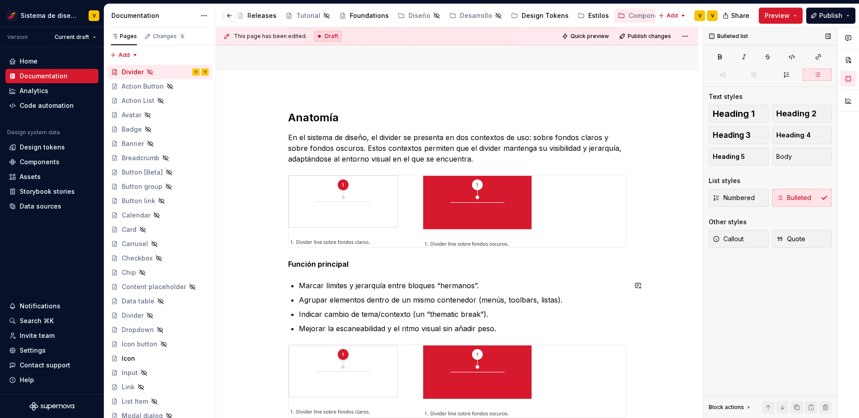
click at [297, 276] on div "Anatomía En el sistema de diseño, el divider se presenta en dos contextos de us…" at bounding box center [457, 264] width 338 height 307
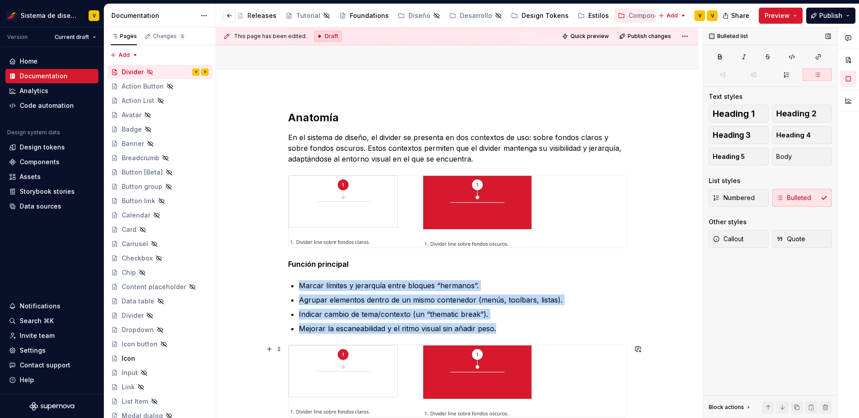
click at [386, 372] on img at bounding box center [410, 381] width 243 height 72
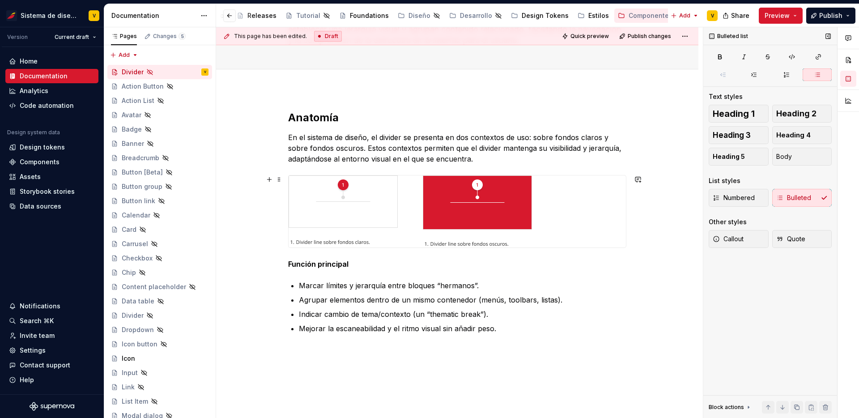
scroll to position [0, 0]
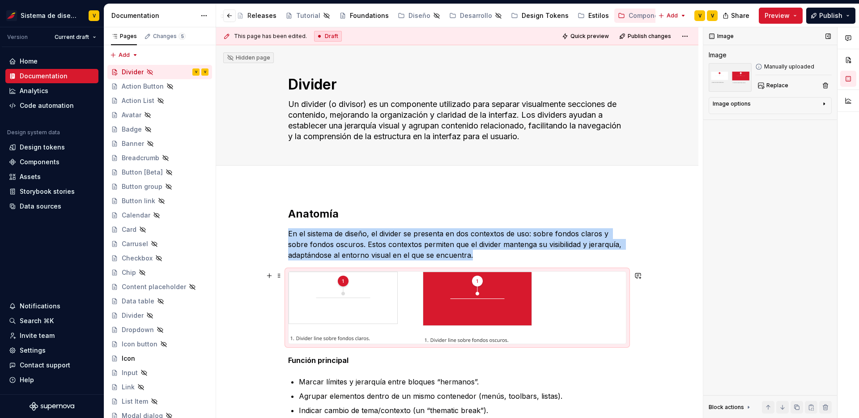
click at [580, 314] on div at bounding box center [457, 308] width 337 height 72
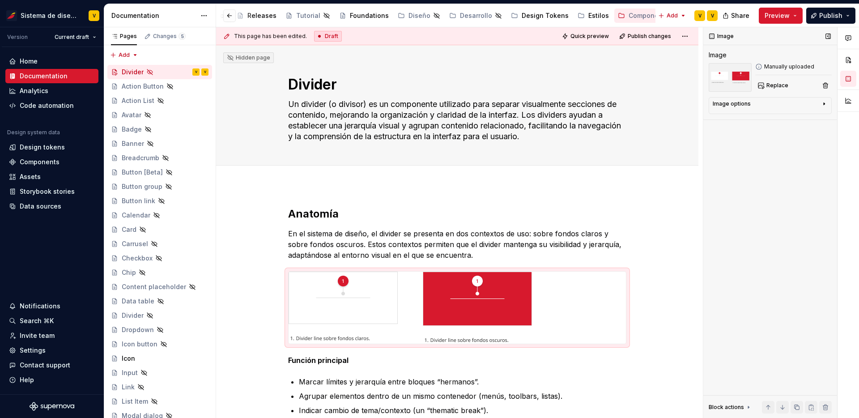
click at [811, 107] on div "Image options" at bounding box center [767, 105] width 108 height 11
click at [805, 114] on icon "button" at bounding box center [801, 117] width 7 height 7
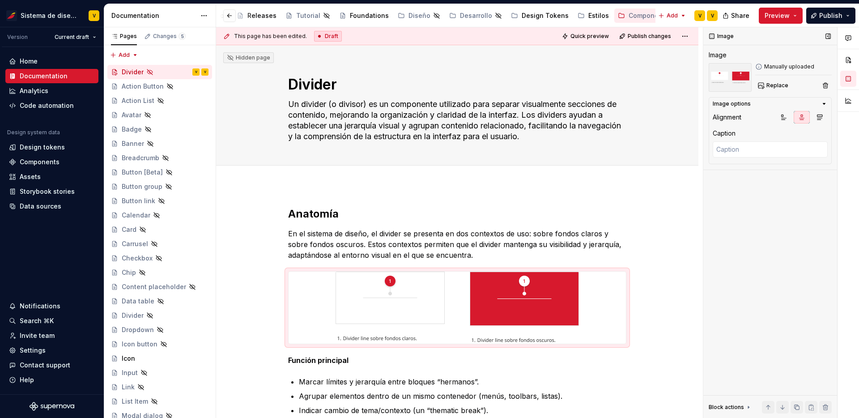
click at [728, 133] on div "Caption" at bounding box center [724, 133] width 23 height 9
click at [737, 152] on textarea at bounding box center [770, 149] width 115 height 16
type textarea "*"
type textarea "a"
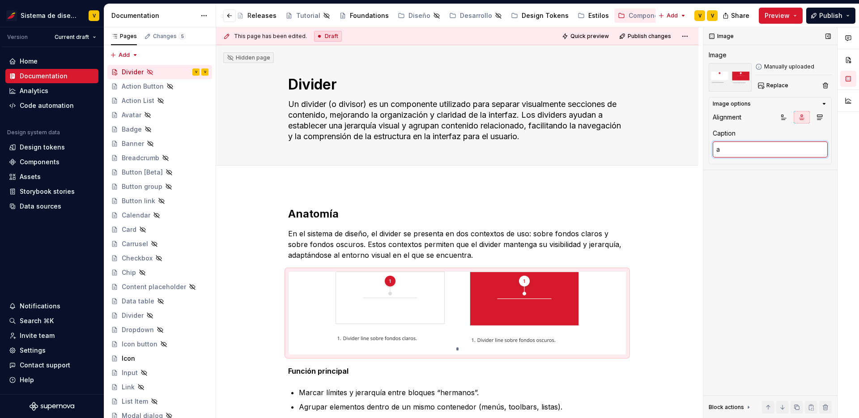
type textarea "*"
type textarea "aw"
type textarea "*"
type textarea "aws"
type textarea "*"
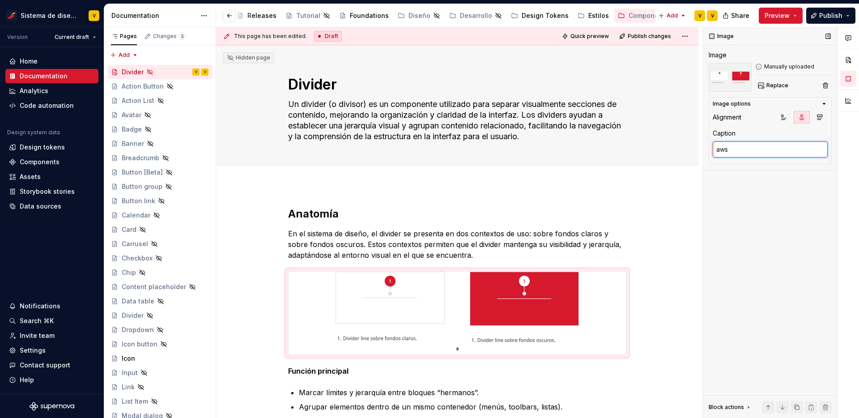
type textarea "awsd"
type textarea "*"
type textarea "awsds"
type textarea "*"
type textarea "awsdsa"
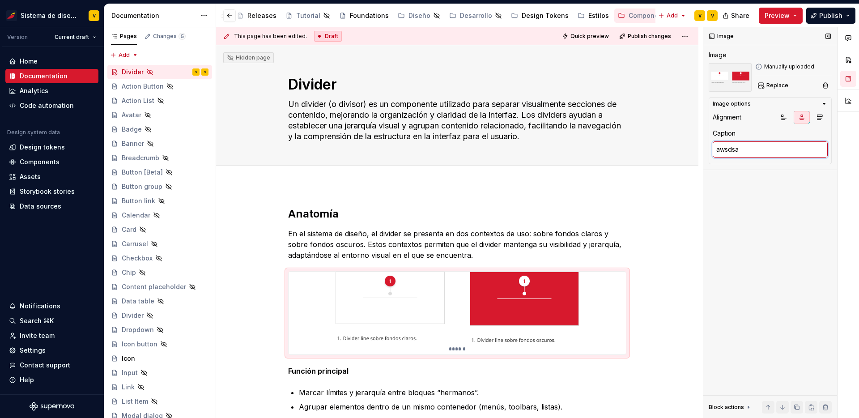
type textarea "*"
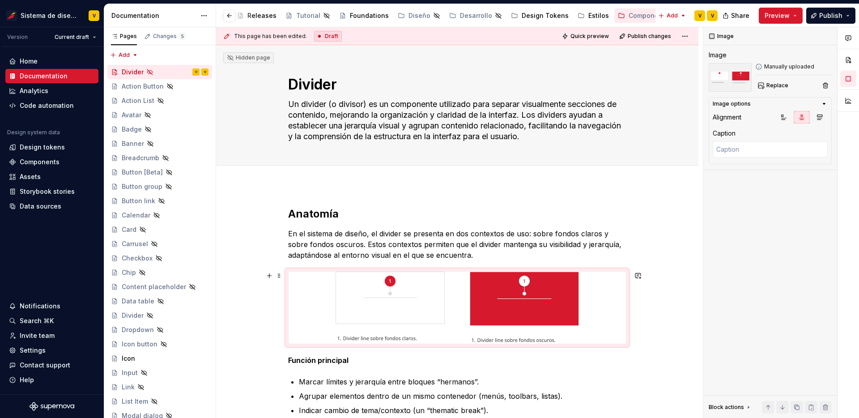
click at [660, 323] on div "Anatomía En el sistema de diseño, el divider se presenta en dos contextos de us…" at bounding box center [457, 375] width 482 height 381
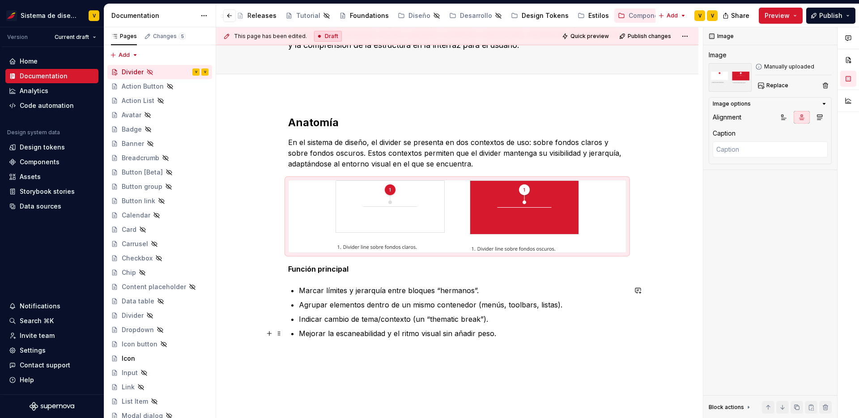
scroll to position [118, 0]
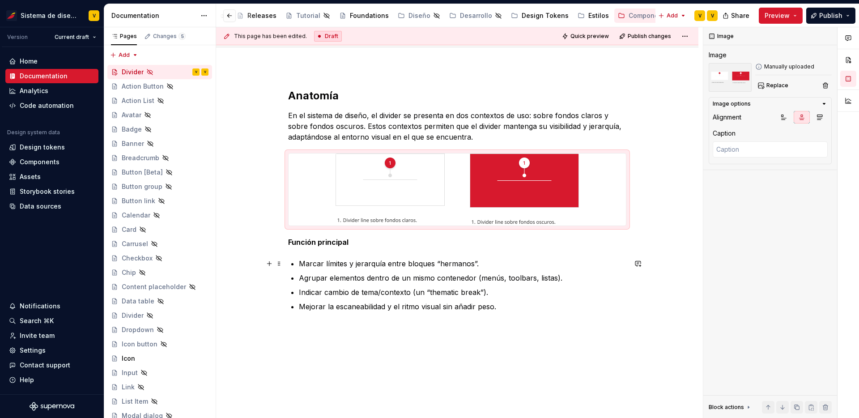
click at [689, 261] on div "Anatomía En el sistema de diseño, el divider se presenta en dos contextos de us…" at bounding box center [457, 257] width 482 height 381
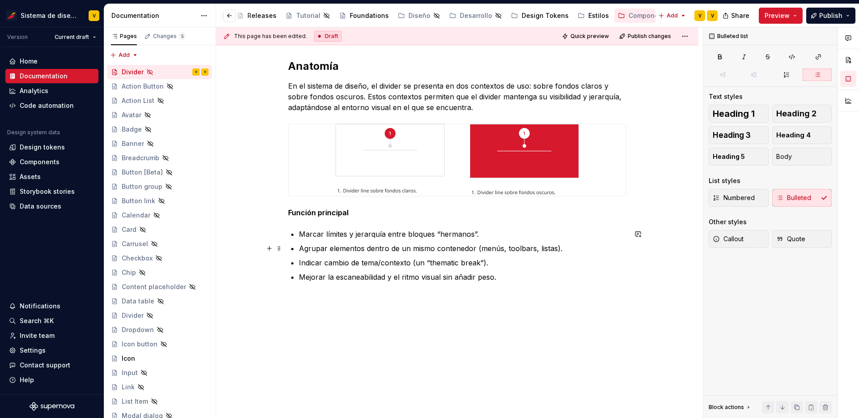
scroll to position [0, 0]
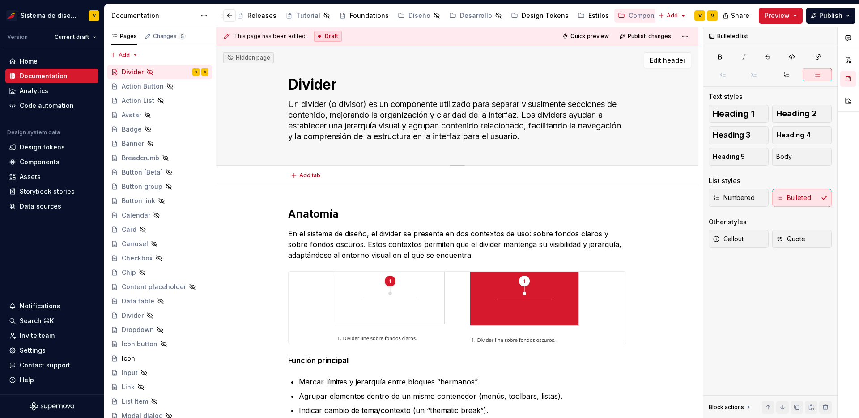
click at [504, 128] on textarea "Un divider (o divisor) es un componente utilizado para separar visualmente secc…" at bounding box center [455, 120] width 338 height 47
click at [564, 115] on textarea "Un divider (o divisor) es un componente utilizado para separar visualmente secc…" at bounding box center [455, 120] width 338 height 47
click at [332, 89] on textarea "Divider" at bounding box center [455, 84] width 338 height 21
click at [845, 76] on button "button" at bounding box center [848, 79] width 16 height 16
click at [850, 58] on button "button" at bounding box center [848, 60] width 16 height 16
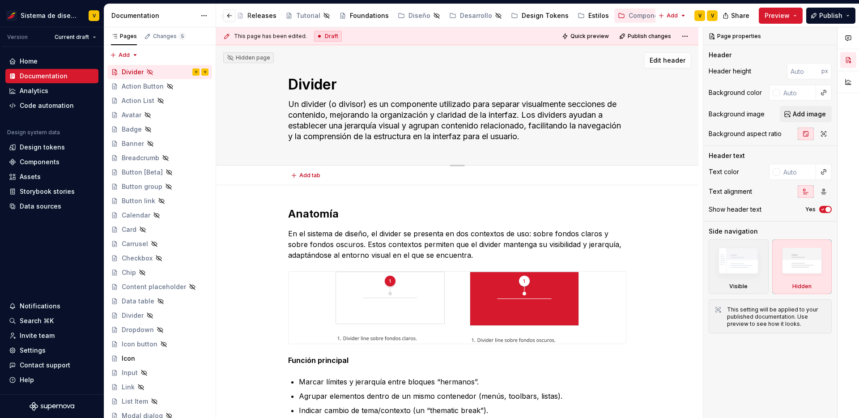
click at [400, 114] on textarea "Un divider (o divisor) es un componente utilizado para separar visualmente secc…" at bounding box center [455, 120] width 338 height 47
click at [656, 250] on div "This page has been edited. Draft Quick preview Publish changes Hidden page Divi…" at bounding box center [459, 222] width 487 height 391
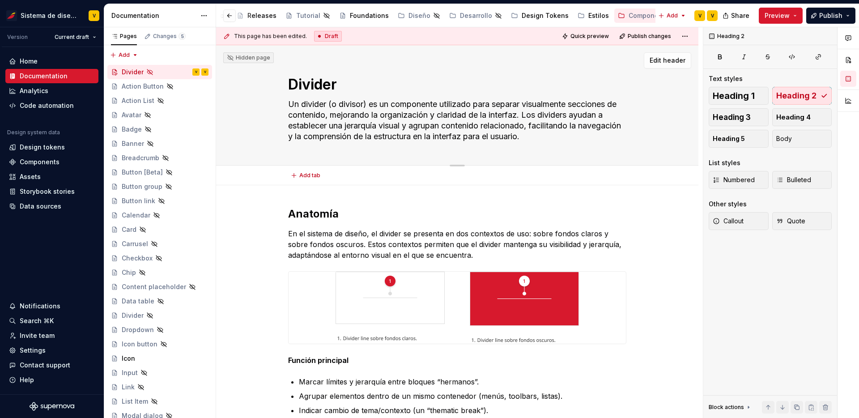
click at [565, 129] on textarea "Un divider (o divisor) es un componente utilizado para separar visualmente secc…" at bounding box center [455, 120] width 338 height 47
drag, startPoint x: 581, startPoint y: 136, endPoint x: 290, endPoint y: 104, distance: 292.6
click at [290, 104] on textarea "Un divider (o divisor) es un componente utilizado para separar visualmente secc…" at bounding box center [455, 120] width 338 height 47
type textarea "*"
type textarea "D"
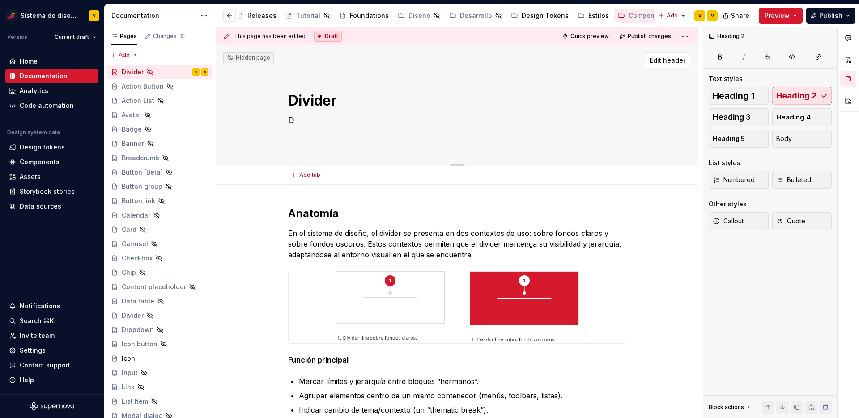
type textarea "*"
type textarea "De"
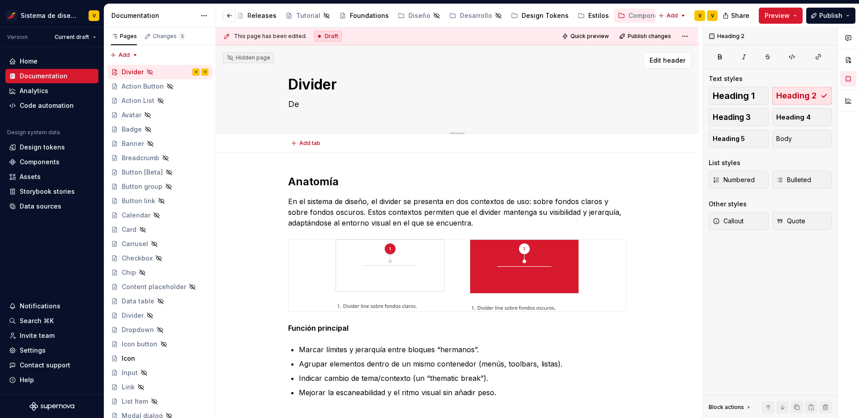
type textarea "*"
type textarea "Des"
type textarea "*"
type textarea "Desc"
type textarea "*"
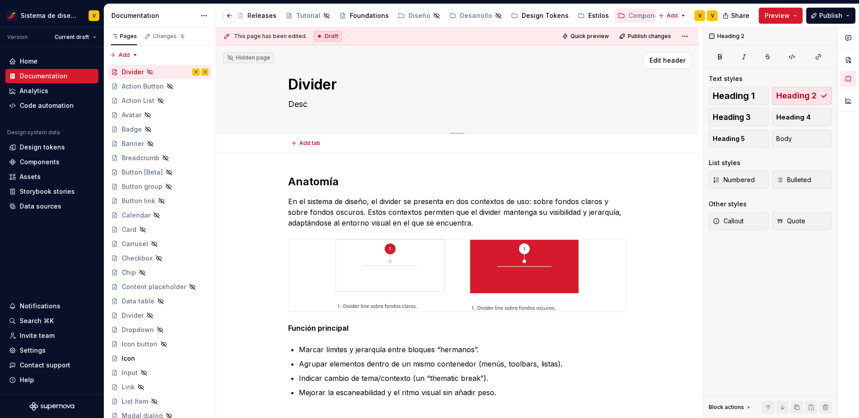
type textarea "Descr"
type textarea "*"
type textarea "Descri"
type textarea "*"
type textarea "Descrip"
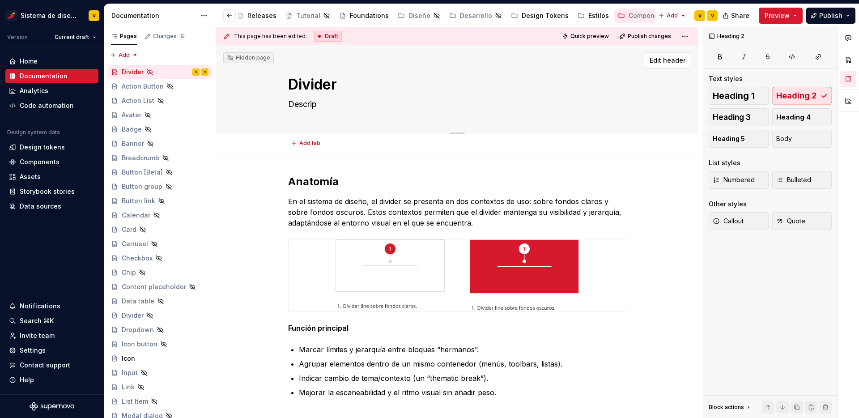
type textarea "*"
type textarea "Descripc"
type textarea "*"
type textarea "Descripci"
type textarea "*"
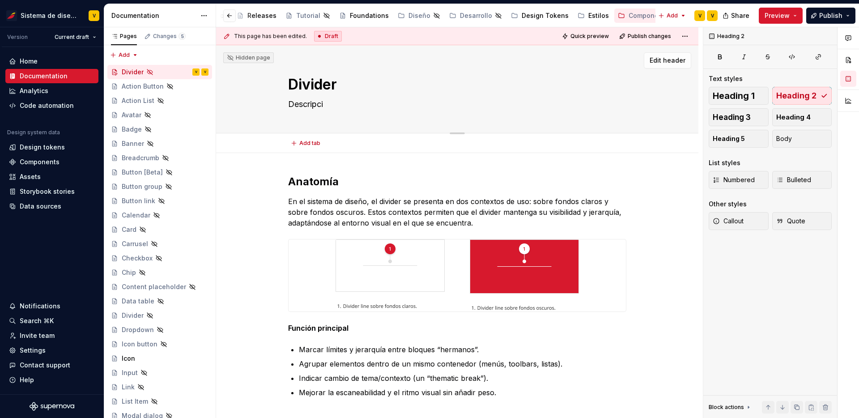
type textarea "Descripci´"
type textarea "*"
type textarea "Descripció"
type textarea "*"
type textarea "Descripción"
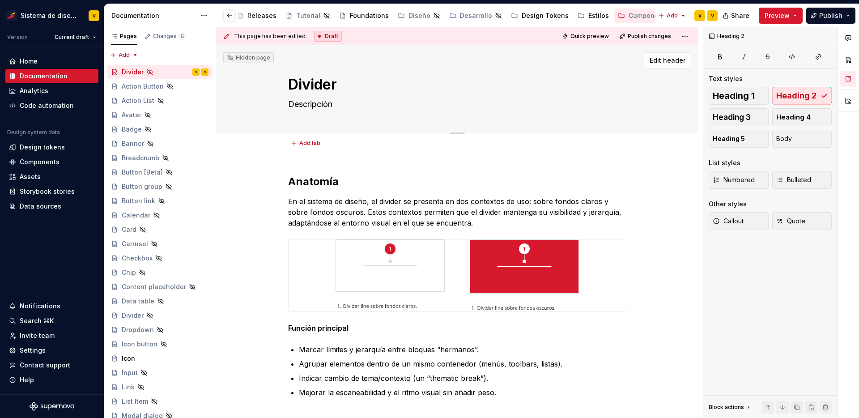
type textarea "*"
type textarea "Descripción d"
type textarea "*"
type textarea "Descripción del"
type textarea "*"
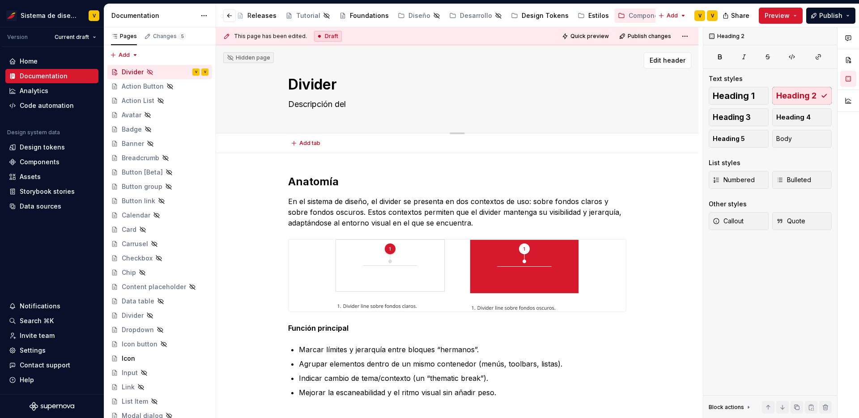
type textarea "Descripción del"
type textarea "*"
type textarea "Descripción del c"
type textarea "*"
type textarea "Descripción del co"
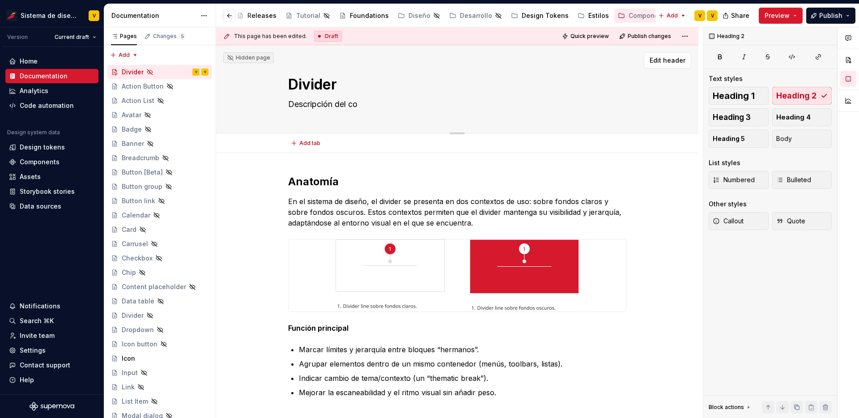
type textarea "*"
type textarea "Descripción del com"
type textarea "*"
type textarea "Descripción del comp"
type textarea "*"
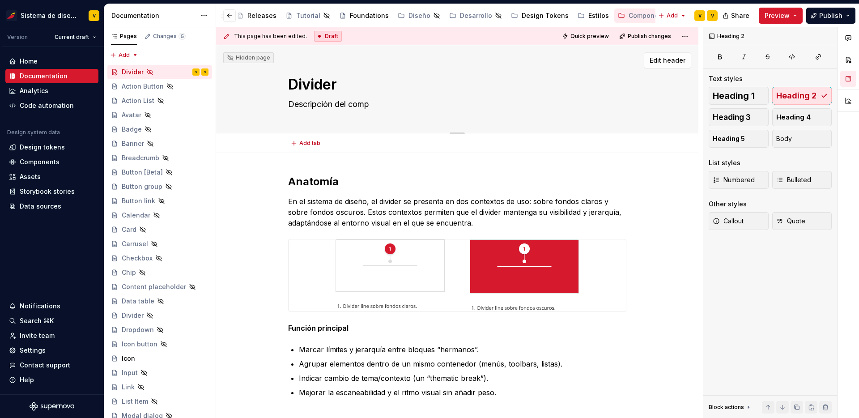
type textarea "Descripción del compo"
type textarea "*"
type textarea "Descripción del compon"
type textarea "*"
type textarea "Descripción del componen"
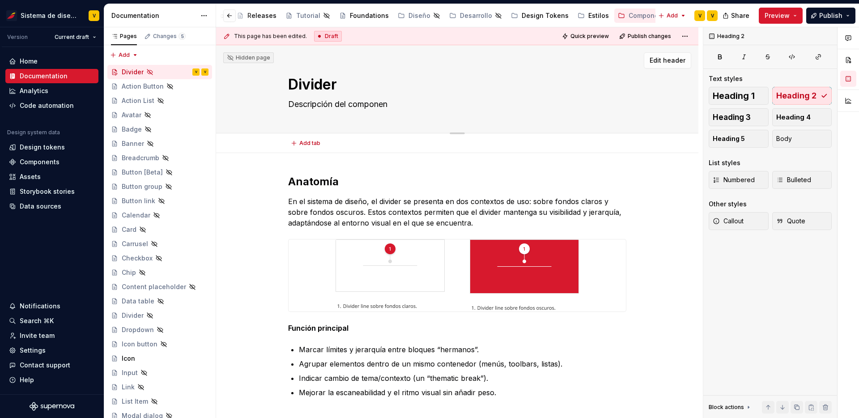
type textarea "*"
type textarea "Descripción del component"
type textarea "*"
type textarea "Descripción del componente"
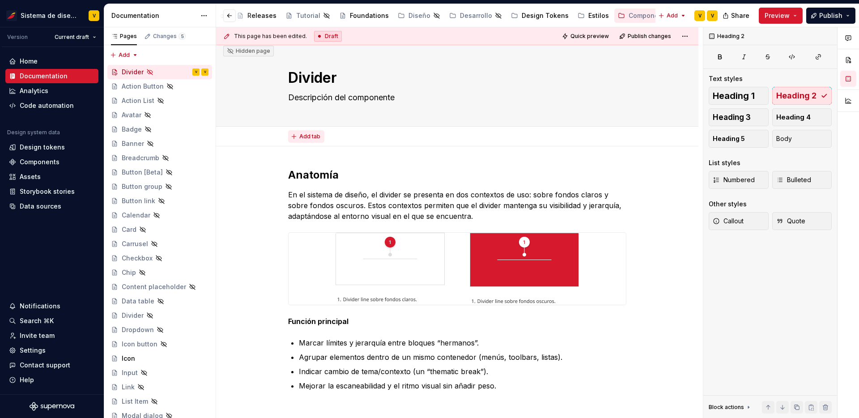
type textarea "*"
type textarea "Descripción del componente"
click at [307, 136] on span "Add tab" at bounding box center [309, 136] width 21 height 7
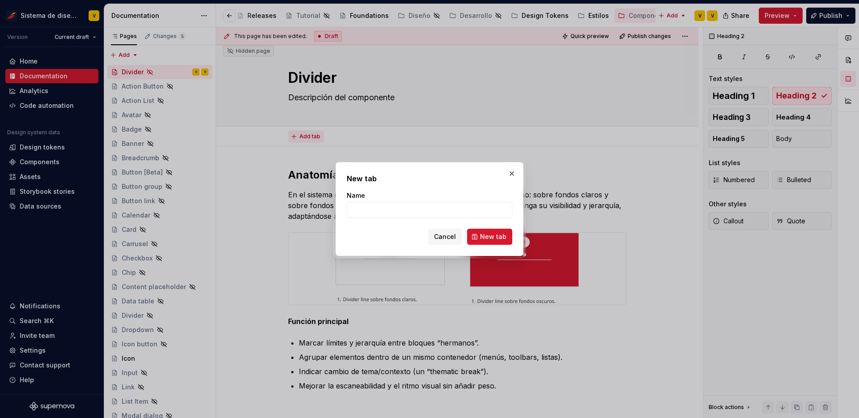
type textarea "*"
type input "A"
type textarea "*"
type input "Anatom"
type textarea "*"
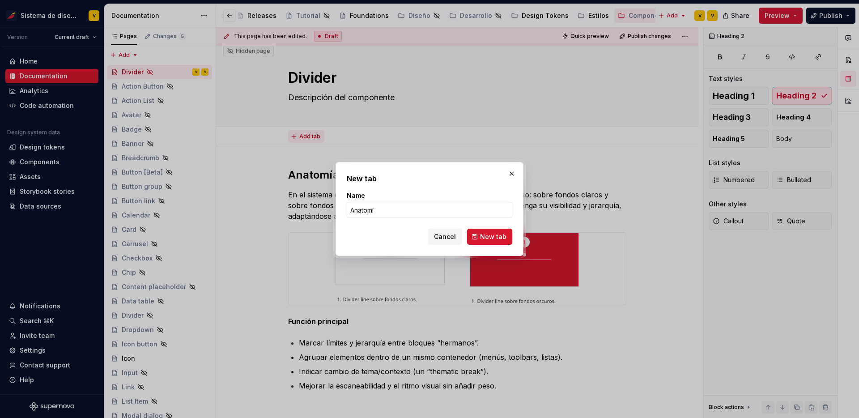
type input "Anatomía"
click button "New tab" at bounding box center [489, 237] width 45 height 16
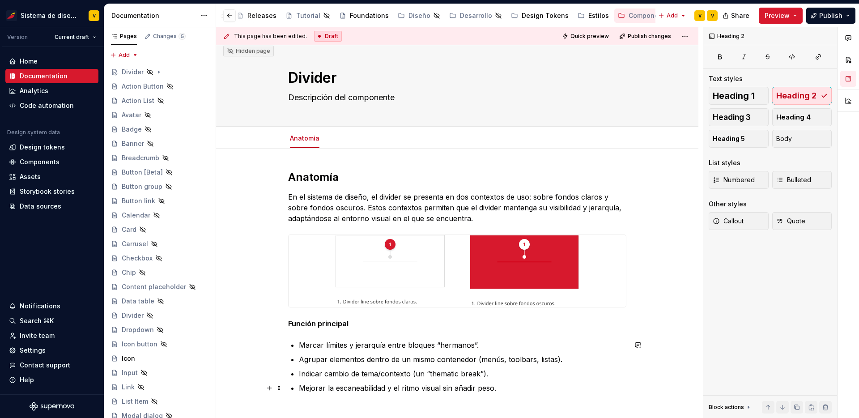
type textarea "*"
click at [348, 136] on span "Add tab" at bounding box center [350, 138] width 21 height 7
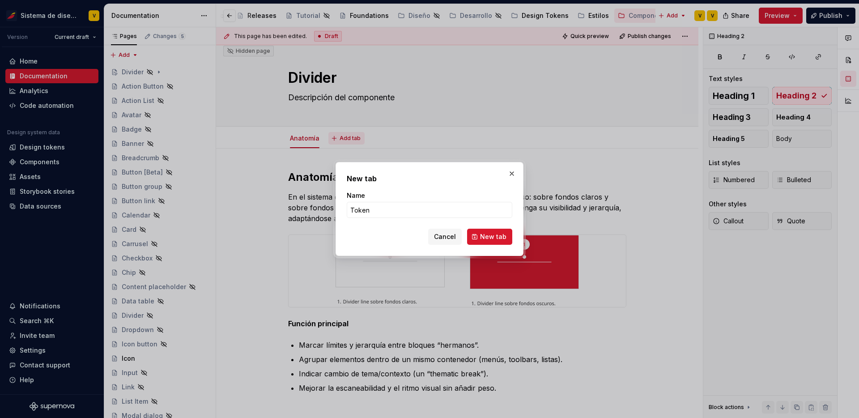
type input "Tokens"
click button "New tab" at bounding box center [489, 237] width 45 height 16
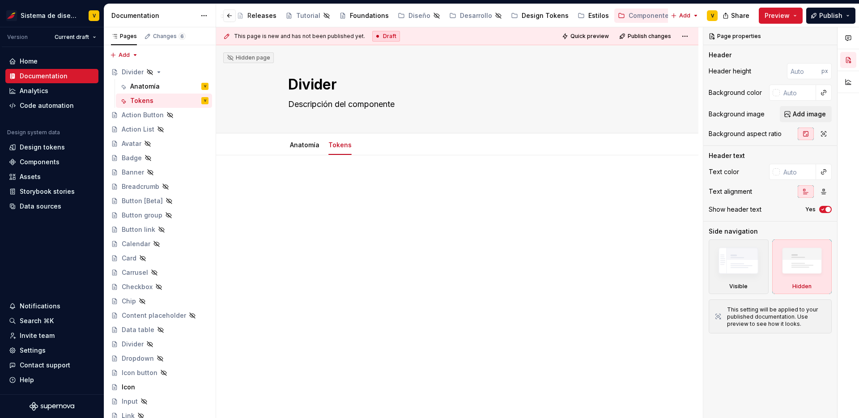
type textarea "*"
click at [367, 143] on button "Add tab" at bounding box center [379, 145] width 36 height 13
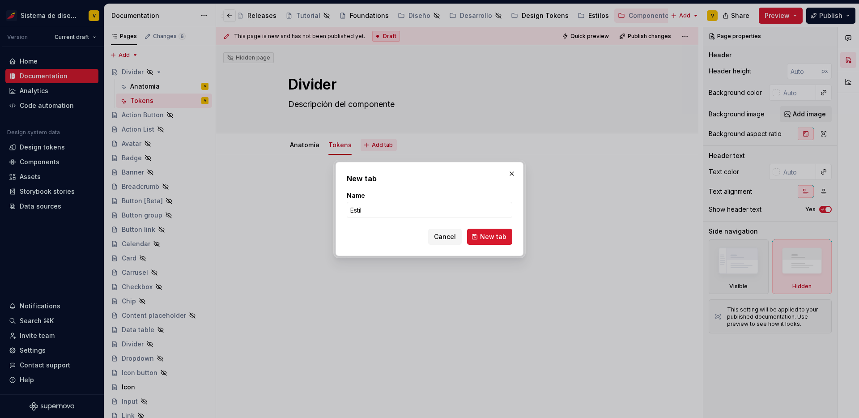
type input "Estilo"
click button "New tab" at bounding box center [489, 237] width 45 height 16
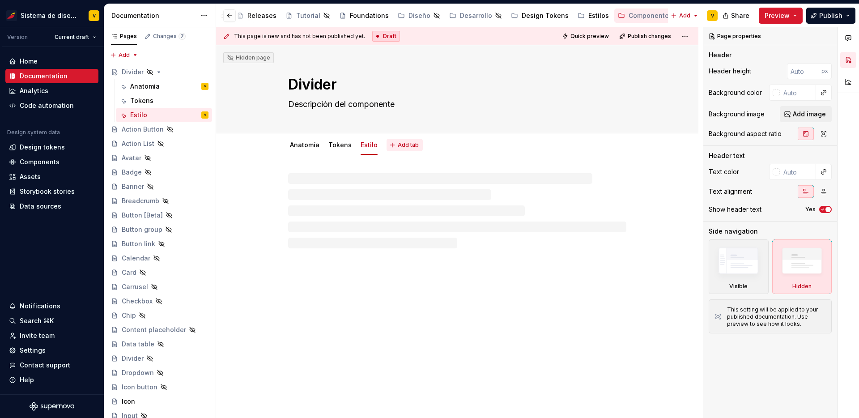
click at [405, 145] on span "Add tab" at bounding box center [408, 144] width 21 height 7
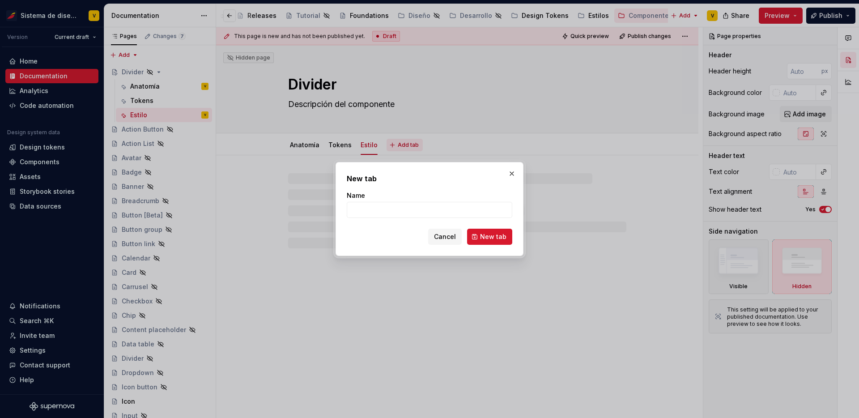
type textarea "*"
type input "Orienta"
type textarea "*"
type input "Orientació"
type textarea "*"
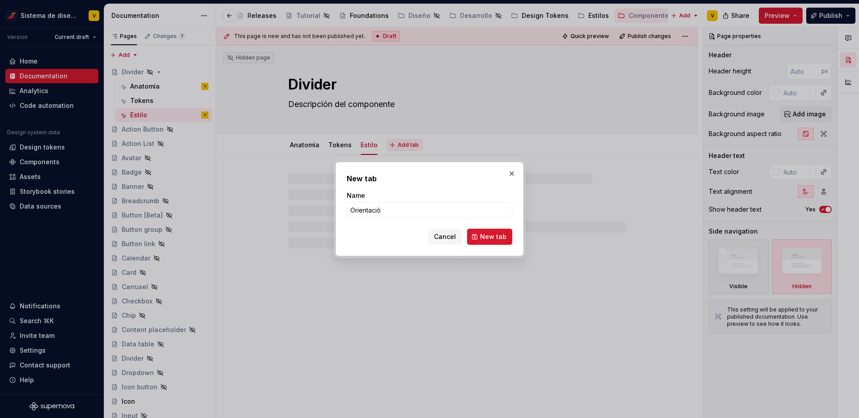
type input "Orientación"
click button "New tab" at bounding box center [489, 237] width 45 height 16
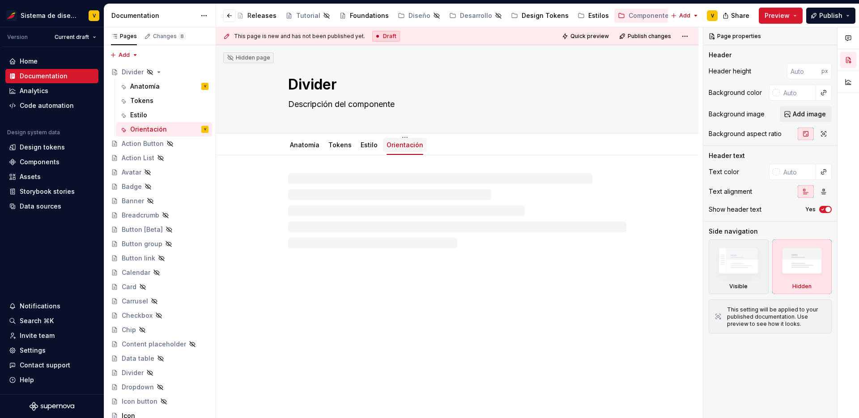
type textarea "*"
click at [443, 144] on span "Add tab" at bounding box center [453, 144] width 21 height 7
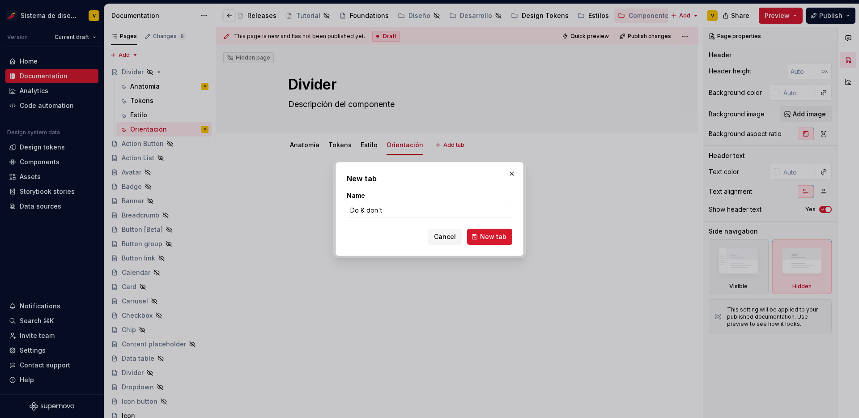
type input "Do & don'ts"
click button "New tab" at bounding box center [489, 237] width 45 height 16
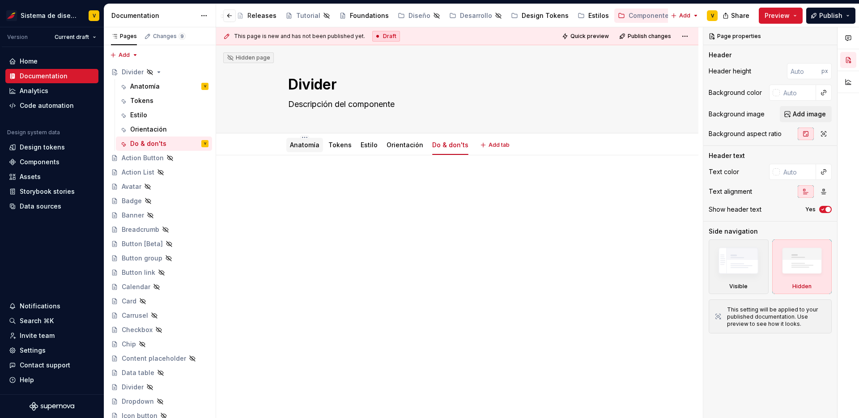
click at [301, 147] on link "Anatomía" at bounding box center [305, 145] width 30 height 8
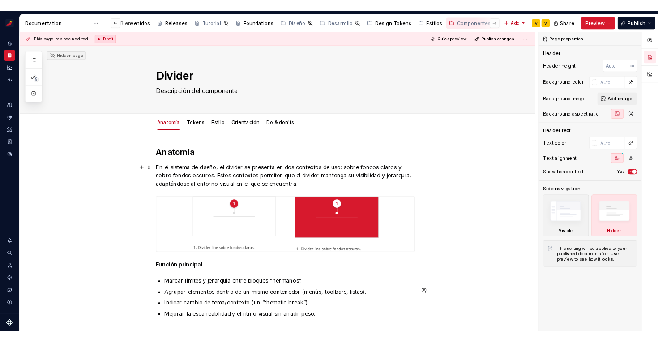
scroll to position [0, 47]
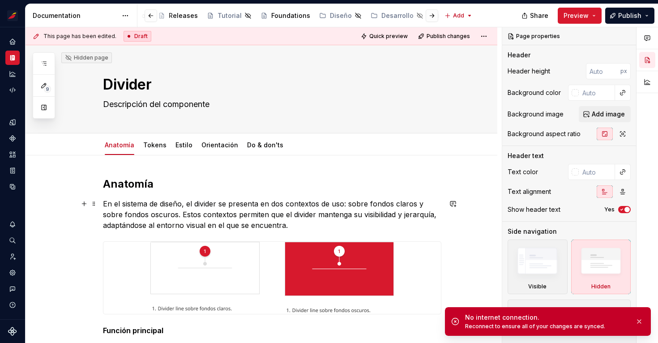
type textarea "*"
